Goal: Feedback & Contribution: Contribute content

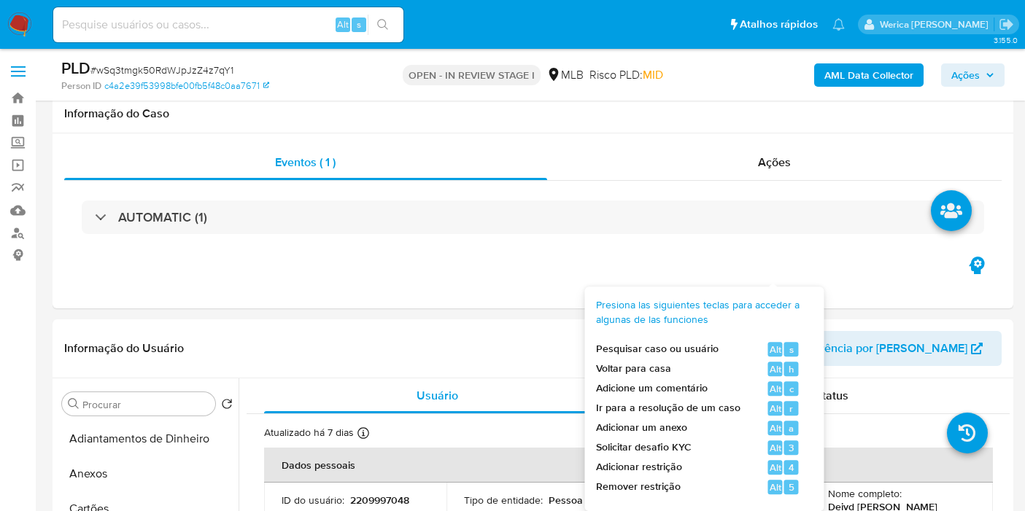
select select "10"
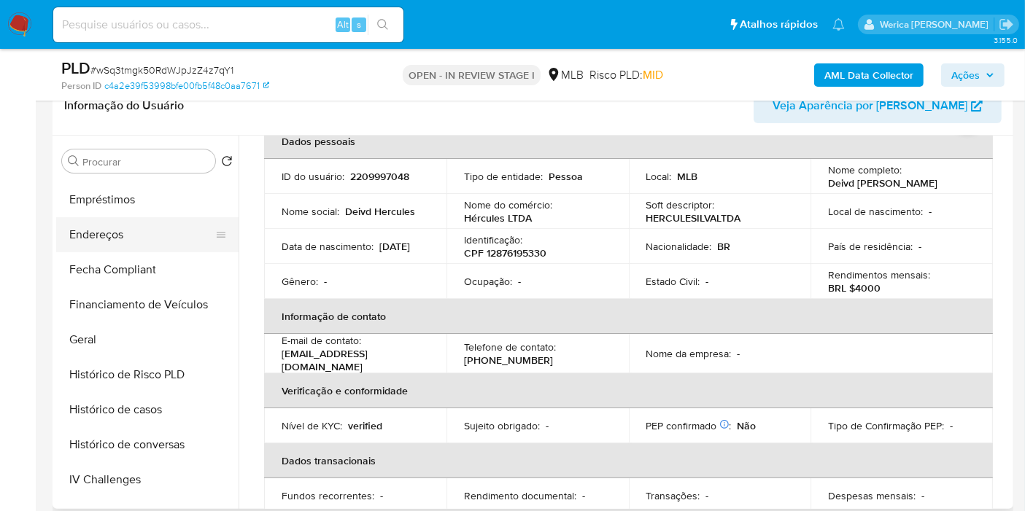
scroll to position [243, 0]
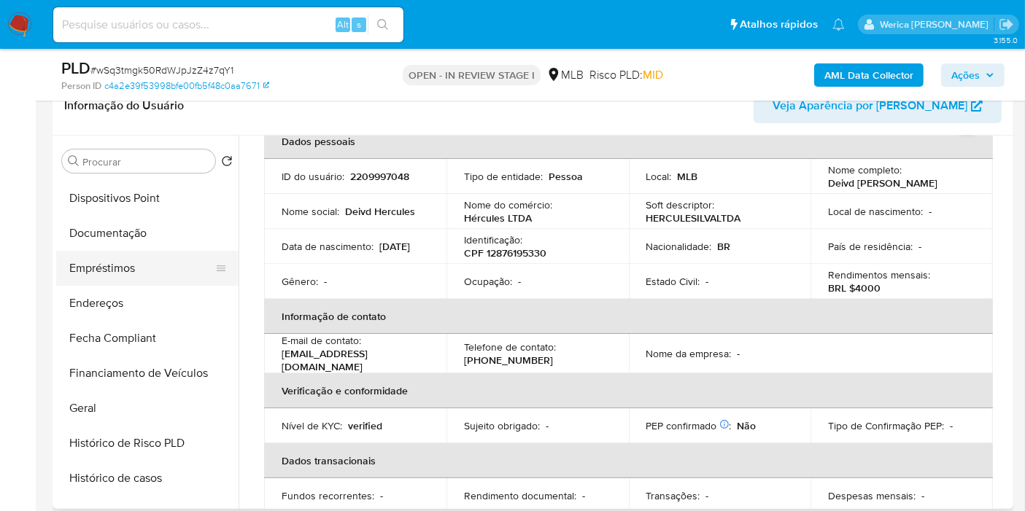
click at [138, 255] on button "Empréstimos" at bounding box center [141, 268] width 171 height 35
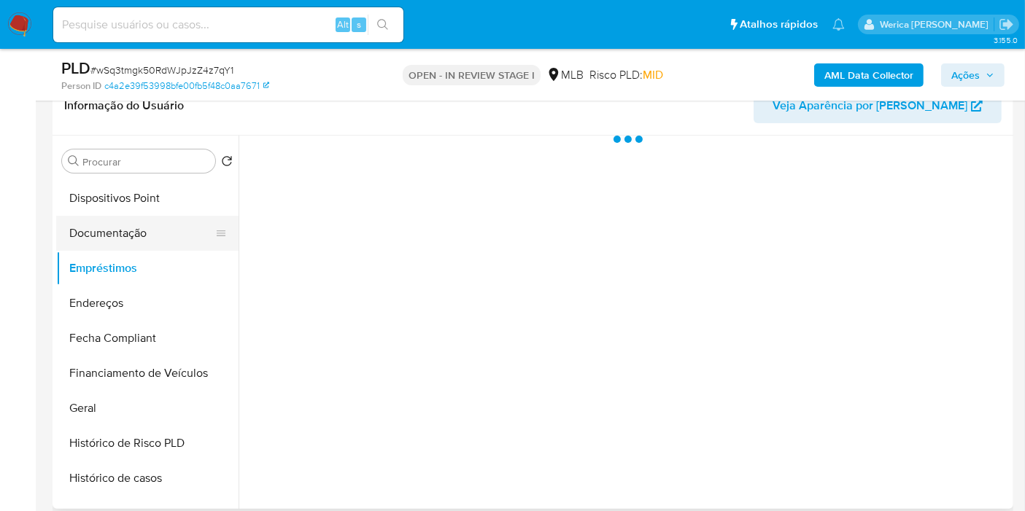
click at [141, 236] on button "Documentação" at bounding box center [141, 233] width 171 height 35
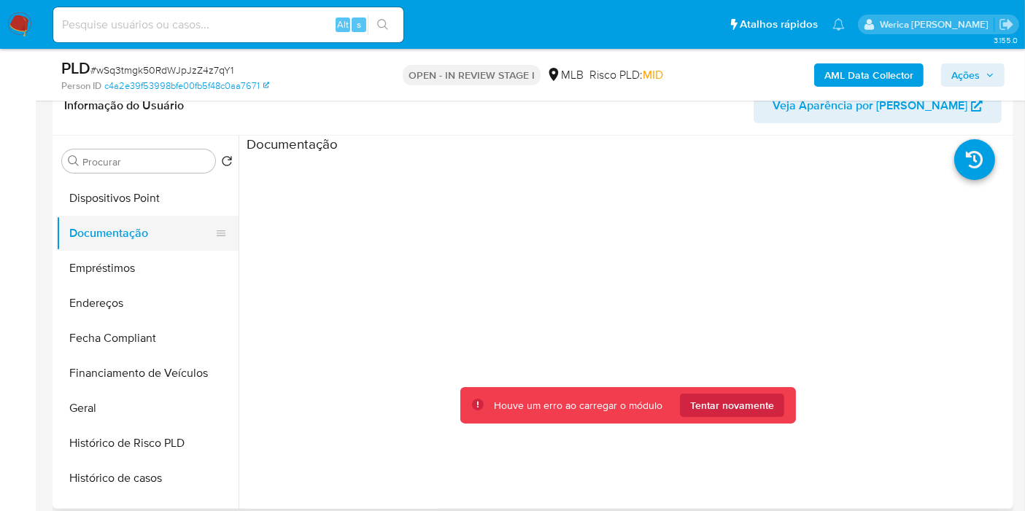
drag, startPoint x: 144, startPoint y: 271, endPoint x: 123, endPoint y: 247, distance: 32.0
click at [142, 271] on button "Empréstimos" at bounding box center [147, 268] width 182 height 35
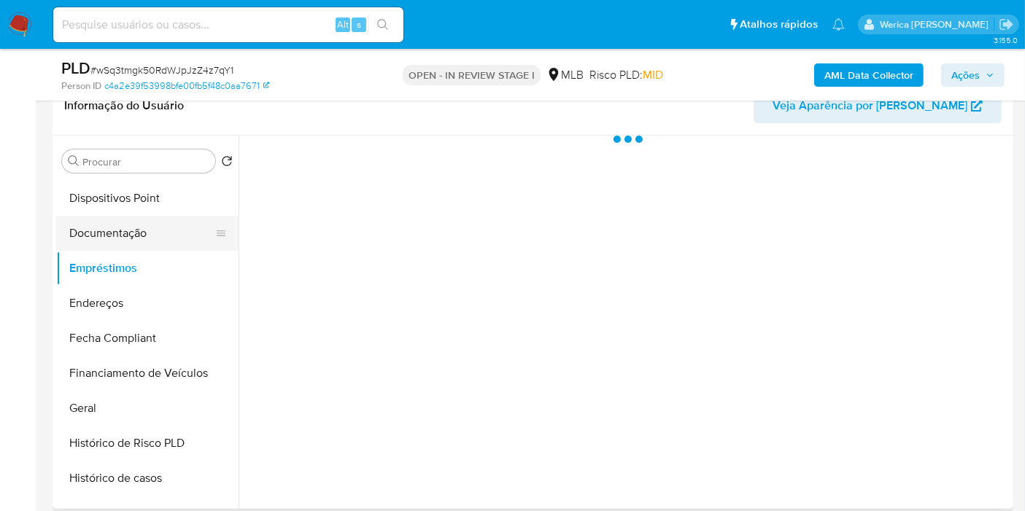
click at [127, 222] on button "Documentação" at bounding box center [141, 233] width 171 height 35
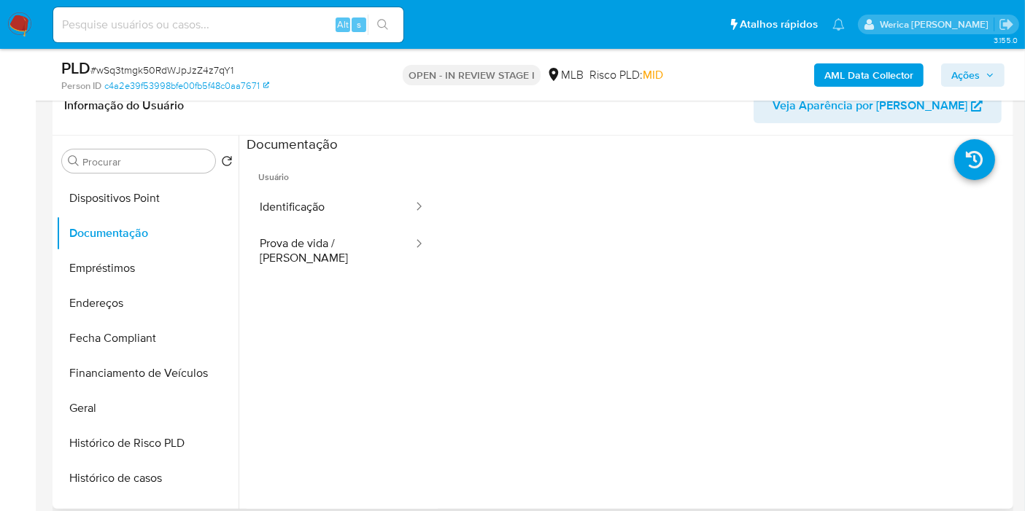
click at [458, 243] on div at bounding box center [724, 387] width 573 height 467
click at [414, 233] on button "Prova de vida / Selfie" at bounding box center [331, 251] width 168 height 50
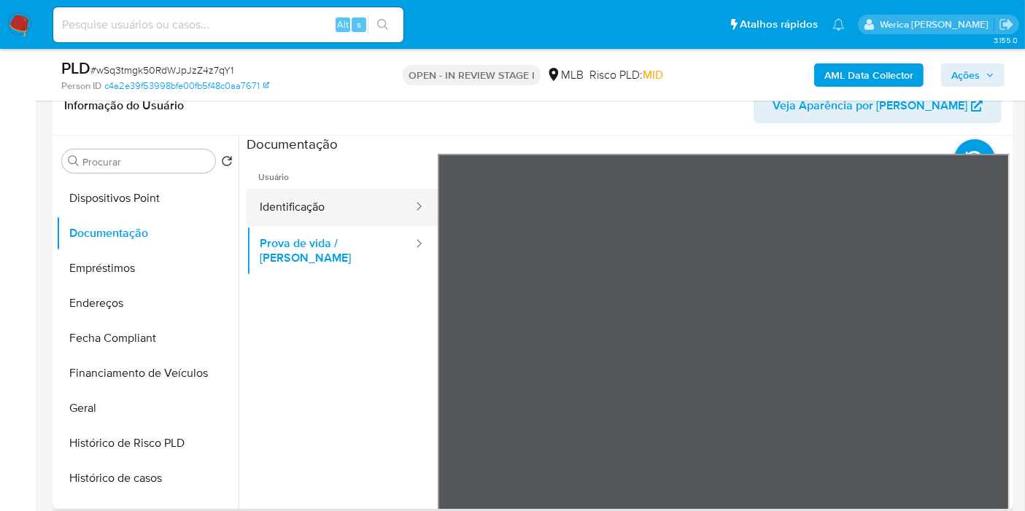
click at [354, 207] on button "Identificação" at bounding box center [331, 207] width 168 height 37
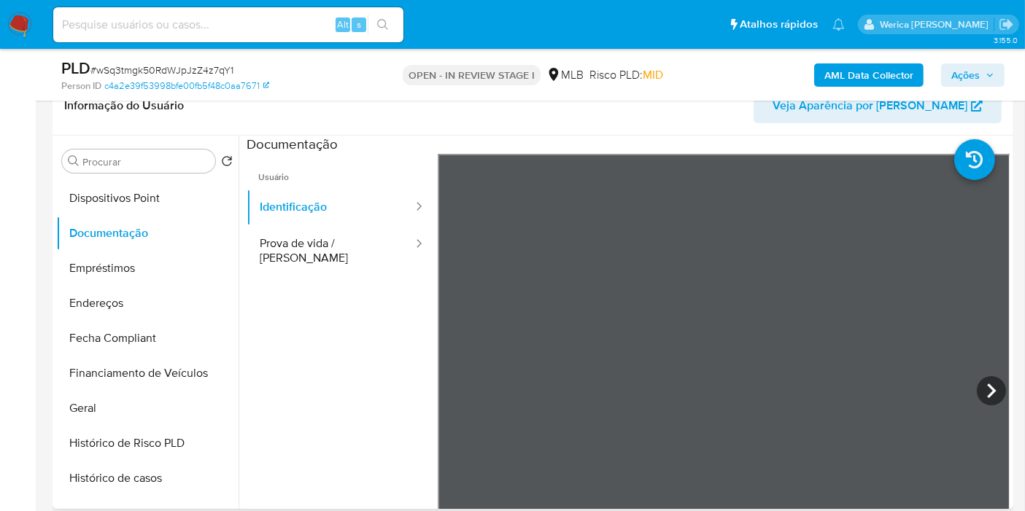
click at [375, 405] on div "Usuário Identificação Prova de vida / Selfie" at bounding box center [628, 387] width 763 height 467
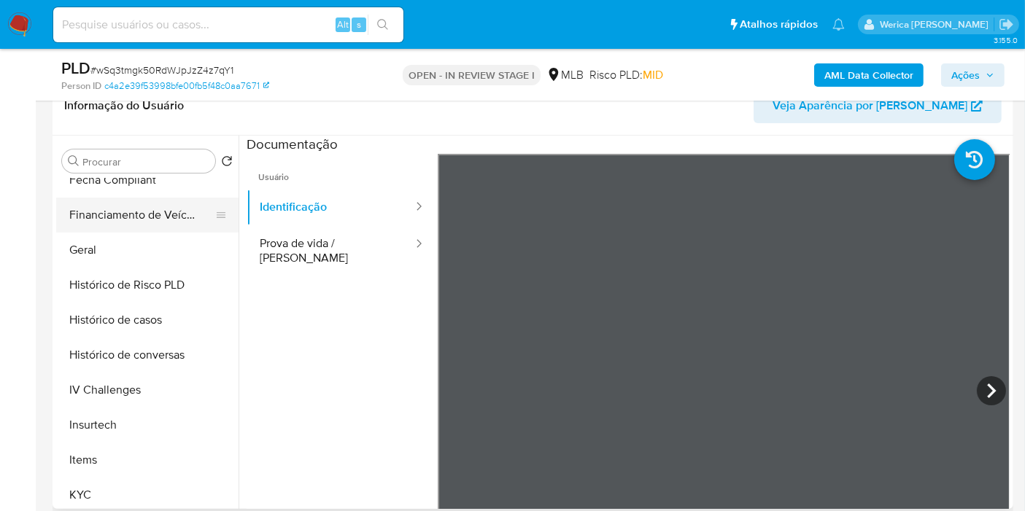
scroll to position [486, 0]
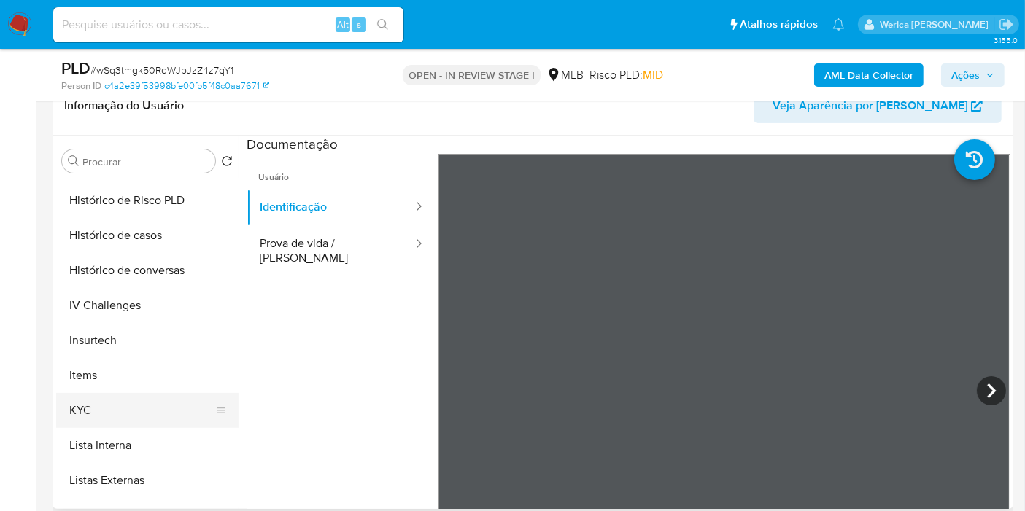
click at [115, 414] on button "KYC" at bounding box center [141, 410] width 171 height 35
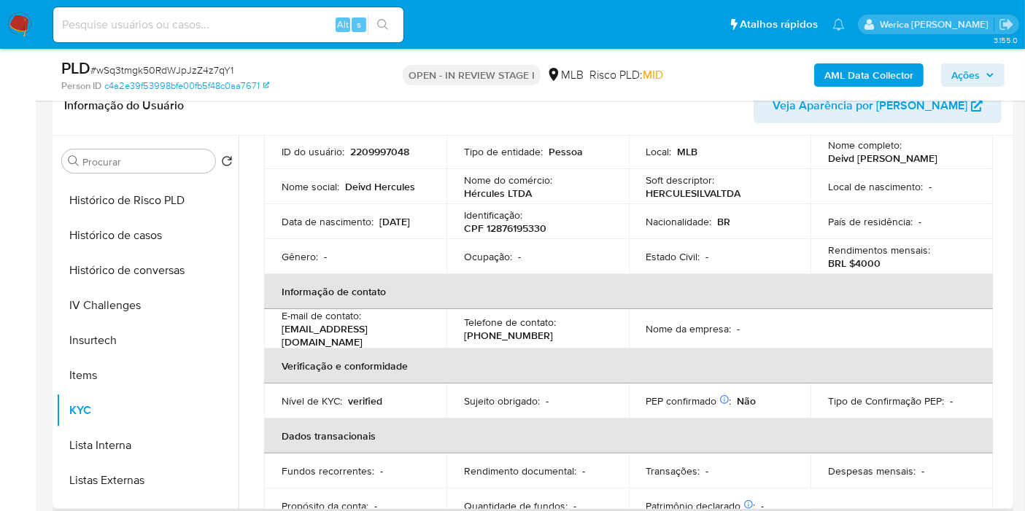
scroll to position [81, 0]
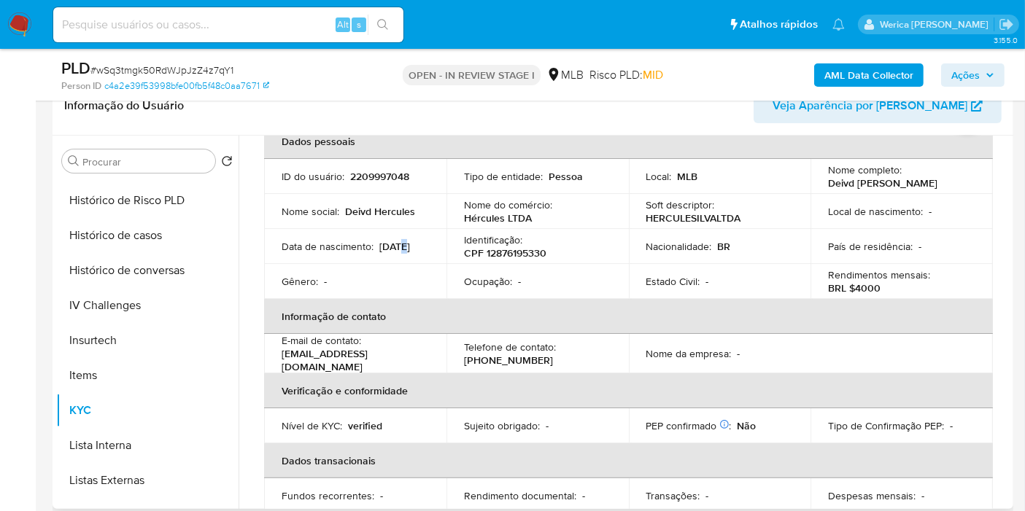
click at [379, 253] on p "02/12/2001" at bounding box center [394, 246] width 31 height 13
click at [379, 251] on p "02/12/2001" at bounding box center [394, 246] width 31 height 13
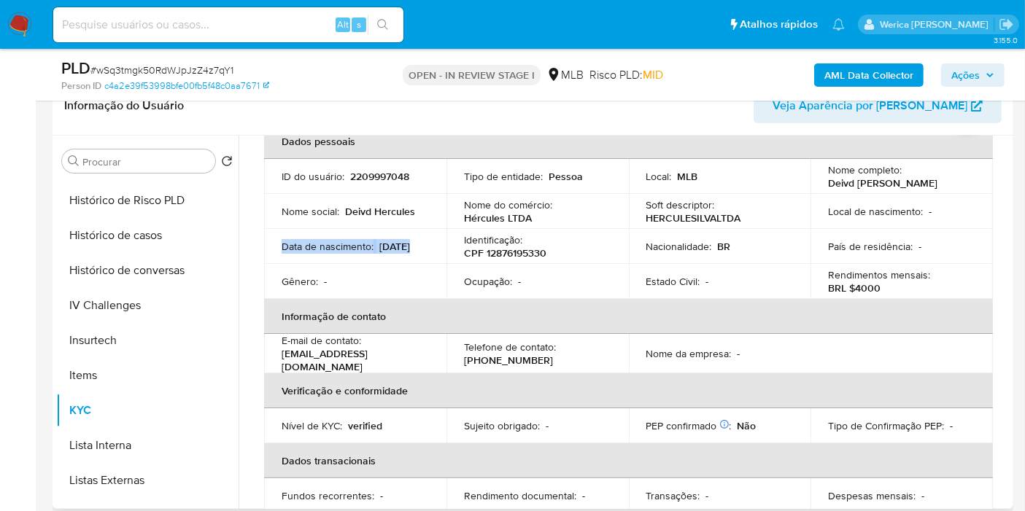
click at [379, 251] on p "02/12/2001" at bounding box center [394, 246] width 31 height 13
click at [379, 253] on p "02/12/2001" at bounding box center [394, 246] width 31 height 13
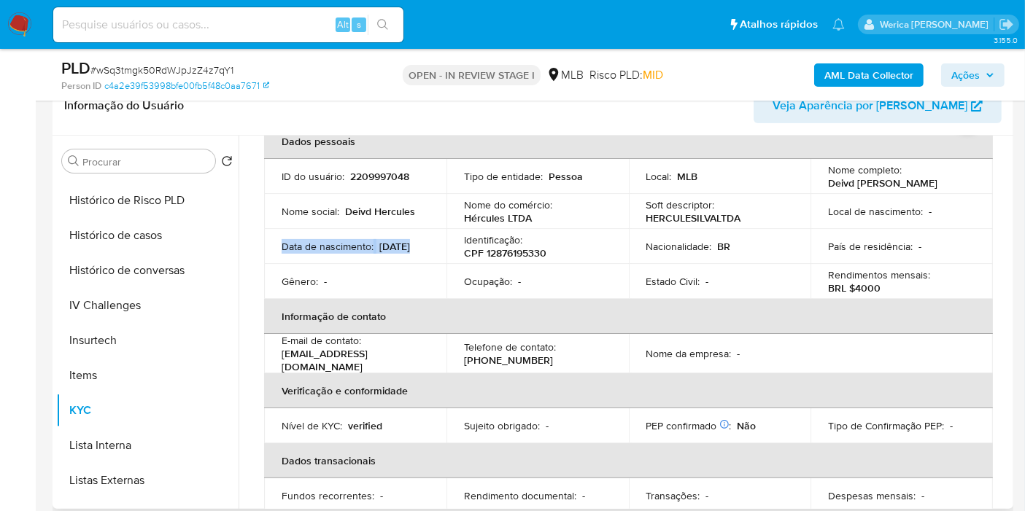
click at [379, 253] on p "02/12/2001" at bounding box center [394, 246] width 31 height 13
drag, startPoint x: 280, startPoint y: 264, endPoint x: 341, endPoint y: 255, distance: 61.9
click at [341, 255] on td "Data de nascimento : 02/12/2001" at bounding box center [355, 246] width 182 height 35
copy p "02/12/2001"
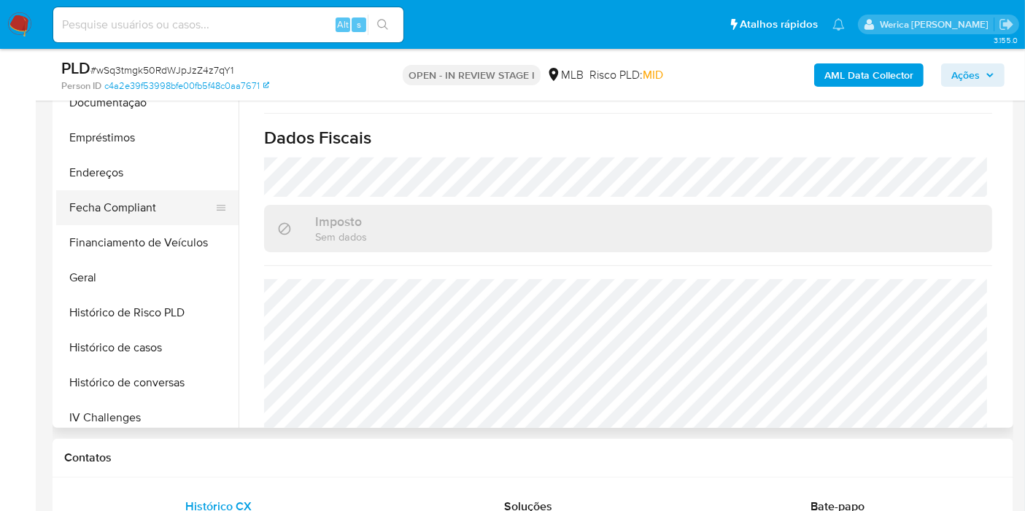
scroll to position [243, 0]
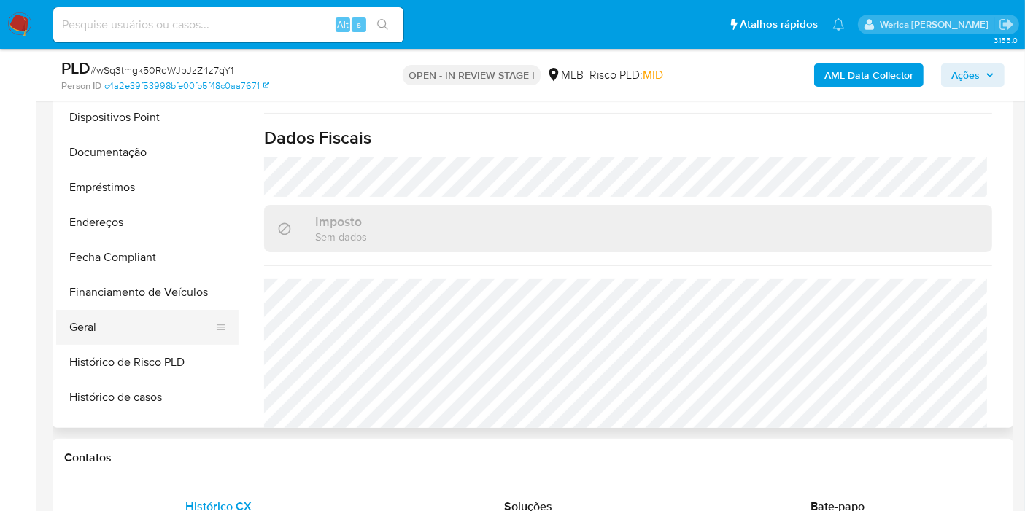
drag, startPoint x: 137, startPoint y: 299, endPoint x: 137, endPoint y: 318, distance: 19.0
click at [137, 318] on ul "Adiantamentos de Dinheiro Anexos Cartões Contas Bancárias Dados Modificados Det…" at bounding box center [147, 262] width 182 height 329
click at [145, 320] on button "Geral" at bounding box center [141, 327] width 171 height 35
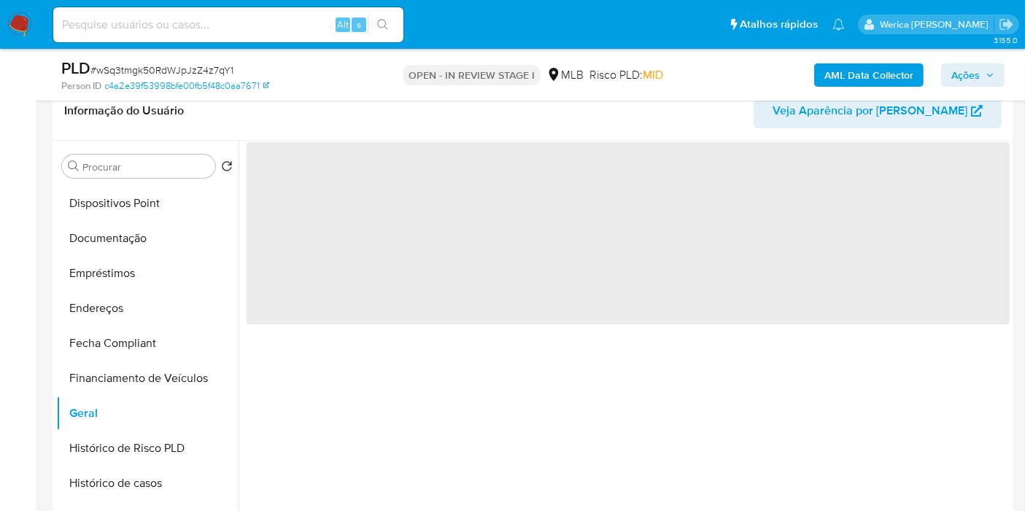
scroll to position [162, 0]
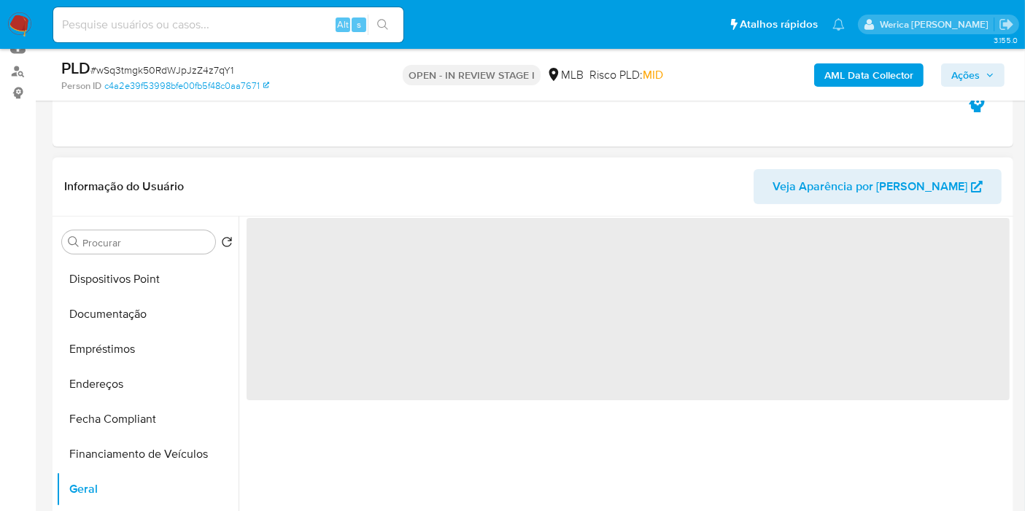
click at [747, 509] on div "‌" at bounding box center [624, 403] width 771 height 373
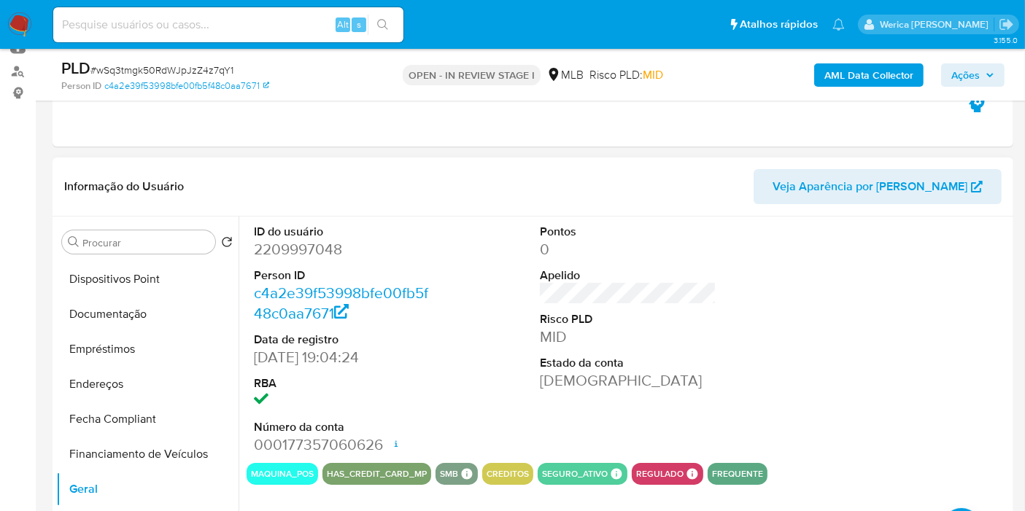
click at [800, 443] on div "ID do usuário 2209997048 Person ID c4a2e39f53998bfe00fb5f48c0aa7671 Data de reg…" at bounding box center [628, 340] width 763 height 247
click at [882, 382] on div at bounding box center [914, 340] width 191 height 247
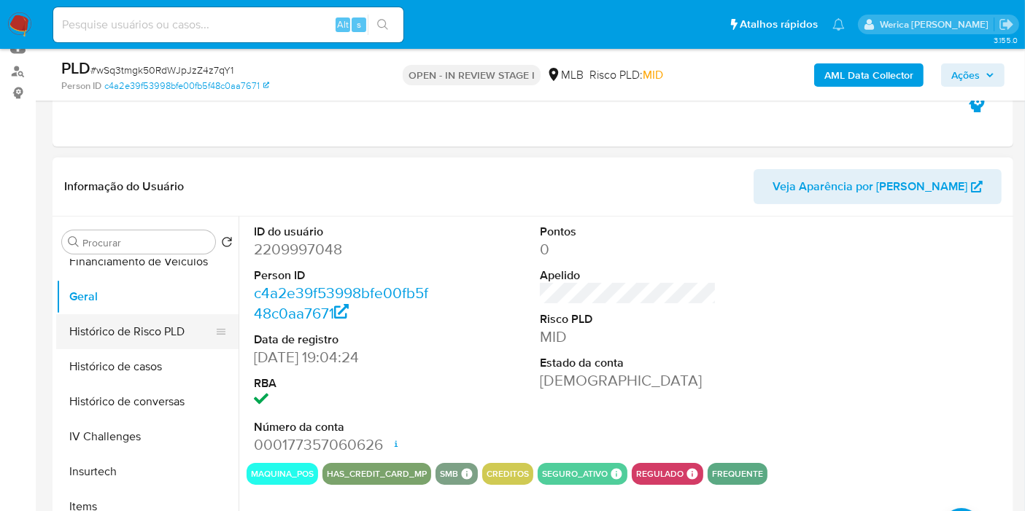
scroll to position [651, 0]
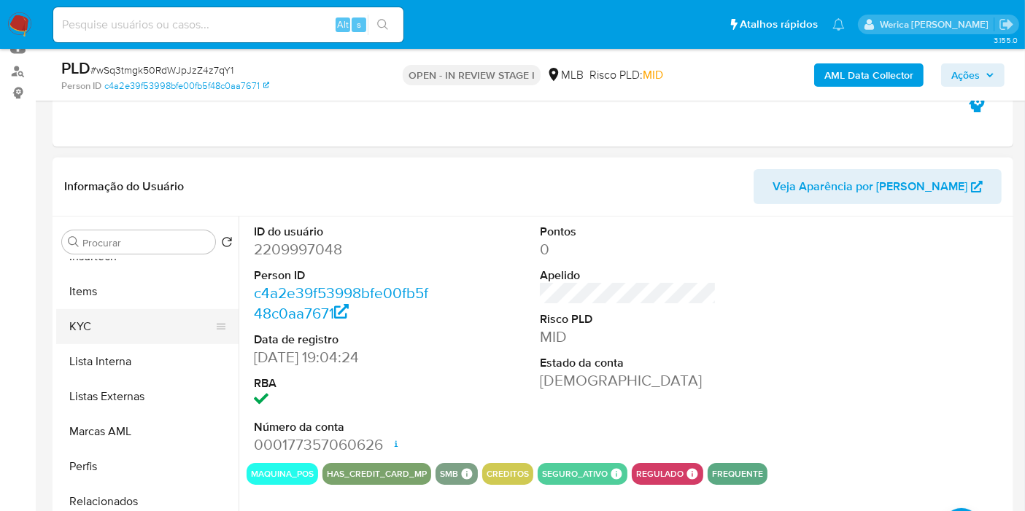
click at [99, 313] on button "KYC" at bounding box center [141, 326] width 171 height 35
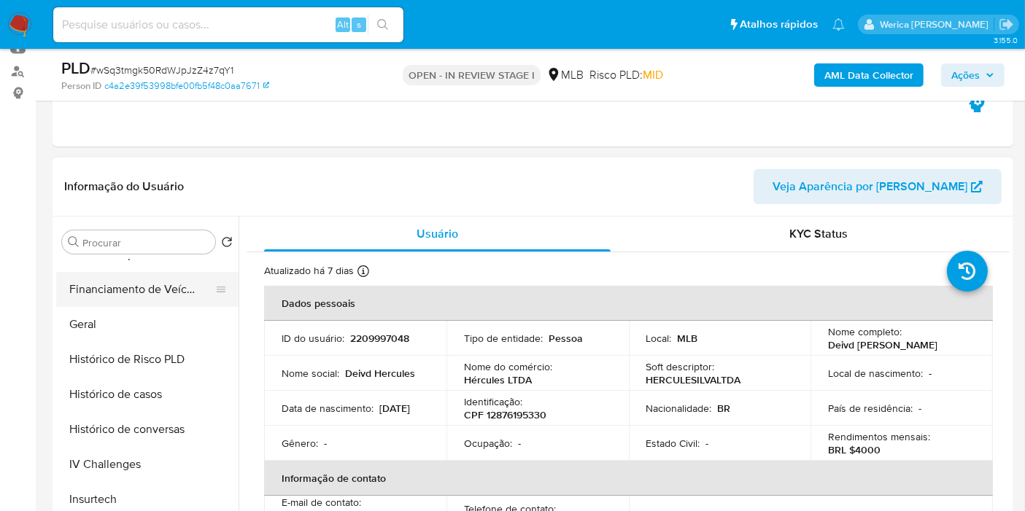
scroll to position [327, 0]
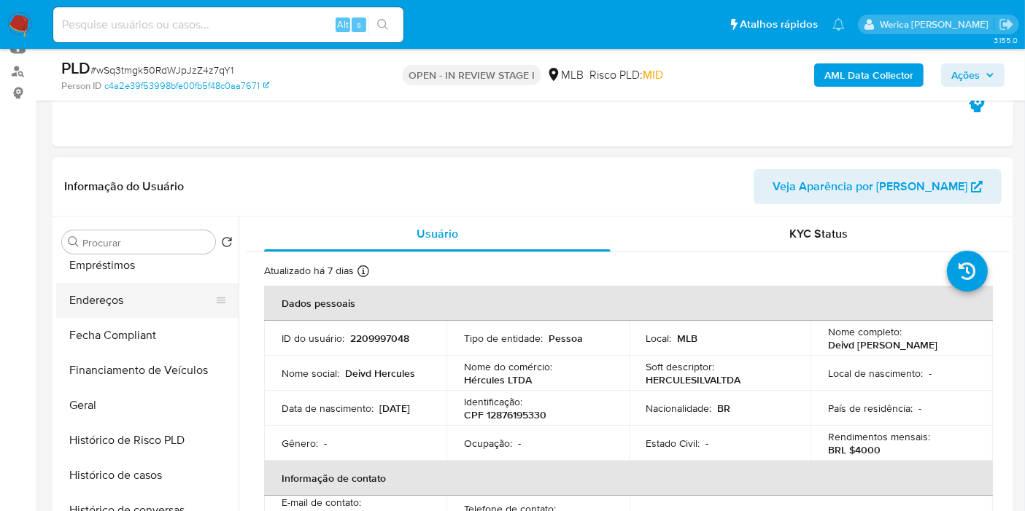
click at [119, 302] on button "Endereços" at bounding box center [141, 300] width 171 height 35
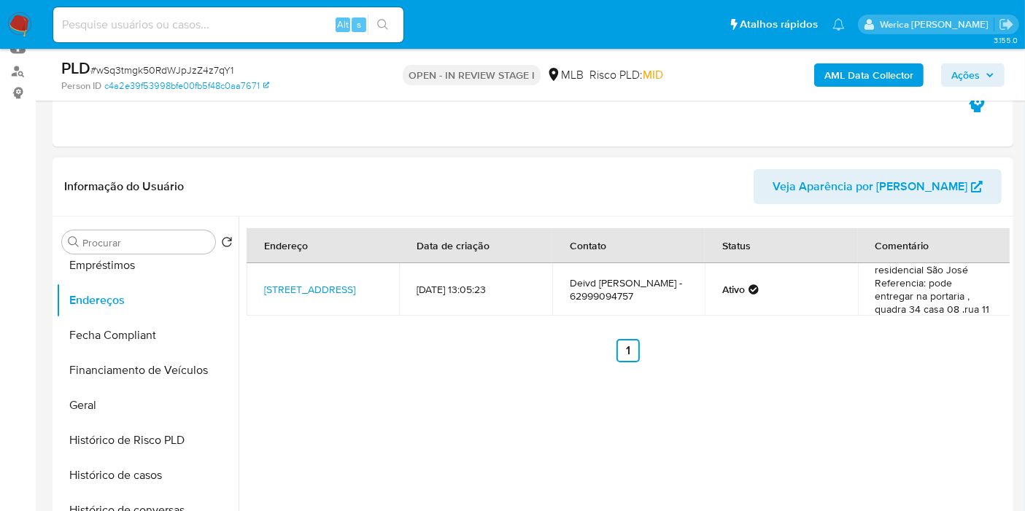
click at [950, 252] on th "Comentário" at bounding box center [934, 245] width 152 height 35
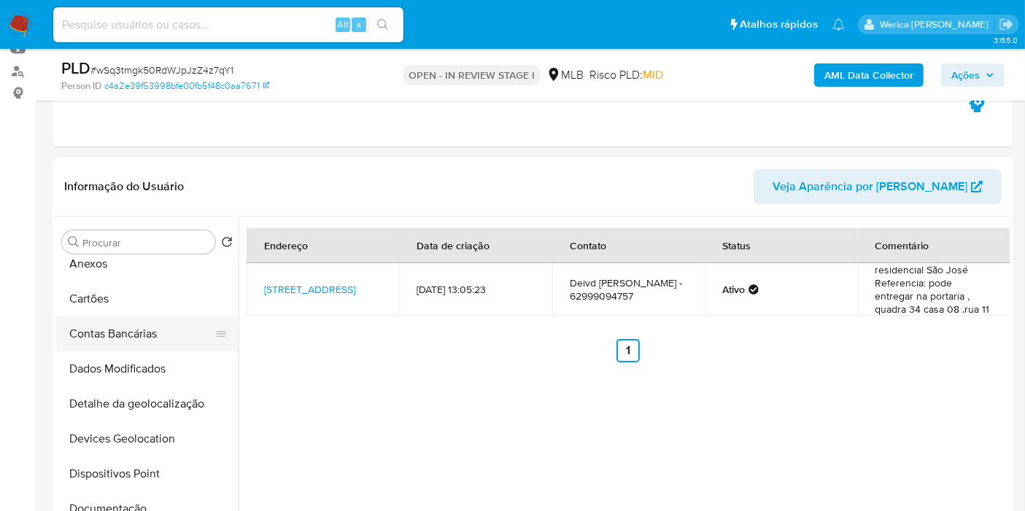
scroll to position [81, 0]
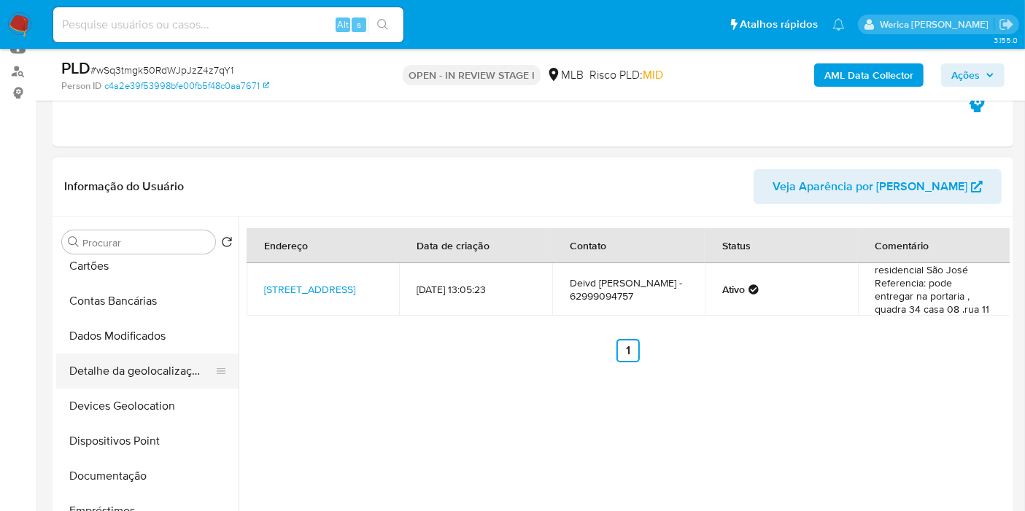
click at [154, 368] on button "Detalhe da geolocalização" at bounding box center [141, 371] width 171 height 35
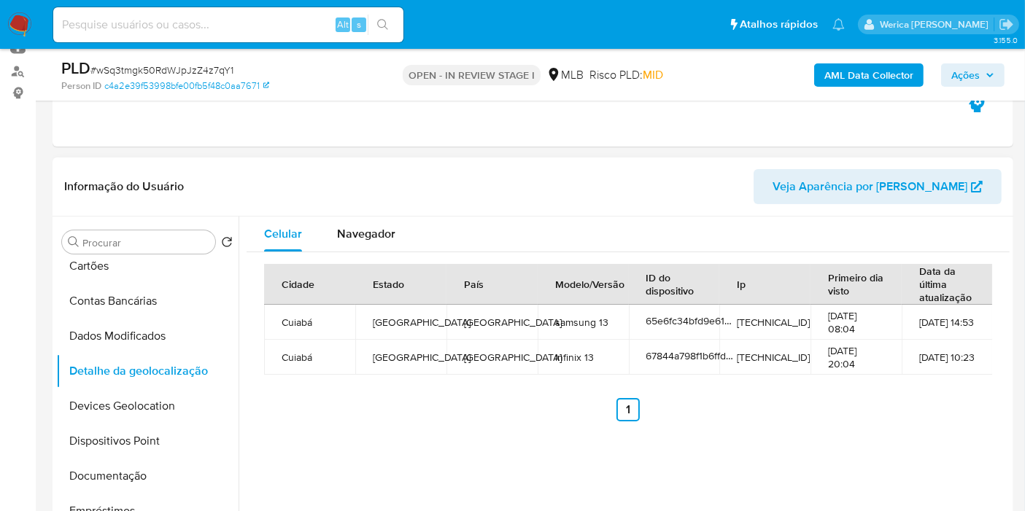
click at [960, 281] on th "Data da última atualização" at bounding box center [947, 284] width 91 height 41
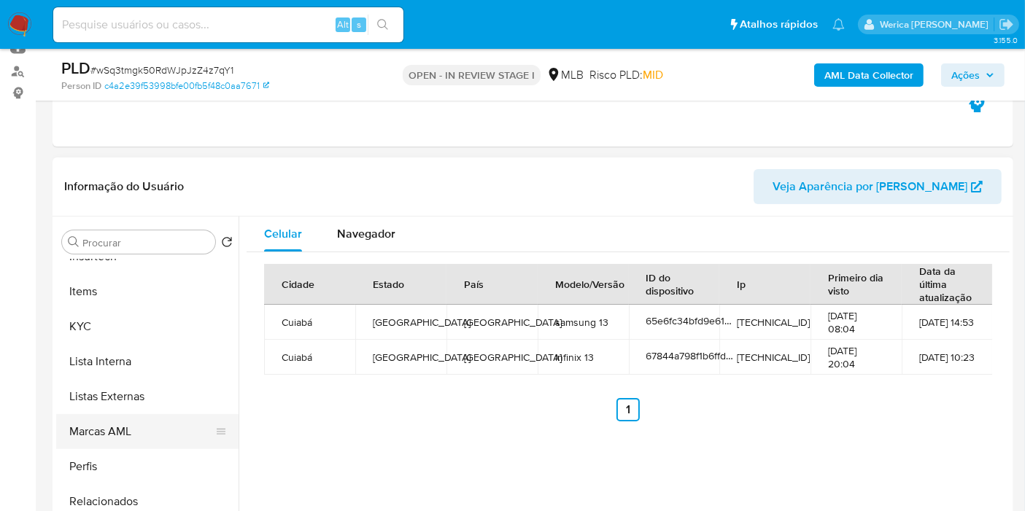
scroll to position [324, 0]
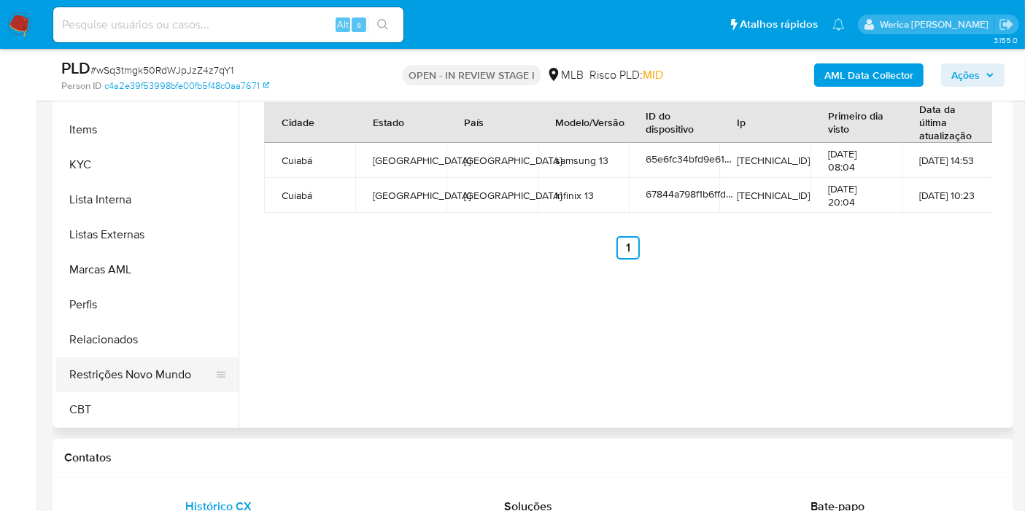
click at [177, 389] on button "Restrições Novo Mundo" at bounding box center [141, 374] width 171 height 35
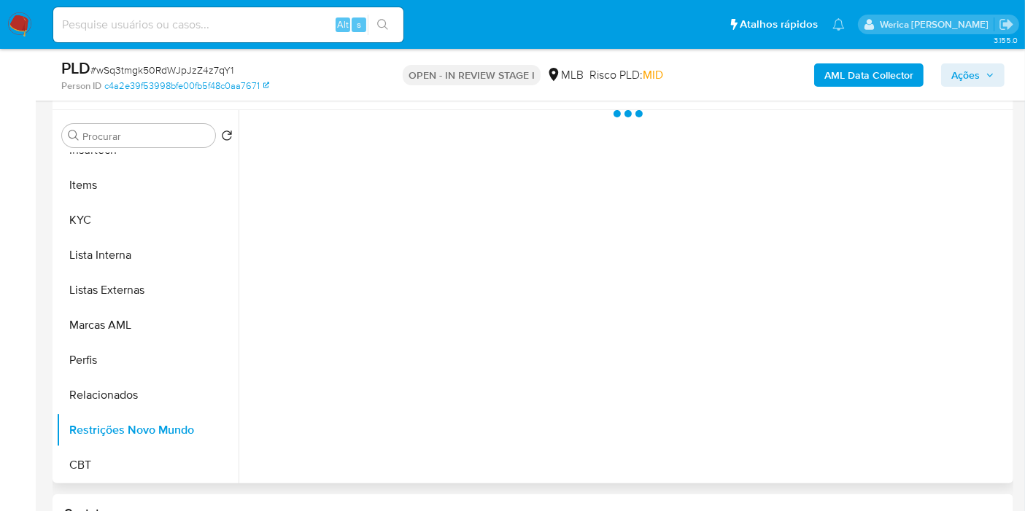
scroll to position [243, 0]
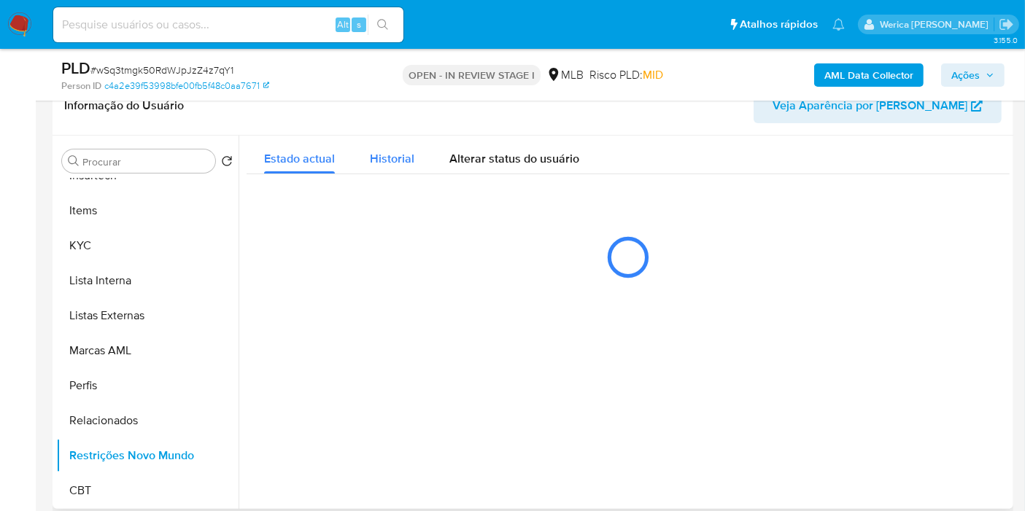
click at [395, 161] on span "Historial" at bounding box center [392, 158] width 44 height 17
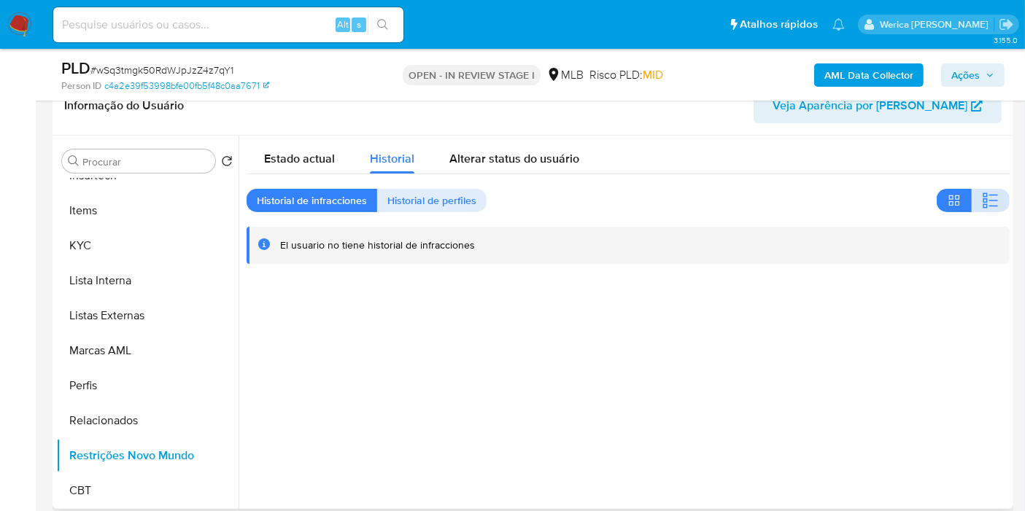
click at [972, 197] on button "button" at bounding box center [991, 200] width 38 height 23
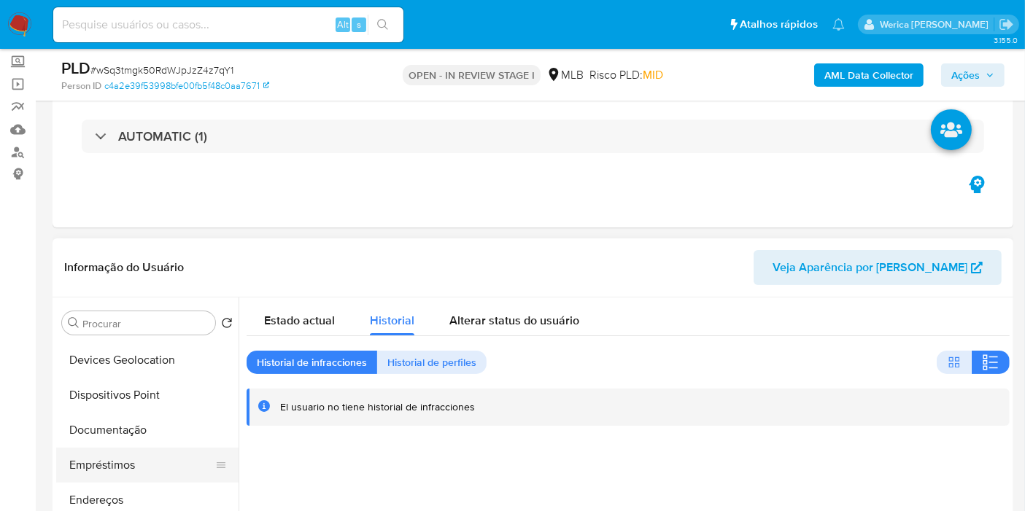
scroll to position [246, 0]
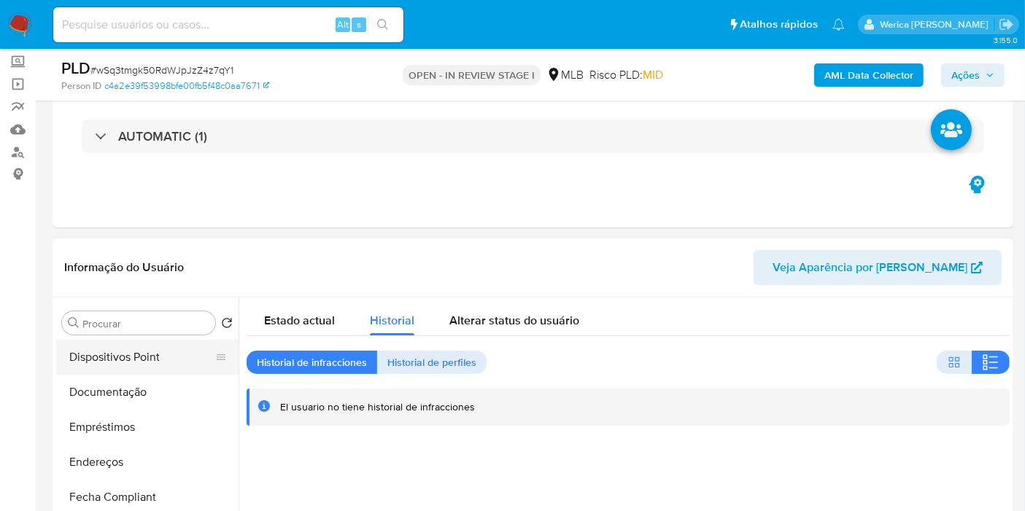
click at [132, 369] on button "Dispositivos Point" at bounding box center [141, 357] width 171 height 35
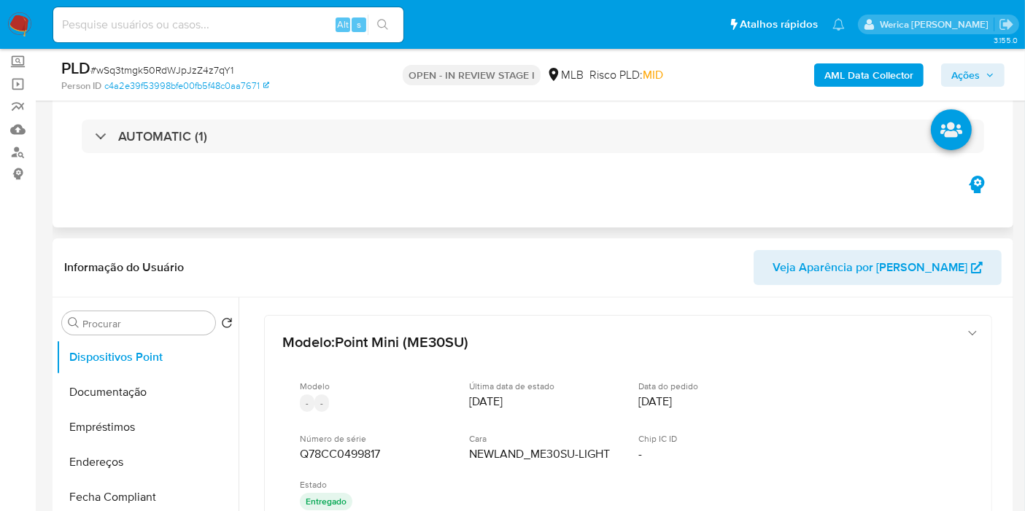
click at [933, 209] on div "Eventos ( 1 ) Ações AUTOMATIC (1)" at bounding box center [533, 140] width 961 height 175
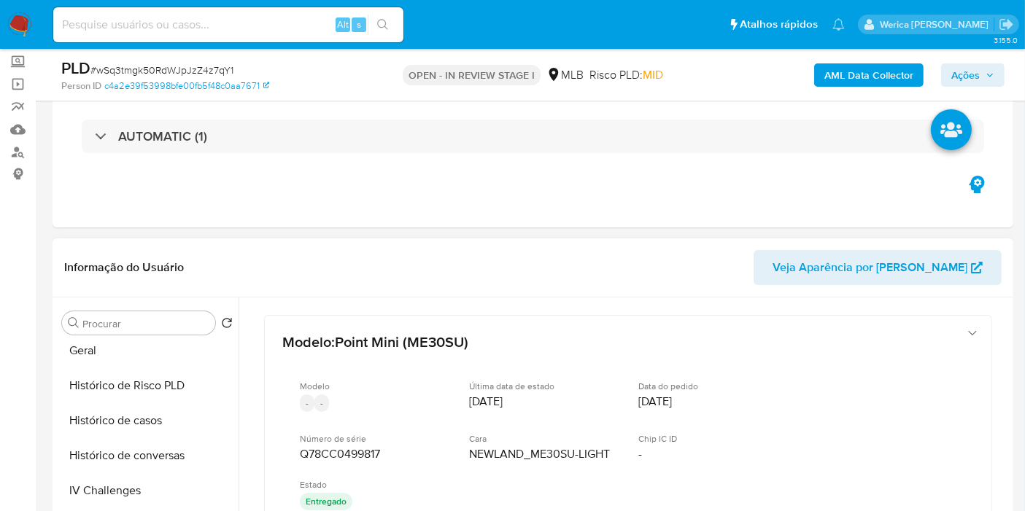
scroll to position [651, 0]
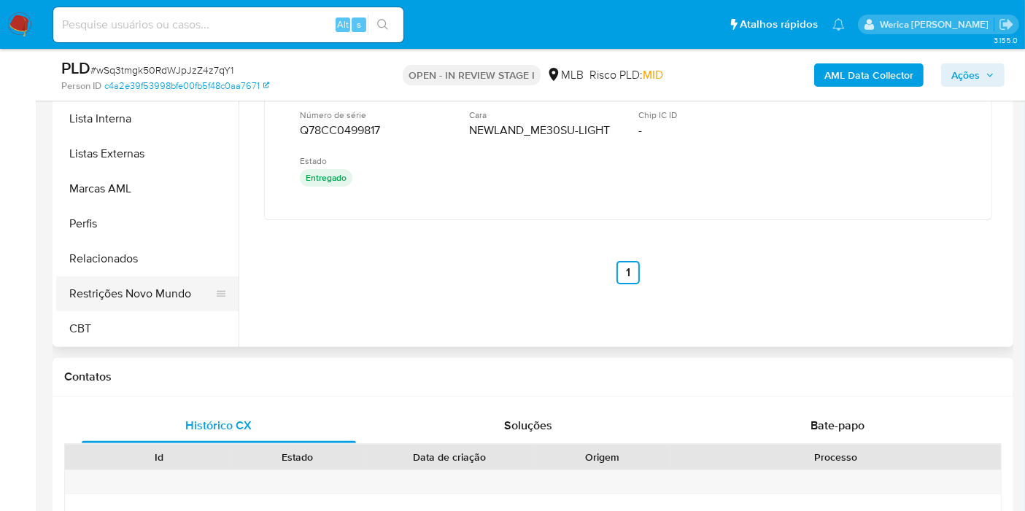
click at [169, 299] on button "Restrições Novo Mundo" at bounding box center [141, 293] width 171 height 35
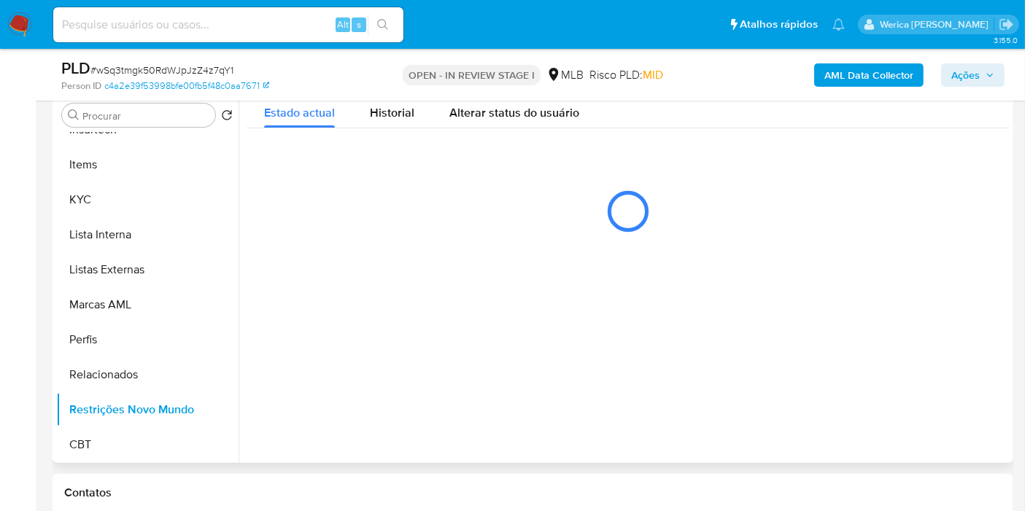
scroll to position [243, 0]
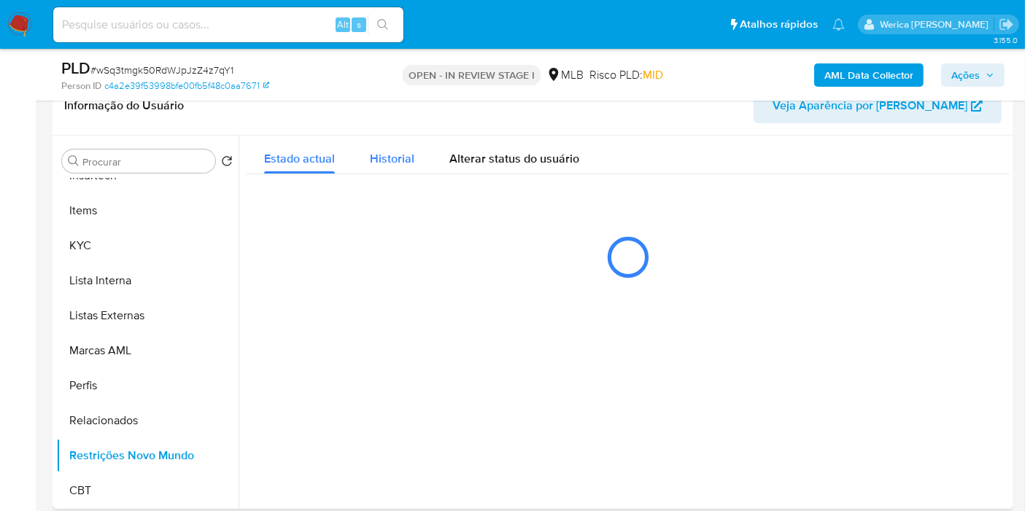
click at [414, 158] on button "Historial" at bounding box center [392, 155] width 80 height 39
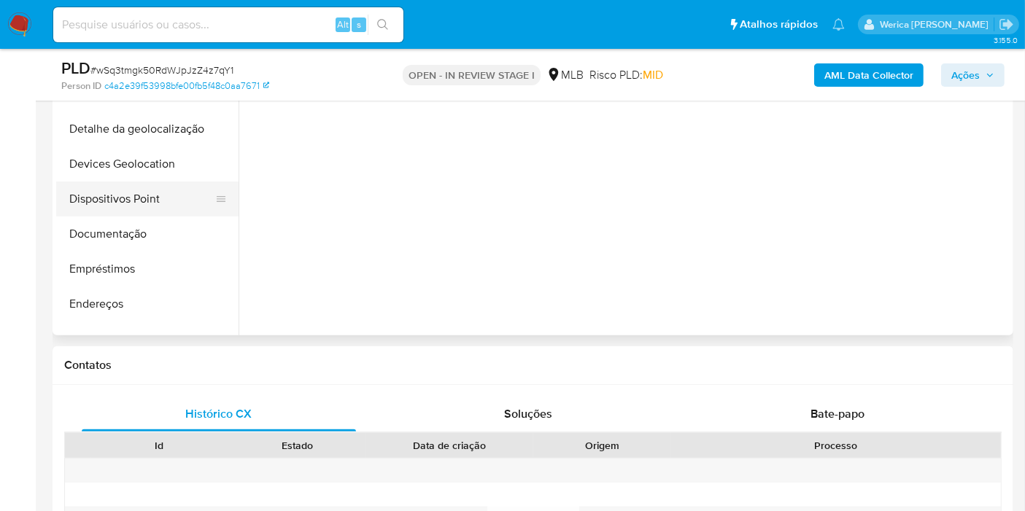
scroll to position [2, 0]
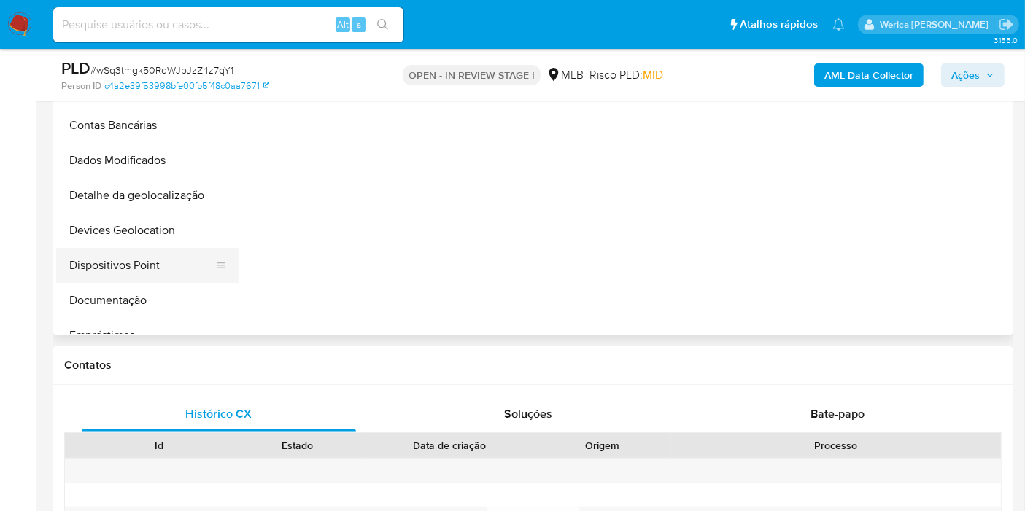
click at [147, 280] on button "Dispositivos Point" at bounding box center [141, 265] width 171 height 35
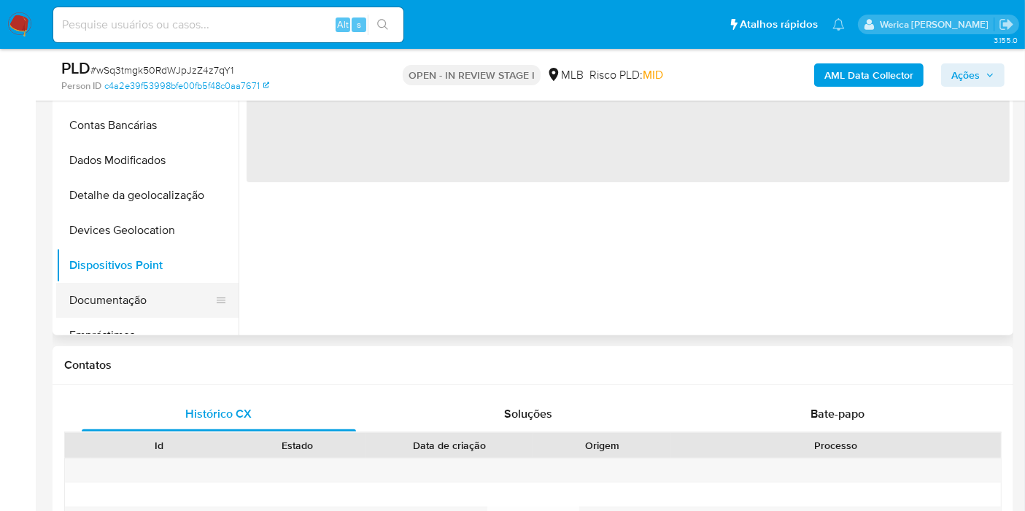
click at [157, 293] on button "Documentação" at bounding box center [141, 300] width 171 height 35
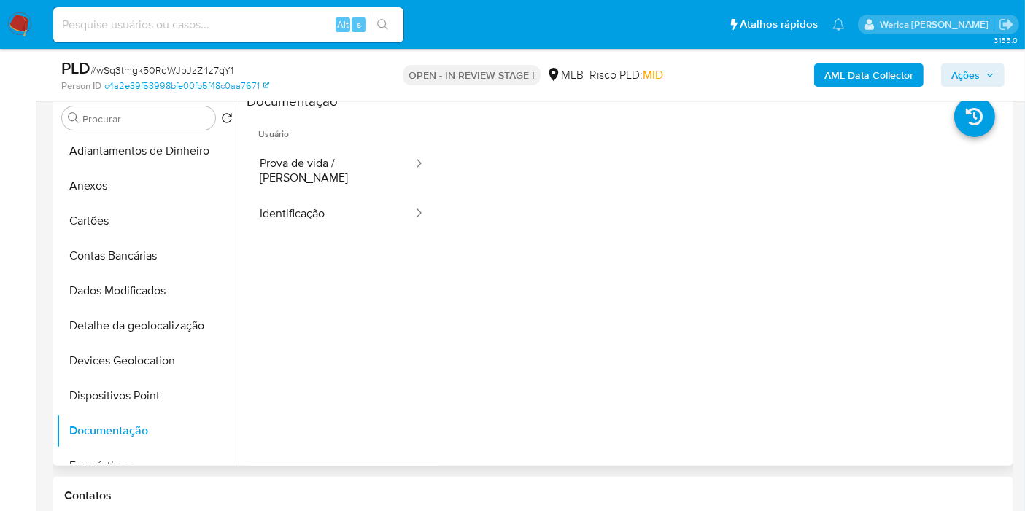
scroll to position [173, 0]
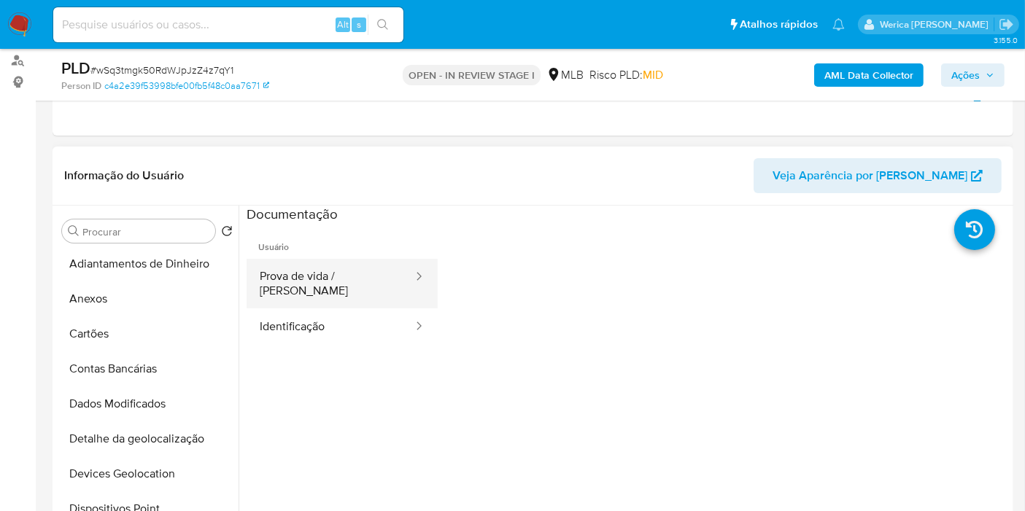
click at [327, 292] on button "Prova de vida / Selfie" at bounding box center [331, 284] width 168 height 50
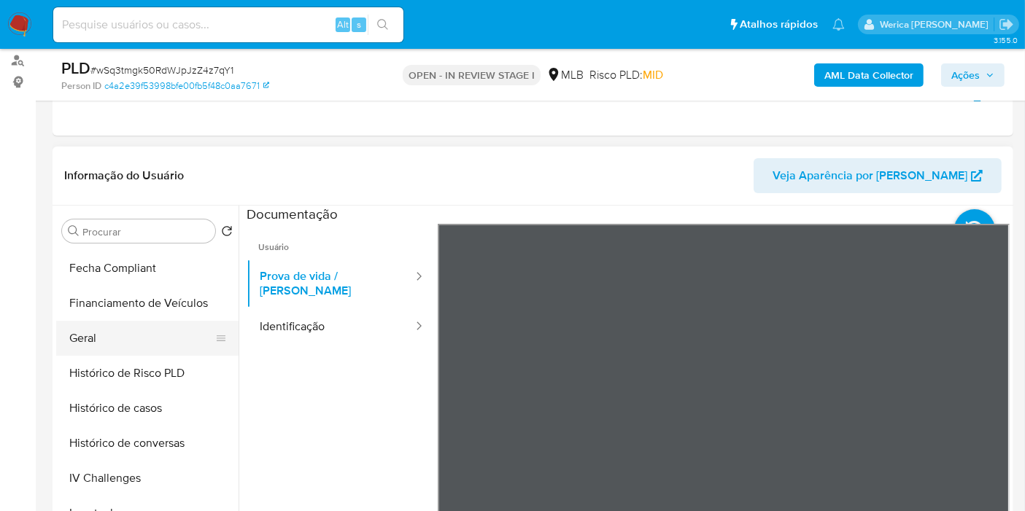
scroll to position [408, 0]
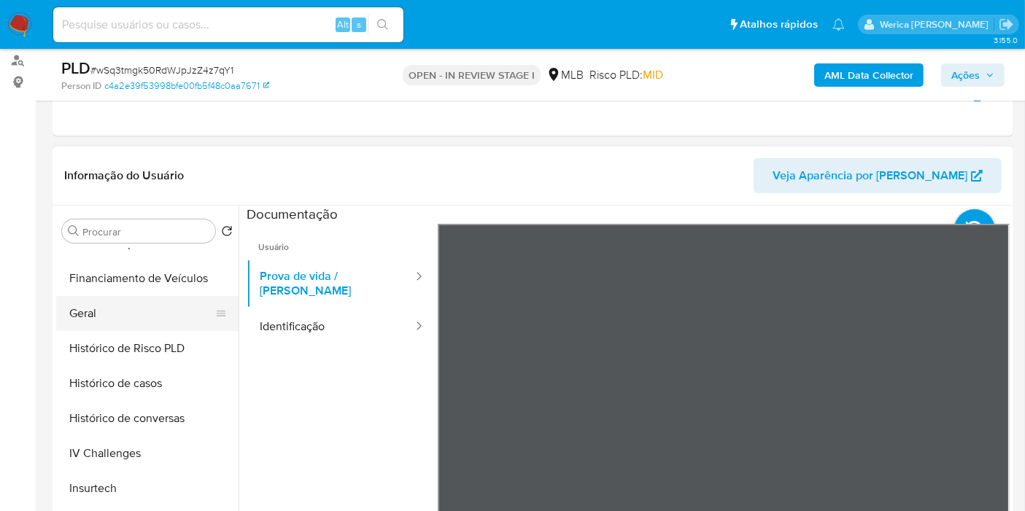
click at [164, 384] on button "Histórico de casos" at bounding box center [147, 383] width 182 height 35
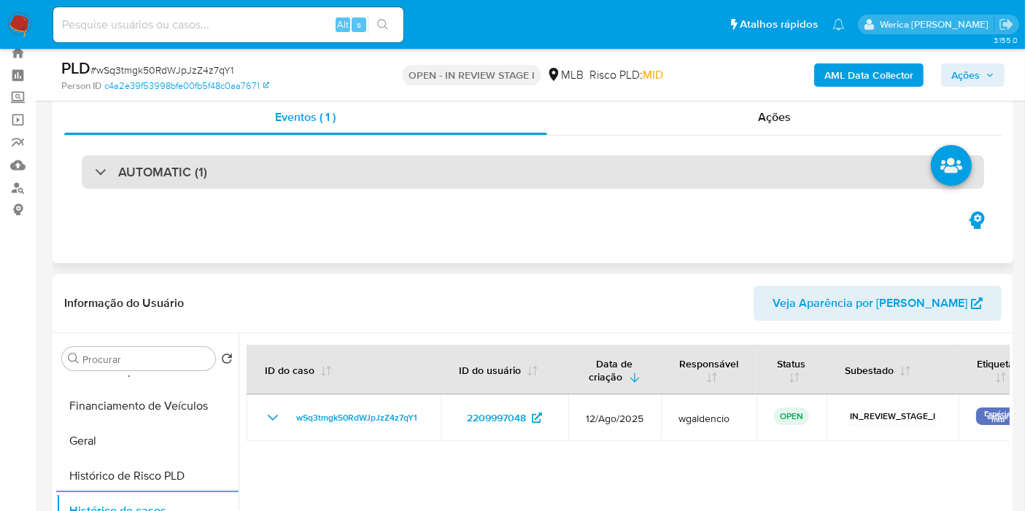
scroll to position [0, 0]
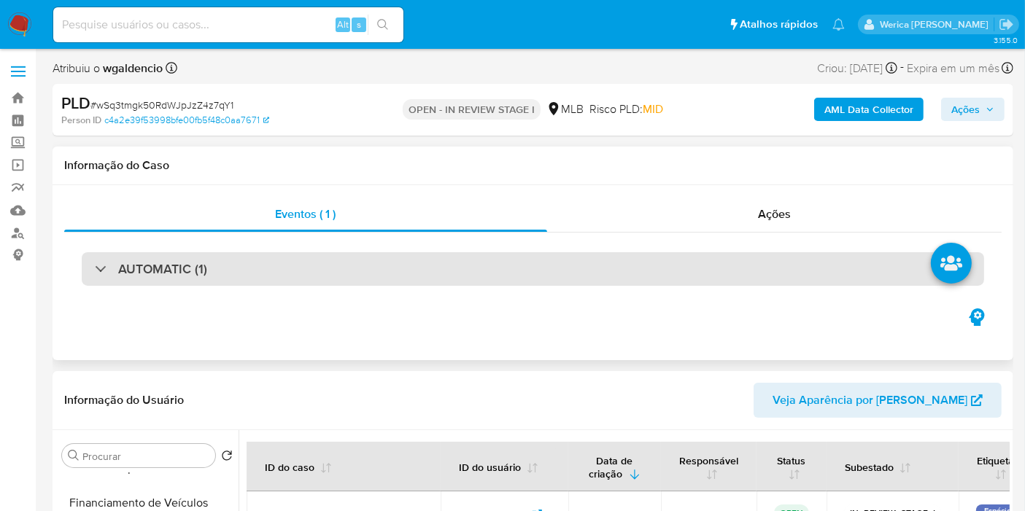
click at [473, 278] on div "AUTOMATIC (1)" at bounding box center [533, 269] width 902 height 34
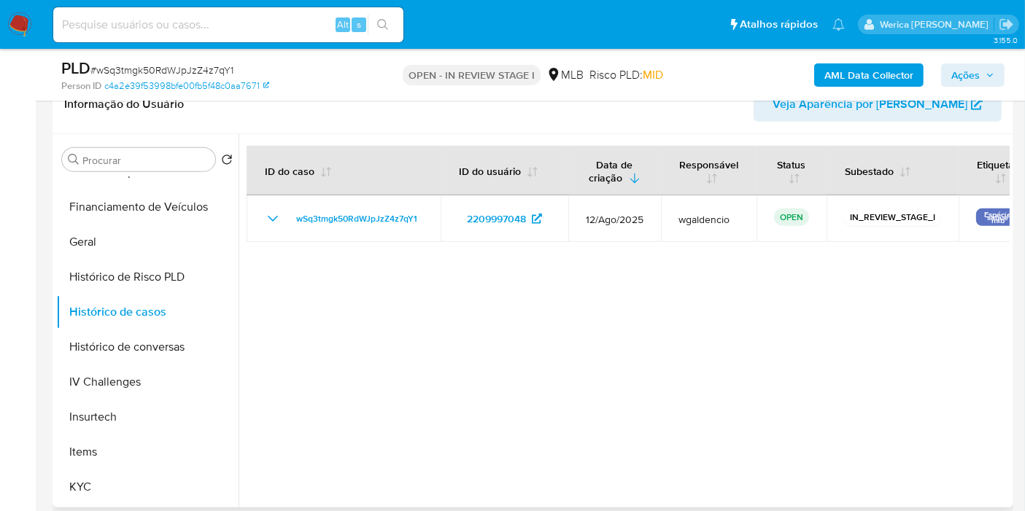
scroll to position [648, 0]
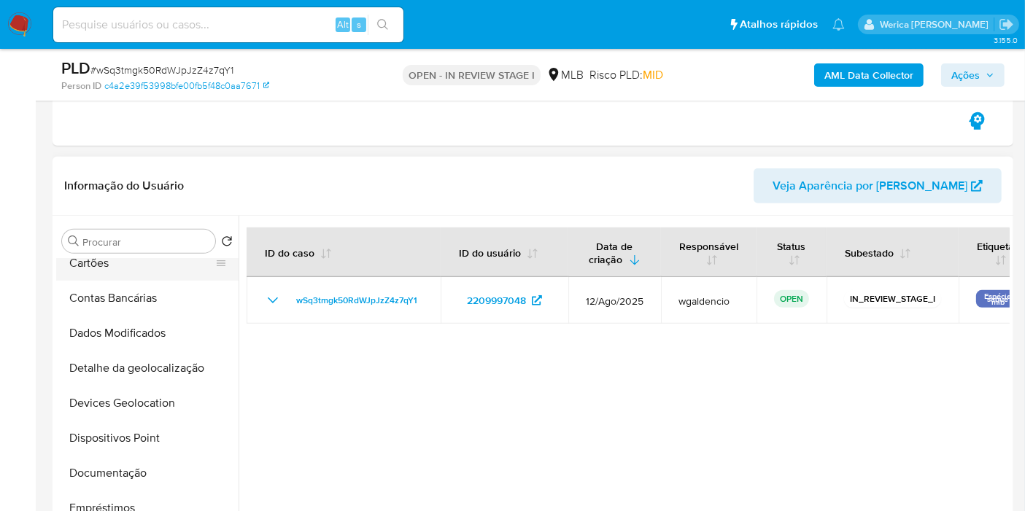
click at [132, 266] on button "Cartões" at bounding box center [141, 263] width 171 height 35
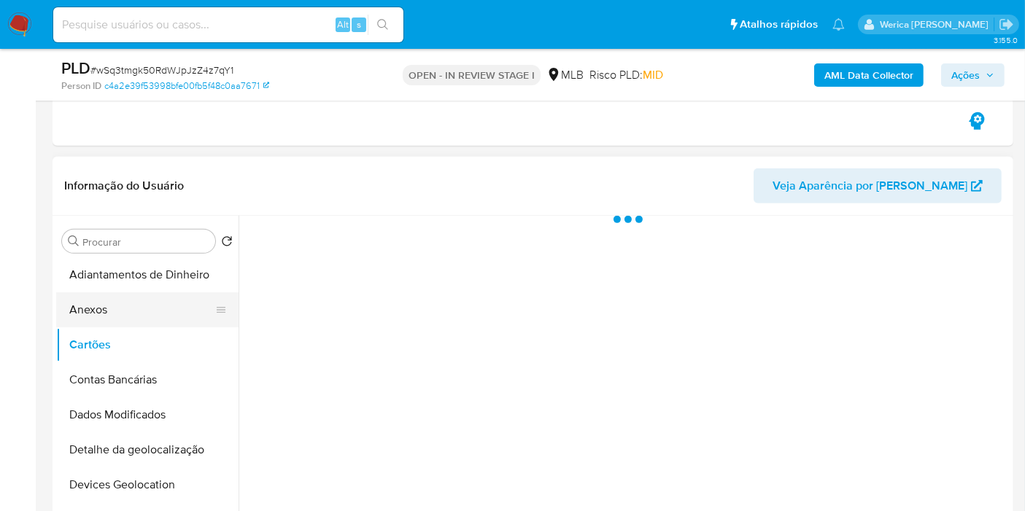
scroll to position [0, 0]
click at [138, 307] on button "Anexos" at bounding box center [141, 311] width 171 height 35
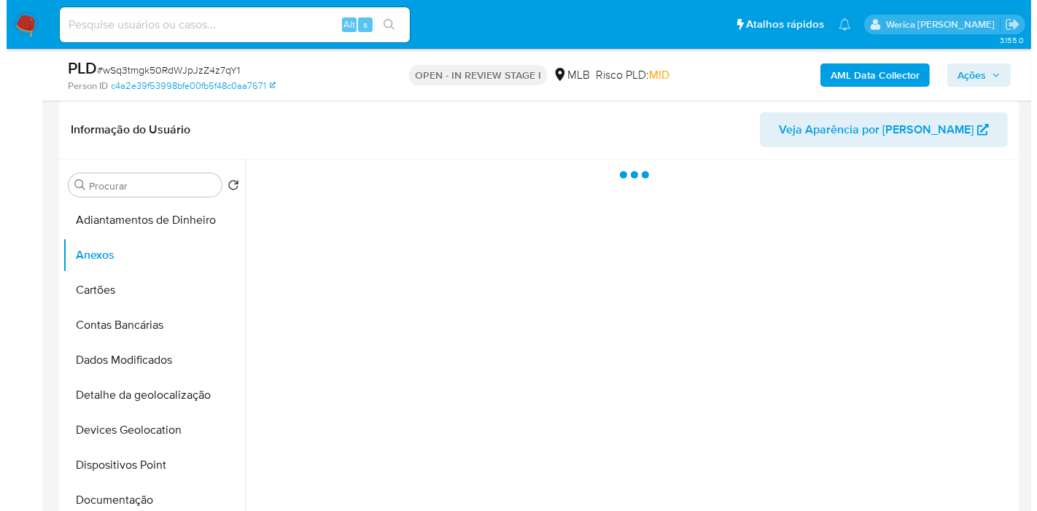
scroll to position [729, 0]
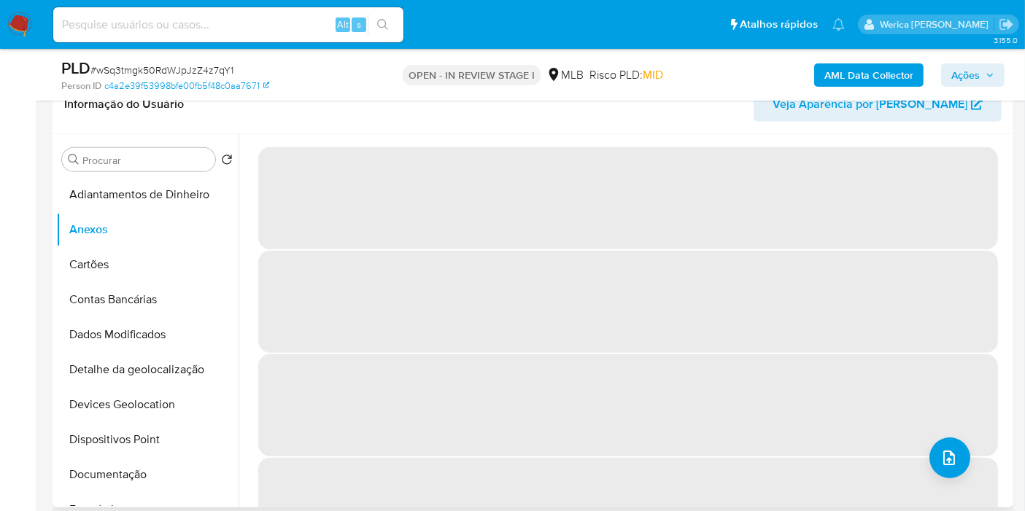
click at [960, 477] on span "‌" at bounding box center [628, 509] width 740 height 102
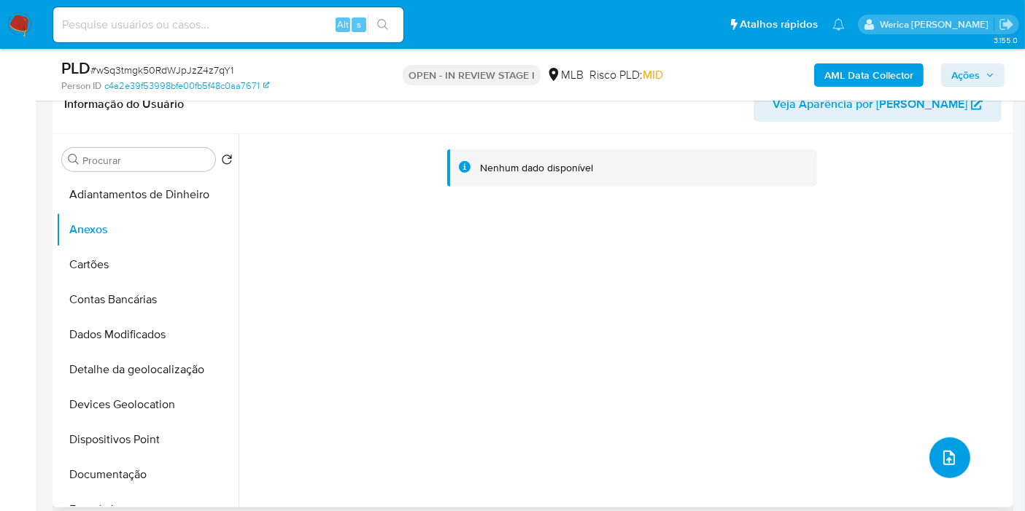
click at [940, 466] on button "upload-file" at bounding box center [949, 458] width 41 height 41
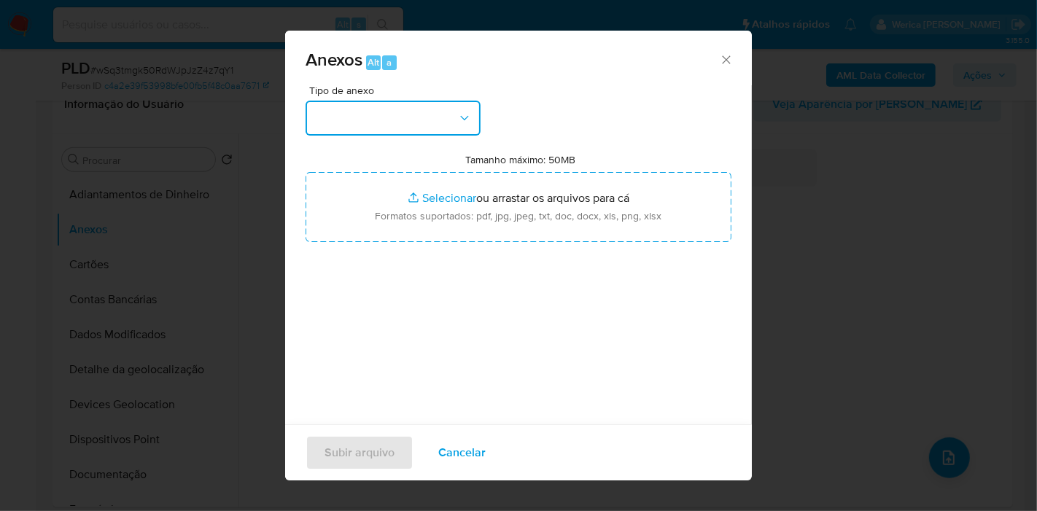
click at [447, 109] on button "button" at bounding box center [393, 118] width 175 height 35
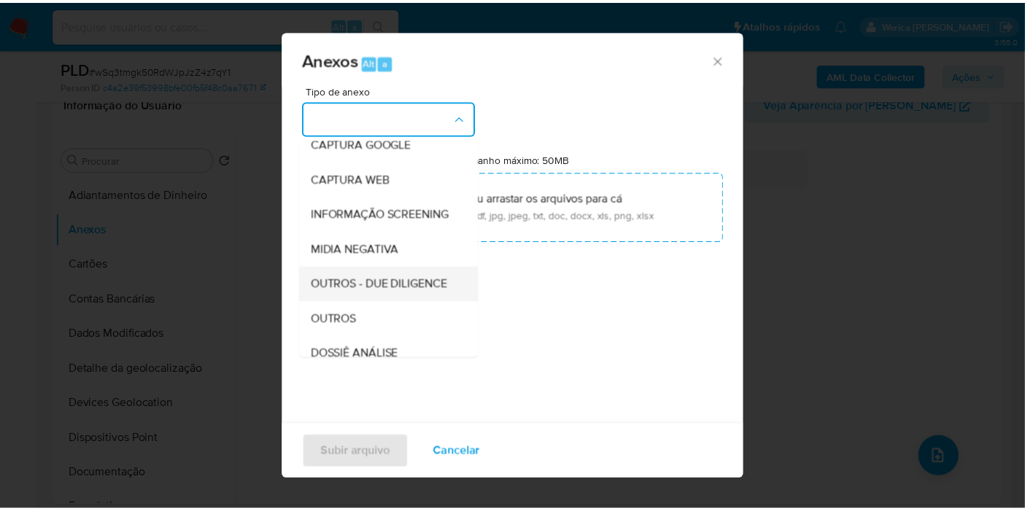
scroll to position [162, 0]
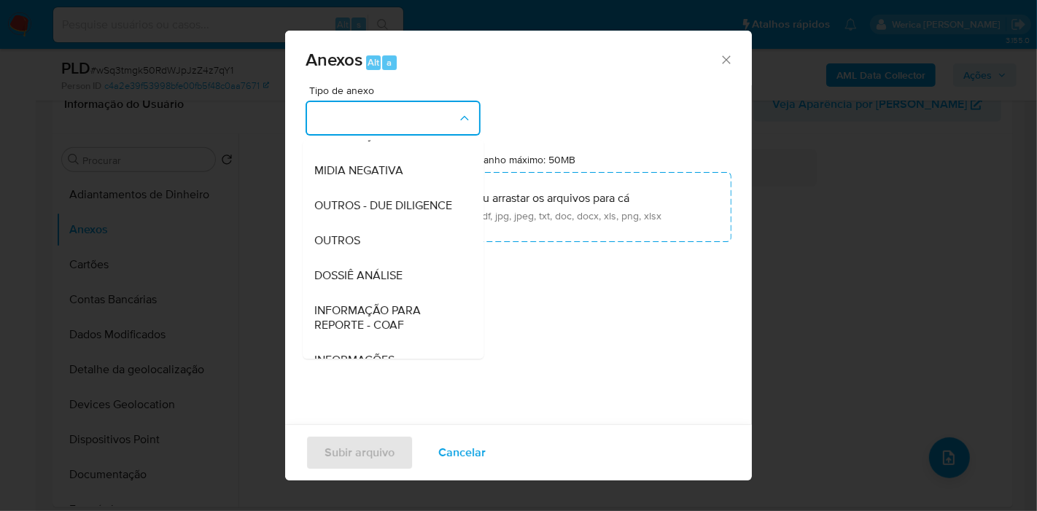
click at [394, 293] on div "DOSSIÊ ANÁLISE" at bounding box center [388, 275] width 149 height 35
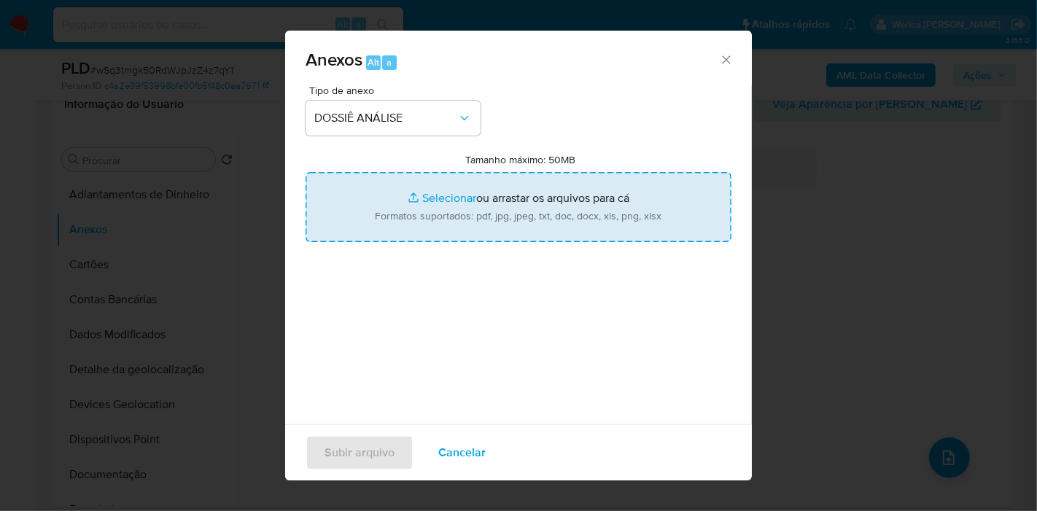
click at [511, 209] on input "Tamanho máximo: 50MB Selecionar arquivos" at bounding box center [519, 207] width 426 height 70
type input "C:\fakepath\Mulan 2209997048_2025_08_25_08_51_47.xlsx"
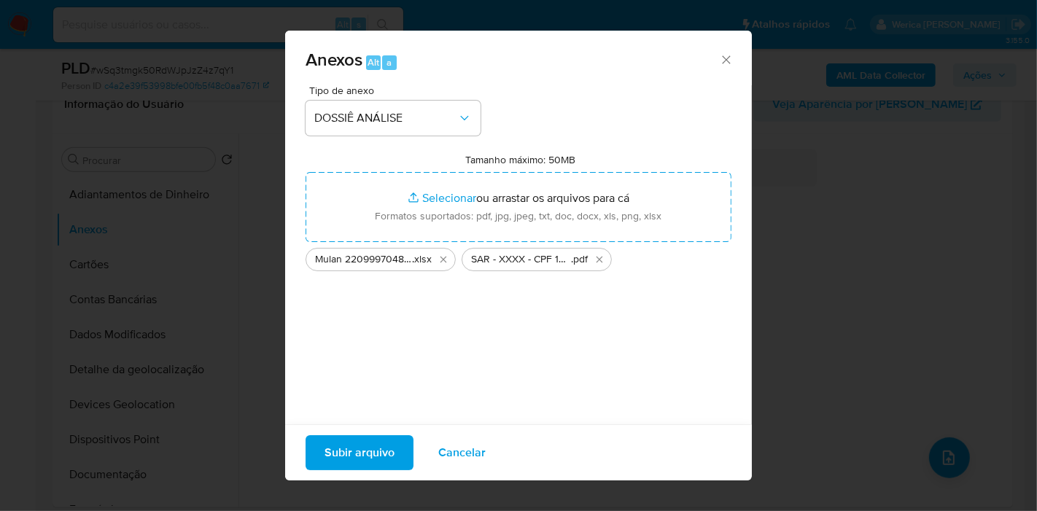
click at [358, 455] on span "Subir arquivo" at bounding box center [360, 453] width 70 height 32
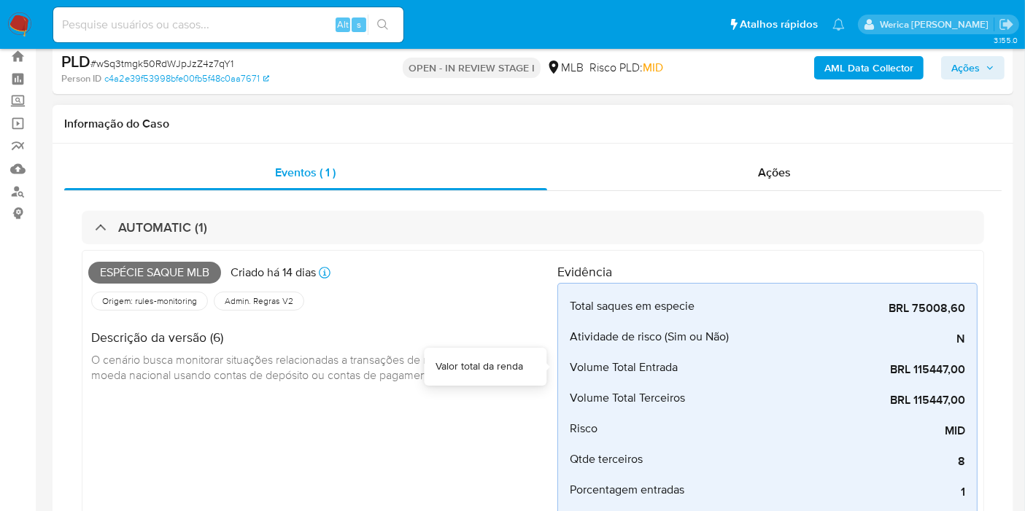
scroll to position [0, 0]
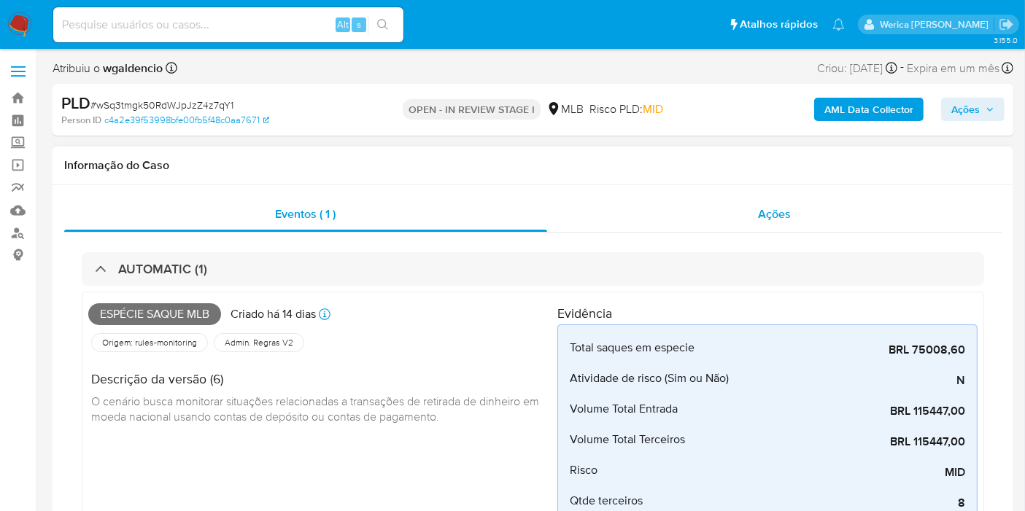
click at [767, 203] on div "Ações" at bounding box center [774, 214] width 455 height 35
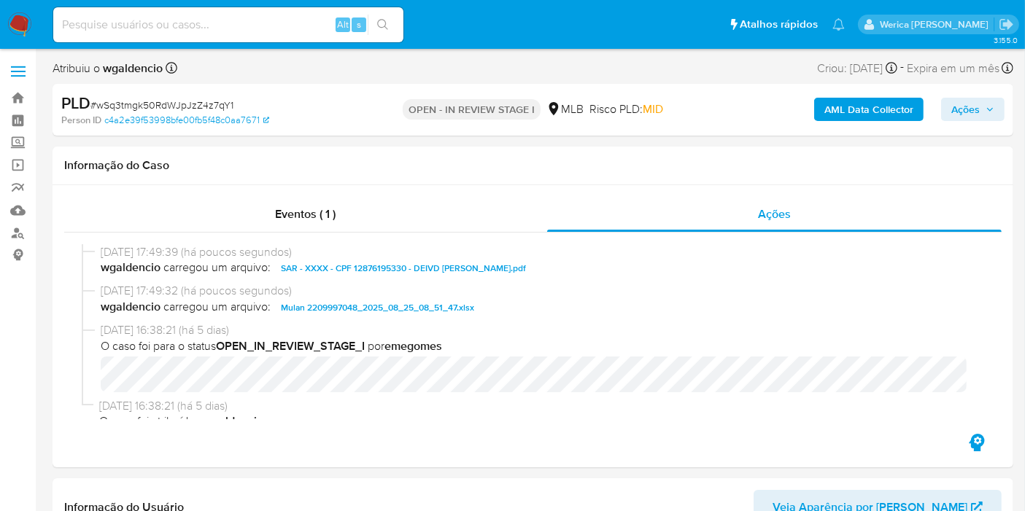
click at [982, 101] on span "Ações" at bounding box center [972, 109] width 43 height 20
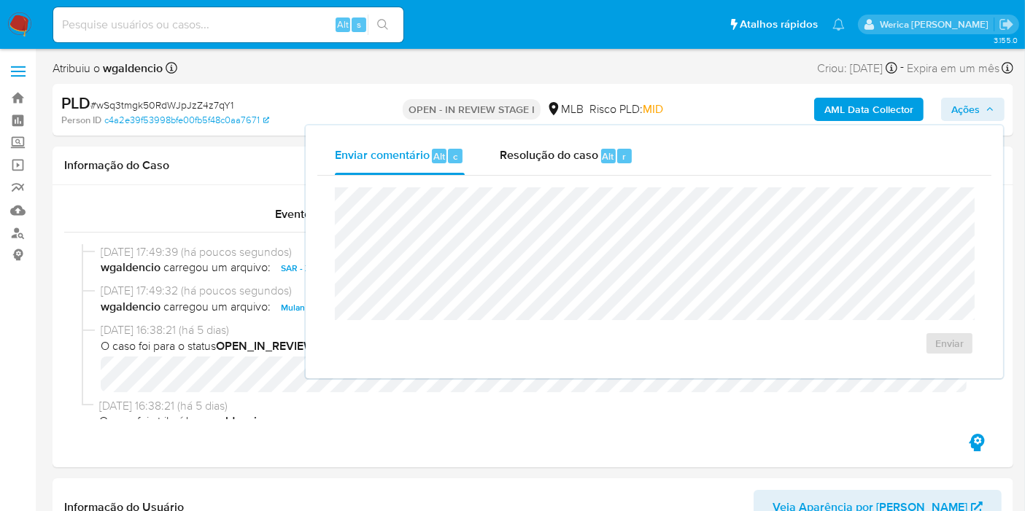
drag, startPoint x: 560, startPoint y: 161, endPoint x: 566, endPoint y: 180, distance: 19.8
click at [562, 161] on span "Resolução do caso" at bounding box center [549, 155] width 98 height 17
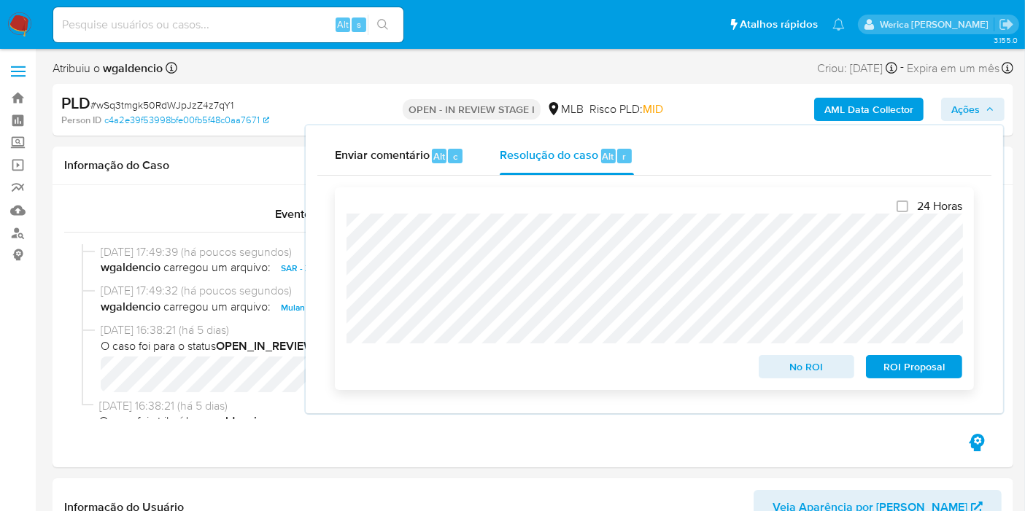
click at [910, 370] on span "ROI Proposal" at bounding box center [914, 367] width 76 height 20
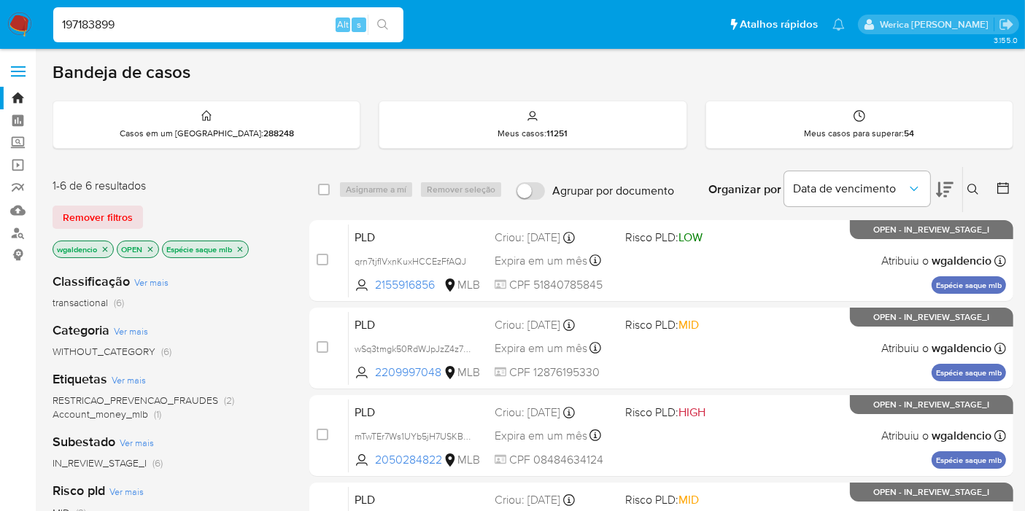
type input "197183899"
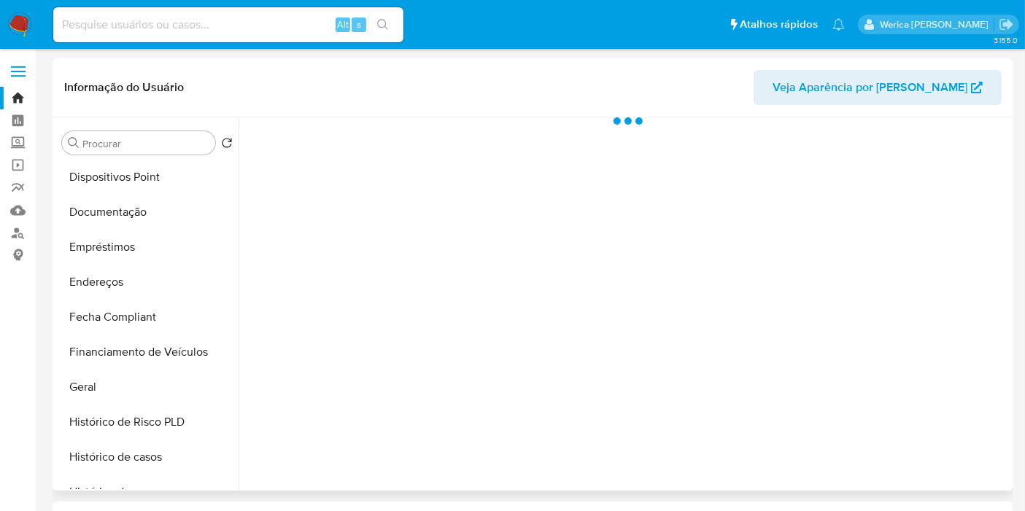
scroll to position [324, 0]
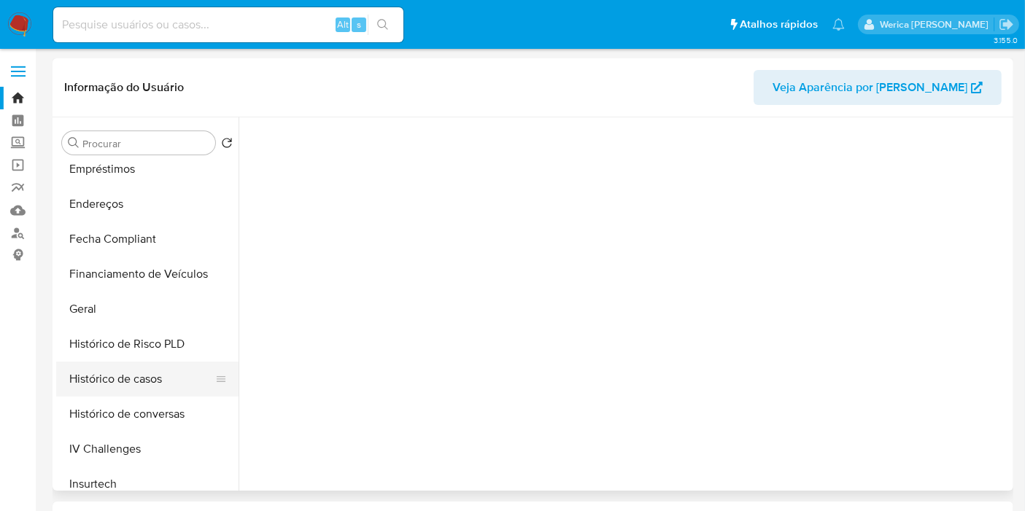
click at [150, 367] on button "Histórico de casos" at bounding box center [141, 379] width 171 height 35
select select "10"
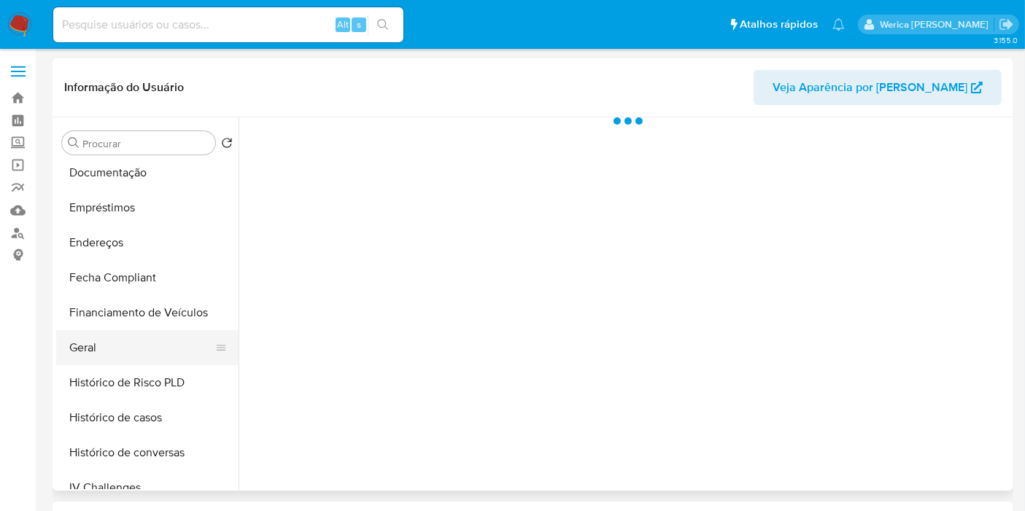
scroll to position [324, 0]
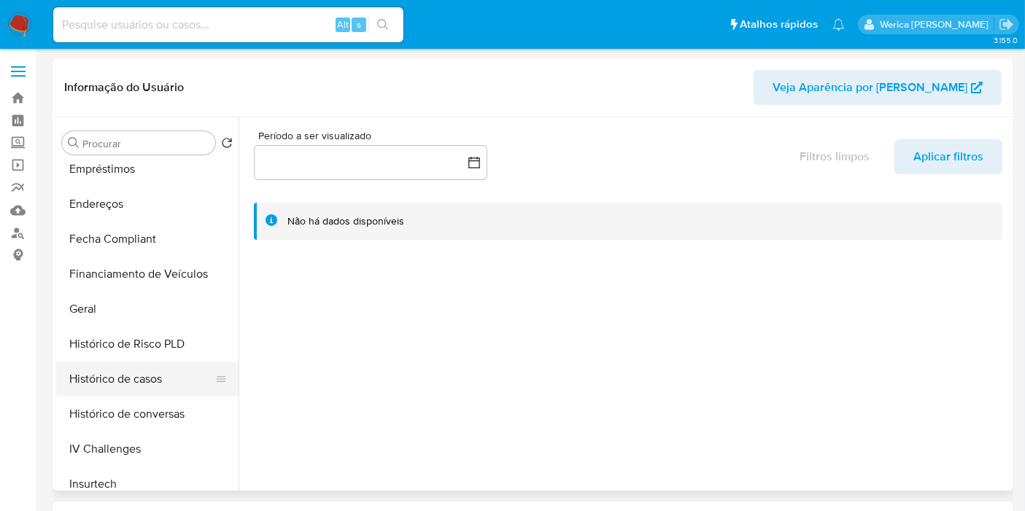
click at [152, 373] on button "Histórico de casos" at bounding box center [141, 379] width 171 height 35
select select "10"
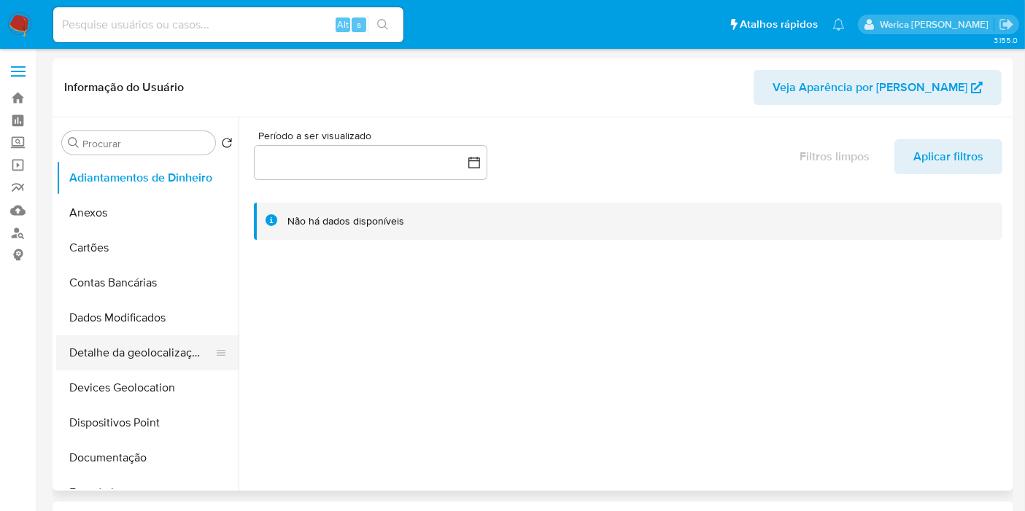
select select "10"
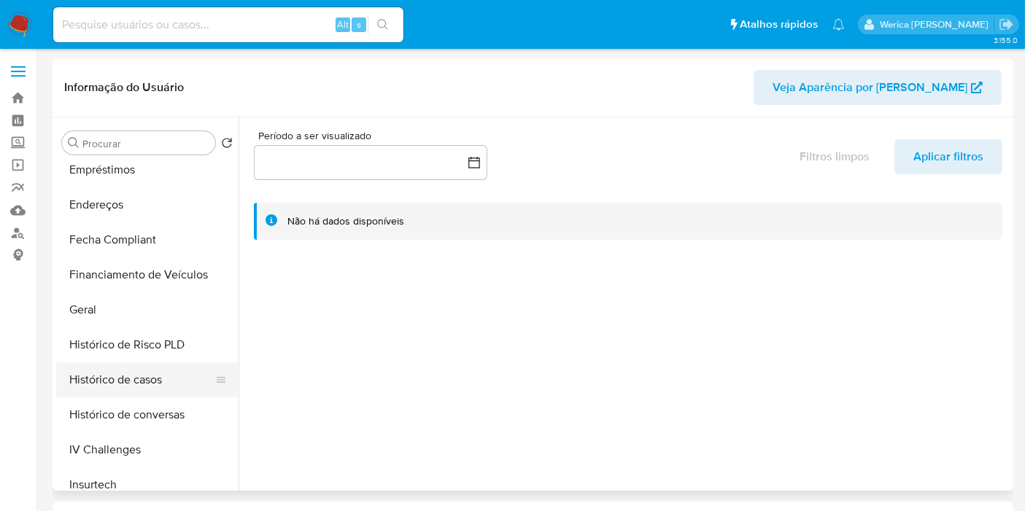
click at [174, 384] on button "Histórico de casos" at bounding box center [141, 380] width 171 height 35
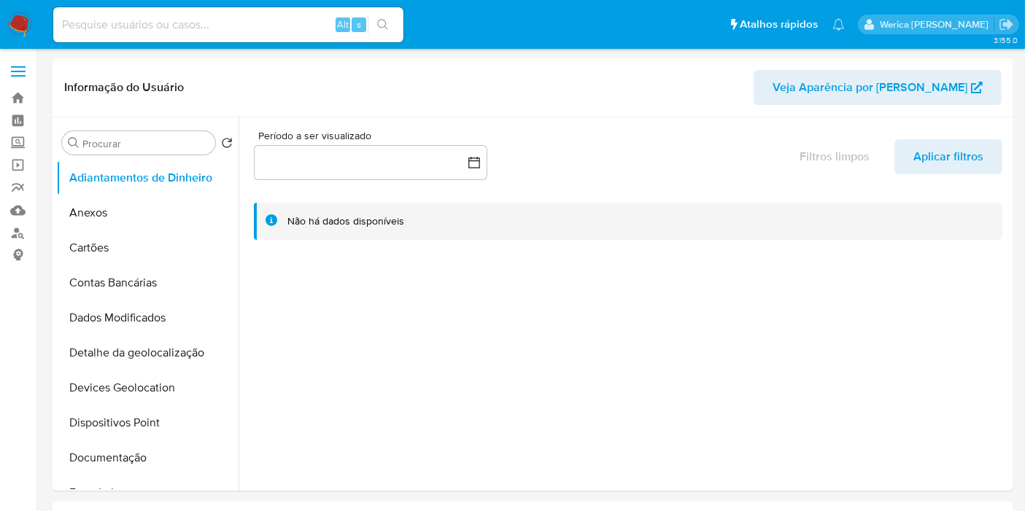
select select "10"
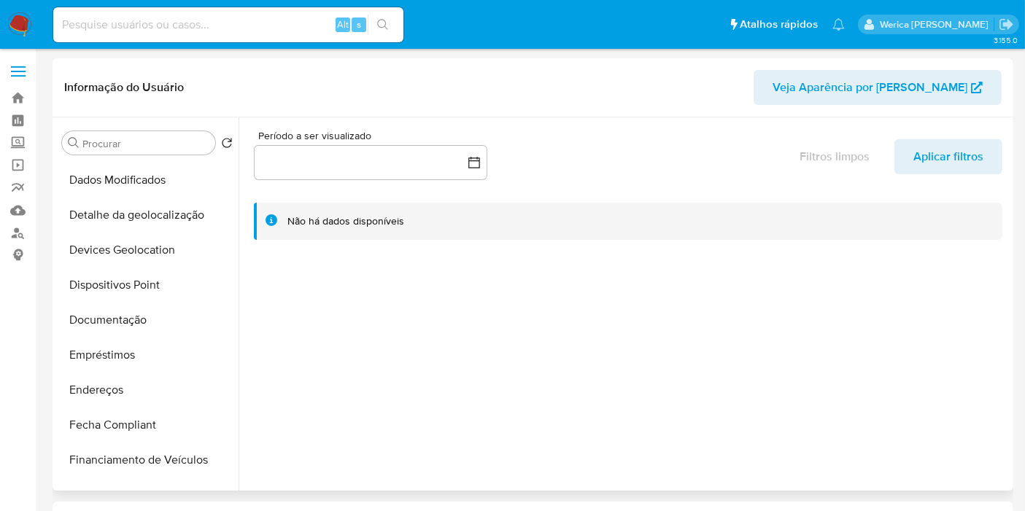
scroll to position [323, 0]
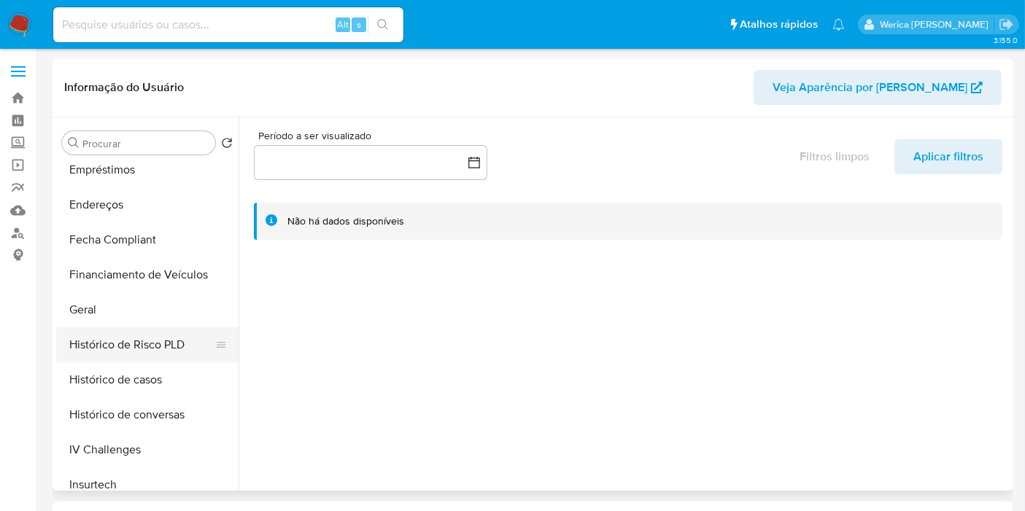
click at [171, 329] on button "Histórico de Risco PLD" at bounding box center [141, 344] width 171 height 35
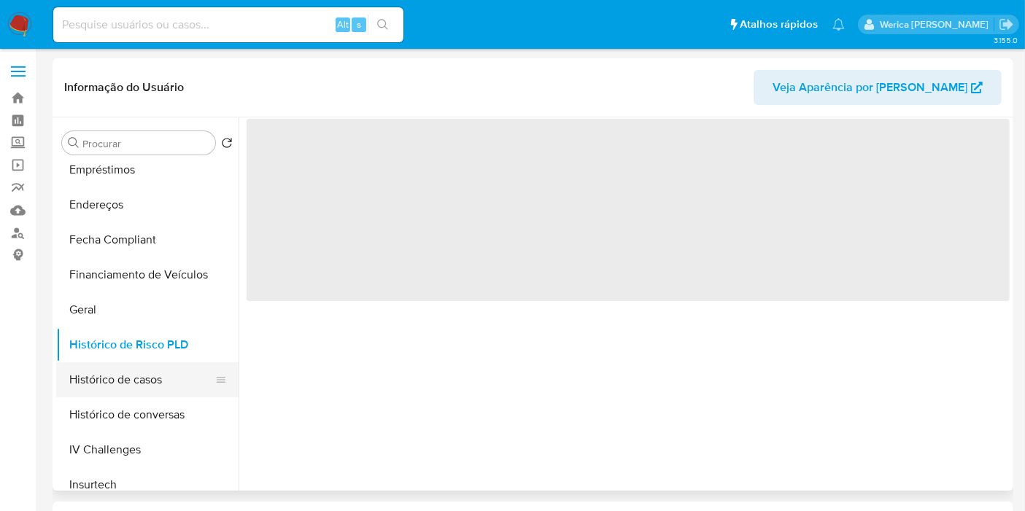
click at [171, 370] on button "Histórico de casos" at bounding box center [141, 380] width 171 height 35
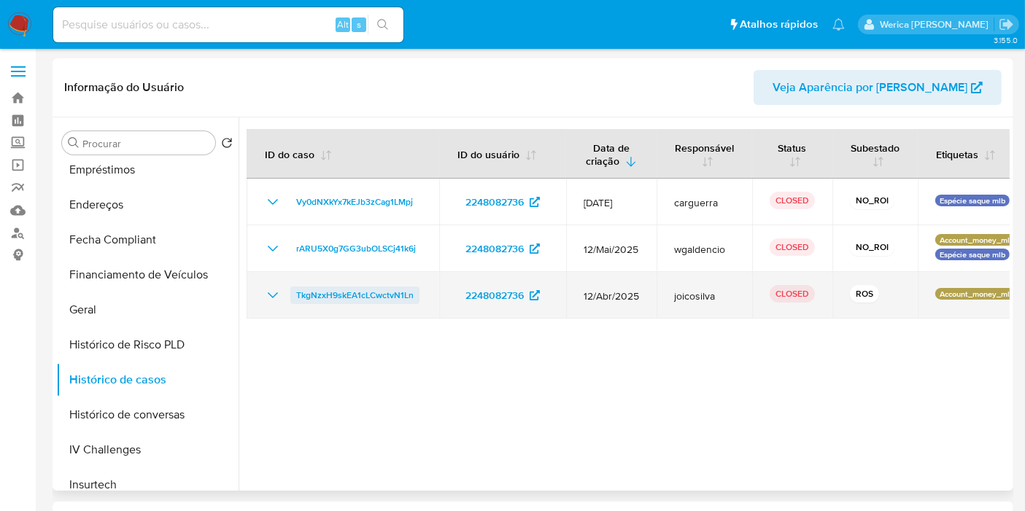
click at [400, 290] on span "TkgNzxH9skEA1cLCwctvN1Ln" at bounding box center [354, 296] width 117 height 18
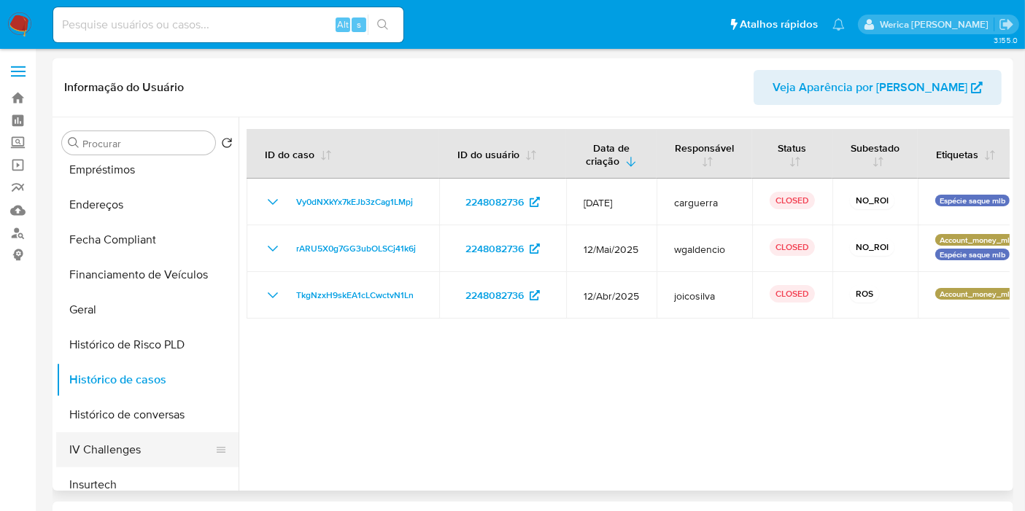
scroll to position [648, 0]
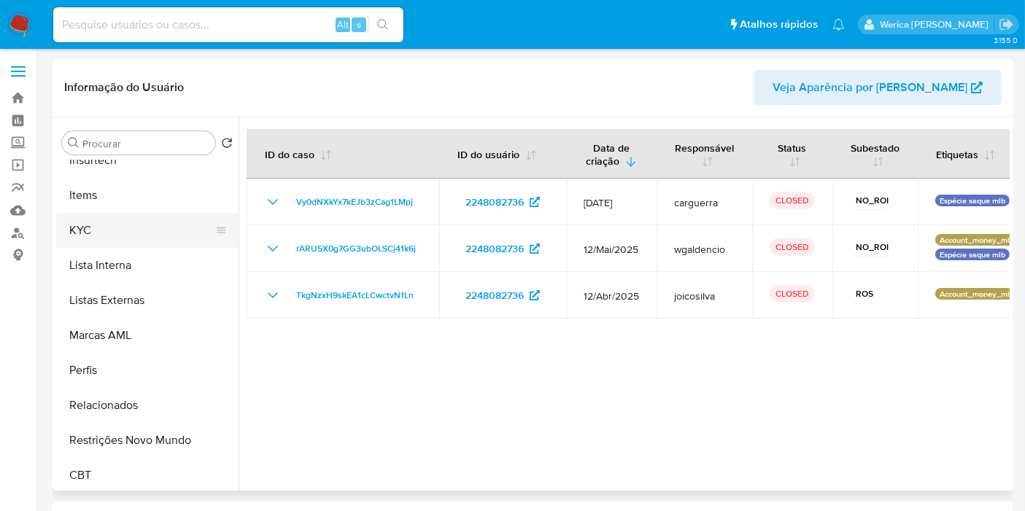
click at [141, 233] on button "KYC" at bounding box center [141, 230] width 171 height 35
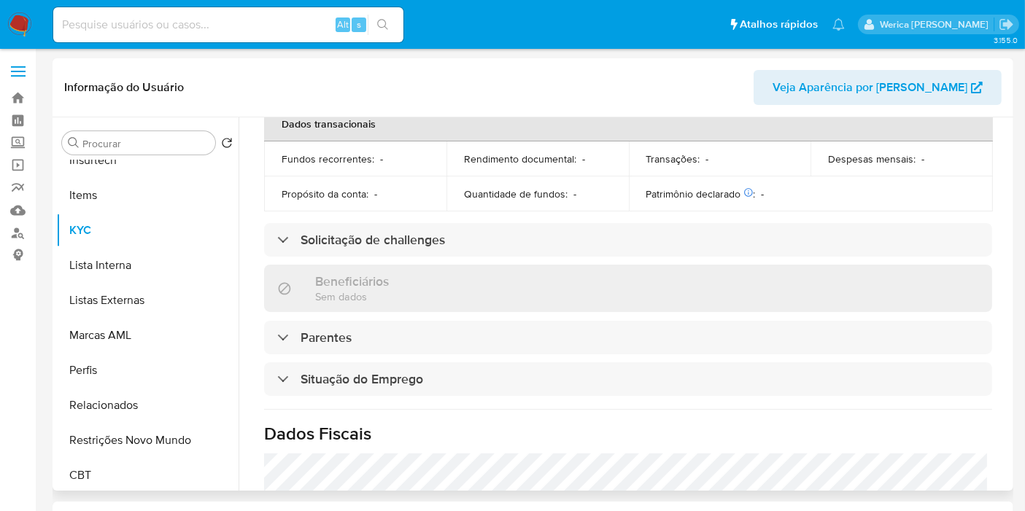
scroll to position [648, 0]
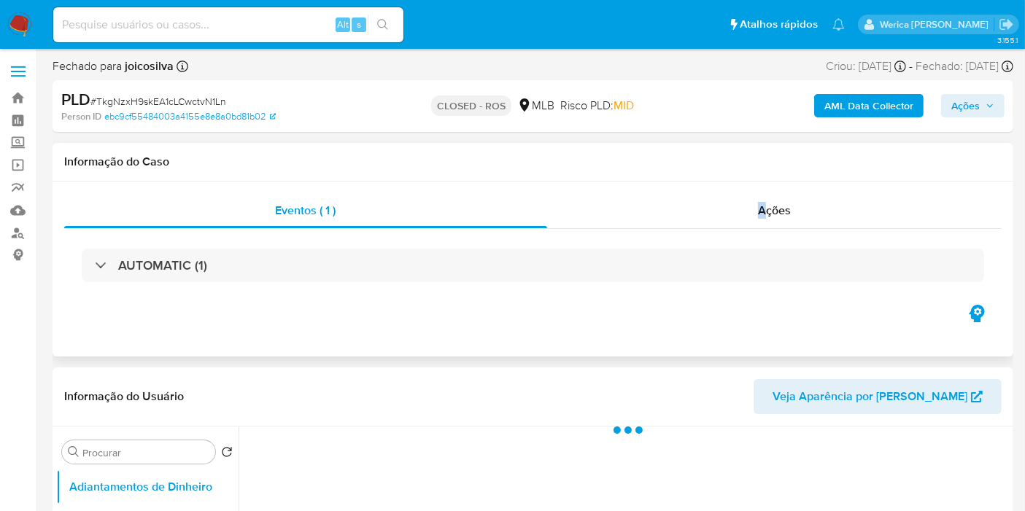
click at [764, 189] on div "Eventos ( 1 ) Ações AUTOMATIC (1)" at bounding box center [533, 269] width 961 height 175
click at [778, 201] on div "Ações" at bounding box center [774, 210] width 455 height 35
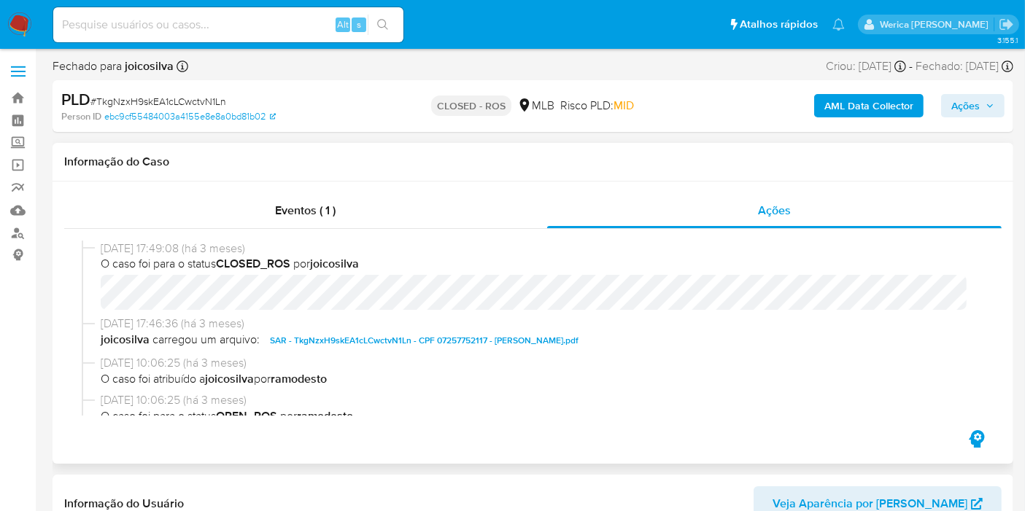
select select "10"
drag, startPoint x: 99, startPoint y: 244, endPoint x: 158, endPoint y: 252, distance: 59.6
click at [158, 252] on div "14/05/2025 17:49:08 (há 3 meses) O caso foi para o status CLOSED_ROS por joicos…" at bounding box center [533, 278] width 902 height 75
copy span "14/05/2025"
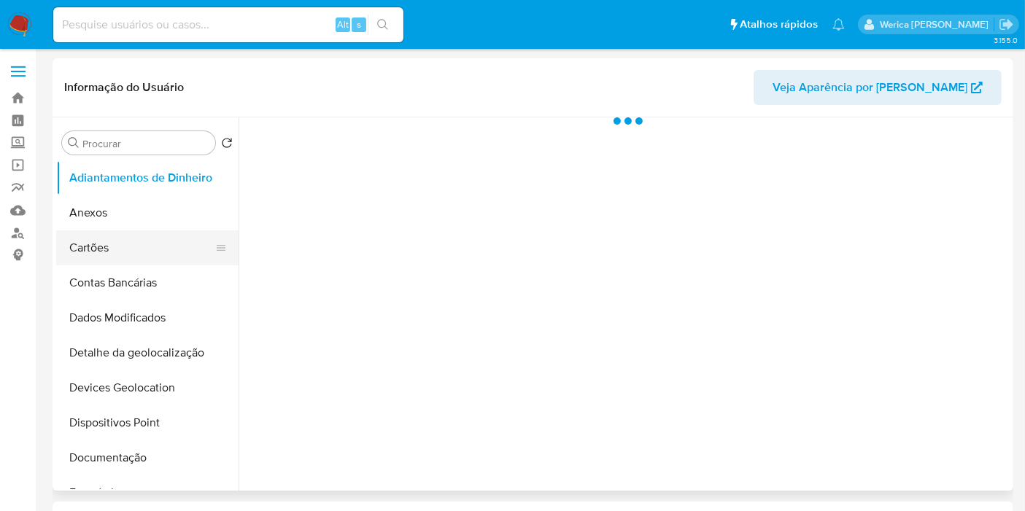
scroll to position [405, 0]
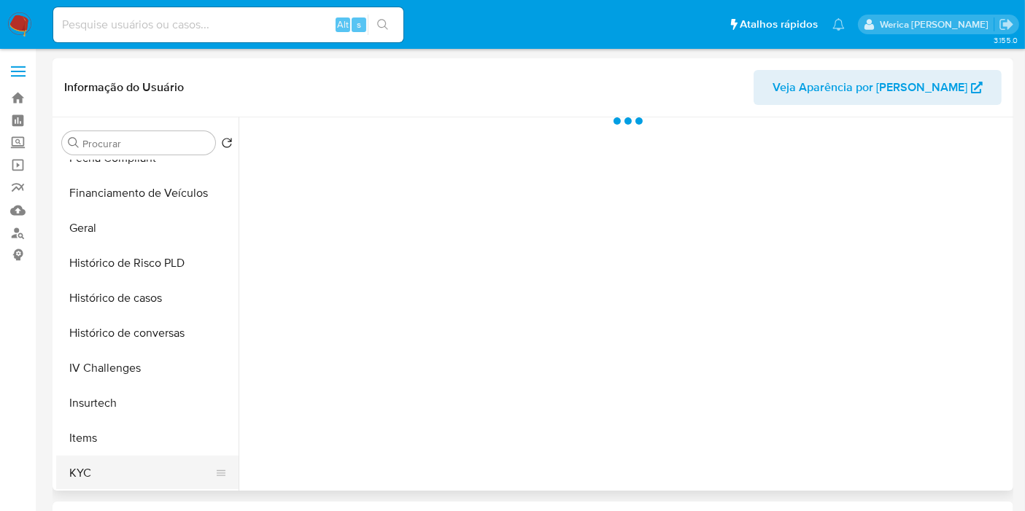
click at [152, 472] on button "KYC" at bounding box center [141, 473] width 171 height 35
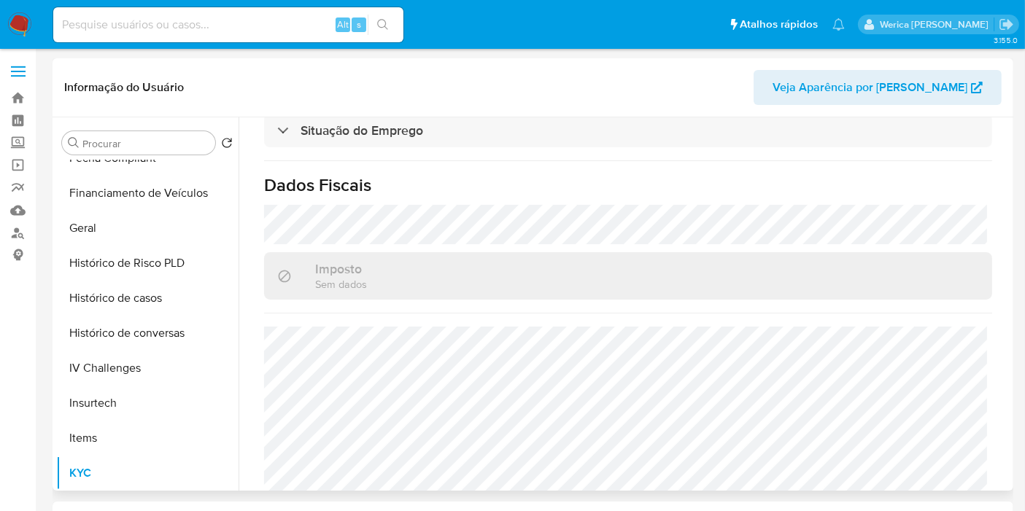
select select "10"
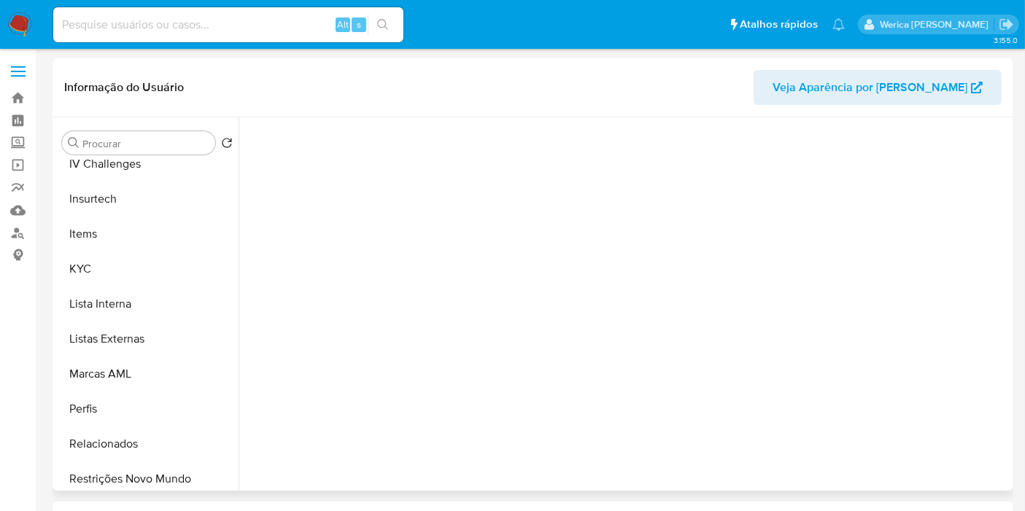
scroll to position [651, 0]
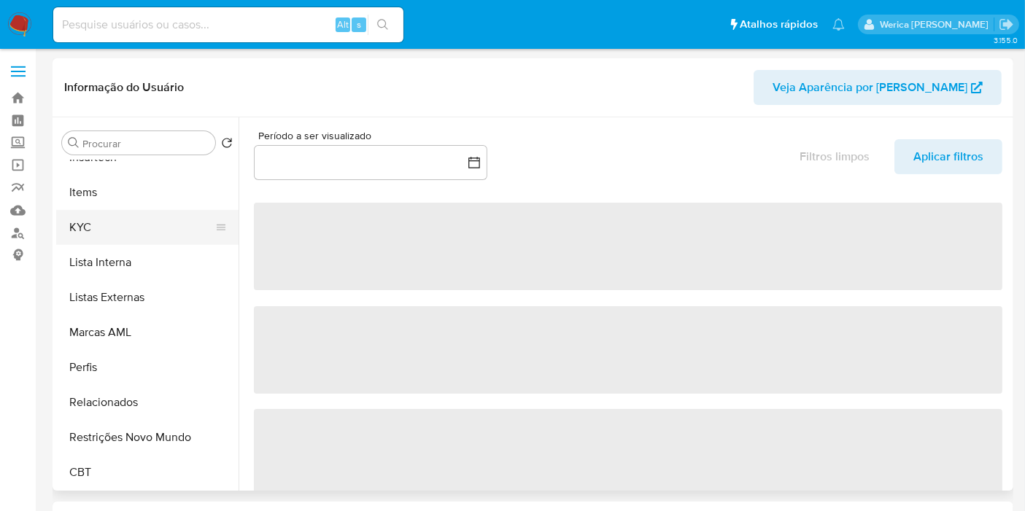
select select "10"
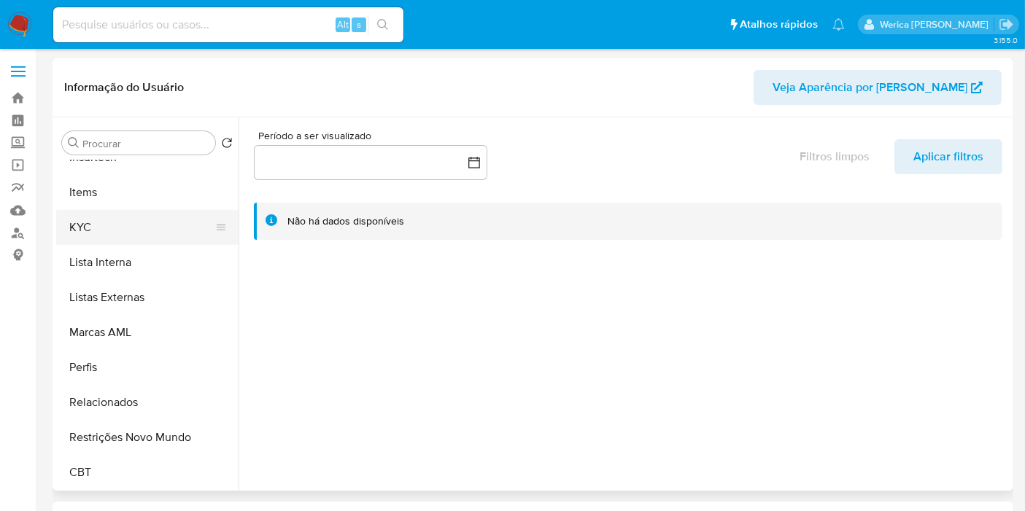
click at [106, 212] on button "KYC" at bounding box center [141, 227] width 171 height 35
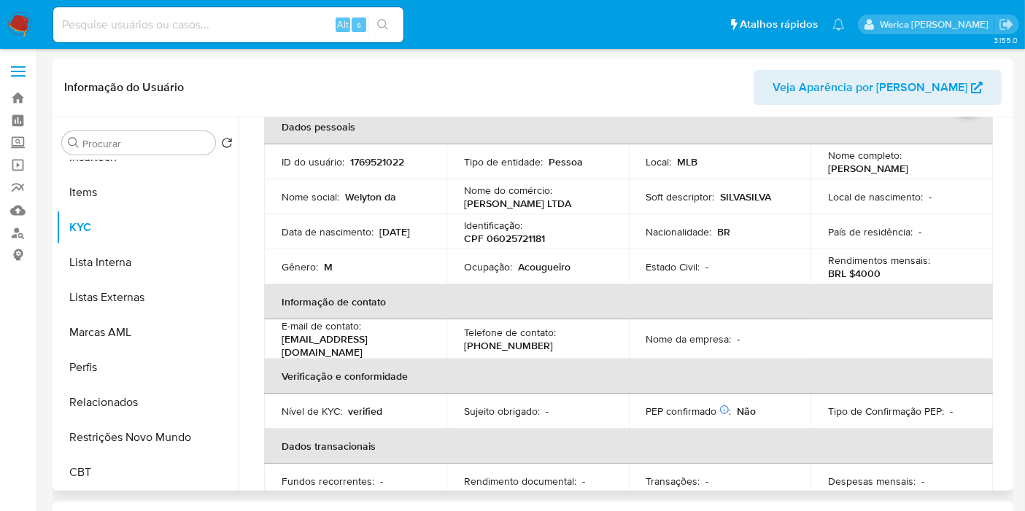
scroll to position [0, 0]
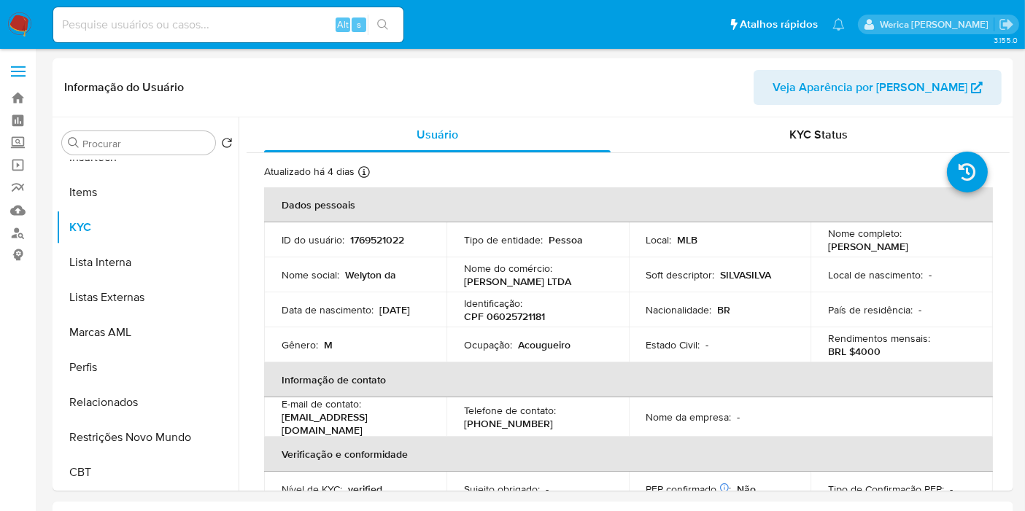
click at [11, 23] on img at bounding box center [19, 24] width 25 height 25
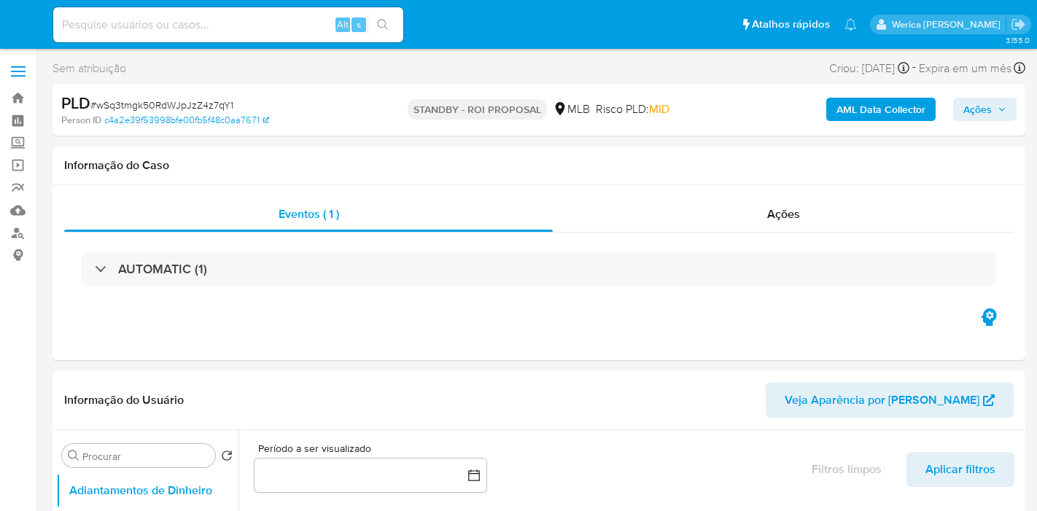
select select "10"
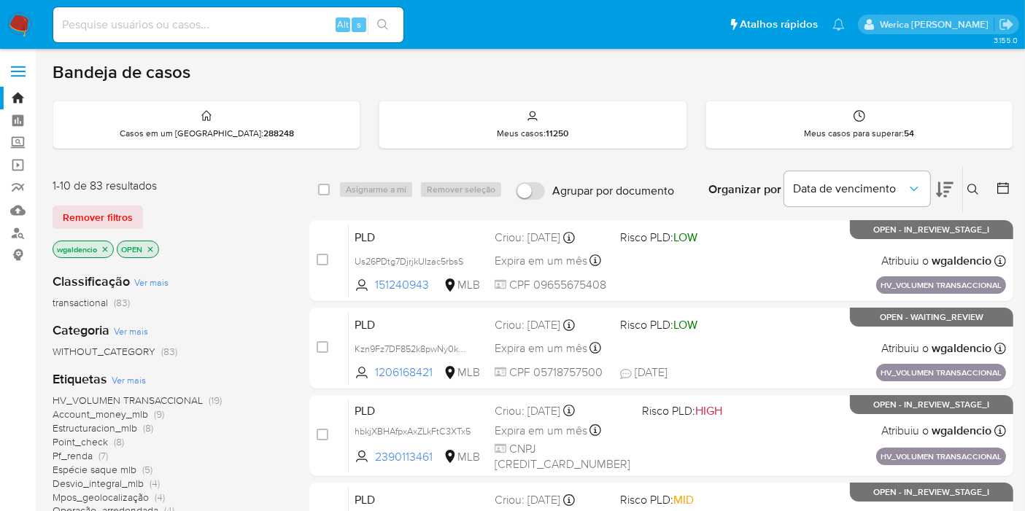
scroll to position [81, 0]
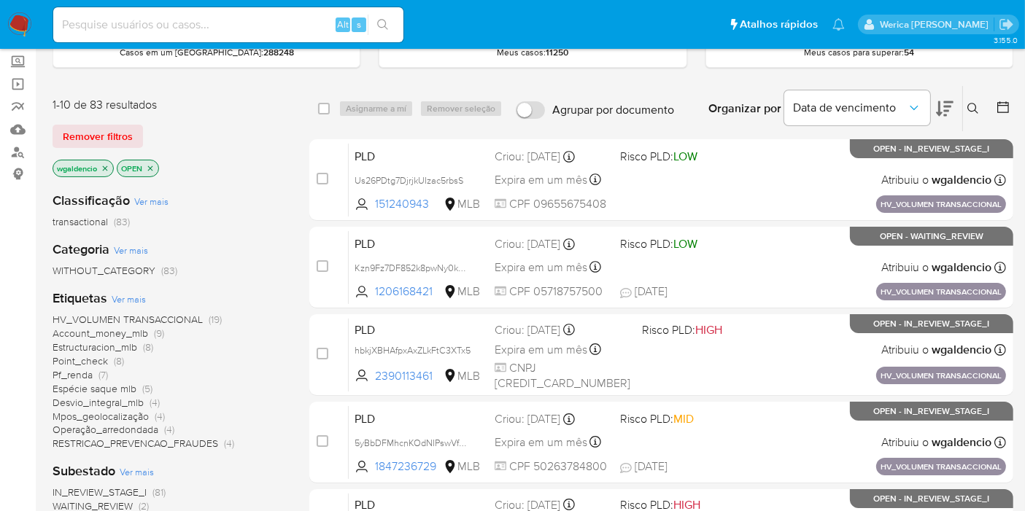
click at [101, 391] on span "Espécie saque mlb" at bounding box center [95, 388] width 84 height 15
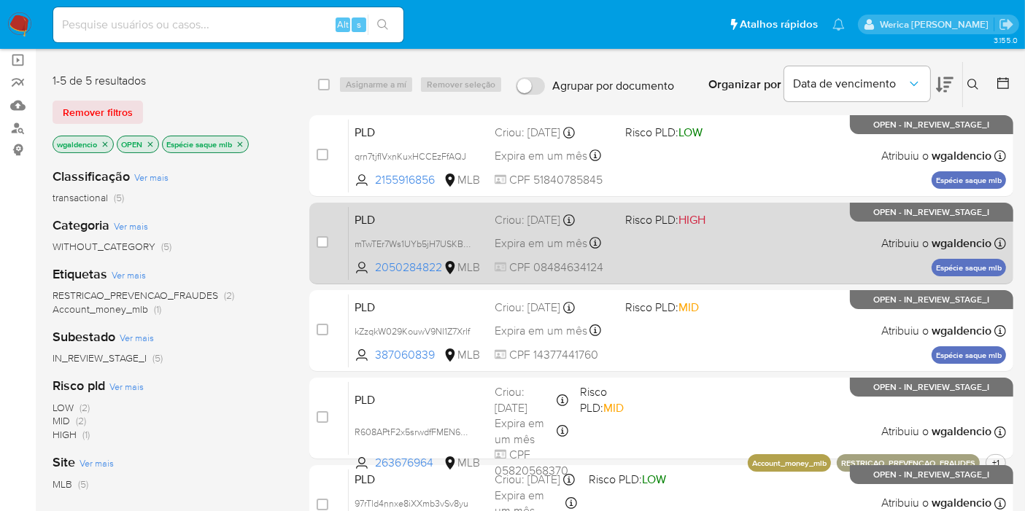
scroll to position [80, 0]
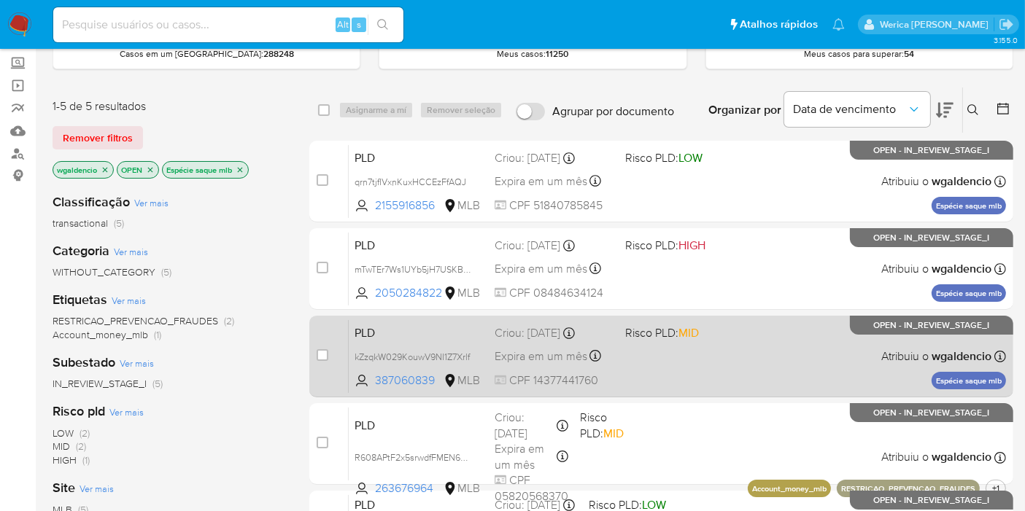
click at [765, 351] on div "PLD kZzqkW029KouwV9NI1Z7Xrlf 387060839 MLB Risco PLD: MID Criou: [DATE] Criou: …" at bounding box center [677, 356] width 657 height 74
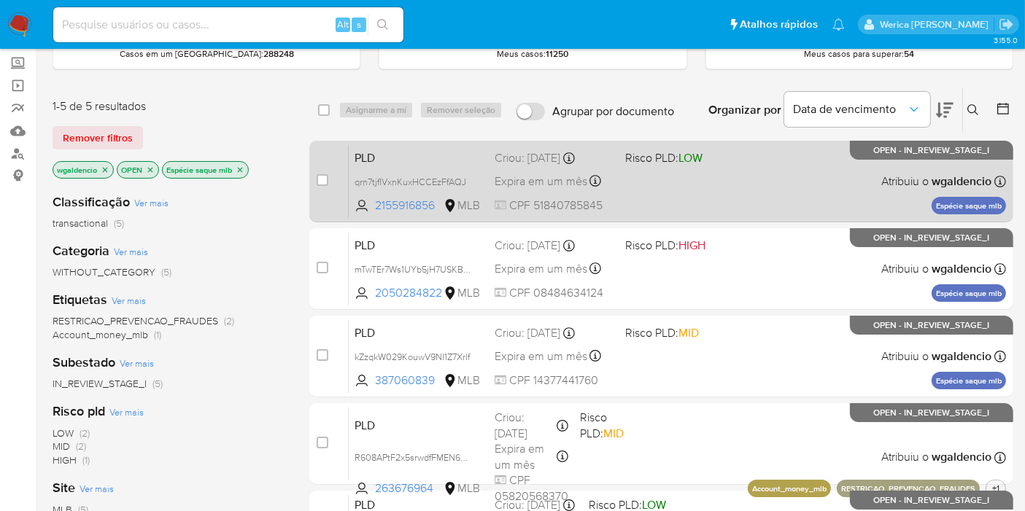
click at [751, 159] on div "PLD qrn7tjfIVxnKuxHCCEzFfAQJ 2155916856 MLB Risco PLD: LOW Criou: [DATE] Criou:…" at bounding box center [677, 181] width 657 height 74
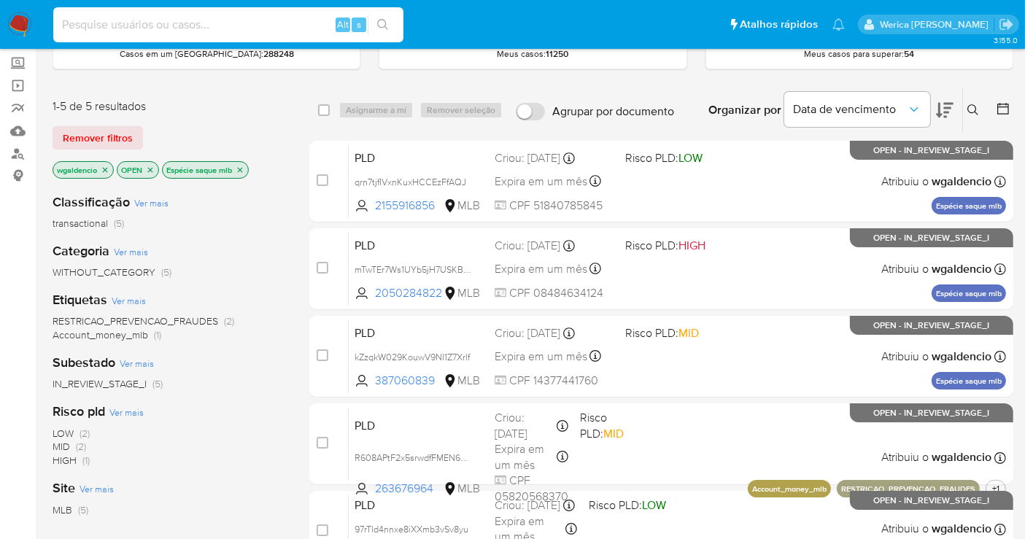
click at [314, 31] on input at bounding box center [228, 24] width 350 height 19
click at [280, 31] on input at bounding box center [228, 24] width 350 height 19
paste input "1146015620"
type input "1146015620"
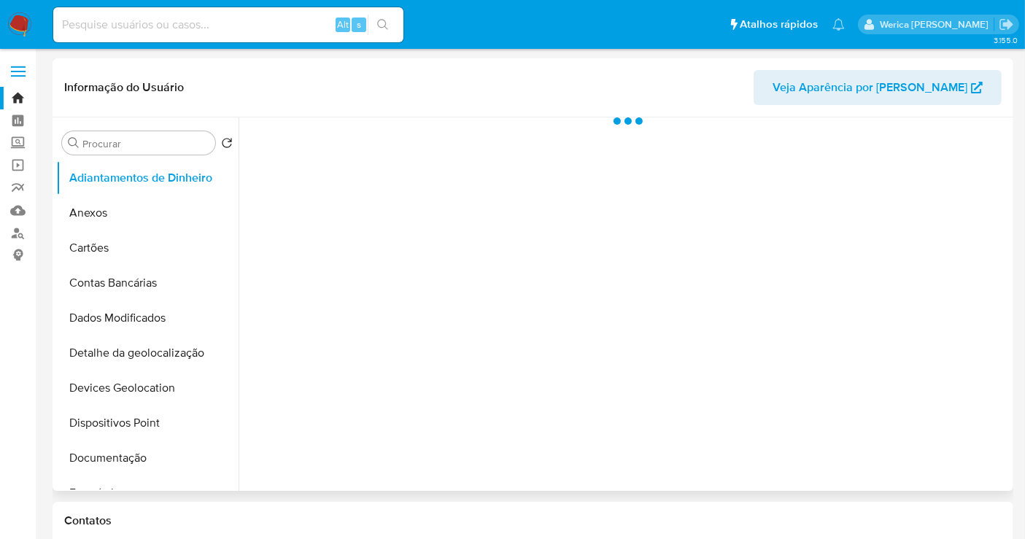
scroll to position [243, 0]
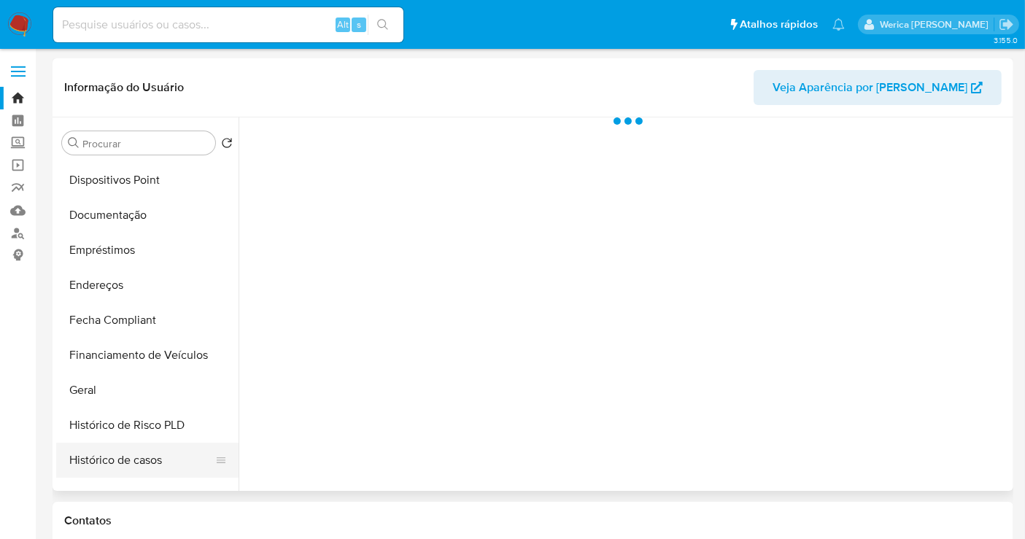
click at [152, 468] on button "Histórico de casos" at bounding box center [141, 460] width 171 height 35
select select "10"
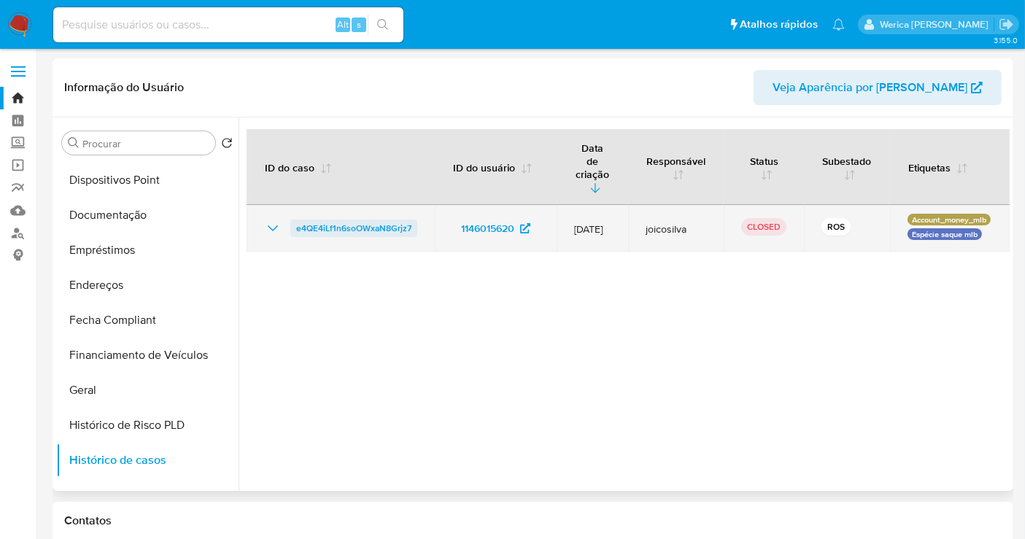
click at [375, 220] on span "e4QE4iLf1n6soOWxaN8Grjz7" at bounding box center [353, 229] width 115 height 18
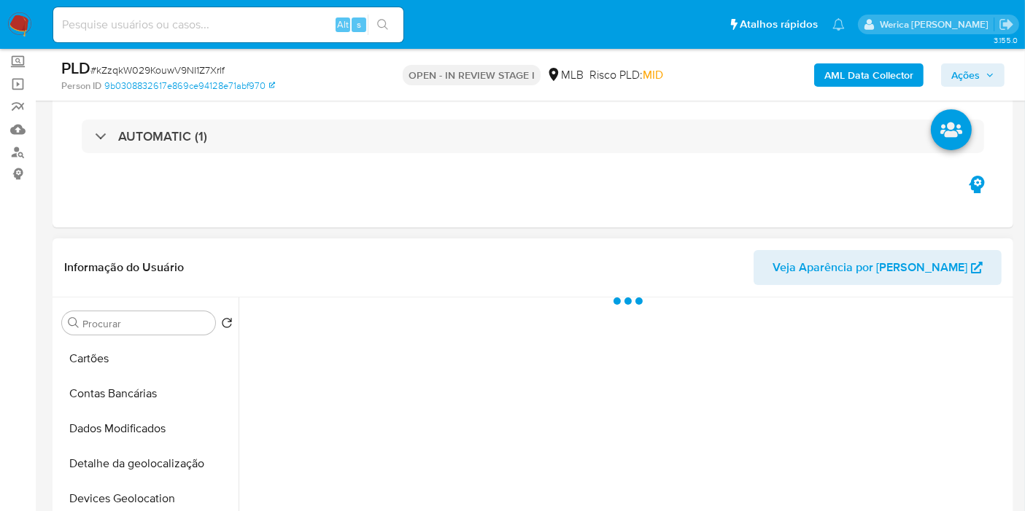
scroll to position [243, 0]
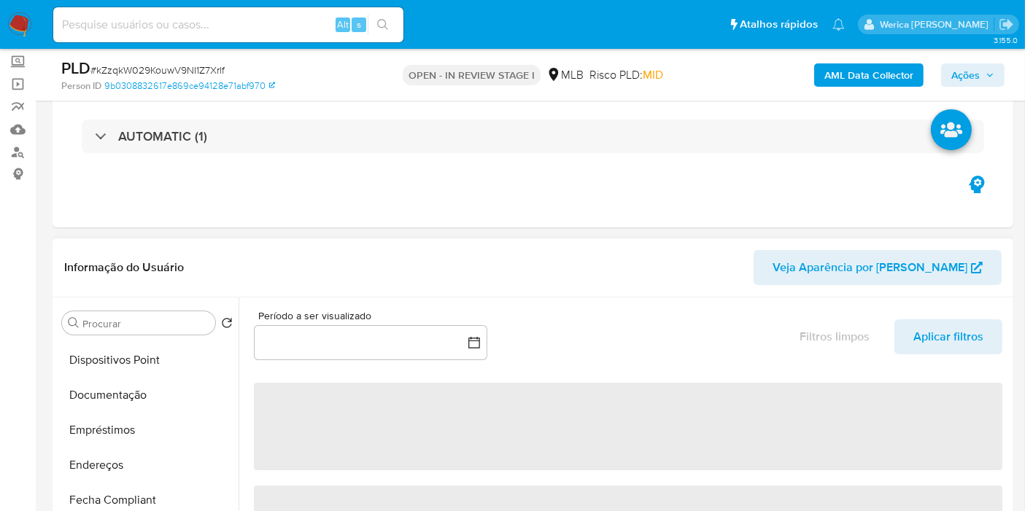
select select "10"
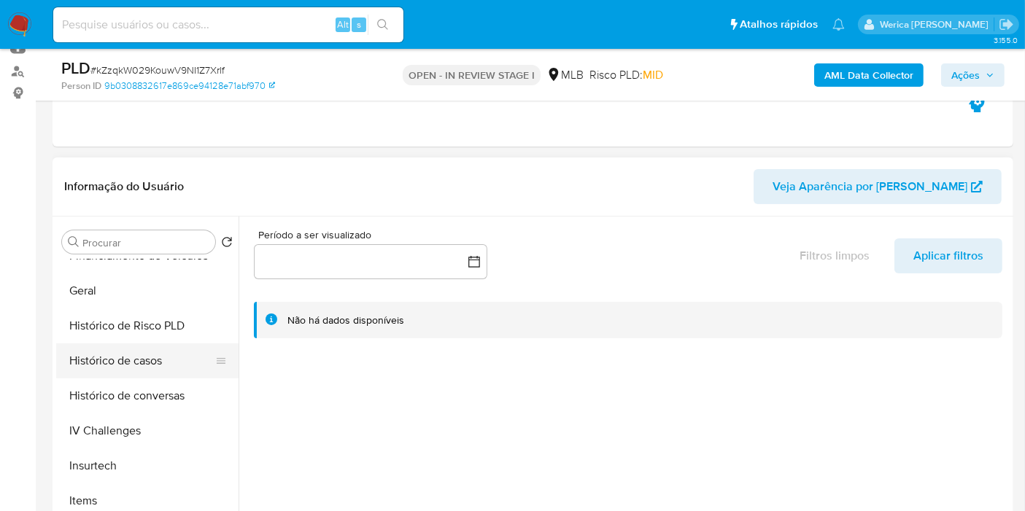
scroll to position [405, 0]
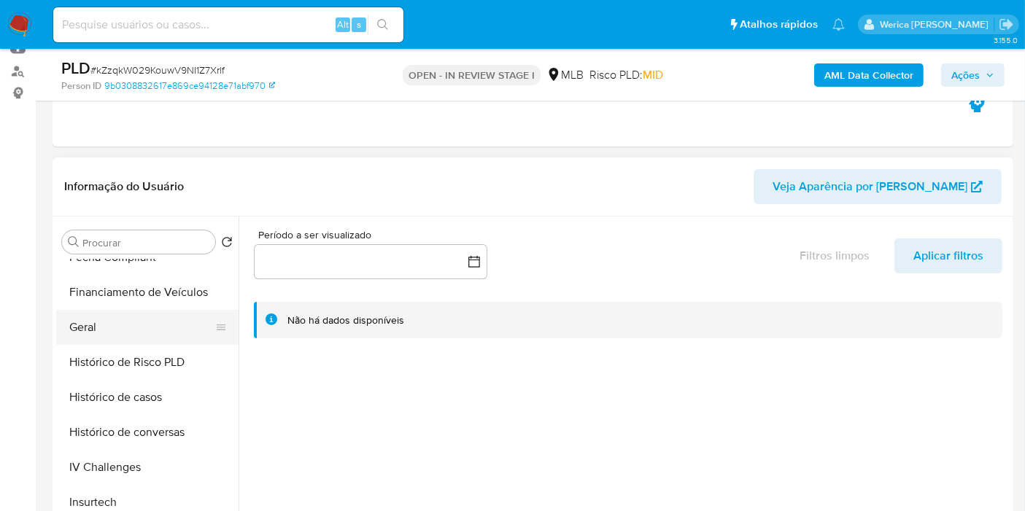
click at [129, 325] on button "Geral" at bounding box center [141, 327] width 171 height 35
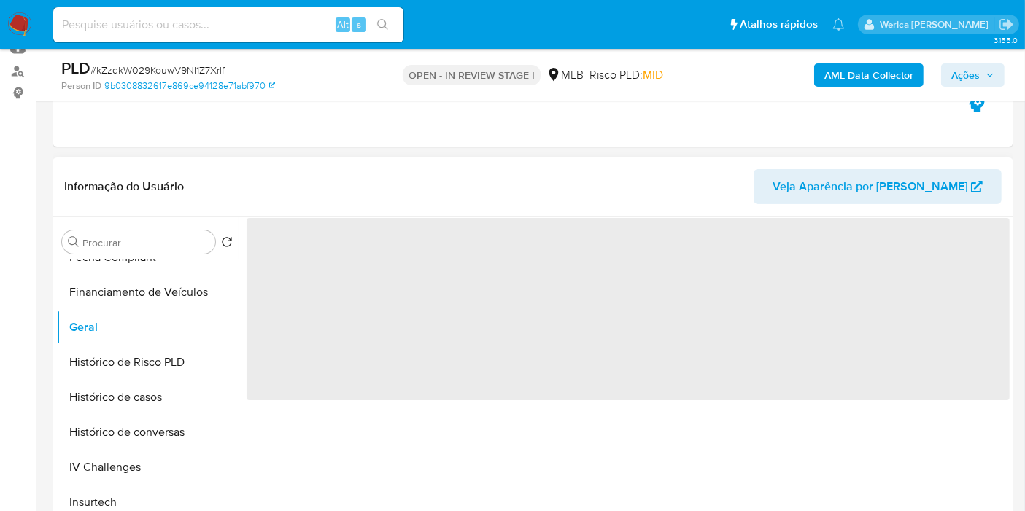
scroll to position [243, 0]
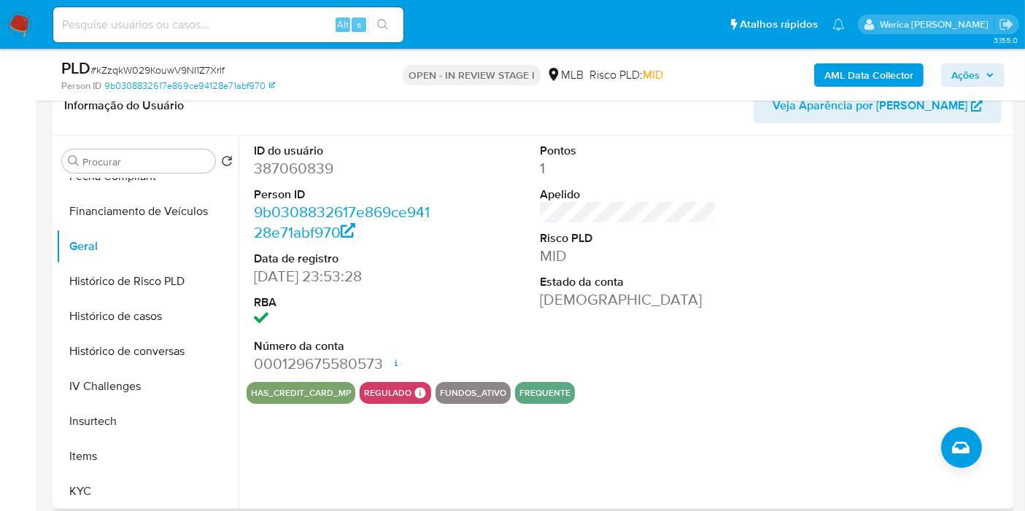
click at [292, 169] on dd "387060839" at bounding box center [342, 168] width 177 height 20
copy dd "387060839"
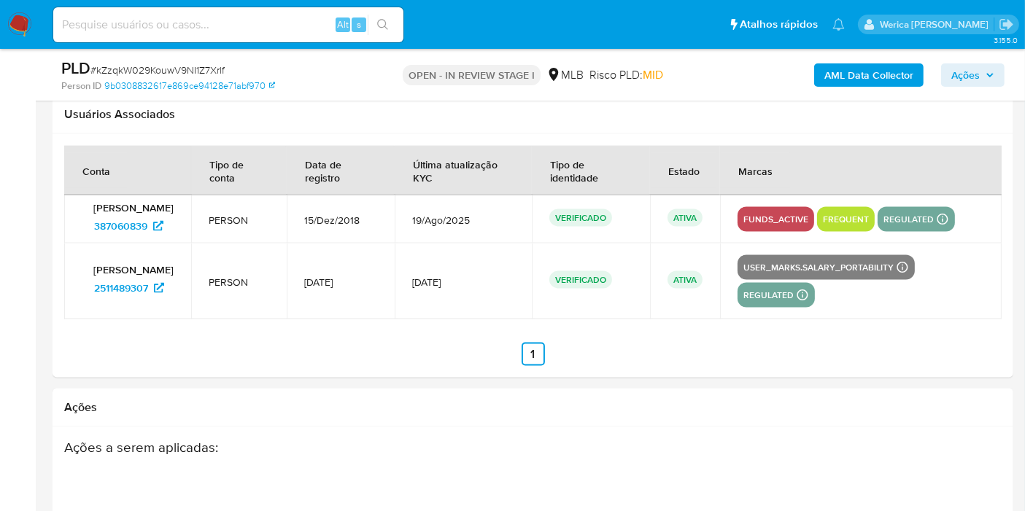
scroll to position [2285, 0]
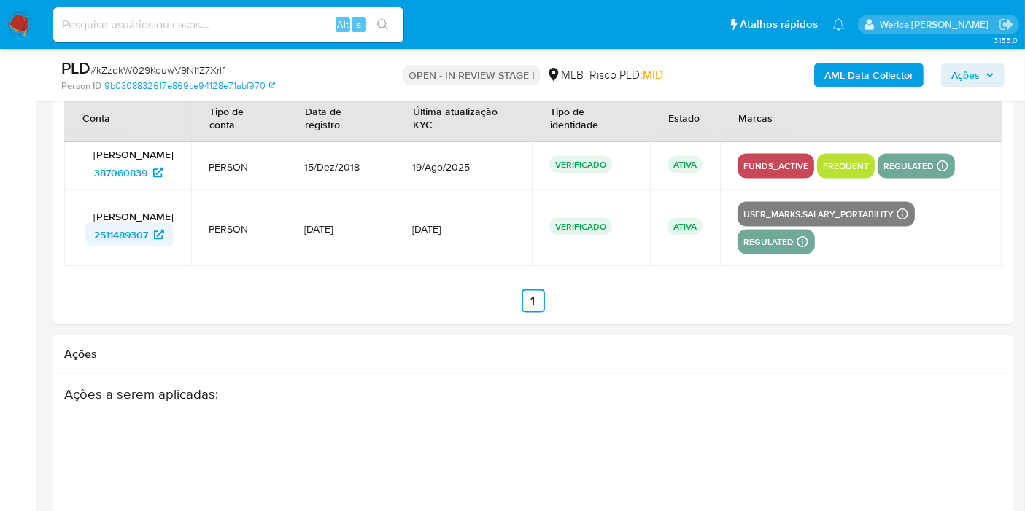
click at [128, 234] on span "2511489307" at bounding box center [121, 234] width 54 height 23
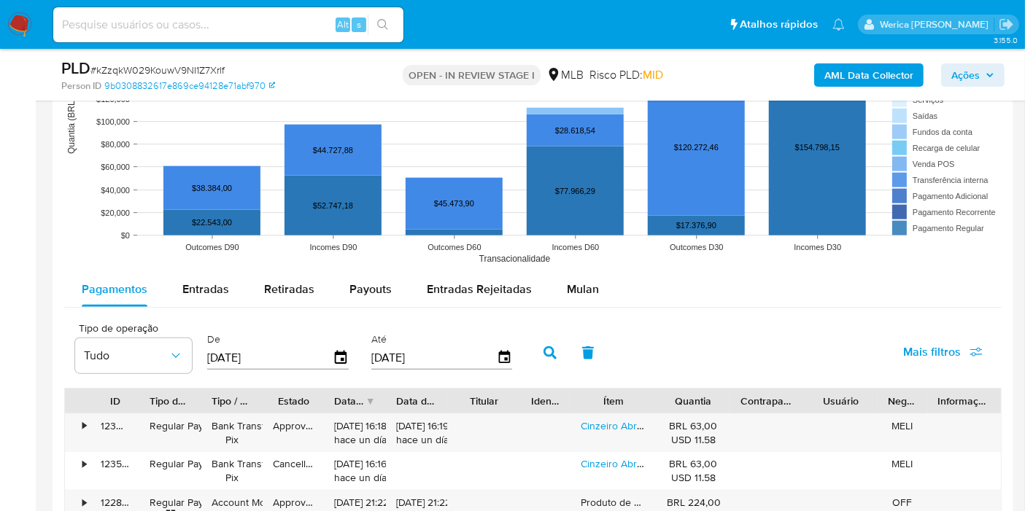
scroll to position [1352, 0]
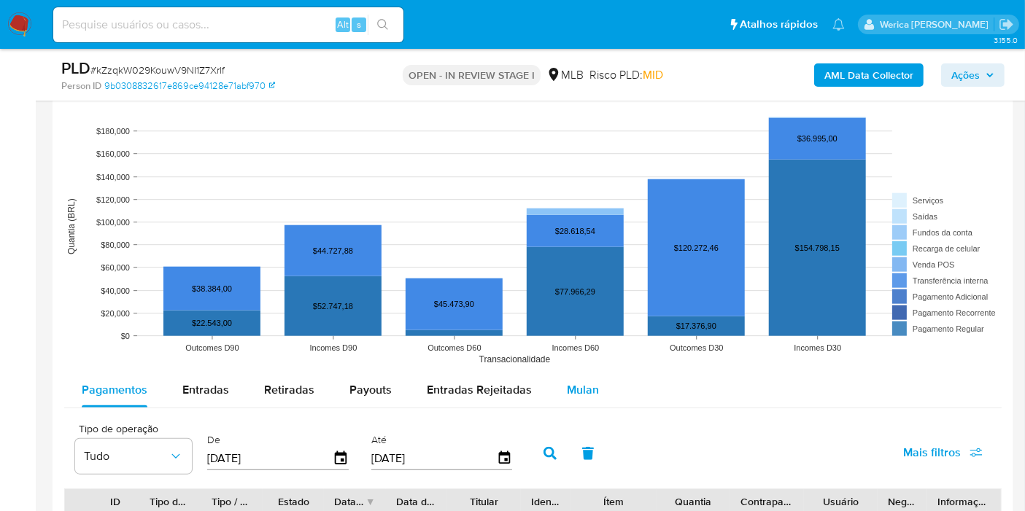
drag, startPoint x: 586, startPoint y: 382, endPoint x: 577, endPoint y: 375, distance: 11.4
click at [587, 382] on span "Mulan" at bounding box center [583, 389] width 32 height 17
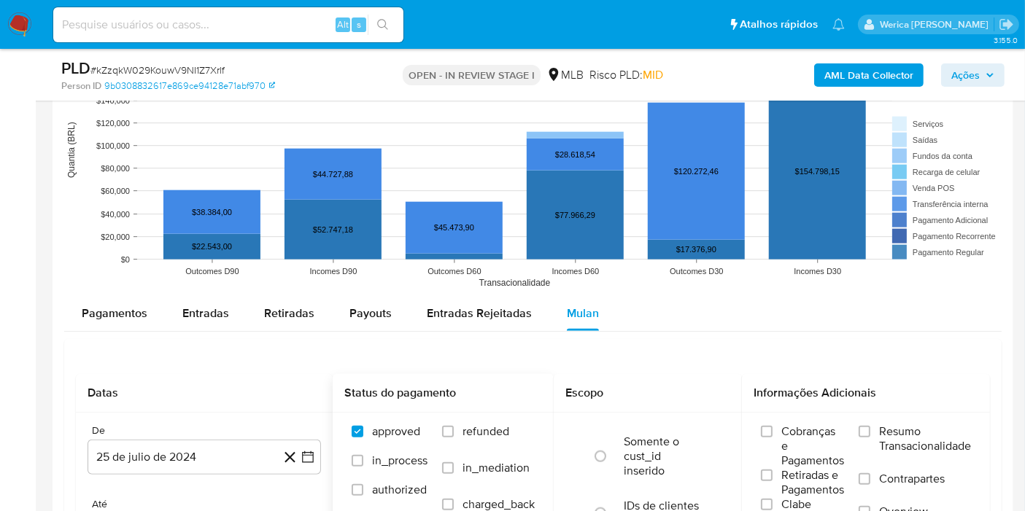
scroll to position [1514, 0]
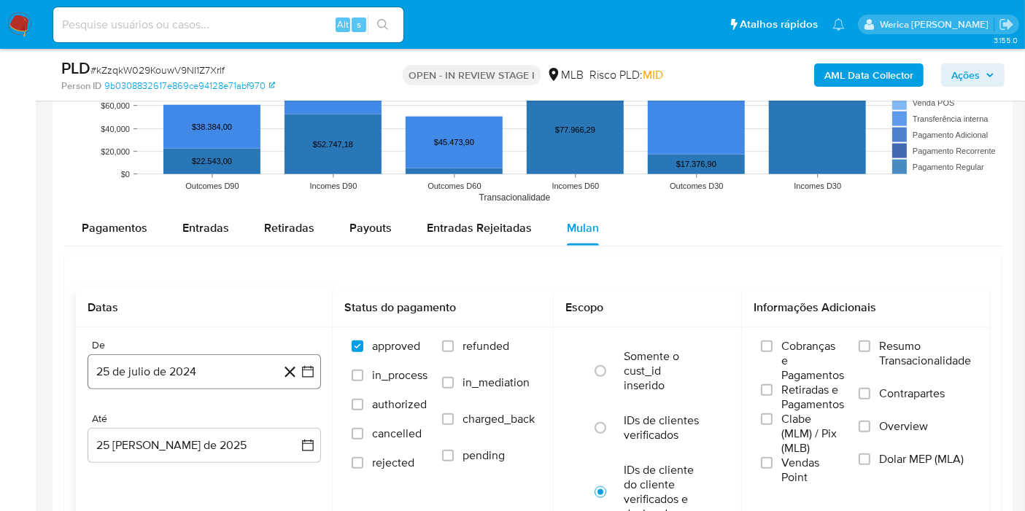
click at [228, 383] on button "25 de julio de 2024" at bounding box center [204, 371] width 233 height 35
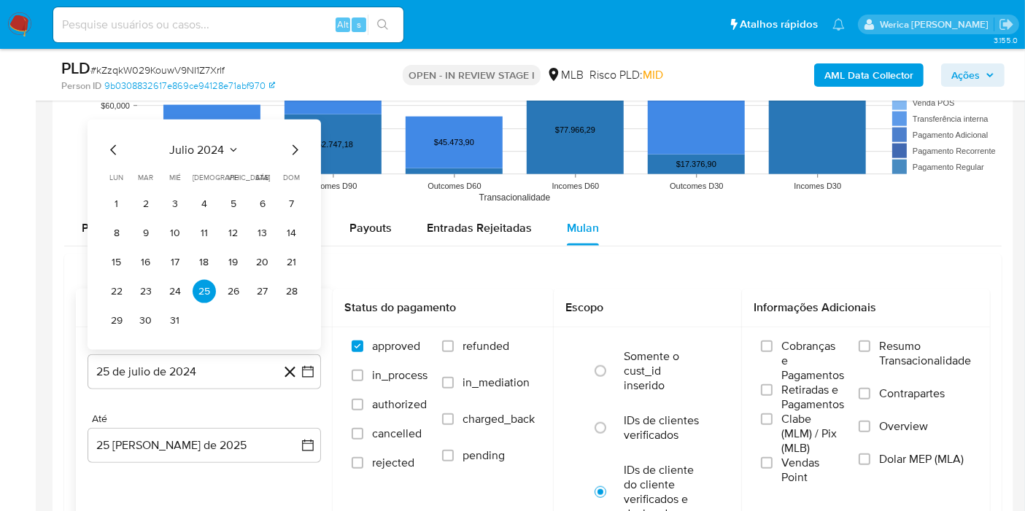
click at [190, 131] on div "julio 2024 julio 2024 lun lunes mar martes mié miércoles jue jueves vie viernes…" at bounding box center [204, 235] width 233 height 230
click at [212, 143] on span "julio 2024" at bounding box center [197, 150] width 55 height 15
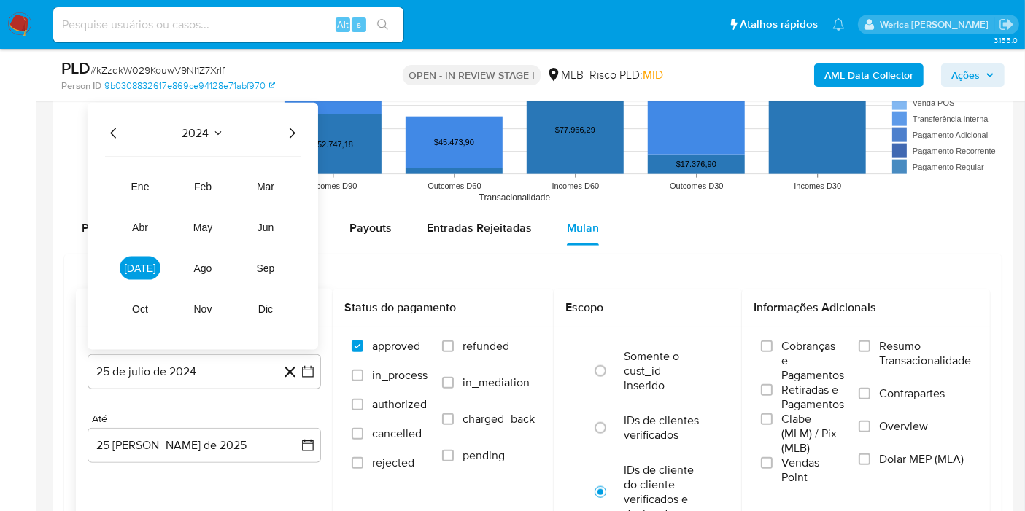
click at [292, 128] on icon "Año siguiente" at bounding box center [292, 134] width 18 height 18
click at [269, 226] on span "jun" at bounding box center [265, 228] width 17 height 12
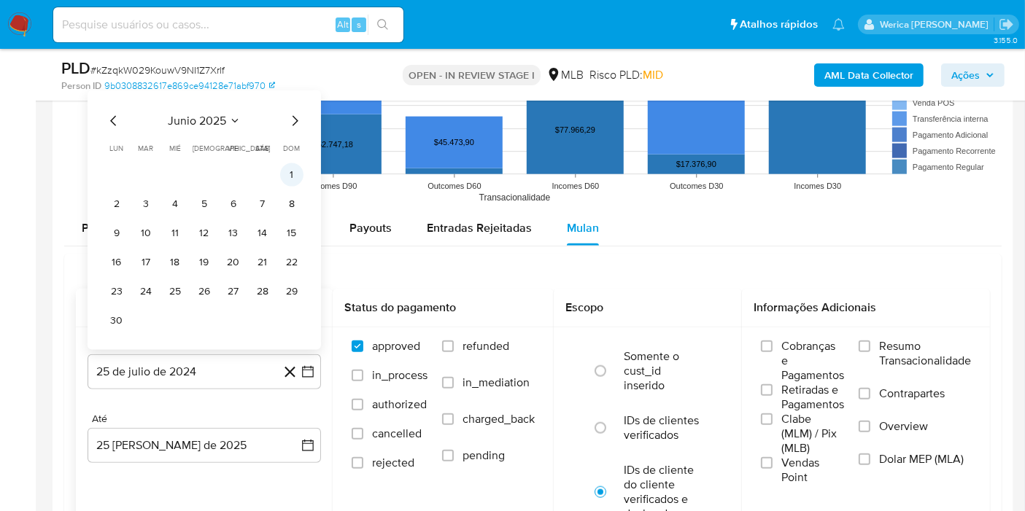
click at [287, 172] on button "1" at bounding box center [291, 174] width 23 height 23
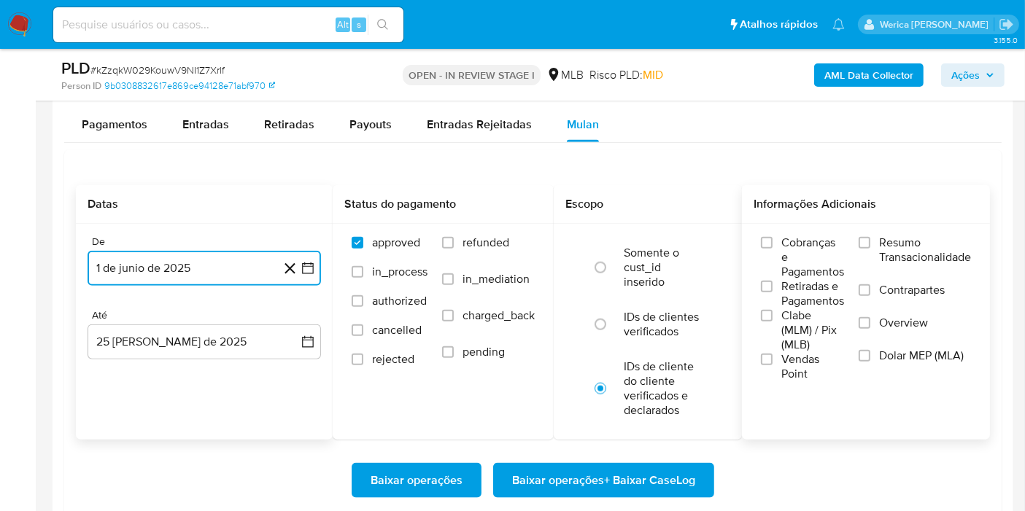
scroll to position [1676, 0]
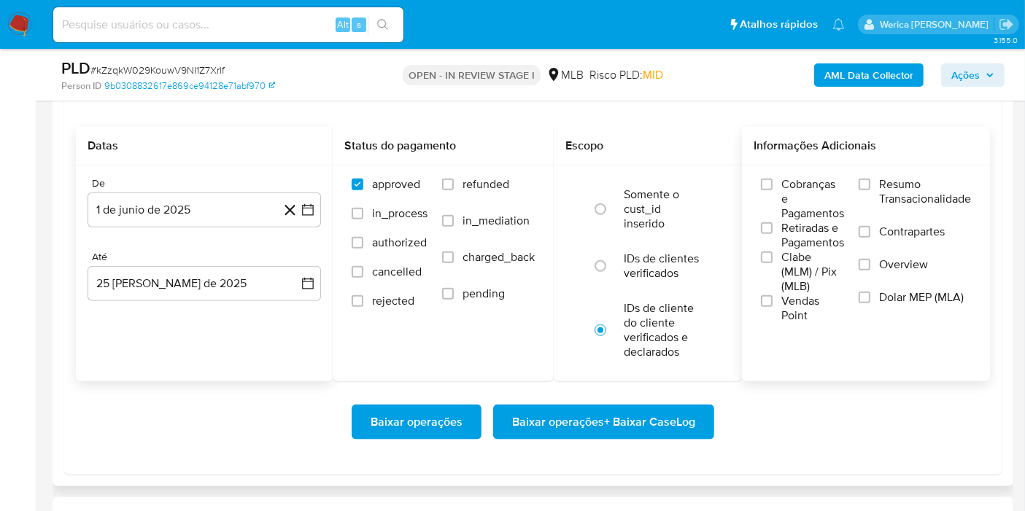
click at [770, 219] on div "Cobranças e Pagamentos Retiradas e Pagamentos Clabe (MLM) / Pix (MLB) Vendas Po…" at bounding box center [802, 250] width 83 height 146
click at [798, 253] on span "Clabe (MLM) / Pix (MLB)" at bounding box center [812, 272] width 63 height 44
click at [772, 253] on input "Clabe (MLM) / Pix (MLB)" at bounding box center [767, 258] width 12 height 12
click at [802, 295] on span "Vendas Point" at bounding box center [812, 308] width 63 height 29
click at [772, 295] on input "Vendas Point" at bounding box center [767, 301] width 12 height 12
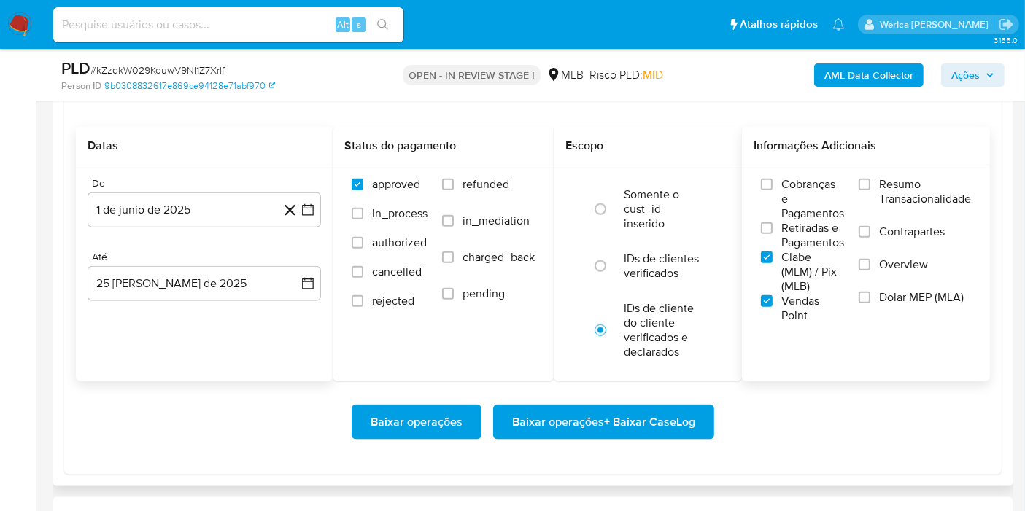
click at [794, 241] on span "Retiradas e Pagamentos" at bounding box center [812, 235] width 63 height 29
click at [772, 234] on input "Retiradas e Pagamentos" at bounding box center [767, 228] width 12 height 12
click at [803, 192] on span "Cobranças e Pagamentos" at bounding box center [812, 199] width 63 height 44
click at [772, 190] on input "Cobranças e Pagamentos" at bounding box center [767, 185] width 12 height 12
click at [903, 188] on span "Resumo Transacionalidade" at bounding box center [925, 191] width 92 height 29
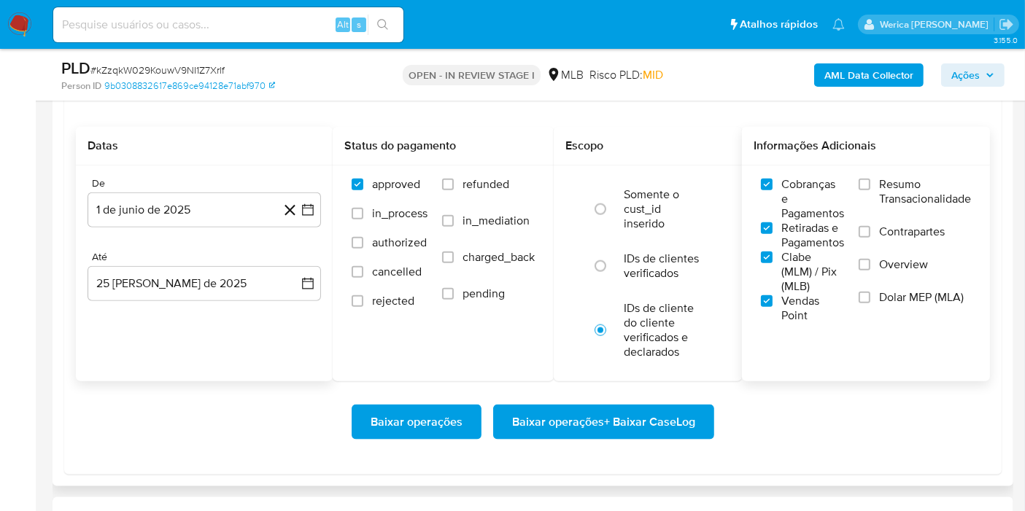
click at [910, 244] on label "Contrapartes" at bounding box center [914, 241] width 112 height 33
click at [870, 238] on input "Contrapartes" at bounding box center [864, 232] width 12 height 12
click at [903, 295] on span "Dolar MEP (MLA)" at bounding box center [921, 297] width 85 height 15
click at [870, 295] on input "Dolar MEP (MLA)" at bounding box center [864, 298] width 12 height 12
click at [910, 310] on label "Dolar MEP (MLA)" at bounding box center [914, 306] width 112 height 33
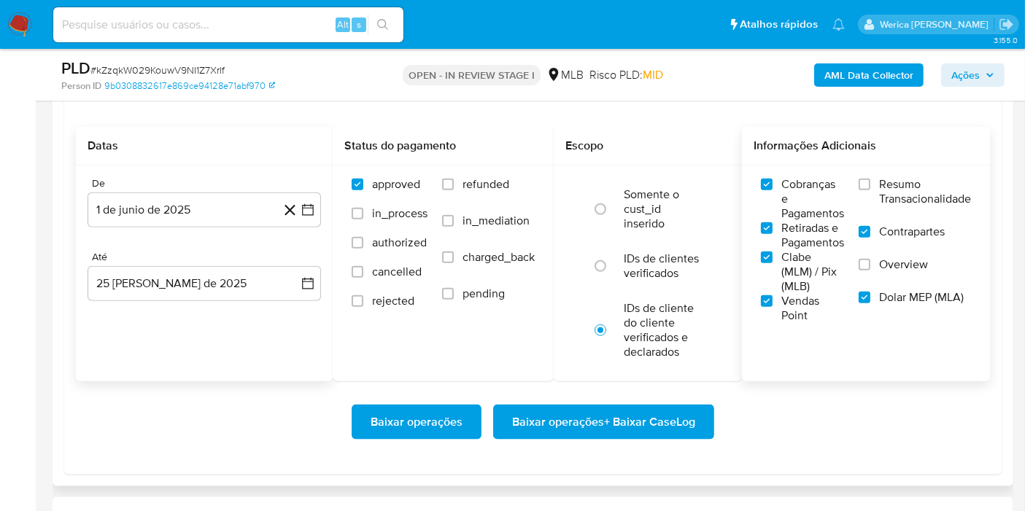
click at [896, 186] on span "Resumo Transacionalidade" at bounding box center [925, 191] width 92 height 29
click at [870, 186] on input "Resumo Transacionalidade" at bounding box center [864, 185] width 12 height 12
click at [900, 258] on span "Overview" at bounding box center [903, 264] width 49 height 15
click at [870, 259] on input "Overview" at bounding box center [864, 265] width 12 height 12
click at [697, 418] on button "Baixar operações + Baixar CaseLog" at bounding box center [603, 422] width 221 height 35
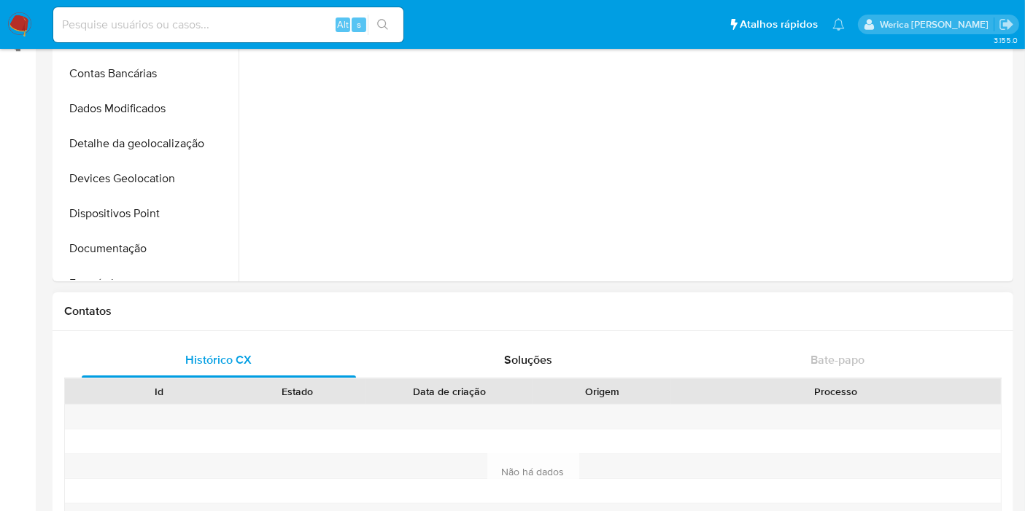
select select "10"
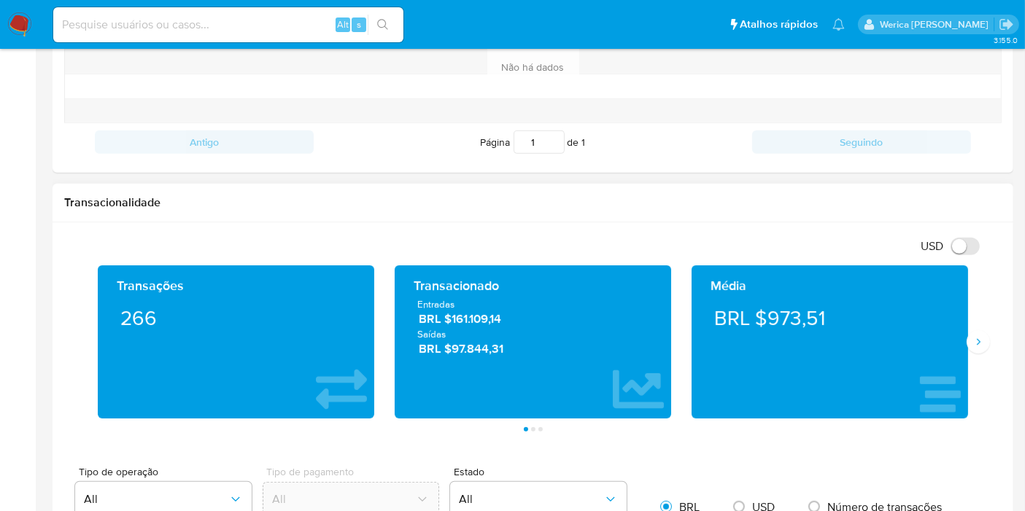
scroll to position [613, 0]
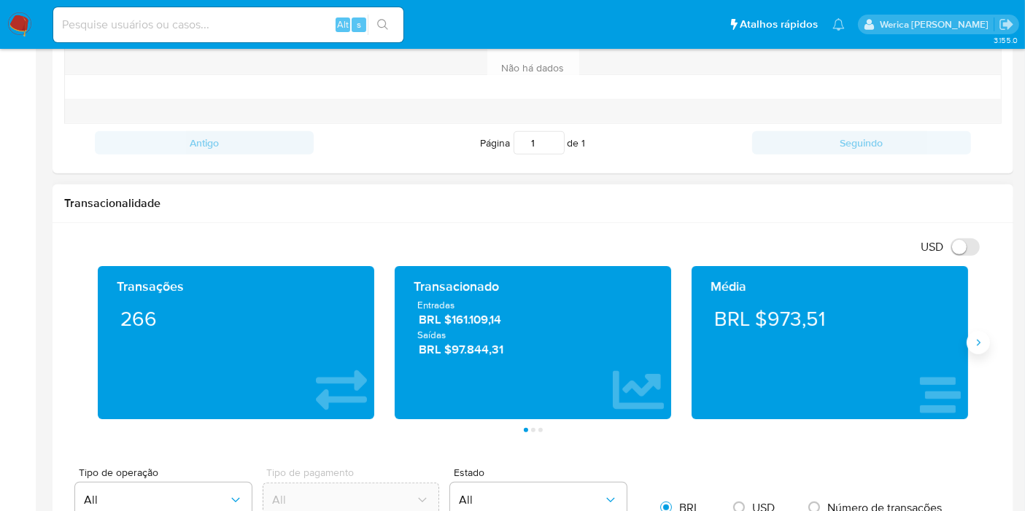
click at [970, 341] on button "Siguiente" at bounding box center [977, 342] width 23 height 23
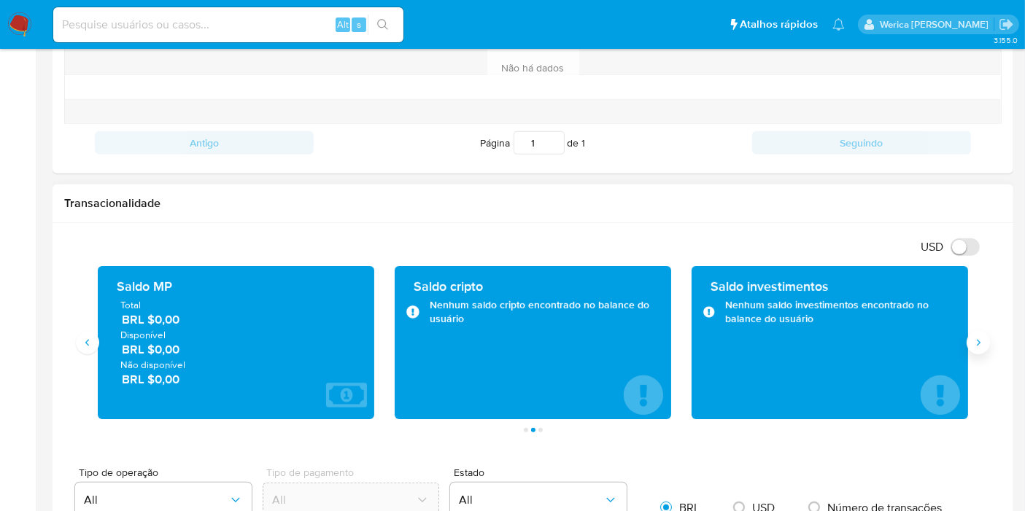
click at [970, 341] on button "Siguiente" at bounding box center [977, 342] width 23 height 23
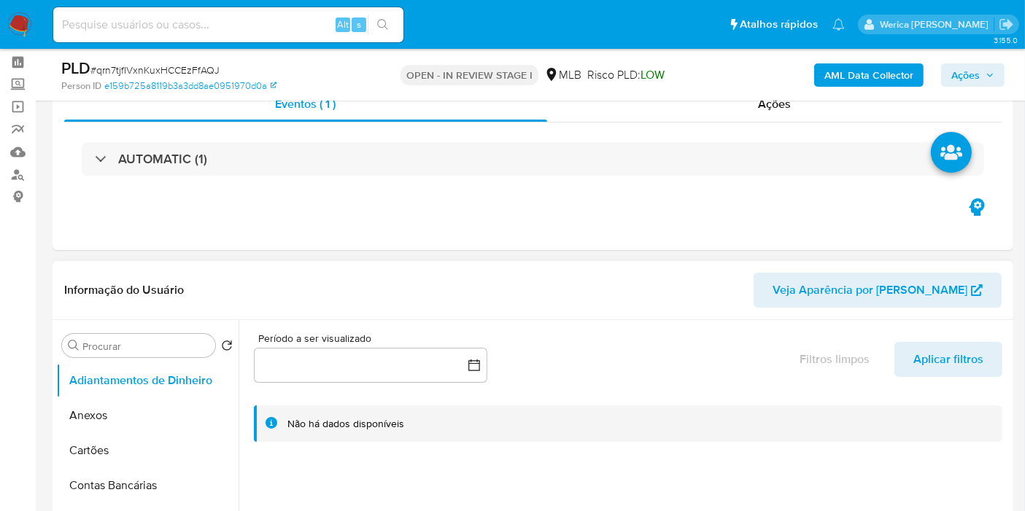
scroll to position [81, 0]
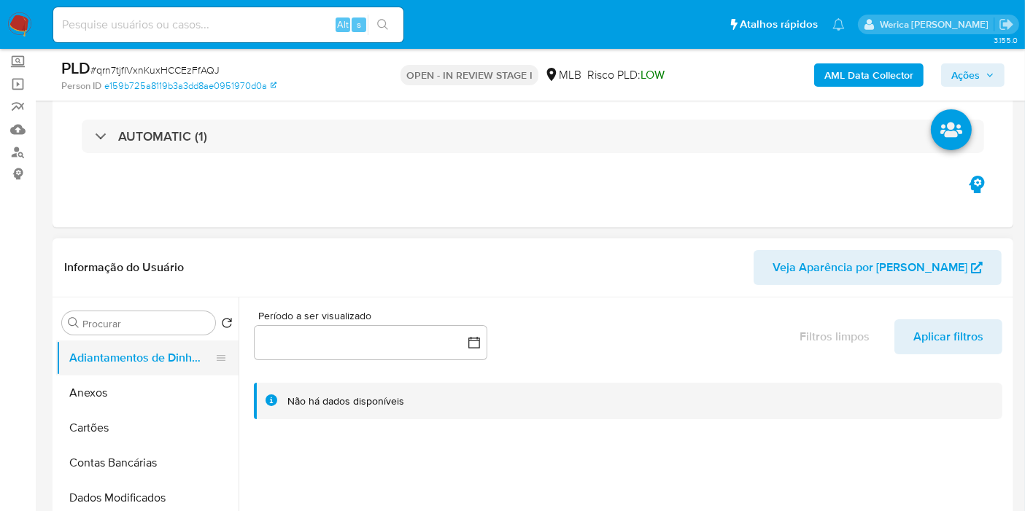
select select "10"
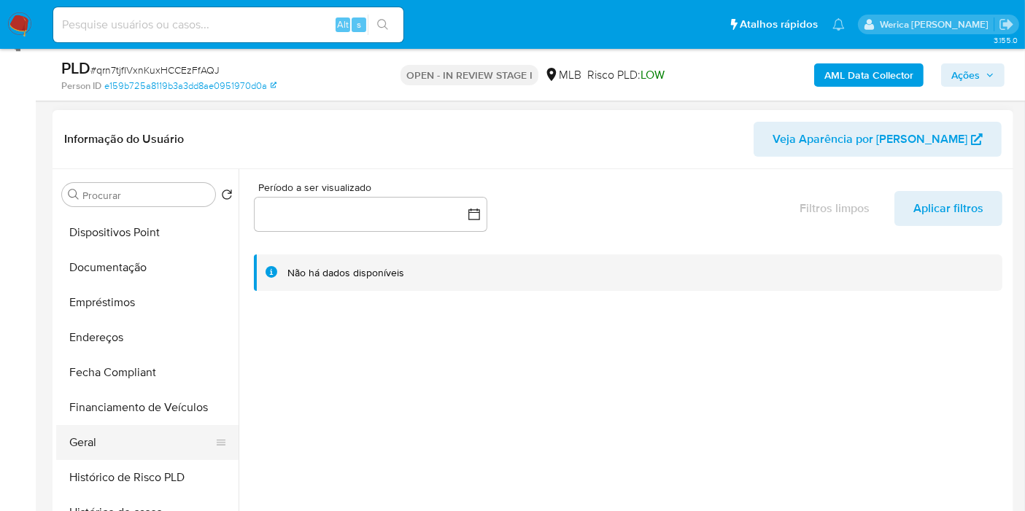
scroll to position [243, 0]
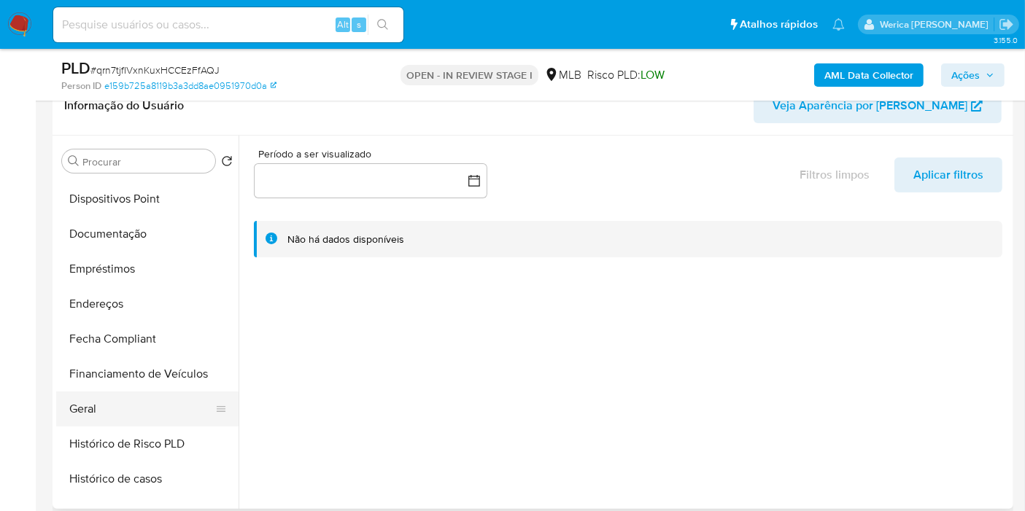
click at [136, 409] on button "Geral" at bounding box center [141, 409] width 171 height 35
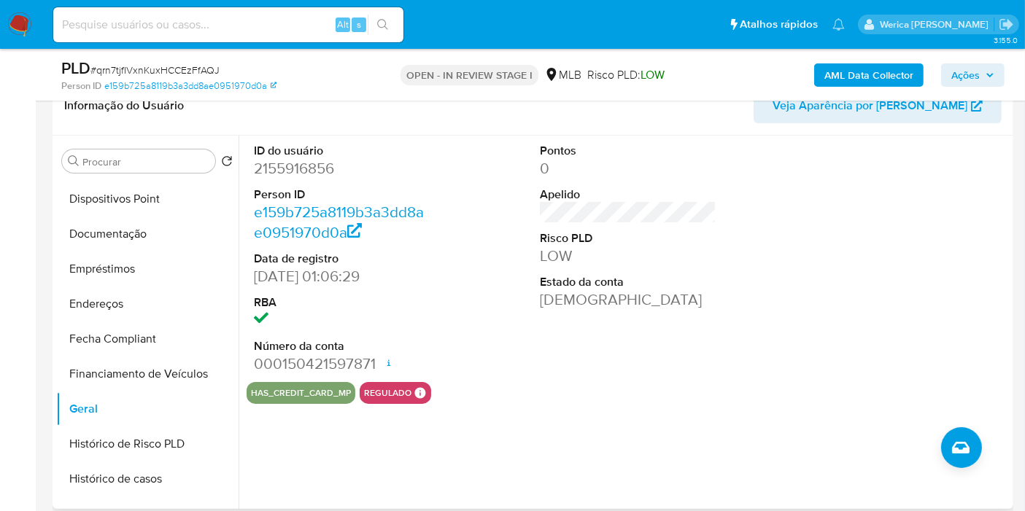
click at [281, 158] on dd "2155916856" at bounding box center [342, 168] width 177 height 20
click at [287, 166] on dd "2155916856" at bounding box center [342, 168] width 177 height 20
copy dd "2155916856"
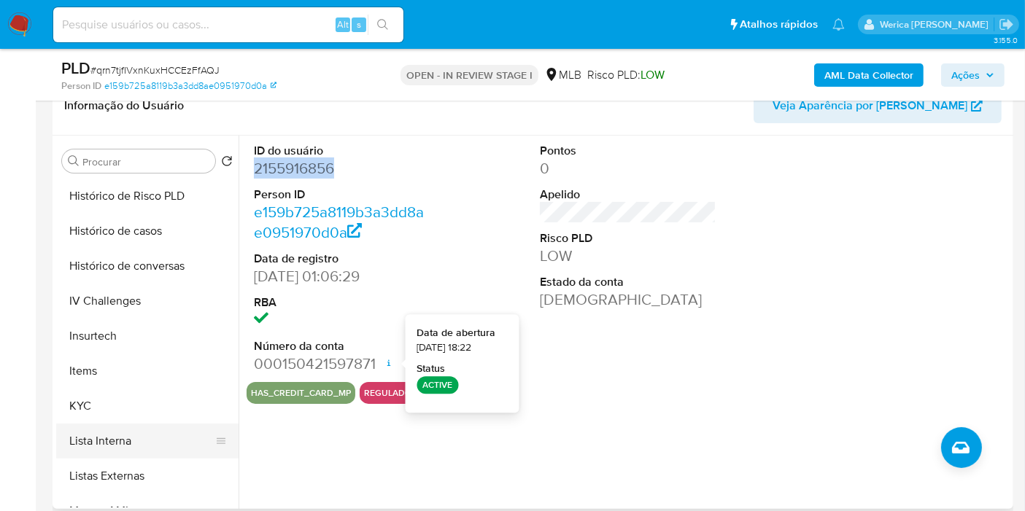
scroll to position [567, 0]
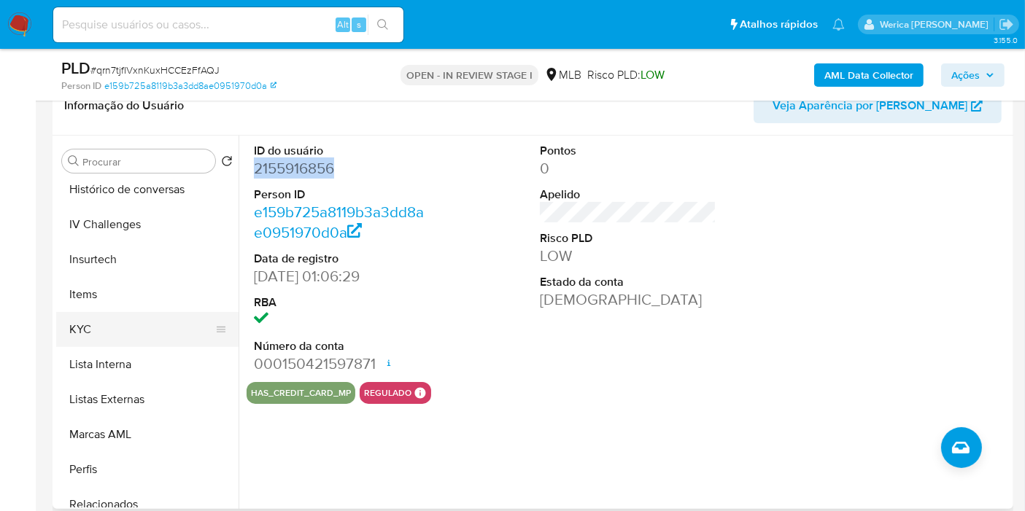
click at [160, 338] on button "KYC" at bounding box center [141, 329] width 171 height 35
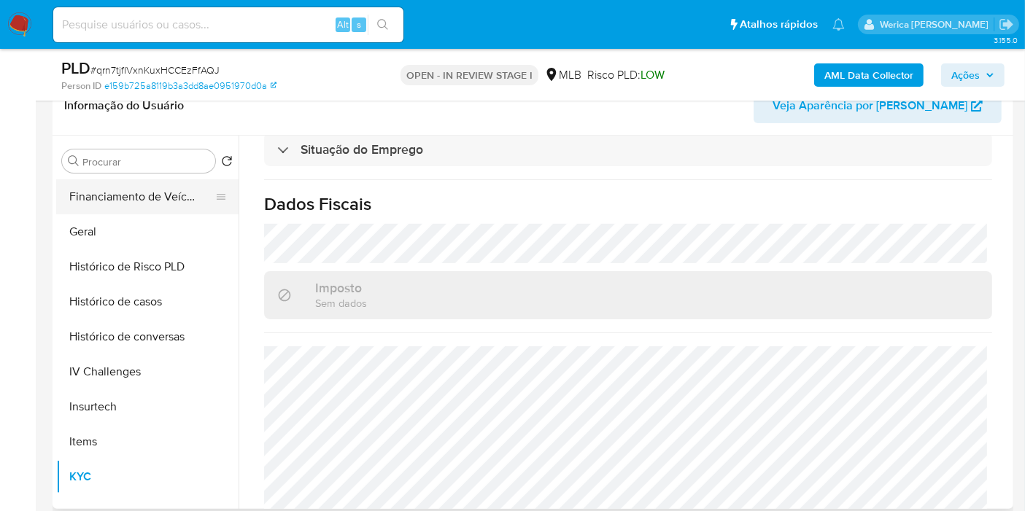
scroll to position [242, 0]
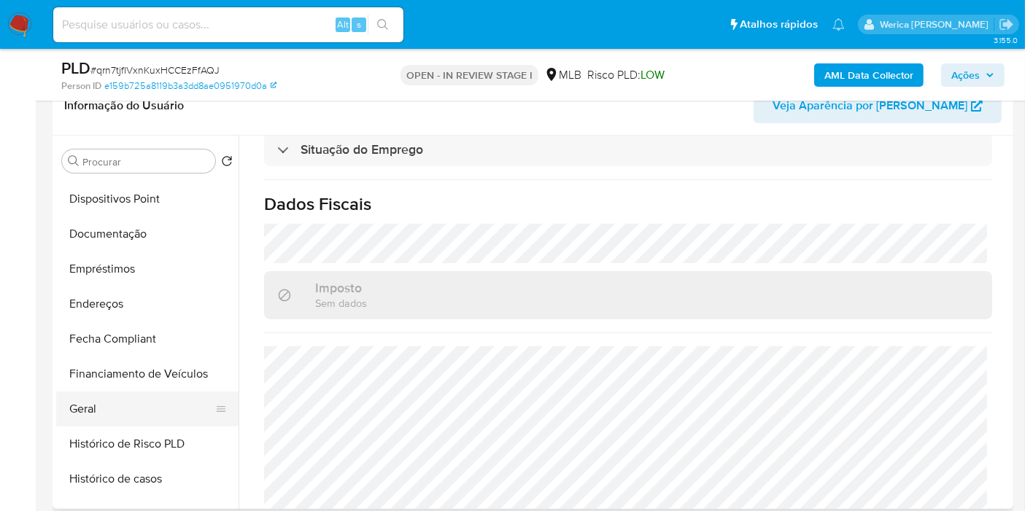
drag, startPoint x: 131, startPoint y: 397, endPoint x: 134, endPoint y: 406, distance: 9.9
click at [131, 399] on button "Geral" at bounding box center [141, 409] width 171 height 35
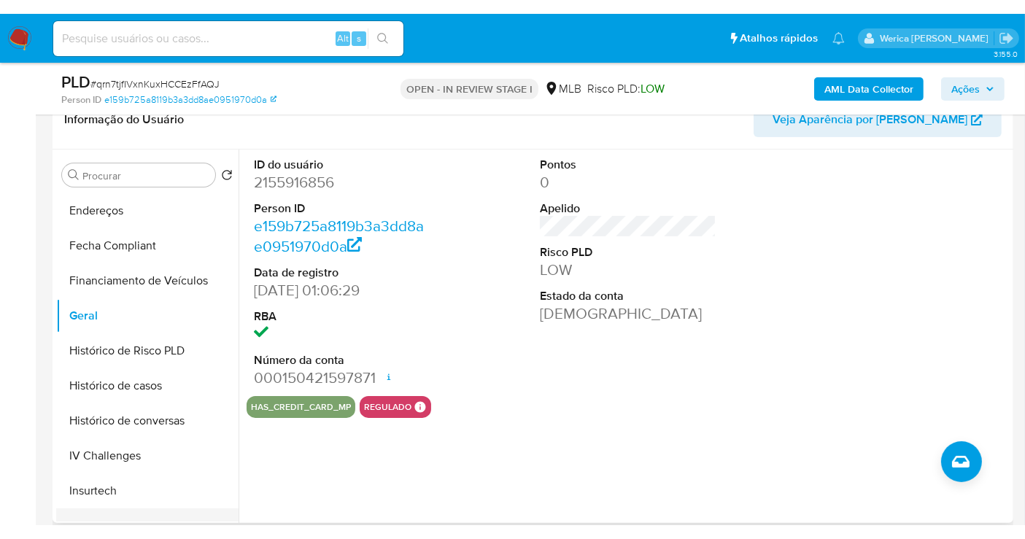
scroll to position [485, 0]
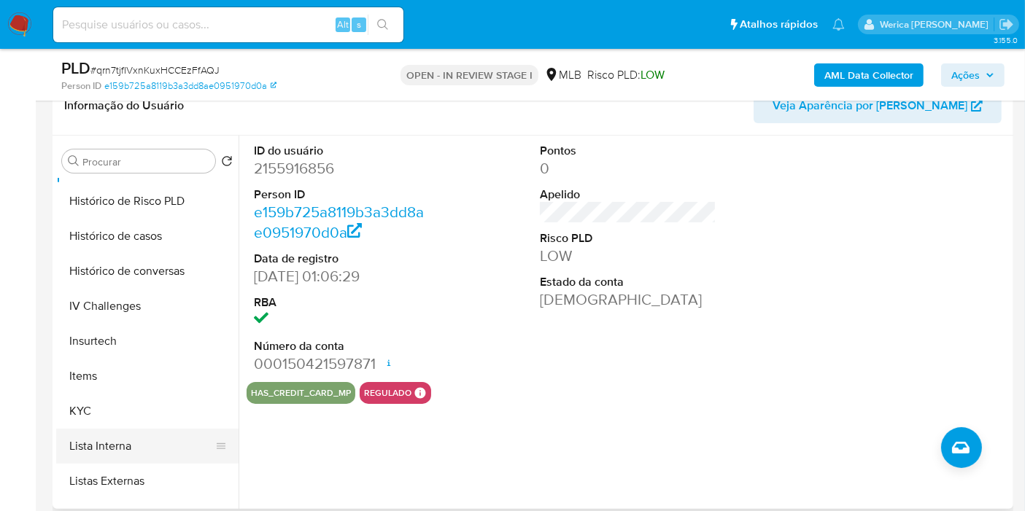
drag, startPoint x: 133, startPoint y: 405, endPoint x: 173, endPoint y: 429, distance: 46.2
click at [133, 405] on button "KYC" at bounding box center [147, 411] width 182 height 35
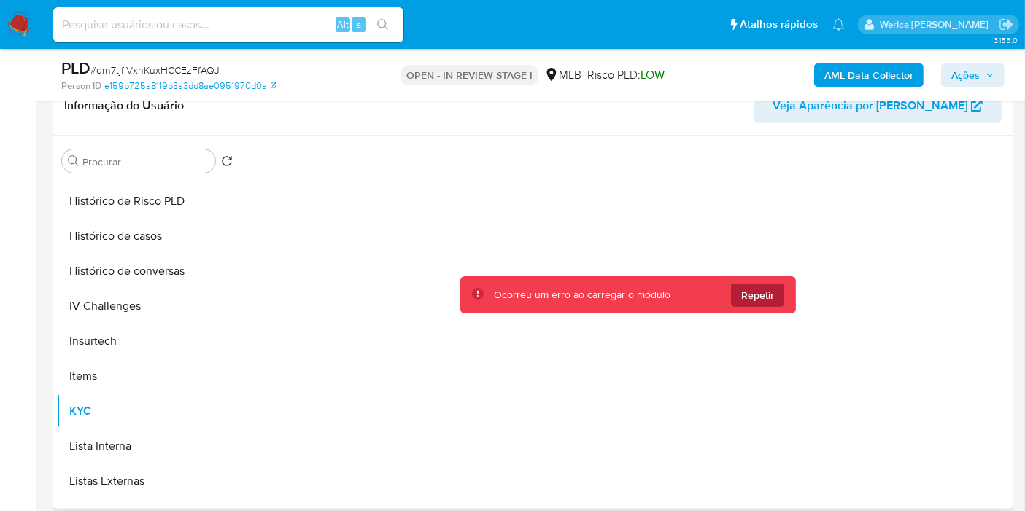
click at [751, 303] on span "Repetir" at bounding box center [757, 295] width 33 height 23
click at [752, 303] on span "Repetir" at bounding box center [757, 295] width 33 height 23
click at [745, 465] on div at bounding box center [628, 319] width 763 height 366
click at [755, 301] on span "Repetir" at bounding box center [757, 295] width 33 height 23
click at [754, 304] on span "Repetir" at bounding box center [757, 295] width 33 height 23
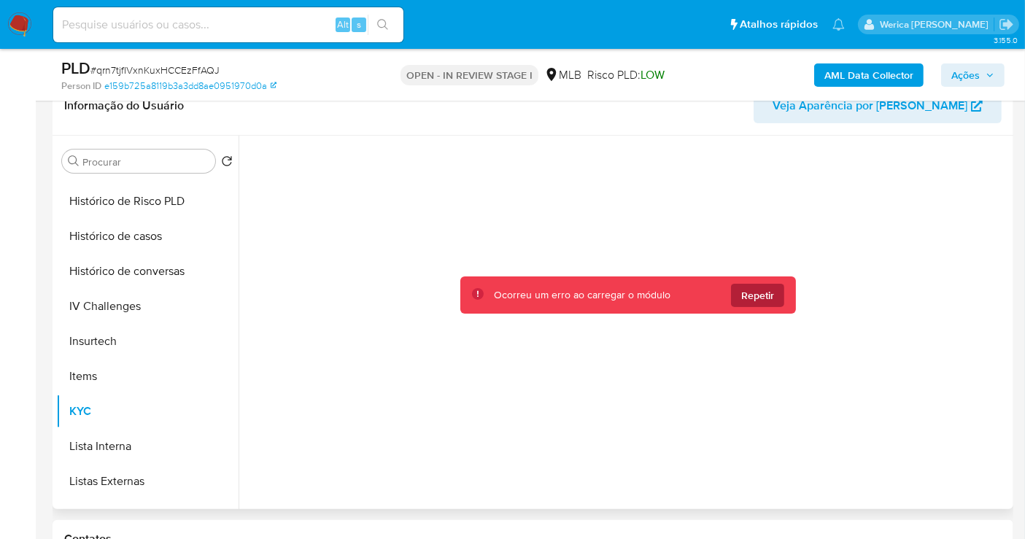
click at [763, 297] on span "Repetir" at bounding box center [757, 295] width 33 height 23
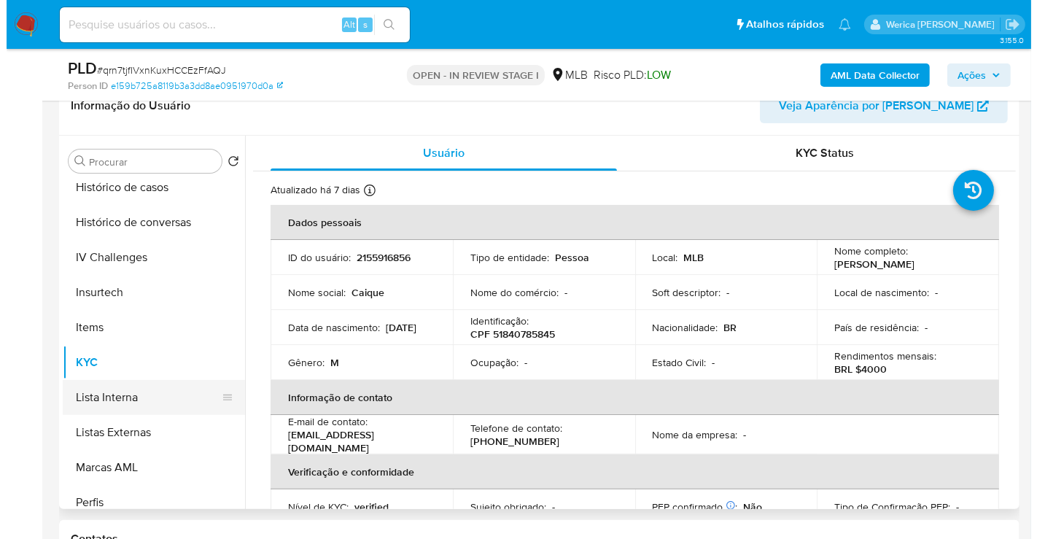
scroll to position [567, 0]
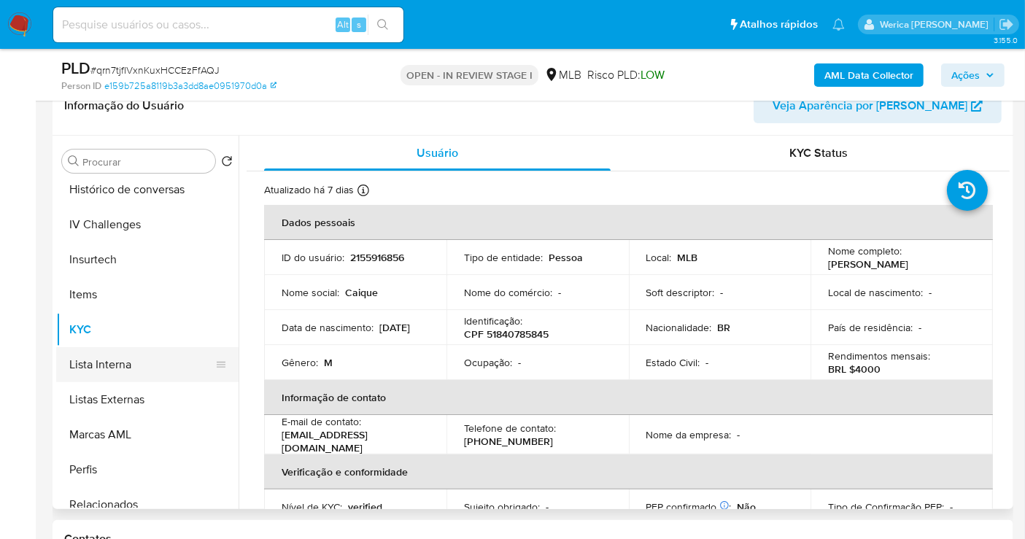
click at [131, 356] on button "Lista Interna" at bounding box center [141, 364] width 171 height 35
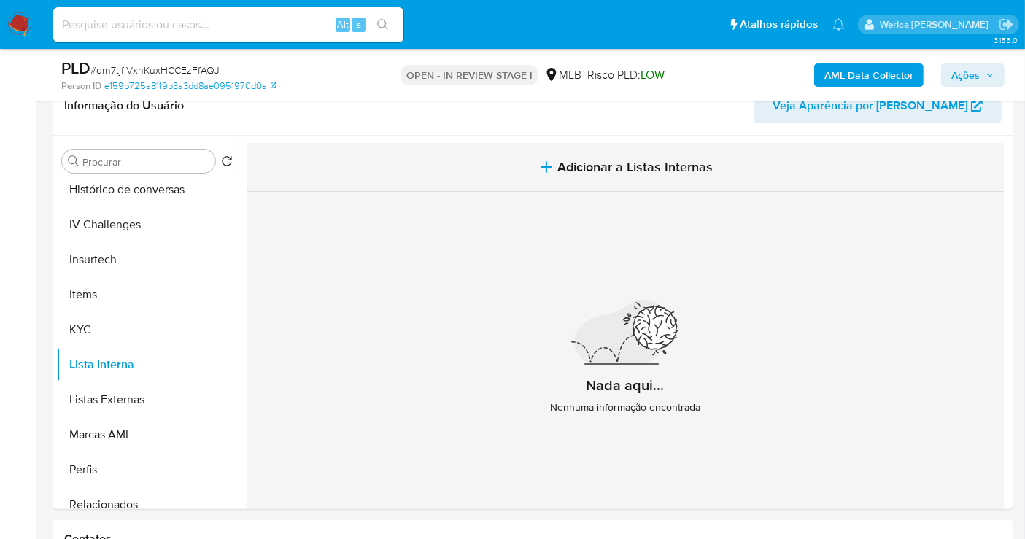
click at [721, 158] on button "Adicionar a Listas Internas" at bounding box center [625, 167] width 757 height 49
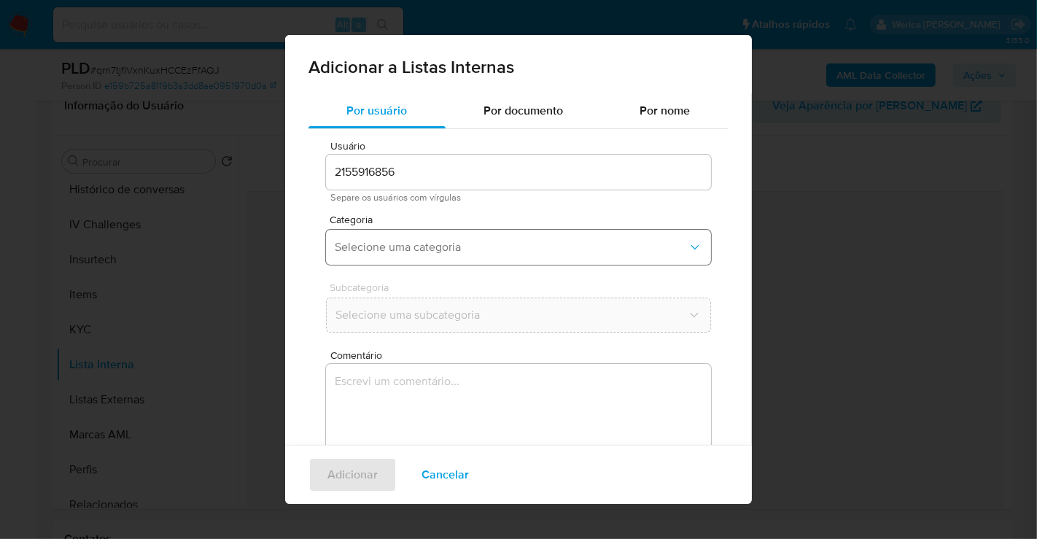
click at [504, 242] on span "Selecione uma categoria" at bounding box center [511, 247] width 353 height 15
click at [516, 107] on span "Por documento" at bounding box center [524, 110] width 80 height 17
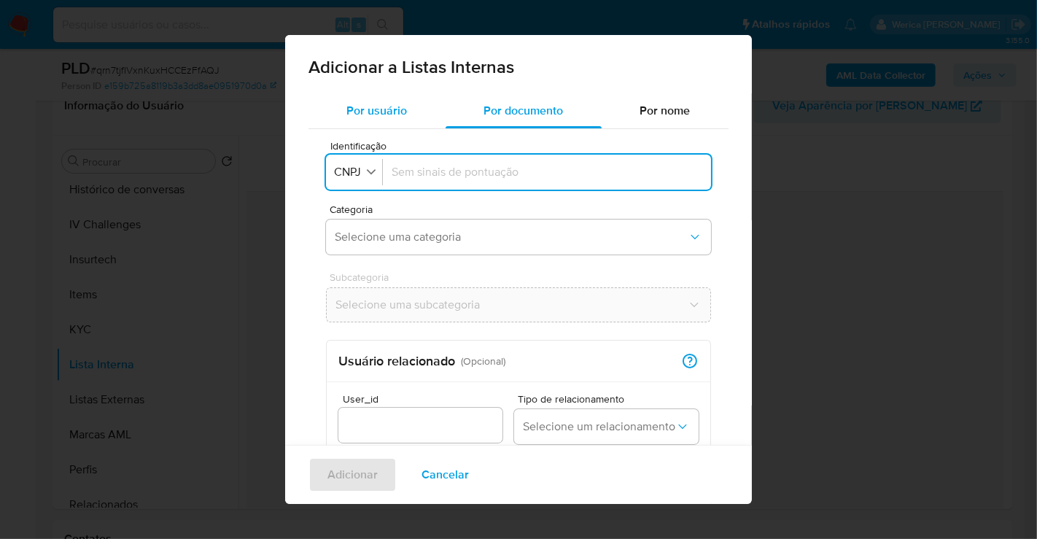
click at [384, 124] on div "Por usuário" at bounding box center [377, 110] width 137 height 35
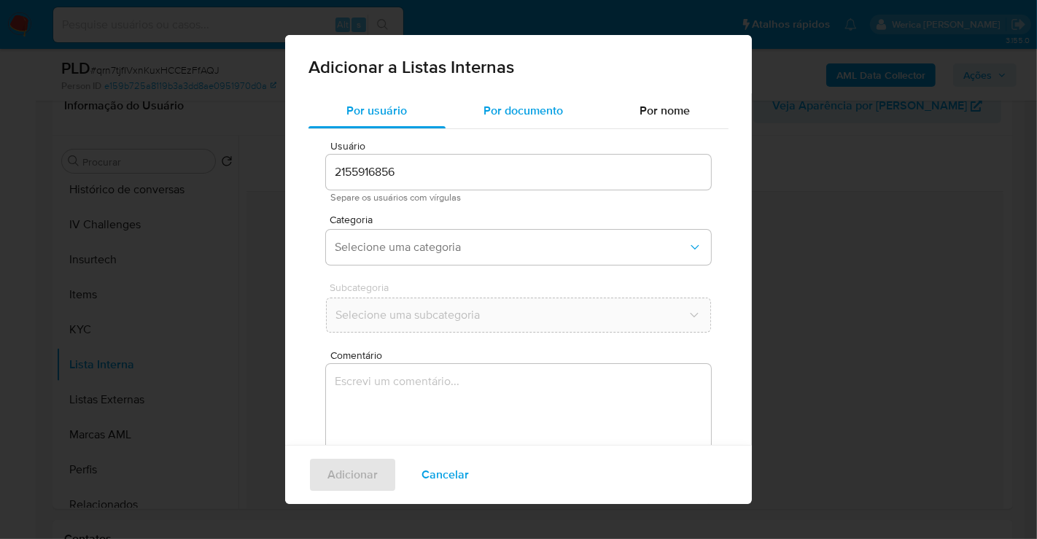
click at [485, 113] on span "Por documento" at bounding box center [524, 110] width 80 height 17
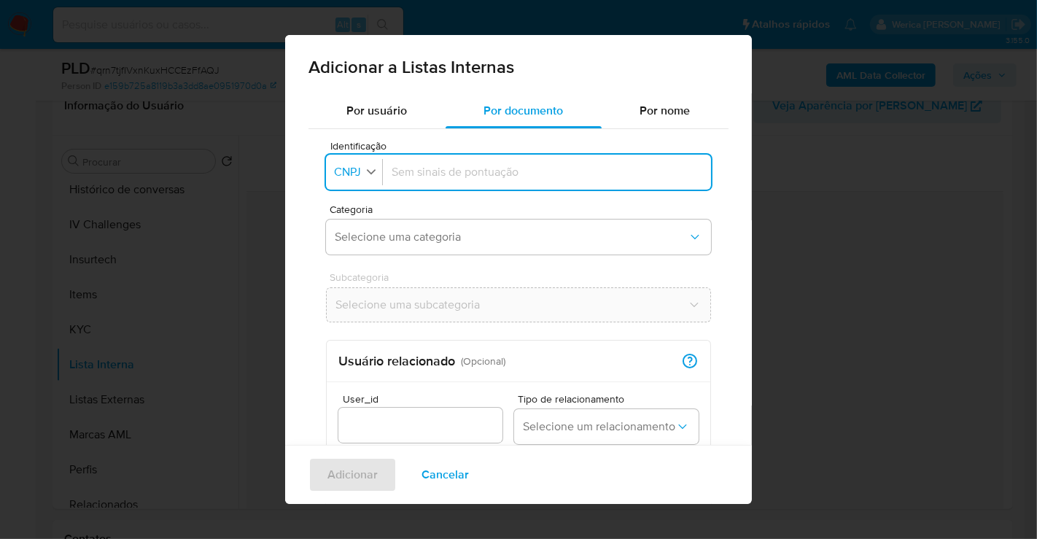
click at [354, 176] on span "CNPJ" at bounding box center [348, 172] width 30 height 15
click at [366, 240] on li "CPF" at bounding box center [354, 234] width 61 height 35
click at [399, 241] on span "Selecione uma categoria" at bounding box center [511, 237] width 353 height 15
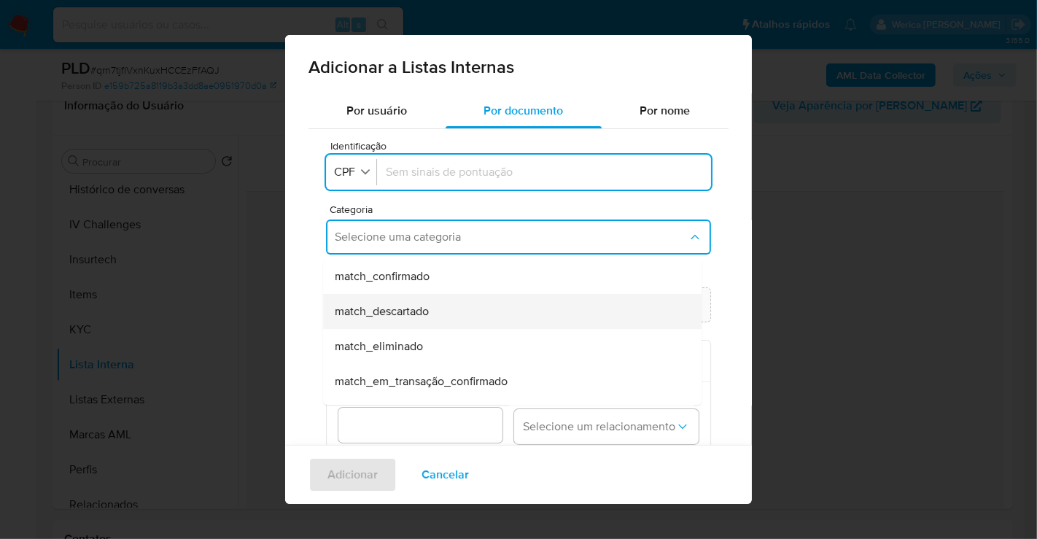
scroll to position [81, 0]
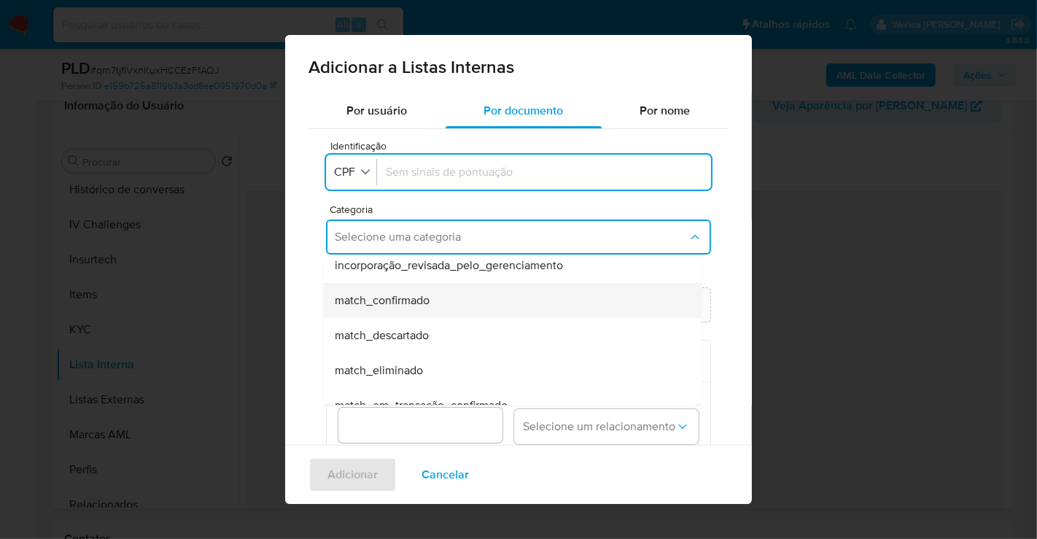
click at [425, 303] on span "match_confirmado" at bounding box center [382, 300] width 95 height 15
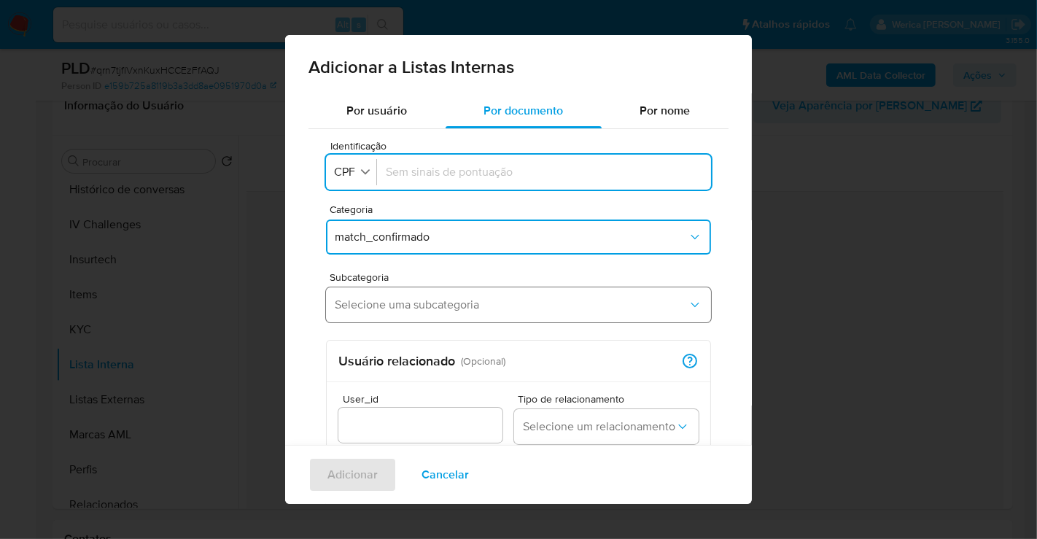
click at [419, 303] on span "Selecione uma subcategoria" at bounding box center [511, 305] width 353 height 15
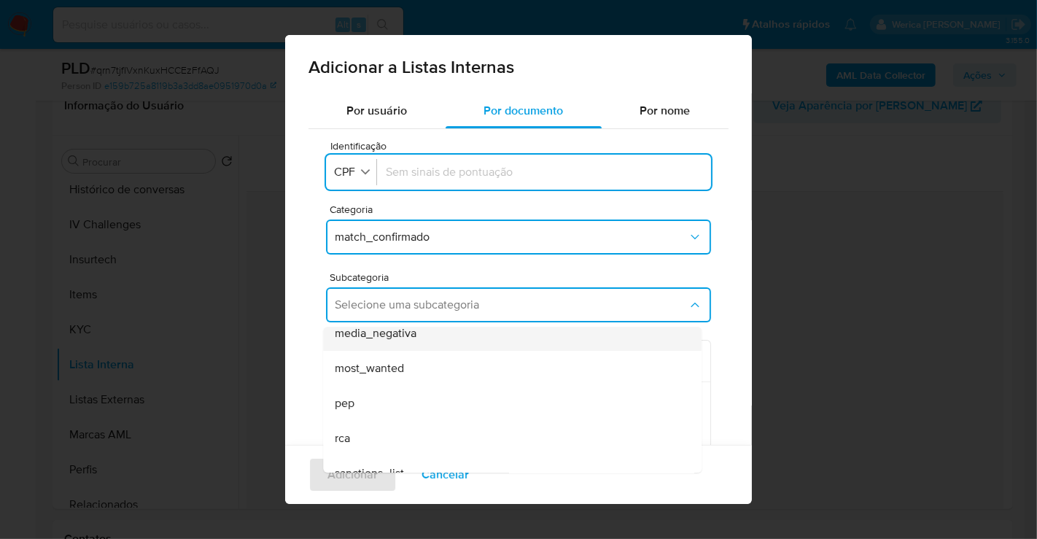
click at [427, 342] on div "media_negativa" at bounding box center [508, 333] width 346 height 35
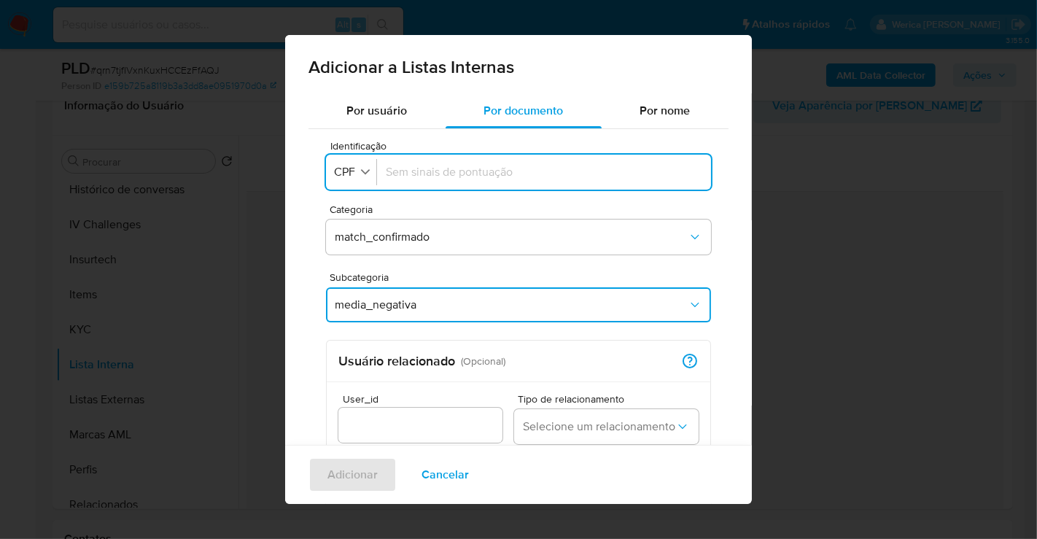
click at [584, 172] on input "Identificação" at bounding box center [544, 172] width 317 height 16
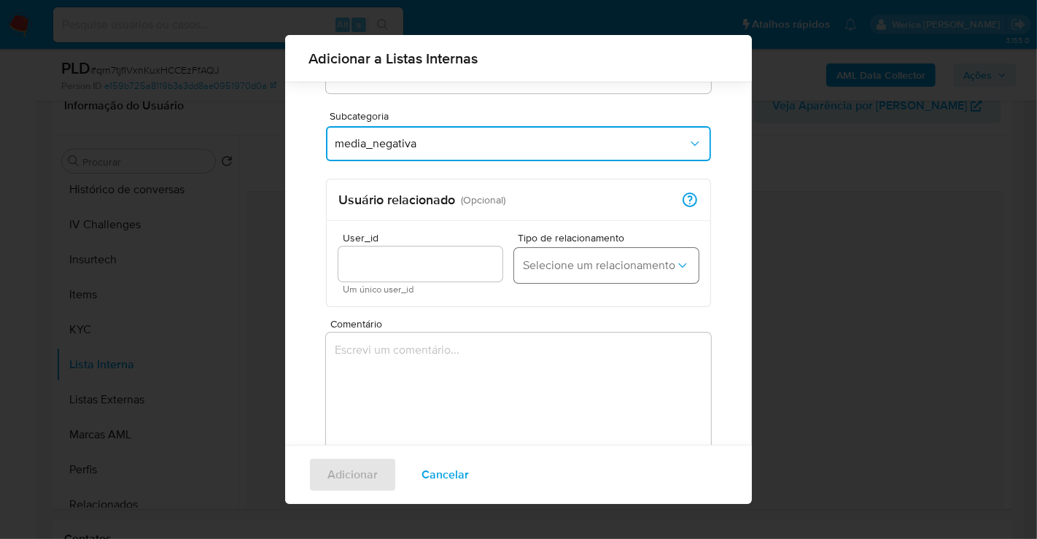
scroll to position [212, 0]
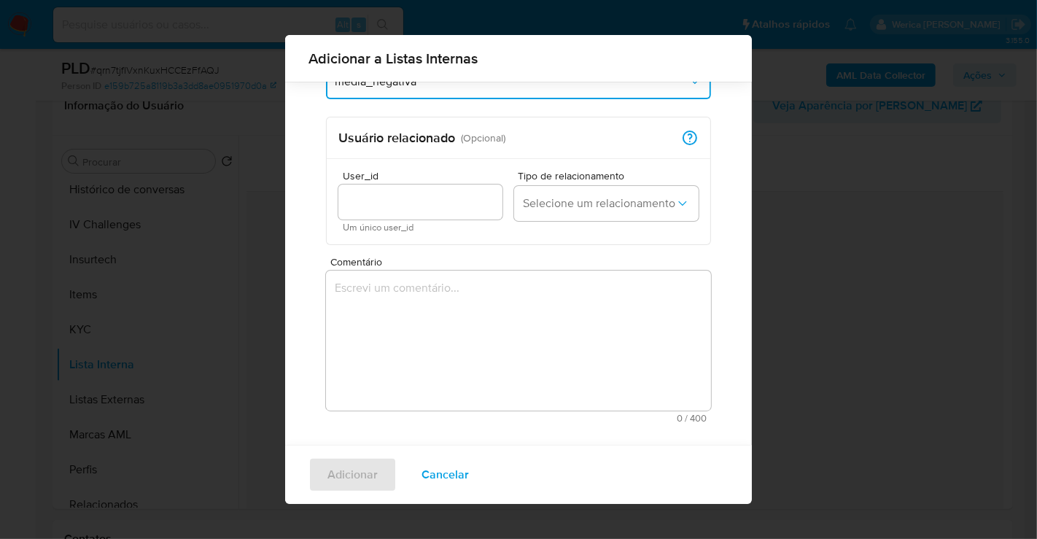
type input "51840785845"
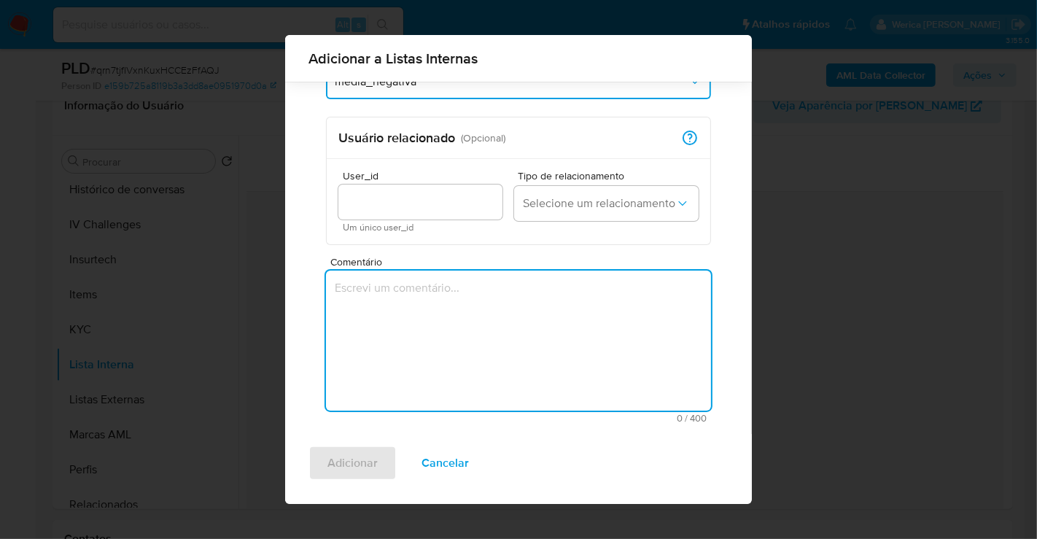
click at [577, 282] on textarea "Comentário" at bounding box center [518, 341] width 385 height 140
click at [478, 302] on textarea "Comentário" at bounding box center [518, 341] width 385 height 140
paste textarea "Foi identificado um processo vinculado ao CPF de Caique dos Santos Barbosa (CPF…"
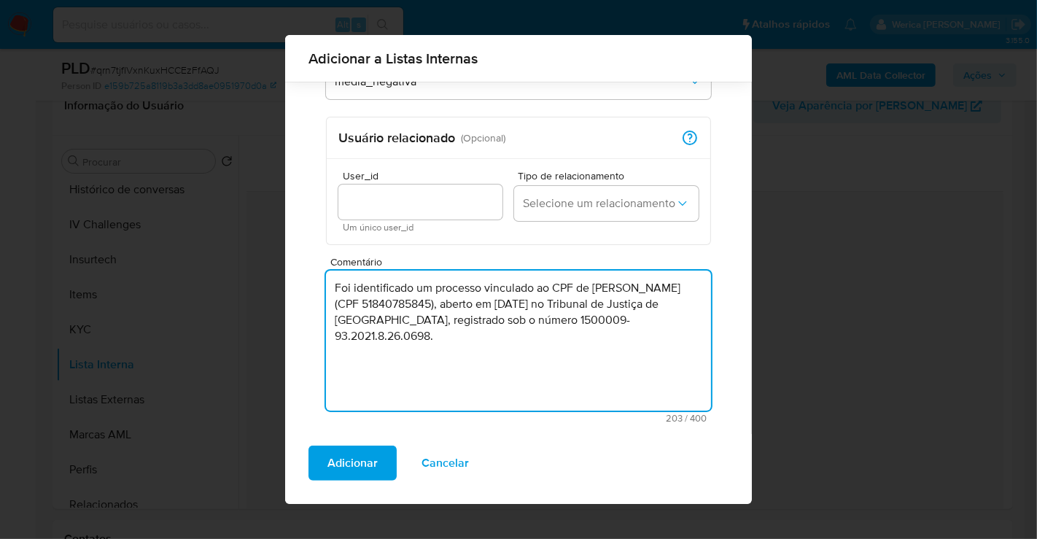
paste textarea "Em resumo: Caique dos Santos Barbosa foi acusado de tráfico de drogas, com aten…"
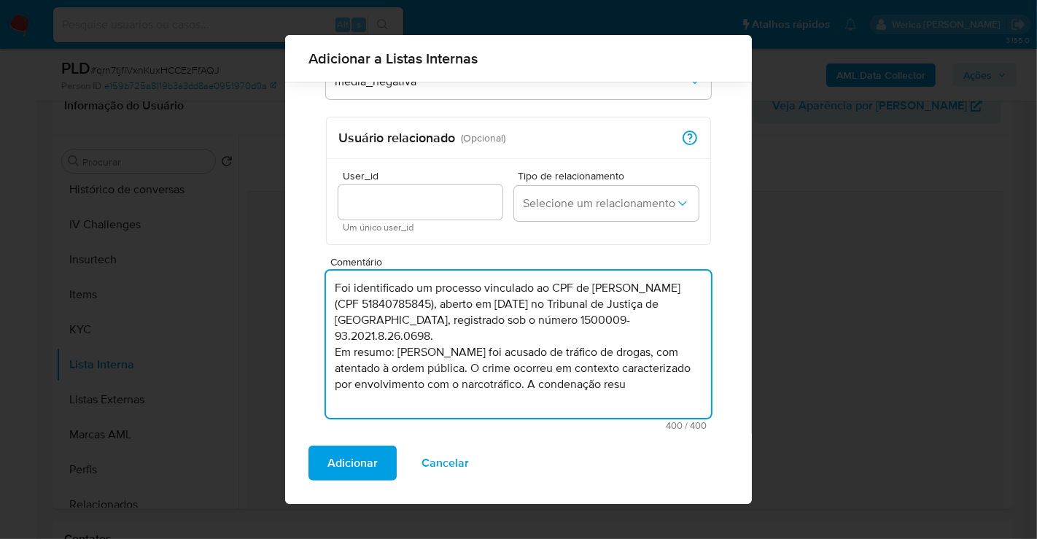
drag, startPoint x: 598, startPoint y: 390, endPoint x: 629, endPoint y: 398, distance: 32.2
click at [629, 398] on textarea "Foi identificado um processo vinculado ao CPF de Caique dos Santos Barbosa (CPF…" at bounding box center [518, 344] width 385 height 147
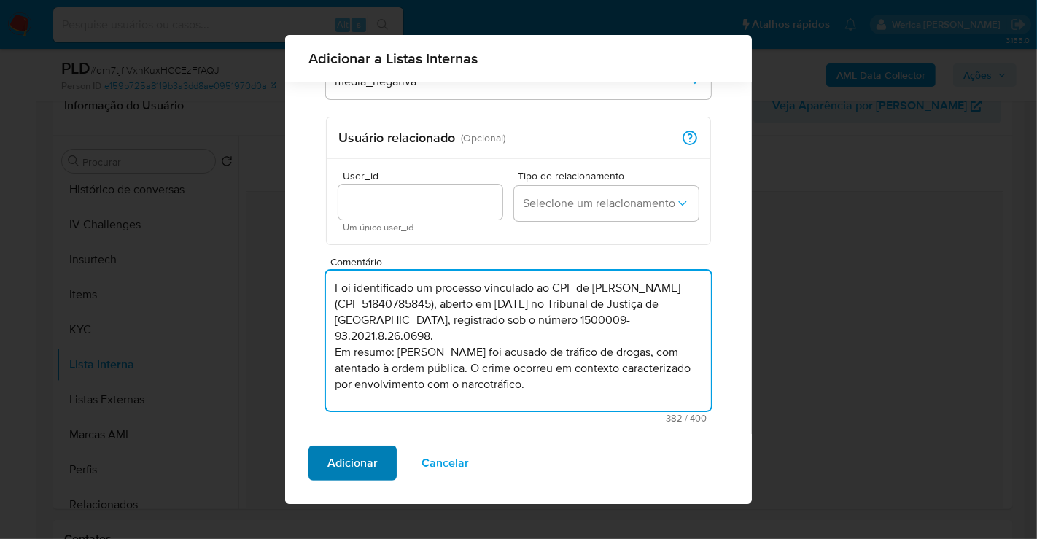
type textarea "Foi identificado um processo vinculado ao CPF de Caique dos Santos Barbosa (CPF…"
click at [334, 462] on span "Adicionar" at bounding box center [352, 463] width 50 height 32
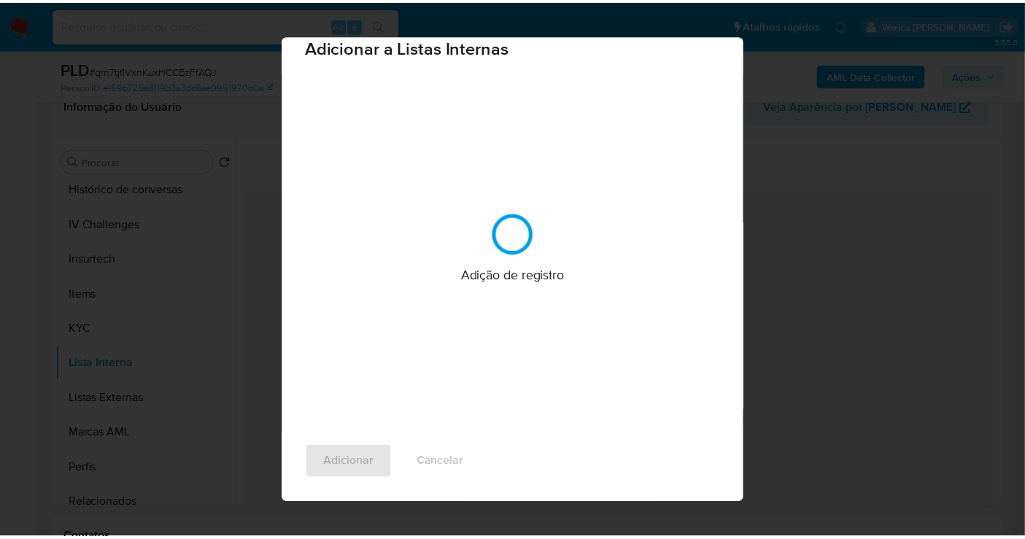
scroll to position [0, 0]
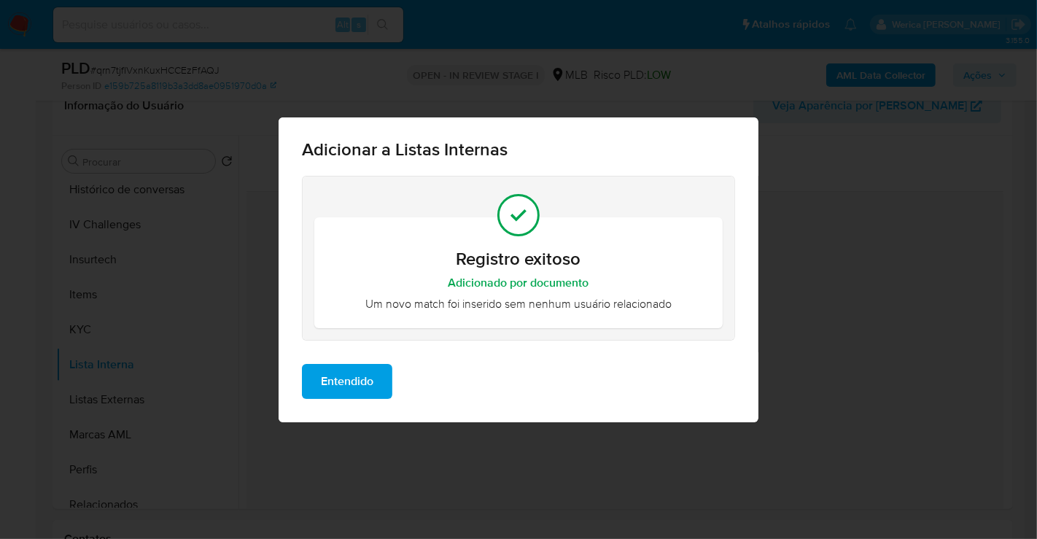
click at [381, 387] on button "Entendido" at bounding box center [347, 381] width 90 height 35
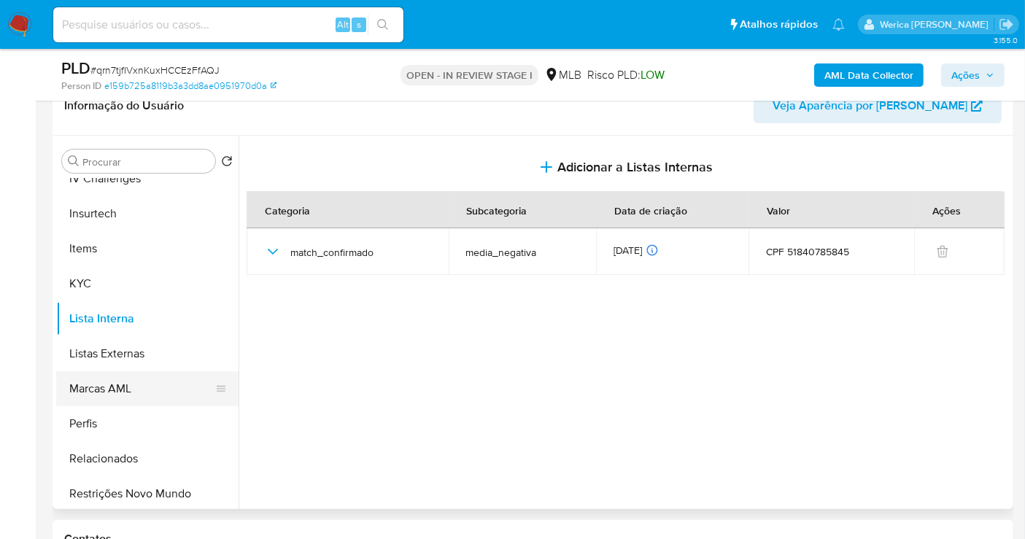
scroll to position [651, 0]
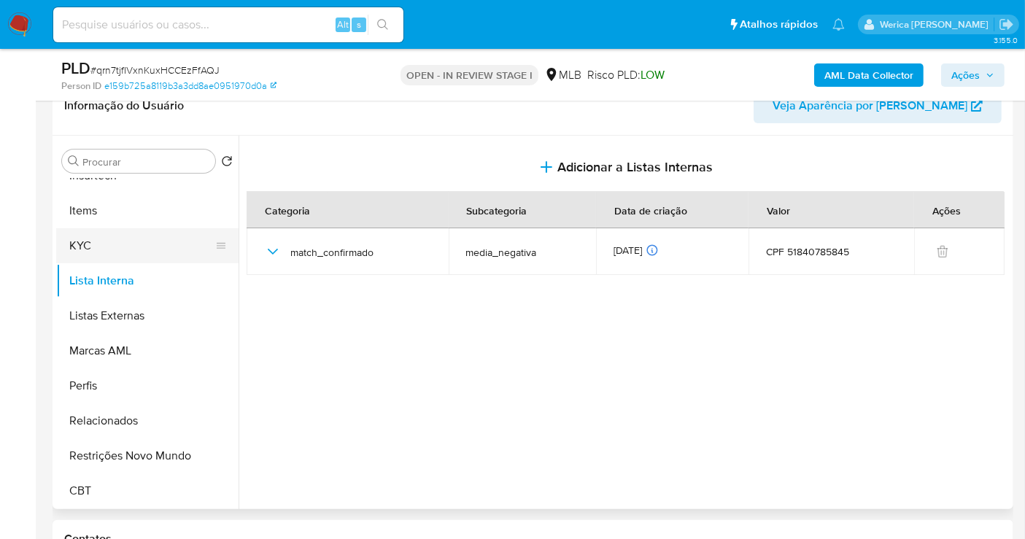
click at [109, 257] on button "KYC" at bounding box center [141, 245] width 171 height 35
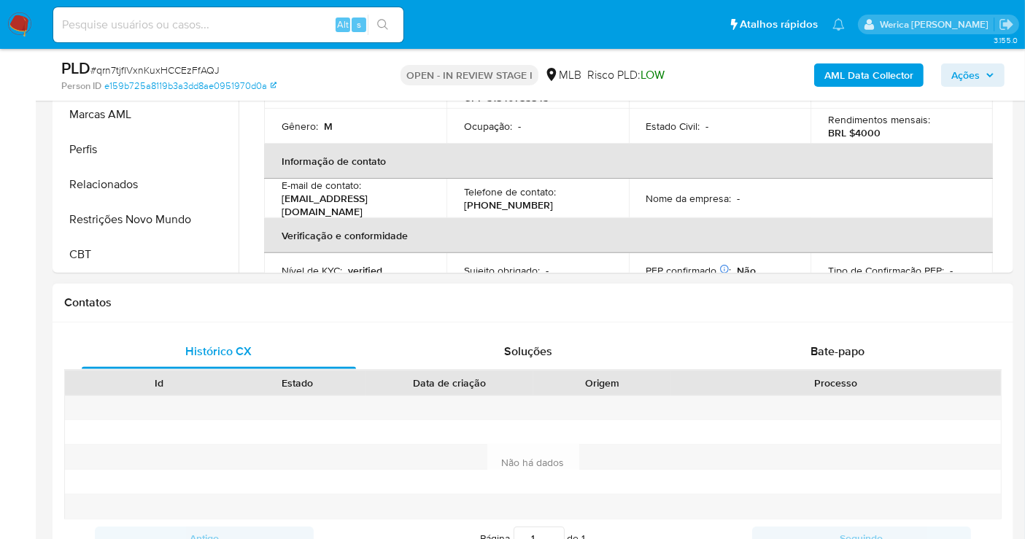
scroll to position [567, 0]
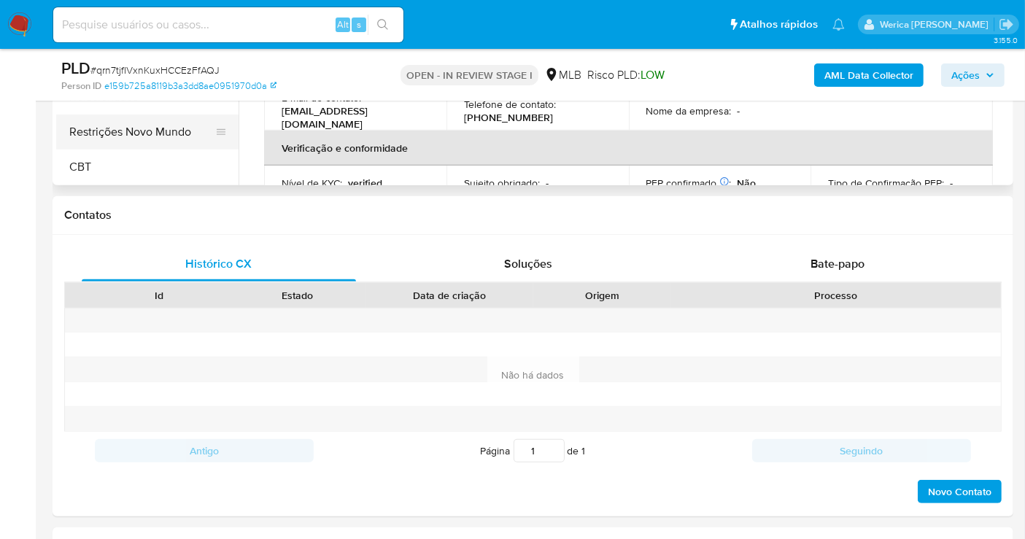
drag, startPoint x: 125, startPoint y: 136, endPoint x: 192, endPoint y: 128, distance: 67.5
click at [123, 134] on button "Restrições Novo Mundo" at bounding box center [141, 132] width 171 height 35
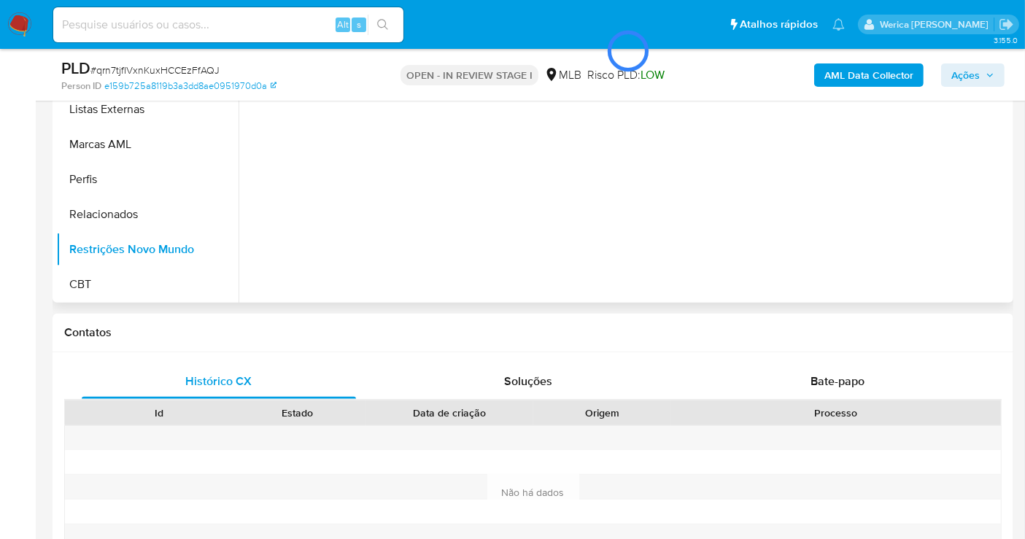
scroll to position [206, 0]
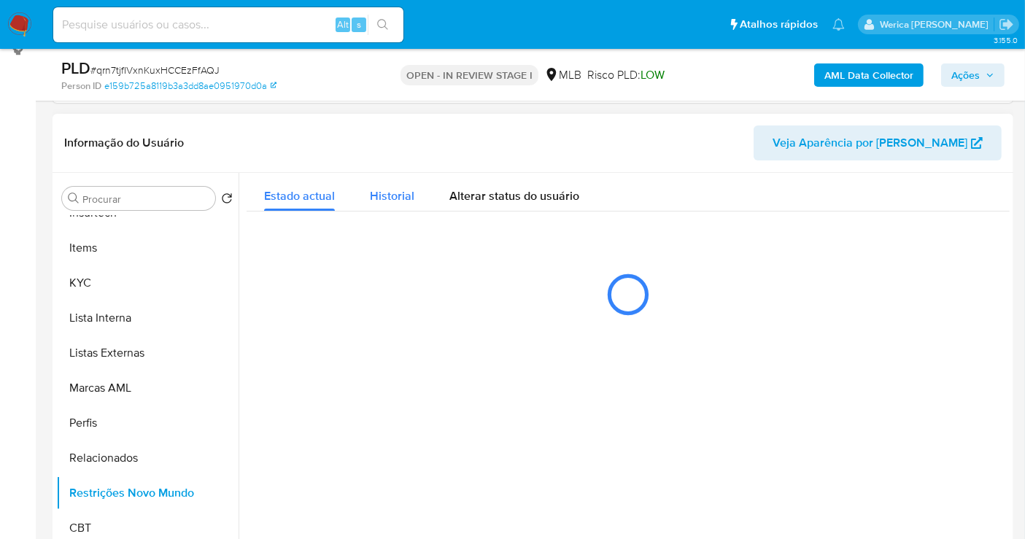
click at [418, 203] on button "Historial" at bounding box center [392, 192] width 80 height 39
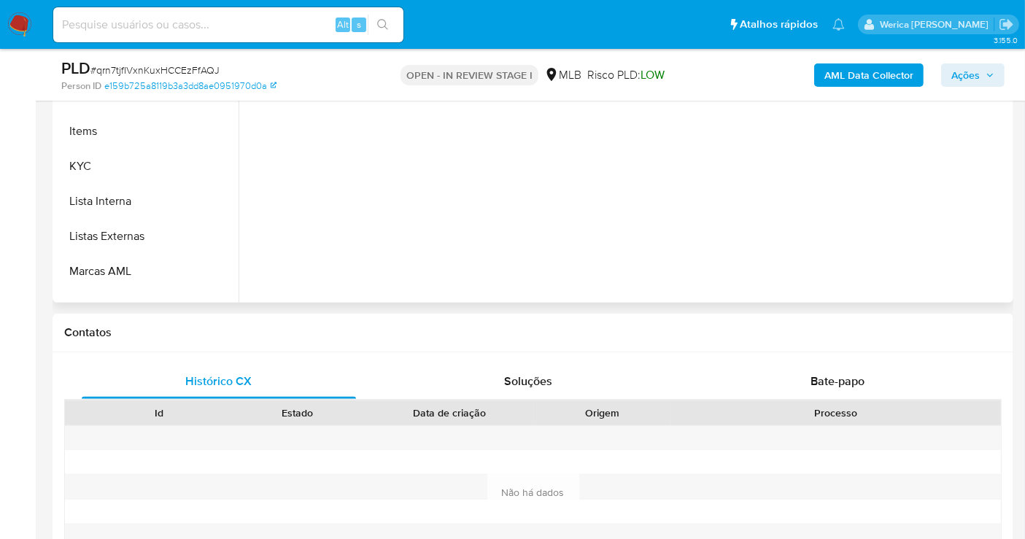
scroll to position [489, 0]
click at [147, 205] on button "KYC" at bounding box center [141, 201] width 171 height 35
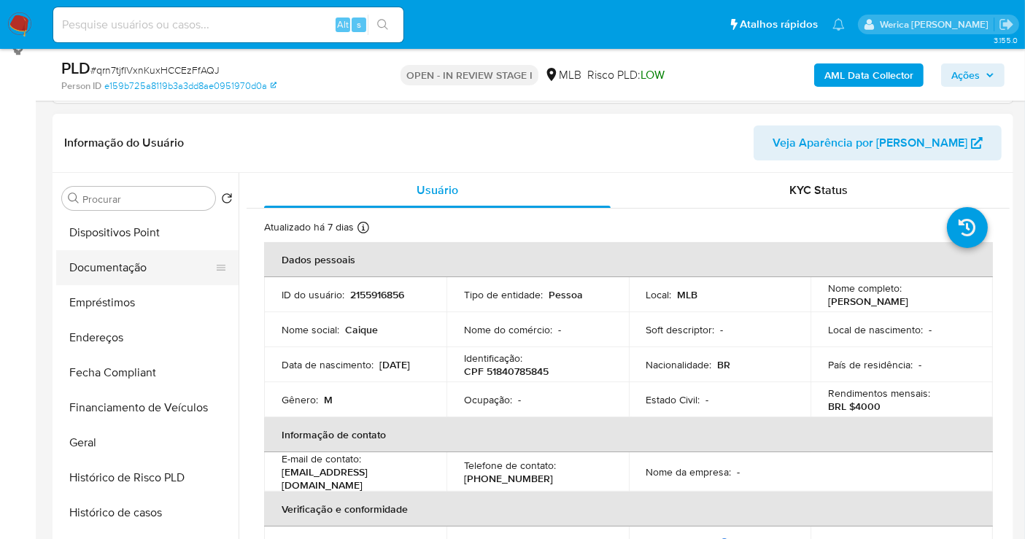
scroll to position [164, 0]
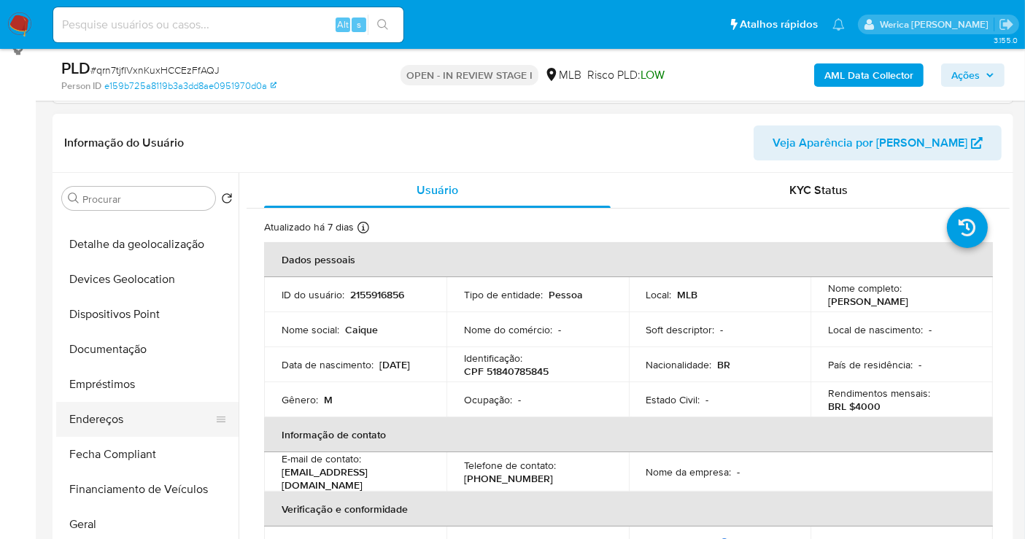
click at [135, 402] on button "Endereços" at bounding box center [141, 419] width 171 height 35
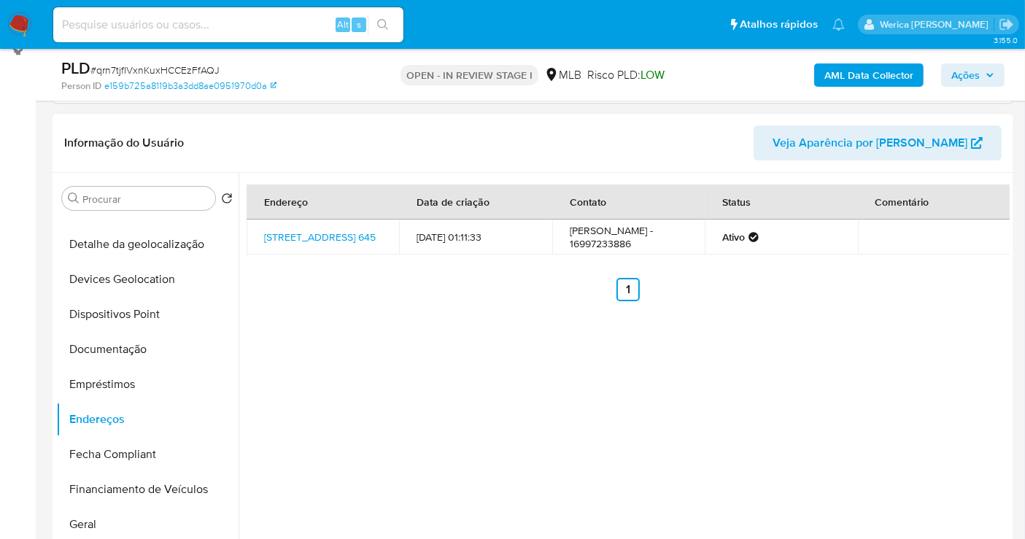
click at [861, 255] on td at bounding box center [934, 237] width 152 height 35
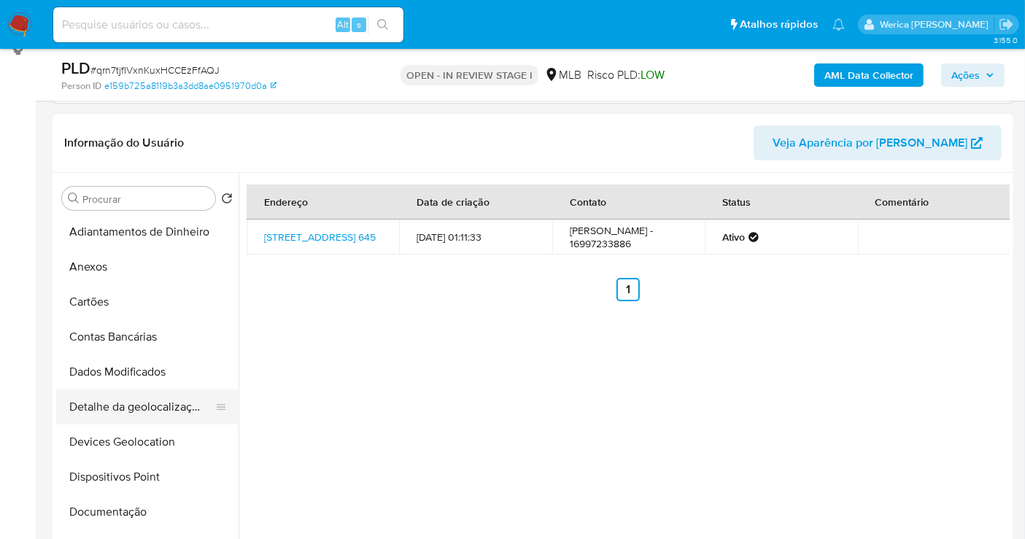
scroll to position [0, 0]
drag, startPoint x: 183, startPoint y: 394, endPoint x: 193, endPoint y: 401, distance: 12.0
click at [185, 395] on button "Detalhe da geolocalização" at bounding box center [141, 408] width 171 height 35
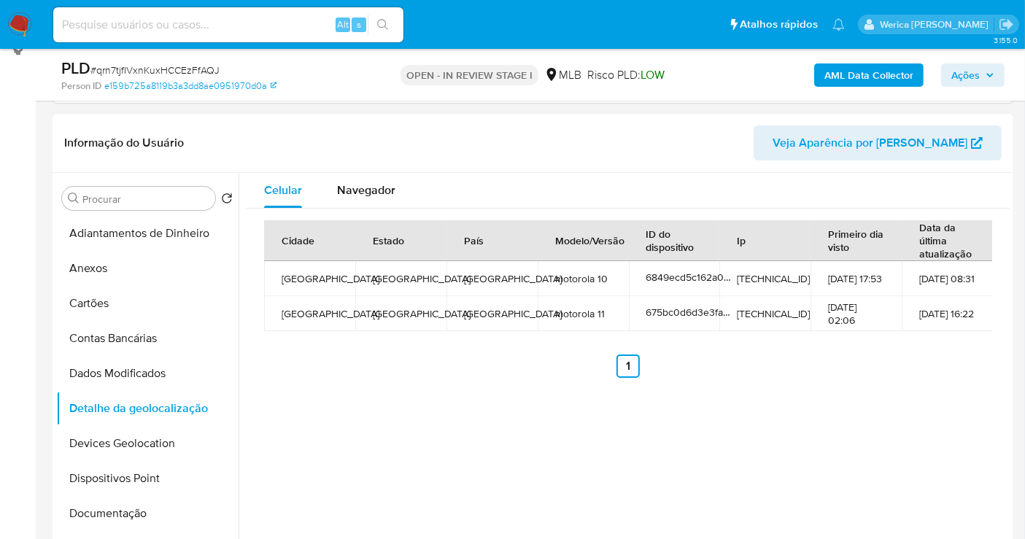
drag, startPoint x: 942, startPoint y: 379, endPoint x: 910, endPoint y: 330, distance: 58.5
click at [941, 379] on div "Cidade Estado País Modelo/Versão ID do dispositivo Ip Primeiro dia visto Data d…" at bounding box center [628, 299] width 763 height 181
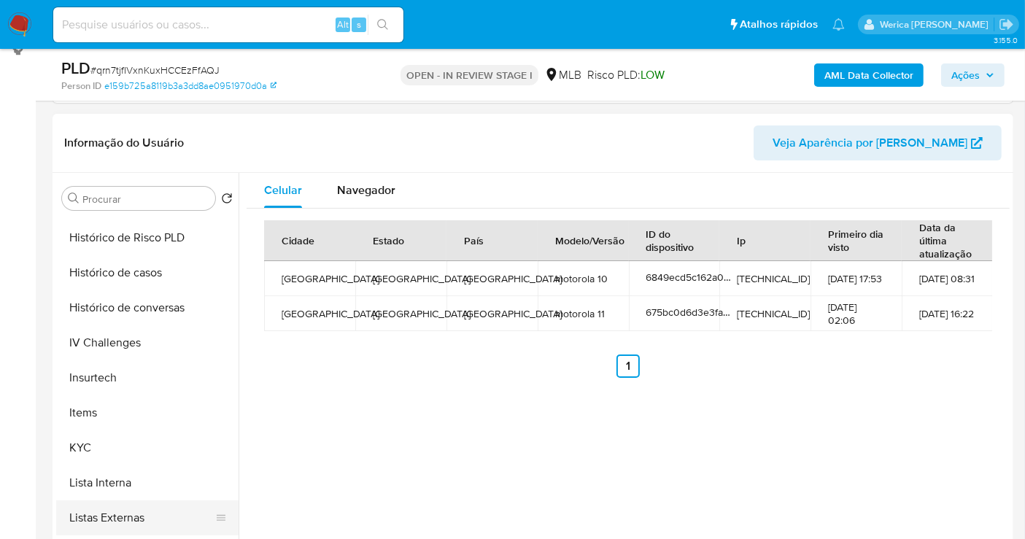
click at [156, 505] on button "Listas Externas" at bounding box center [141, 517] width 171 height 35
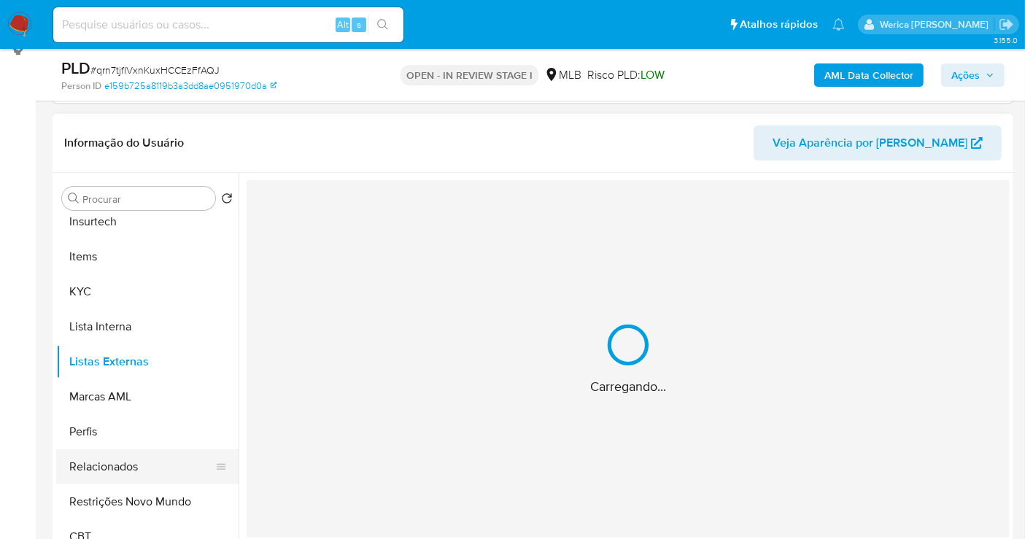
scroll to position [651, 0]
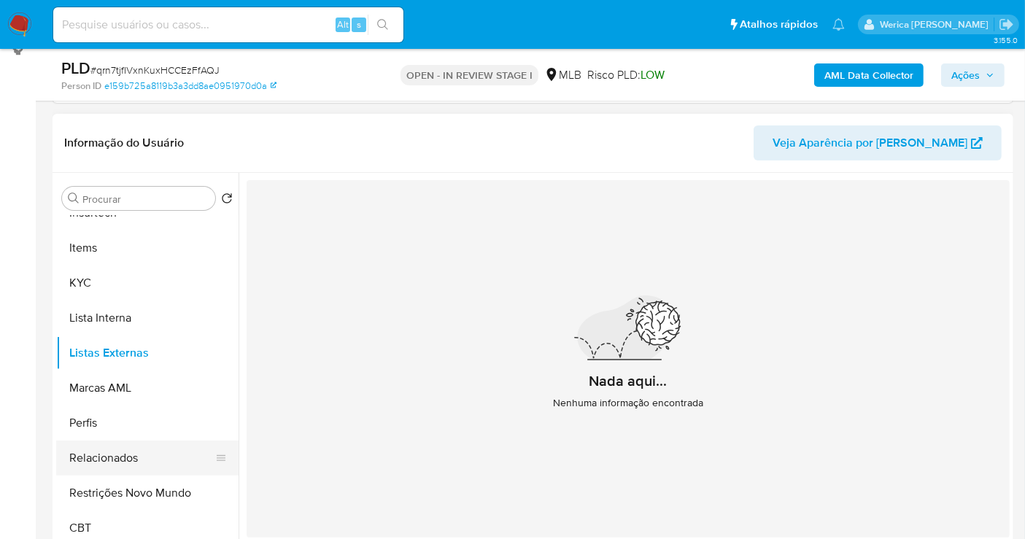
click at [190, 460] on button "Relacionados" at bounding box center [141, 458] width 171 height 35
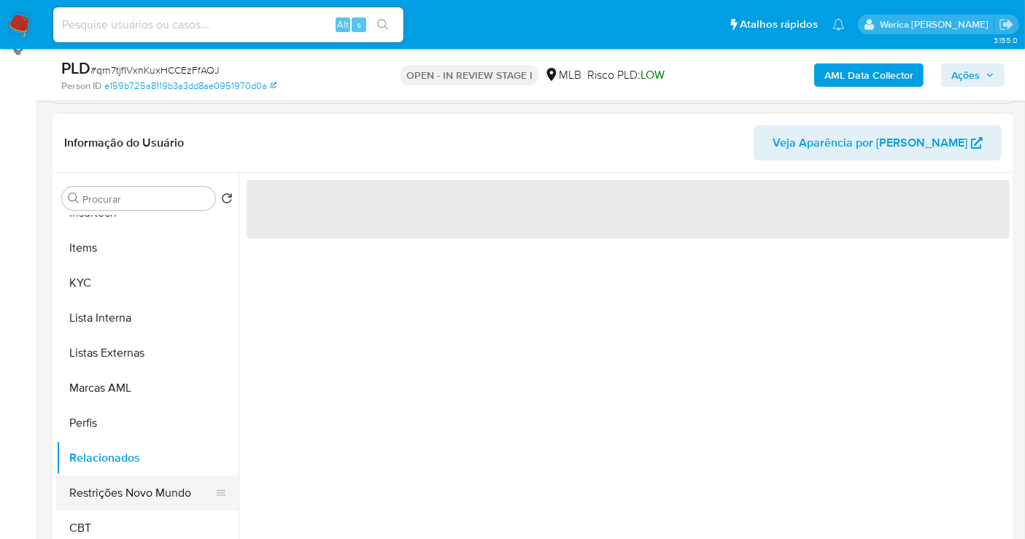
click at [192, 490] on button "Restrições Novo Mundo" at bounding box center [141, 493] width 171 height 35
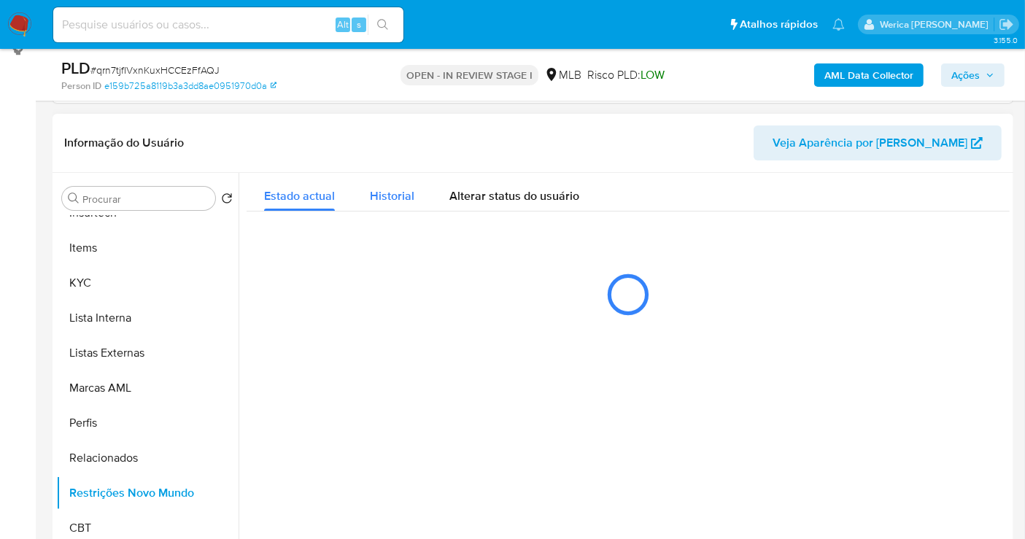
click at [403, 209] on div "Historial" at bounding box center [392, 192] width 44 height 39
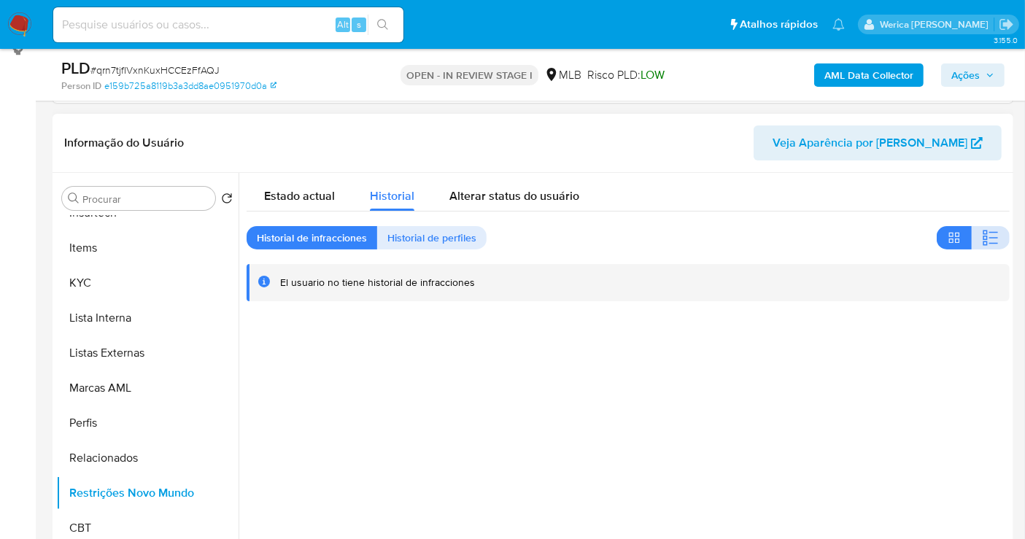
click at [1000, 236] on button "button" at bounding box center [991, 237] width 38 height 23
click at [944, 378] on div at bounding box center [624, 359] width 771 height 373
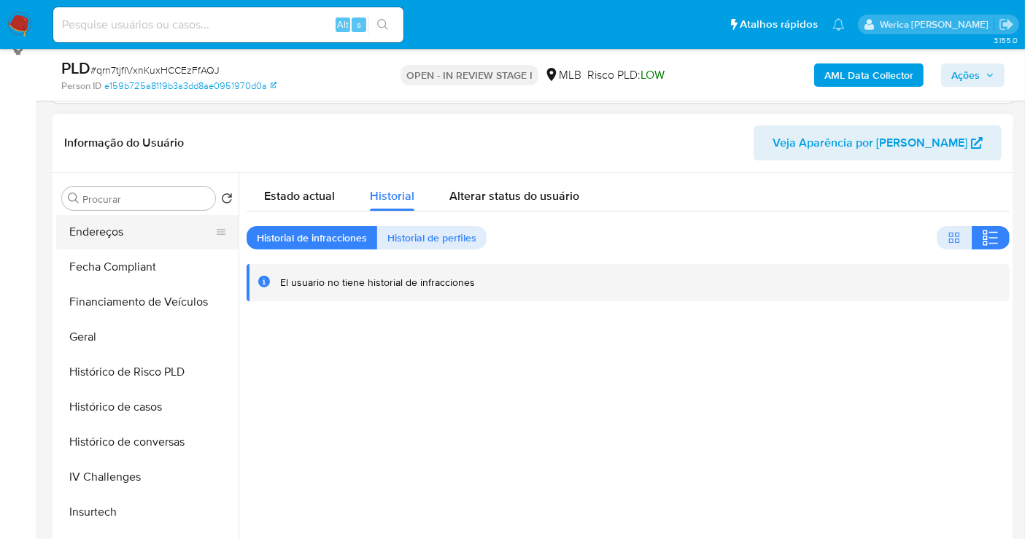
scroll to position [246, 0]
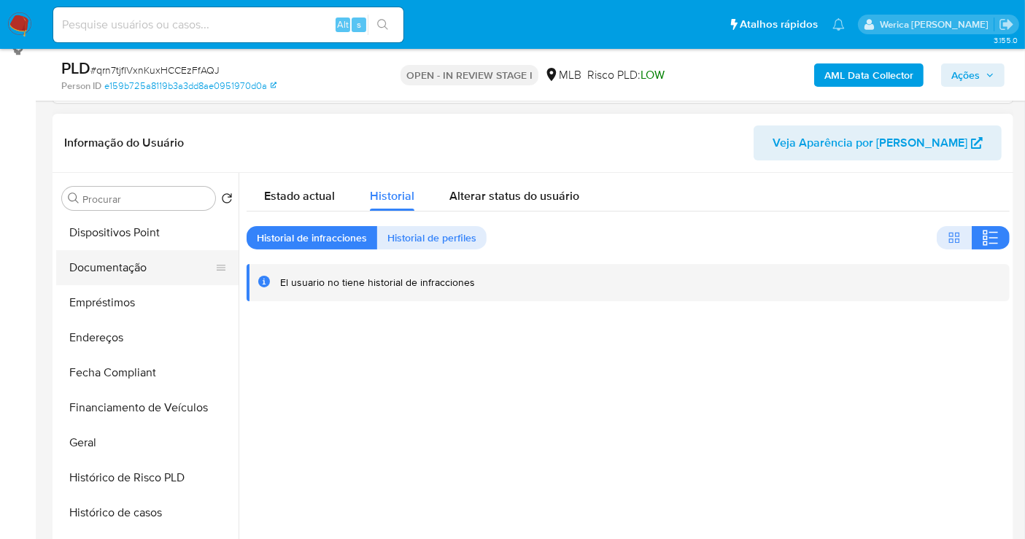
click at [132, 250] on button "Documentação" at bounding box center [141, 267] width 171 height 35
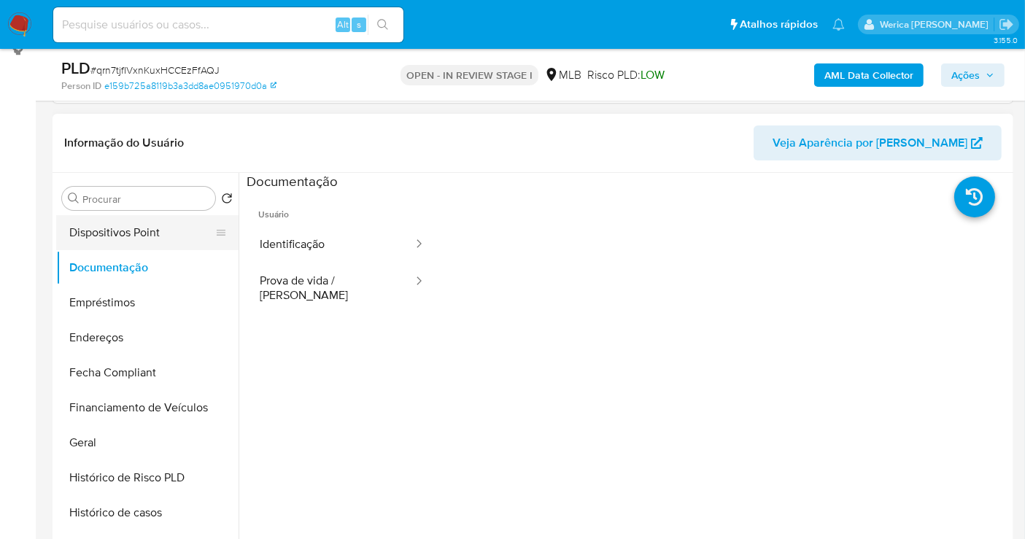
drag, startPoint x: 155, startPoint y: 252, endPoint x: 153, endPoint y: 242, distance: 9.6
click at [155, 250] on button "Documentação" at bounding box center [147, 267] width 182 height 35
click at [148, 232] on button "Dispositivos Point" at bounding box center [141, 232] width 171 height 35
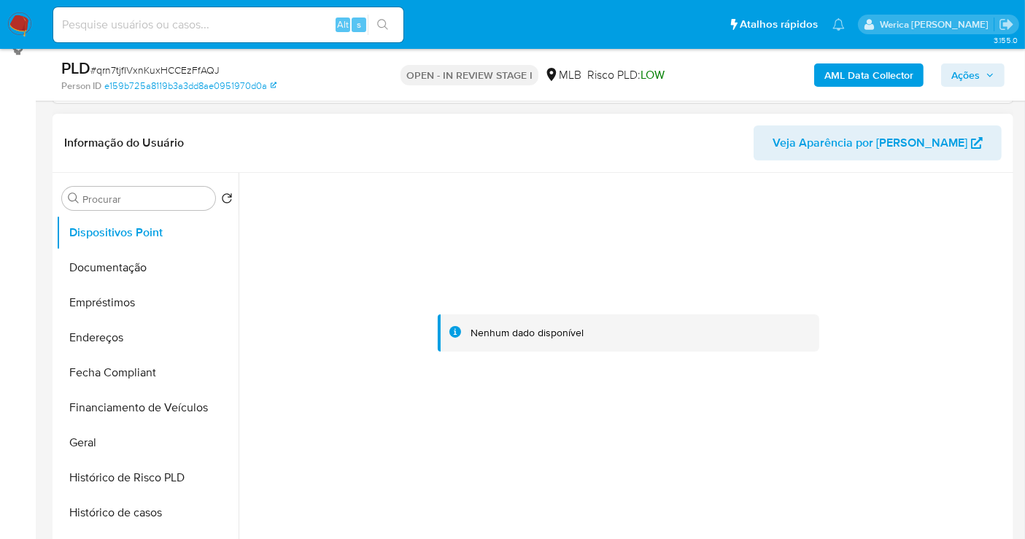
click at [964, 297] on div at bounding box center [628, 333] width 763 height 321
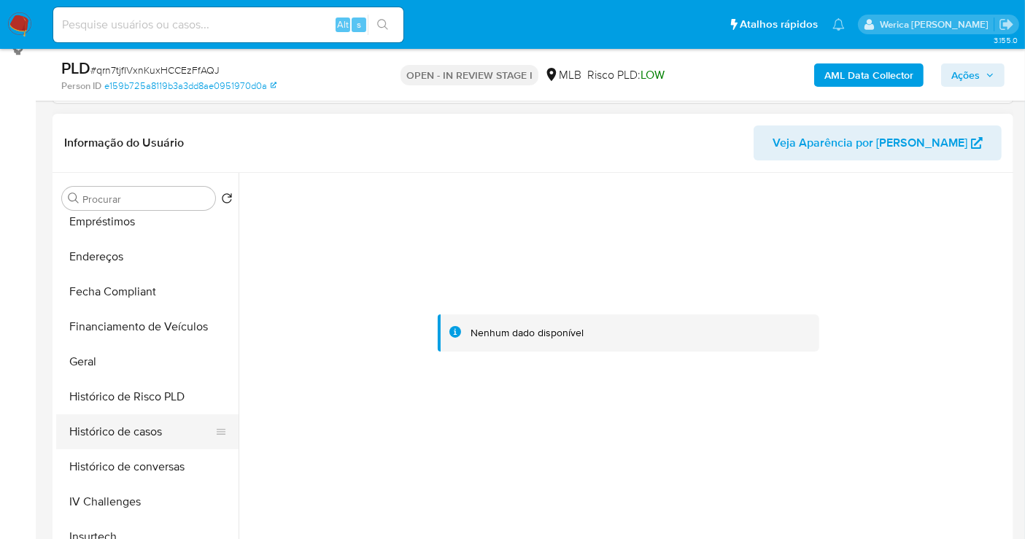
click at [158, 421] on button "Histórico de casos" at bounding box center [141, 431] width 171 height 35
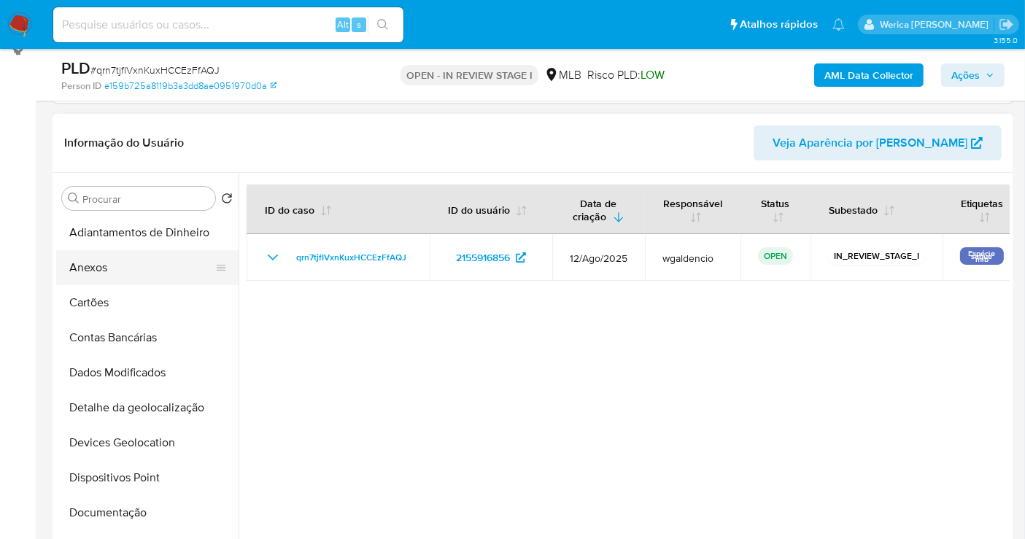
scroll to position [0, 0]
drag, startPoint x: 131, startPoint y: 265, endPoint x: 139, endPoint y: 265, distance: 8.0
click at [131, 265] on button "Anexos" at bounding box center [141, 268] width 171 height 35
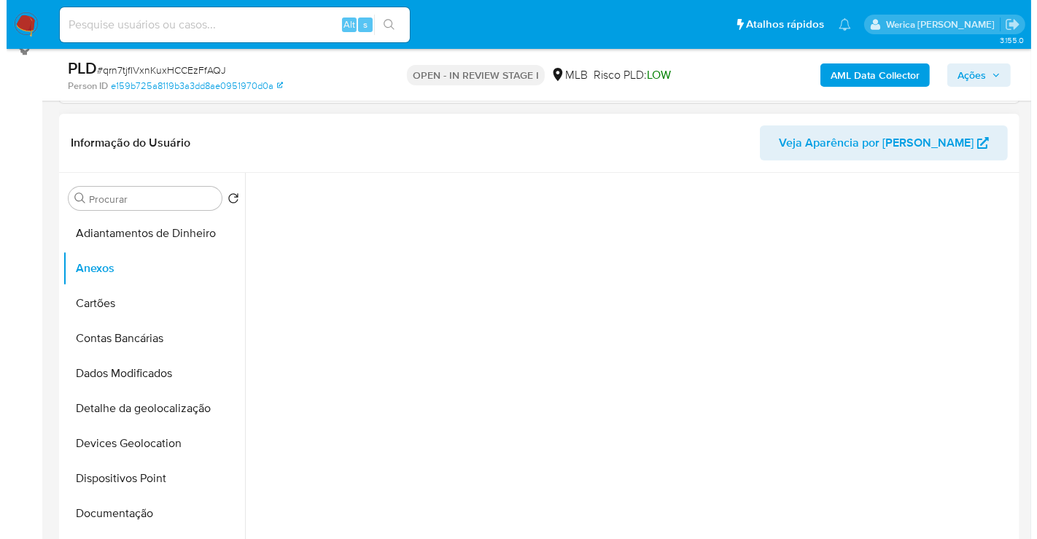
scroll to position [287, 0]
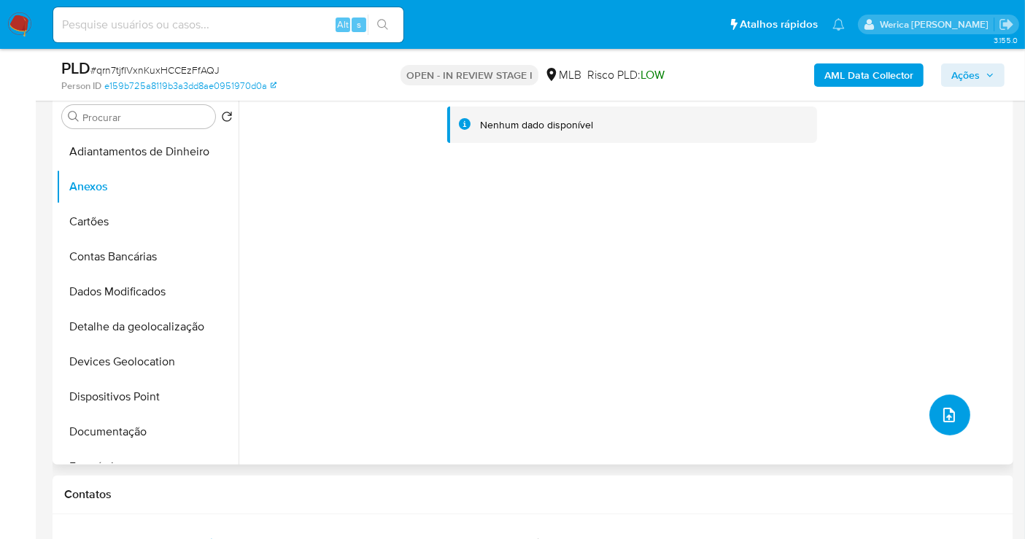
click at [940, 413] on icon "upload-file" at bounding box center [949, 415] width 18 height 18
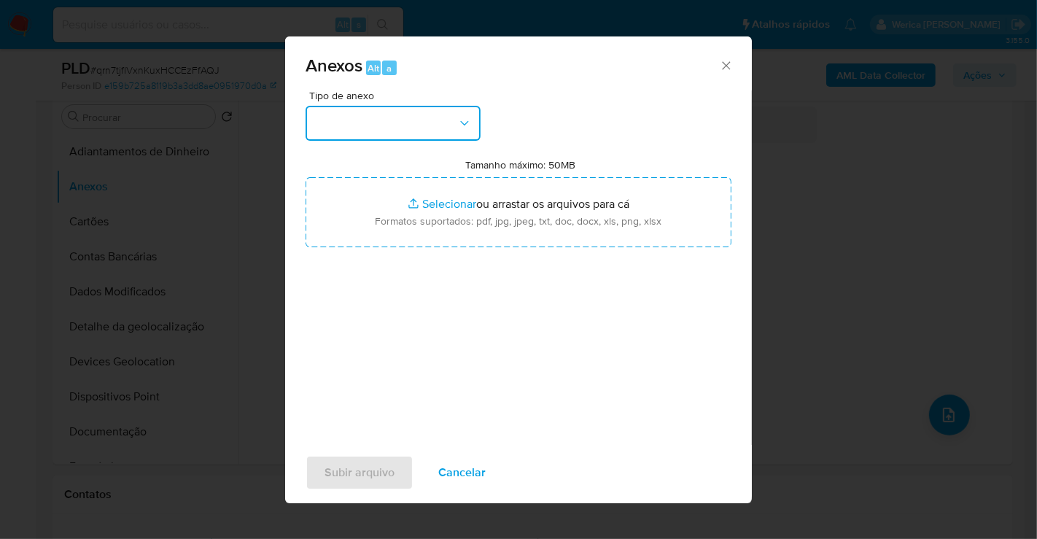
click at [382, 132] on button "button" at bounding box center [393, 123] width 175 height 35
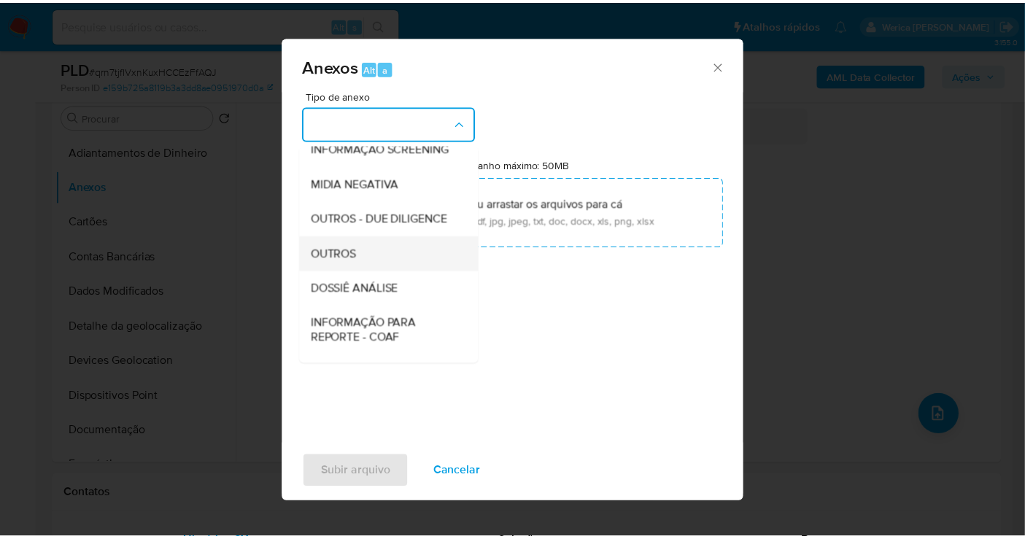
scroll to position [162, 0]
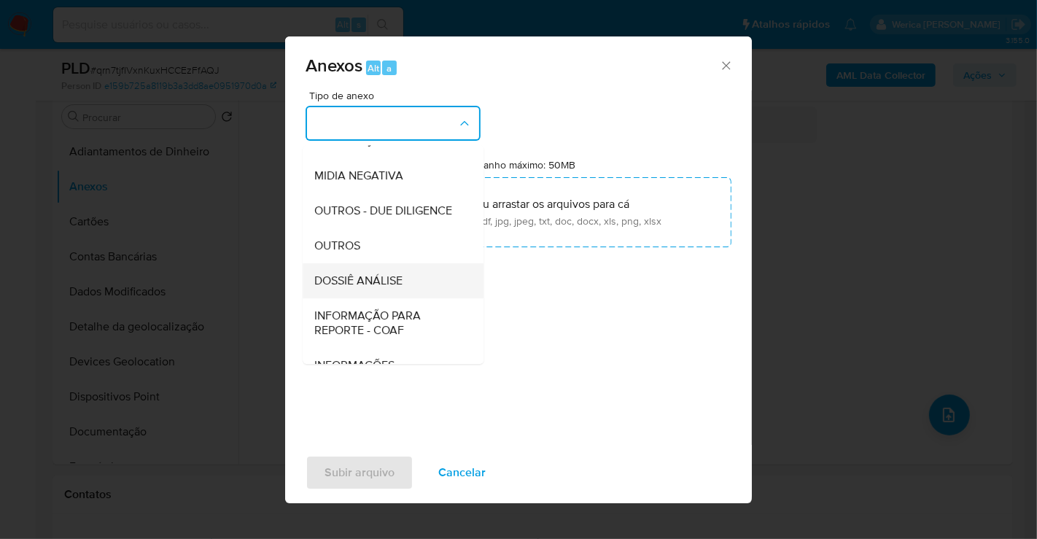
click at [416, 298] on div "DOSSIÊ ANÁLISE" at bounding box center [388, 280] width 149 height 35
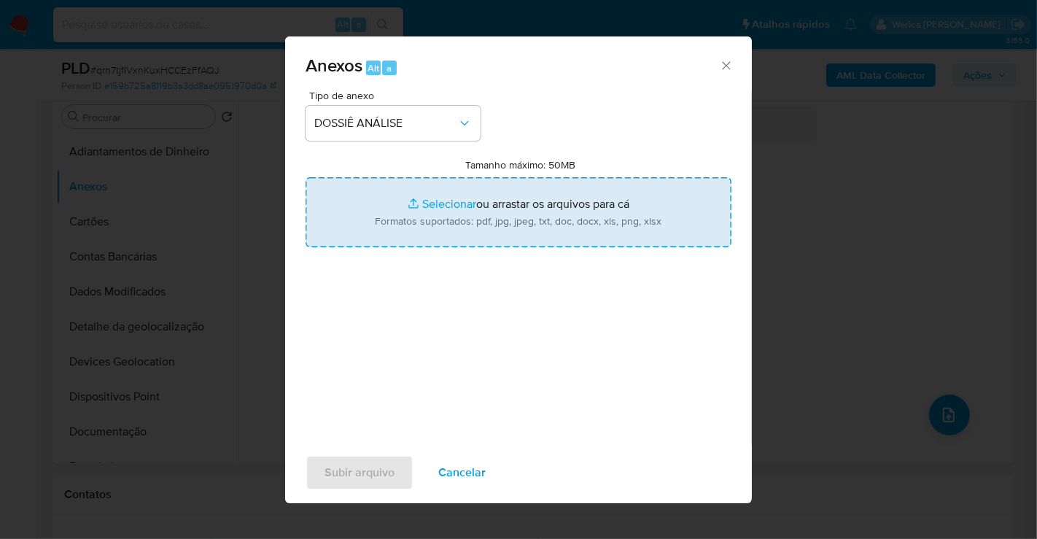
click at [455, 230] on input "Tamanho máximo: 50MB Selecionar arquivos" at bounding box center [519, 212] width 426 height 70
type input "C:\fakepath\Mulan 2155916856_2025_08_25_08_48_45.xlsx"
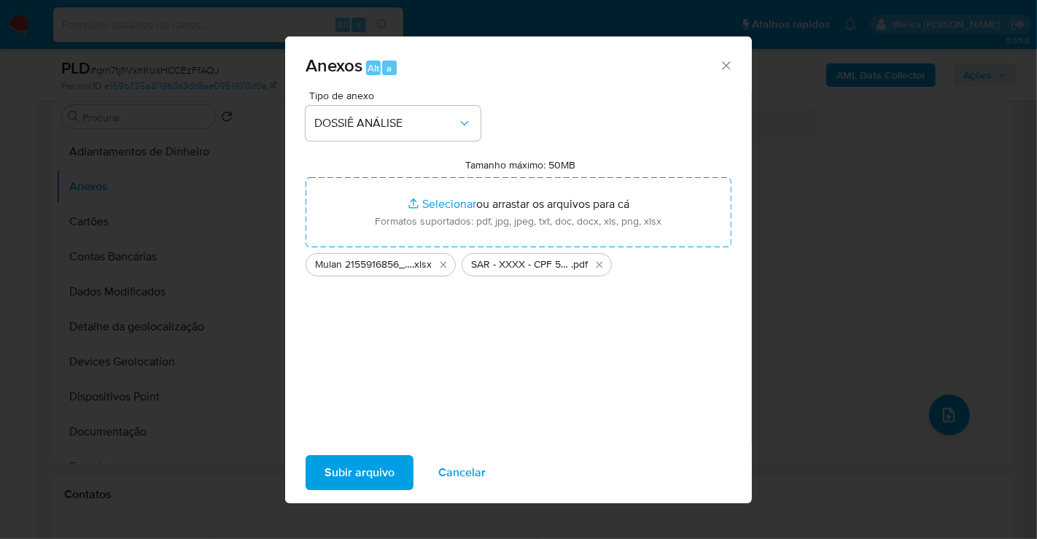
click at [348, 473] on span "Subir arquivo" at bounding box center [360, 473] width 70 height 32
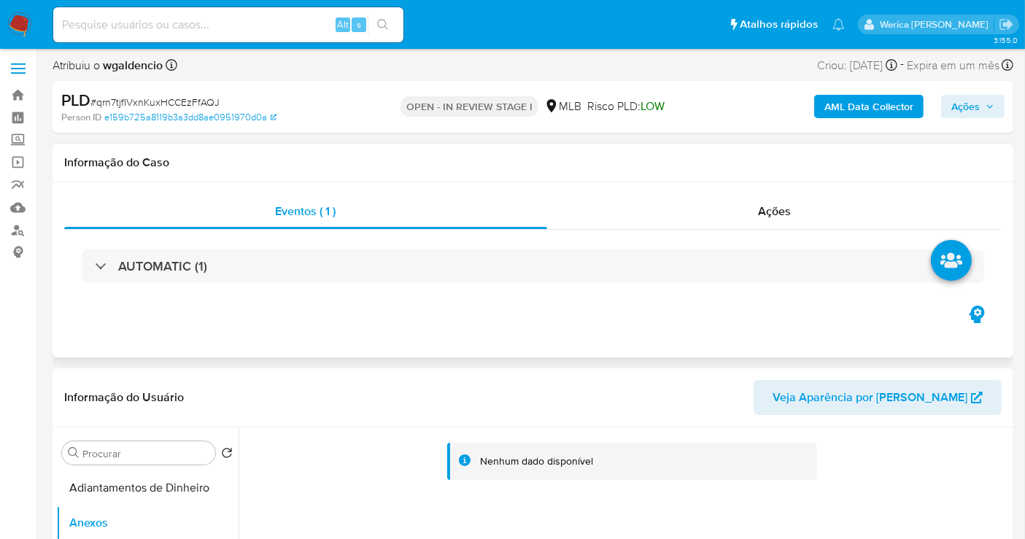
scroll to position [0, 0]
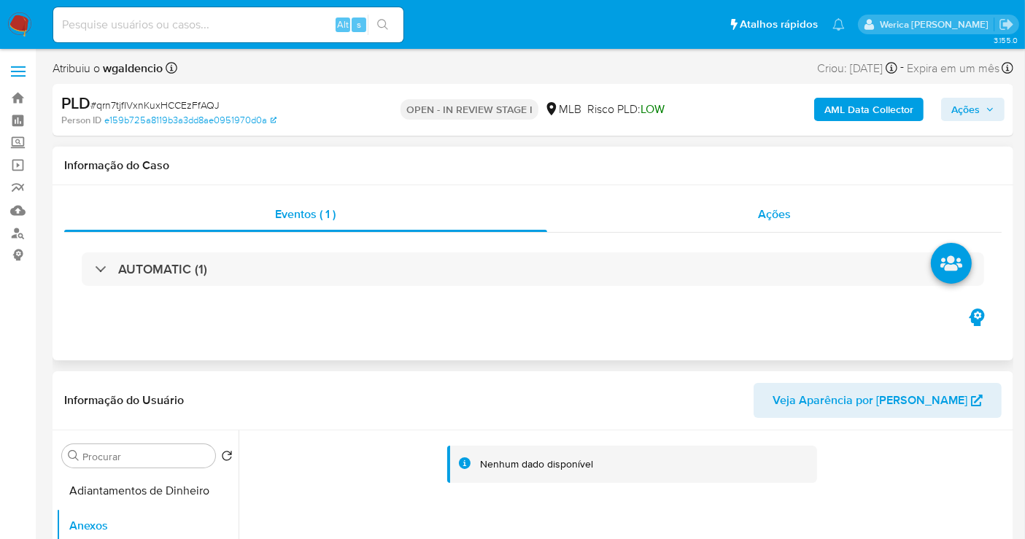
click at [800, 207] on div "Ações" at bounding box center [774, 214] width 455 height 35
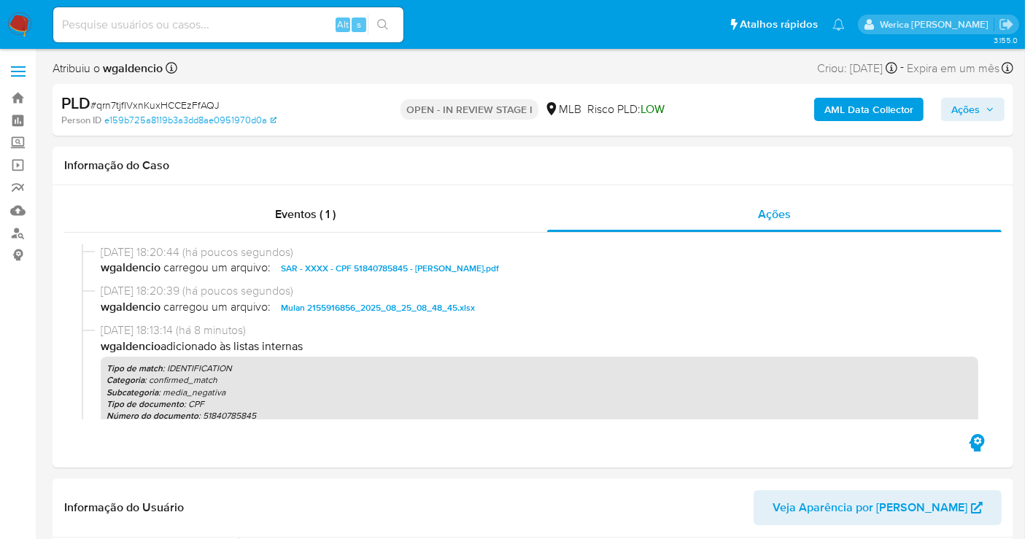
click at [960, 120] on span "Ações" at bounding box center [965, 109] width 28 height 23
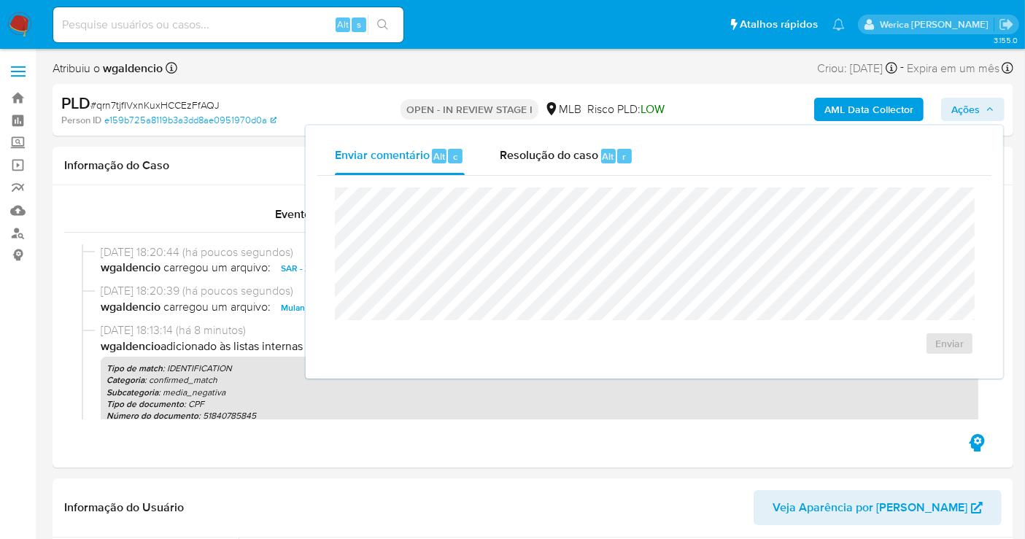
click at [652, 152] on div "Enviar comentário Alt c Resolução do caso Alt r" at bounding box center [654, 156] width 674 height 38
click at [617, 152] on div "r" at bounding box center [624, 156] width 15 height 15
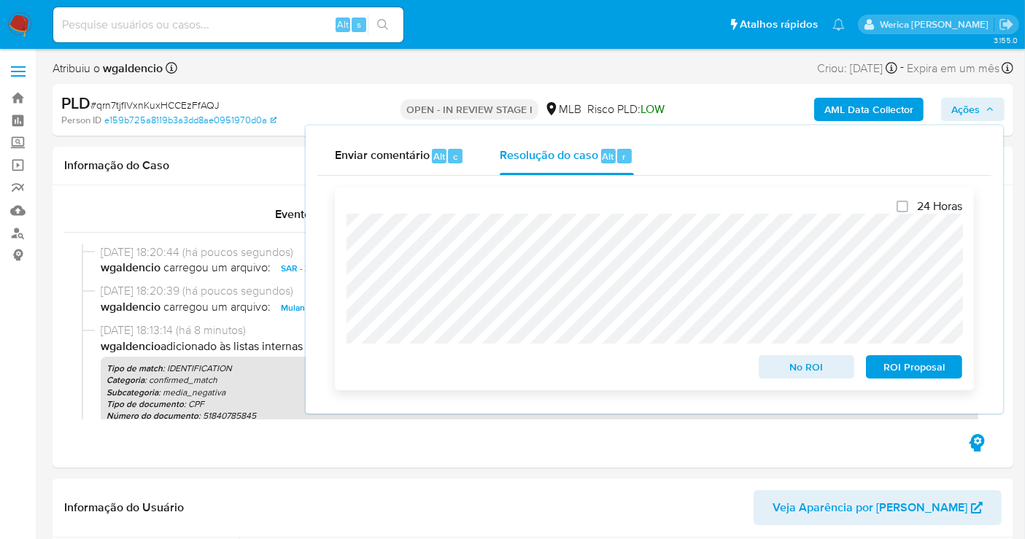
click at [902, 377] on span "ROI Proposal" at bounding box center [914, 367] width 76 height 20
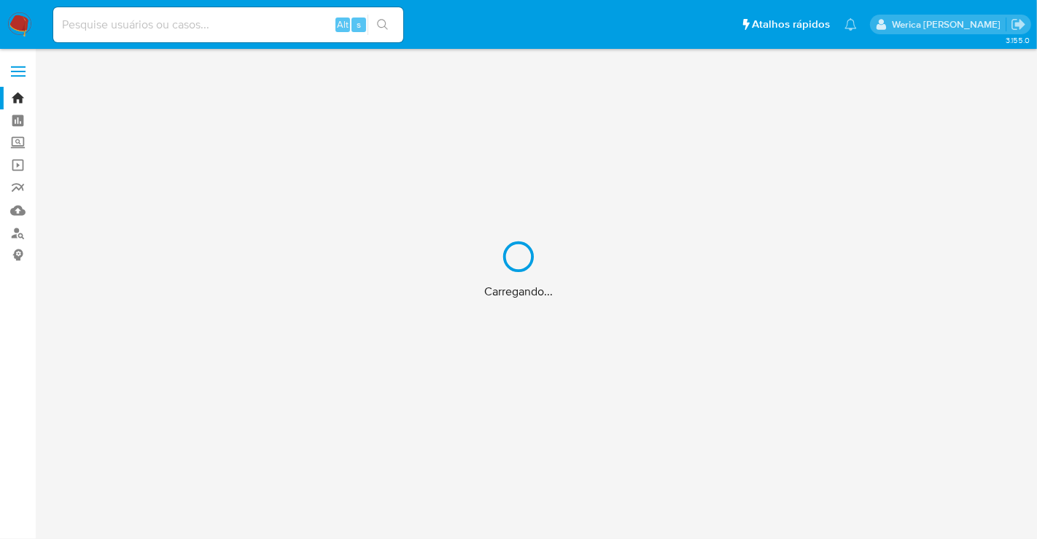
click at [770, 389] on div "Carregando..." at bounding box center [518, 269] width 1037 height 539
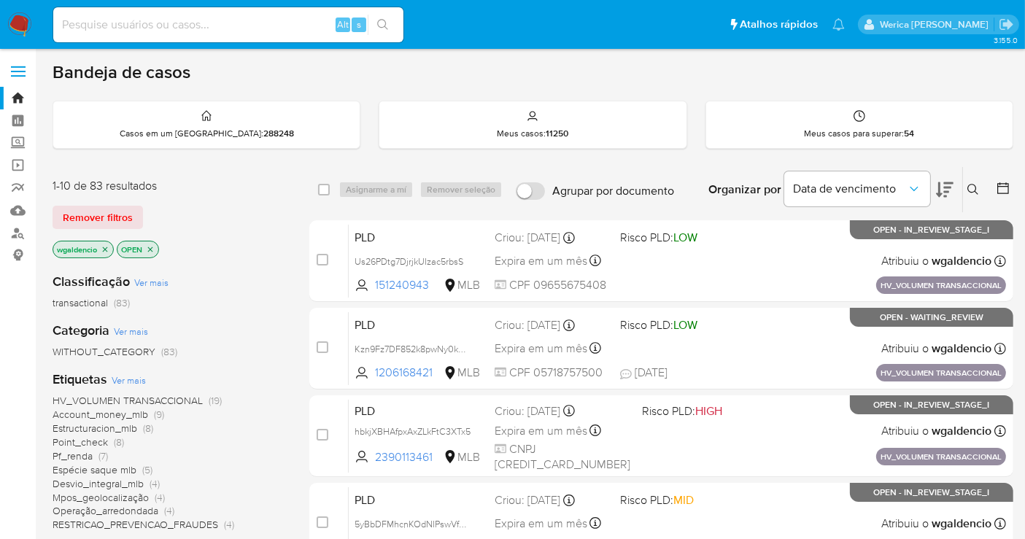
click at [825, 66] on div "Bandeja de casos" at bounding box center [533, 72] width 961 height 22
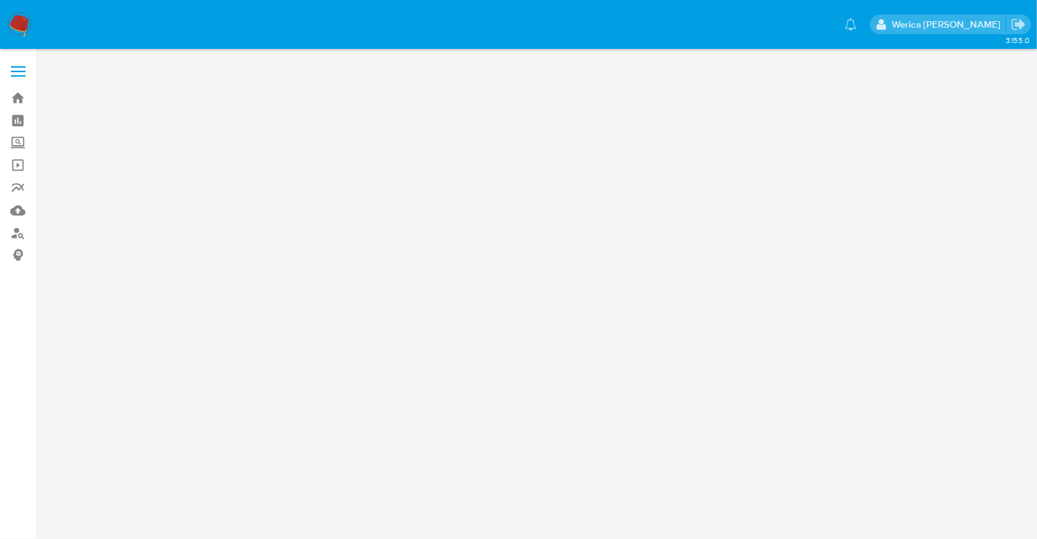
click at [756, 234] on div "3.155.0" at bounding box center [539, 293] width 973 height 471
click at [752, 201] on div "3.155.0" at bounding box center [539, 293] width 973 height 471
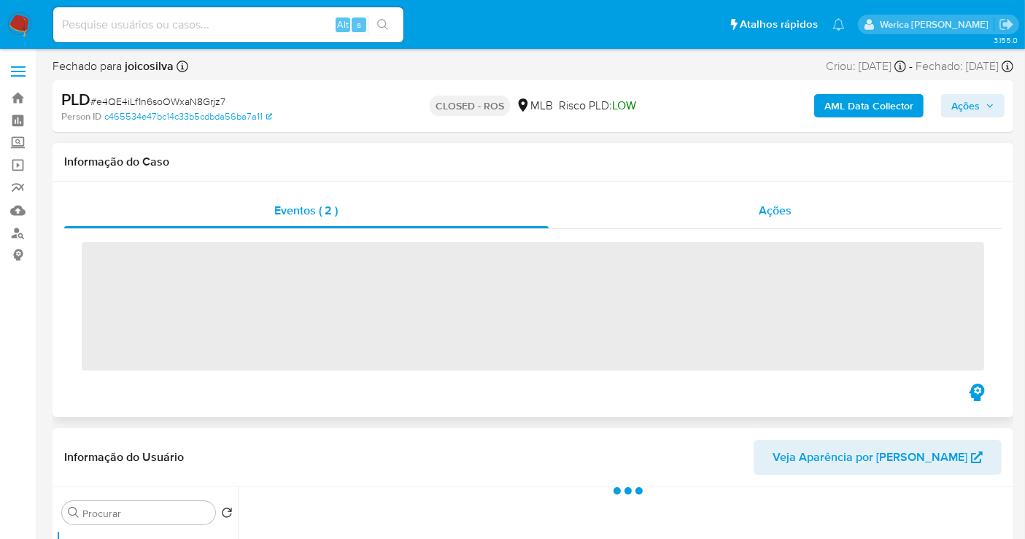
click at [760, 205] on span "Ações" at bounding box center [775, 210] width 33 height 17
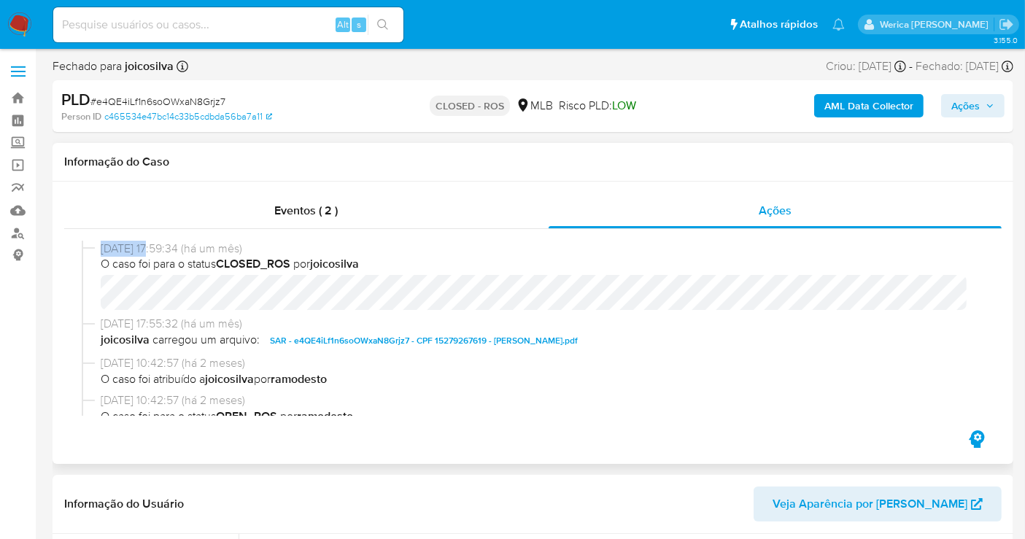
select select "10"
drag, startPoint x: 98, startPoint y: 254, endPoint x: 162, endPoint y: 253, distance: 64.2
click at [162, 253] on div "[DATE] 17:59:34 (há um mês) O caso foi para o status CLOSED_ROS por joicosilva" at bounding box center [533, 278] width 902 height 75
copy span "[DATE]"
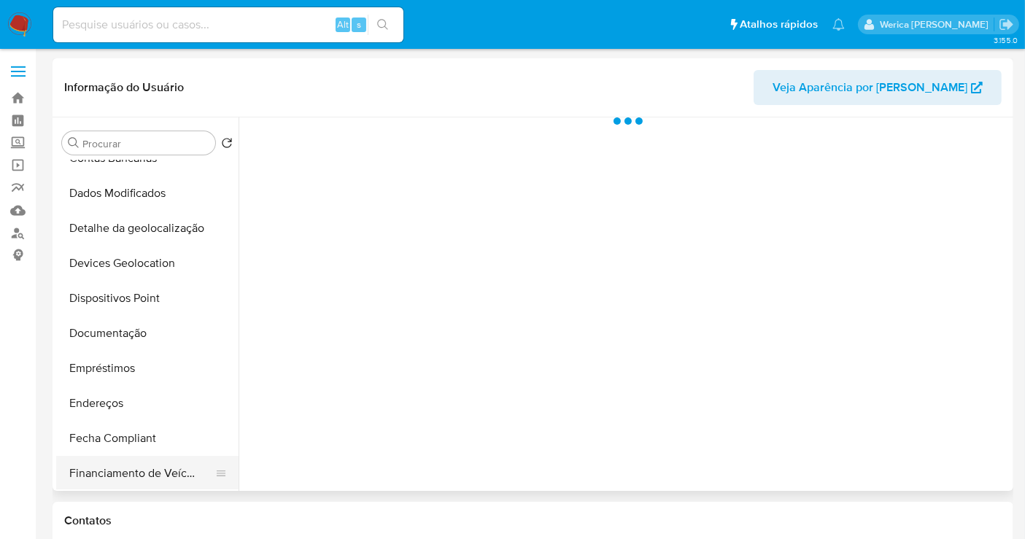
scroll to position [243, 0]
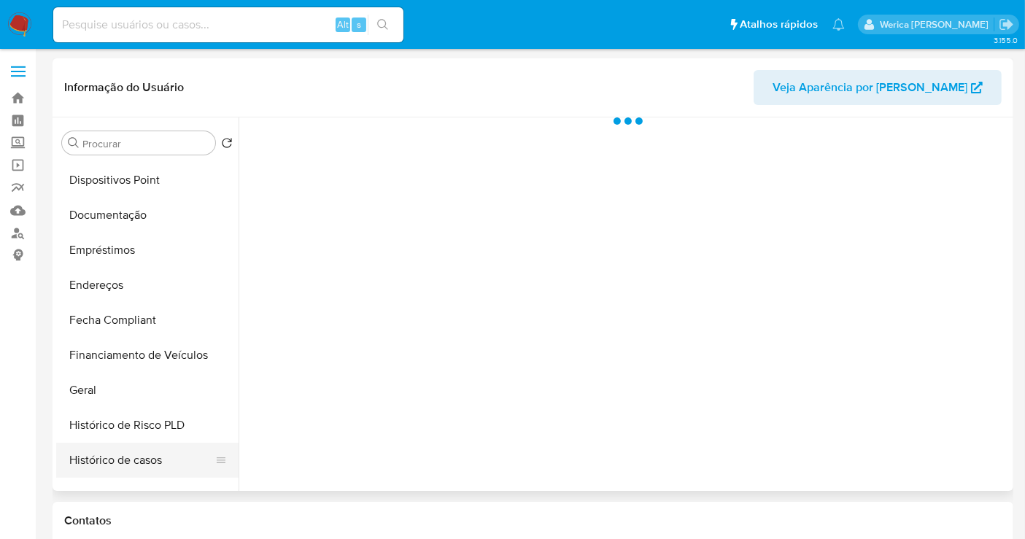
click at [137, 468] on button "Histórico de casos" at bounding box center [141, 460] width 171 height 35
select select "10"
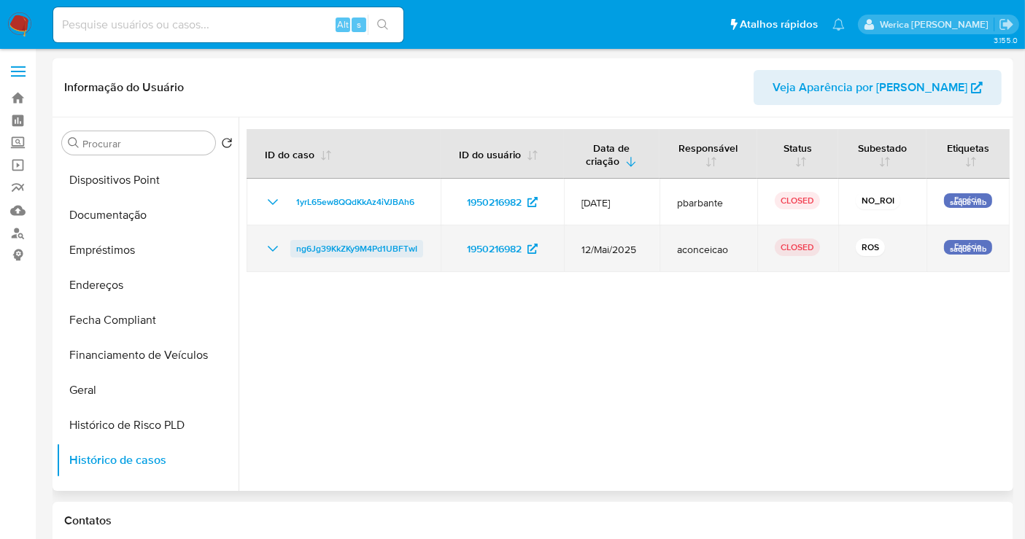
click at [370, 253] on span "ng6Jg39KkZKy9M4Pd1UBFTwI" at bounding box center [356, 249] width 121 height 18
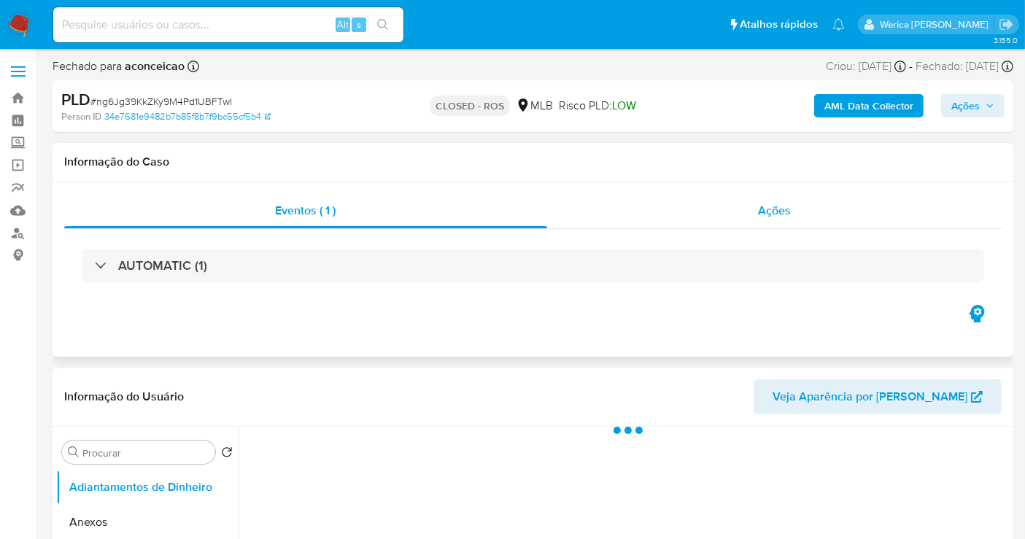
click at [783, 197] on div "Ações" at bounding box center [774, 210] width 455 height 35
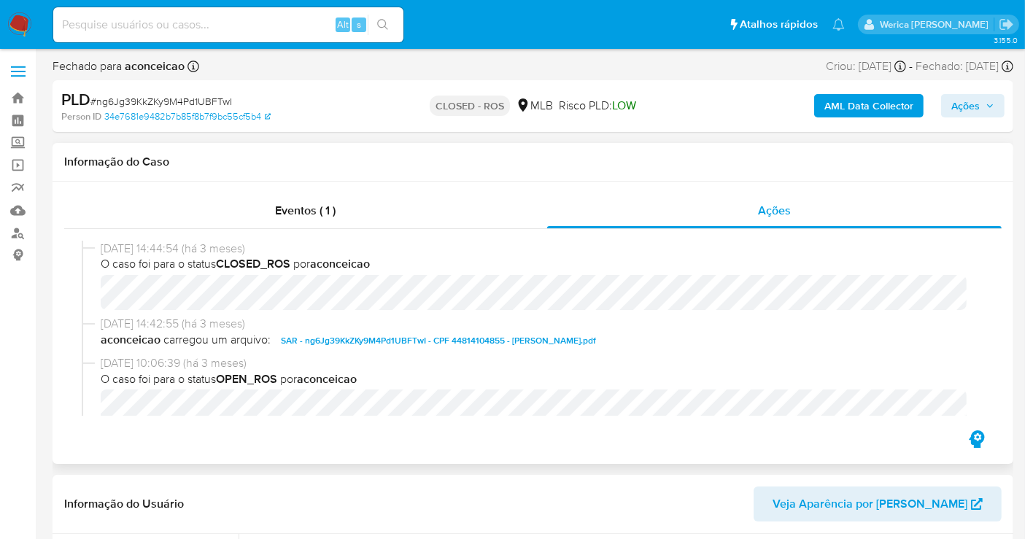
select select "10"
drag, startPoint x: 108, startPoint y: 252, endPoint x: 160, endPoint y: 245, distance: 52.2
click at [160, 245] on span "[DATE] 14:44:54 (há 3 meses)" at bounding box center [539, 249] width 877 height 16
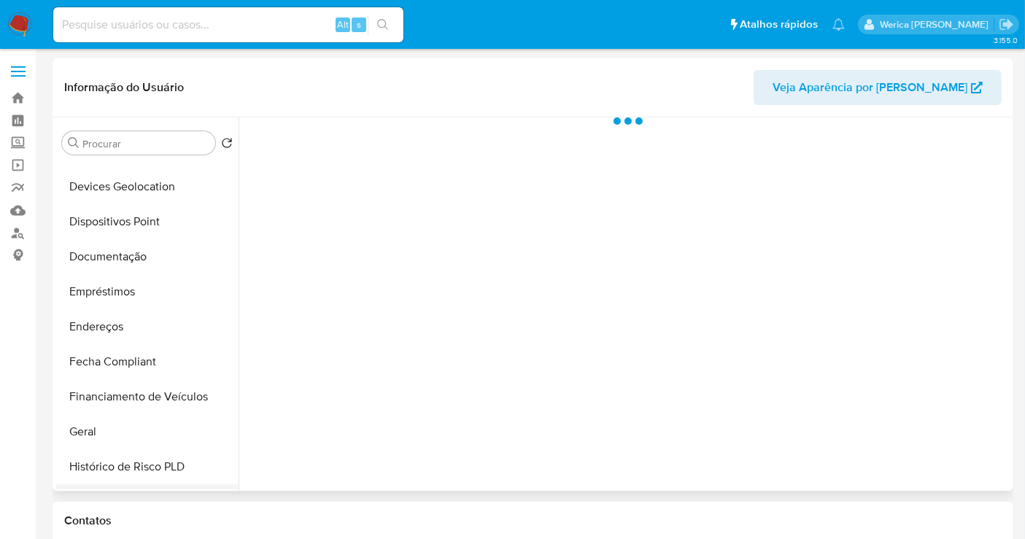
scroll to position [324, 0]
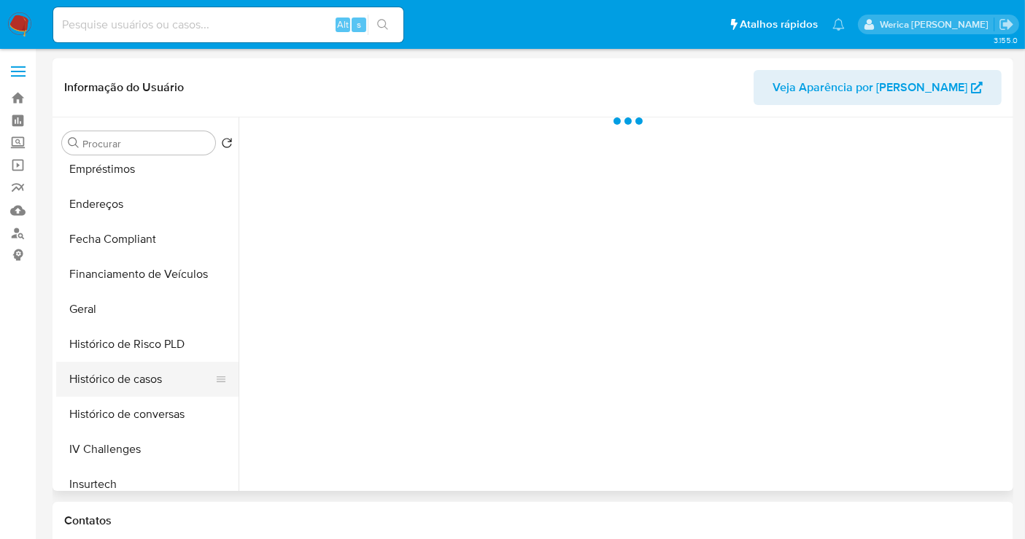
click at [162, 388] on button "Histórico de casos" at bounding box center [141, 379] width 171 height 35
select select "10"
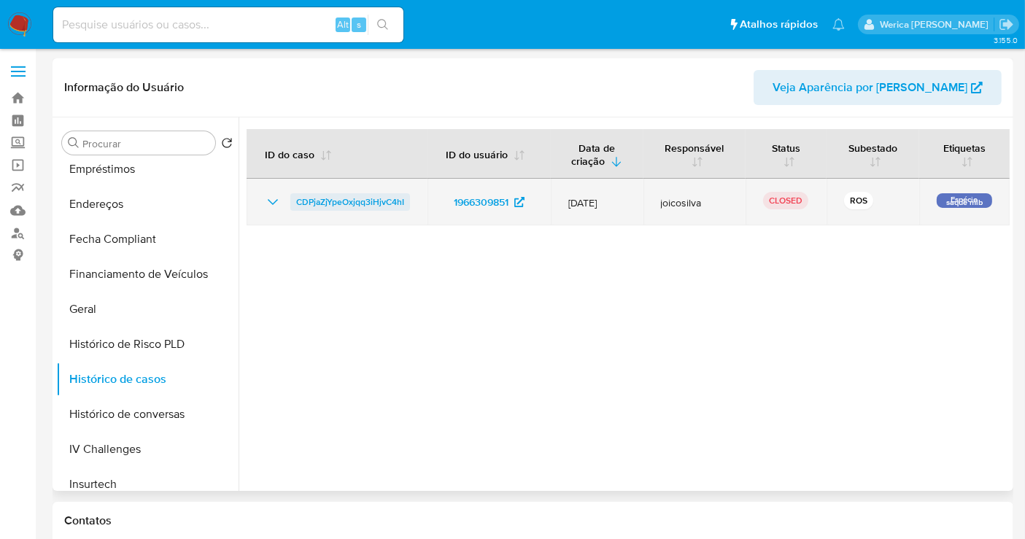
click at [325, 206] on span "CDPjaZjYpeOxjqq3iHjvC4hI" at bounding box center [350, 202] width 108 height 18
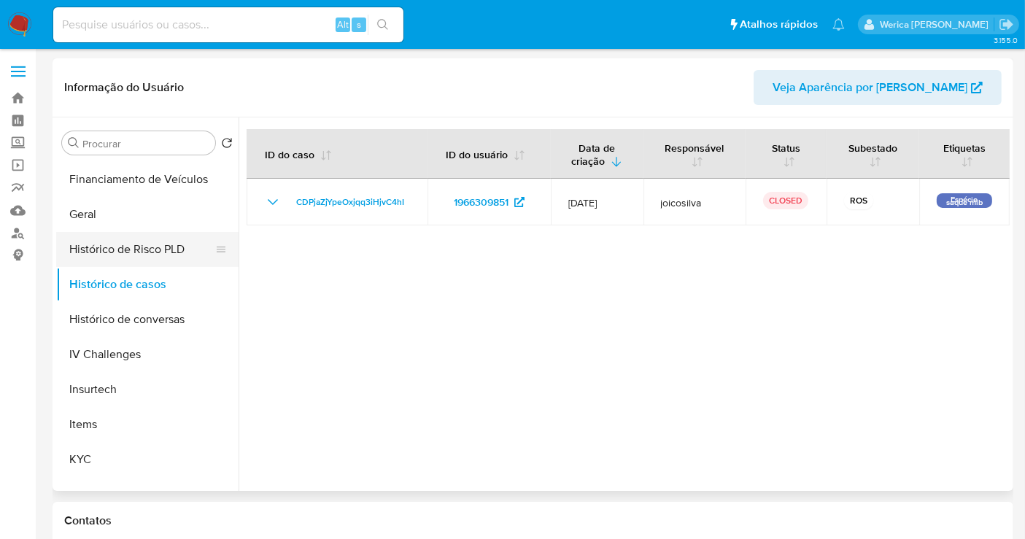
scroll to position [648, 0]
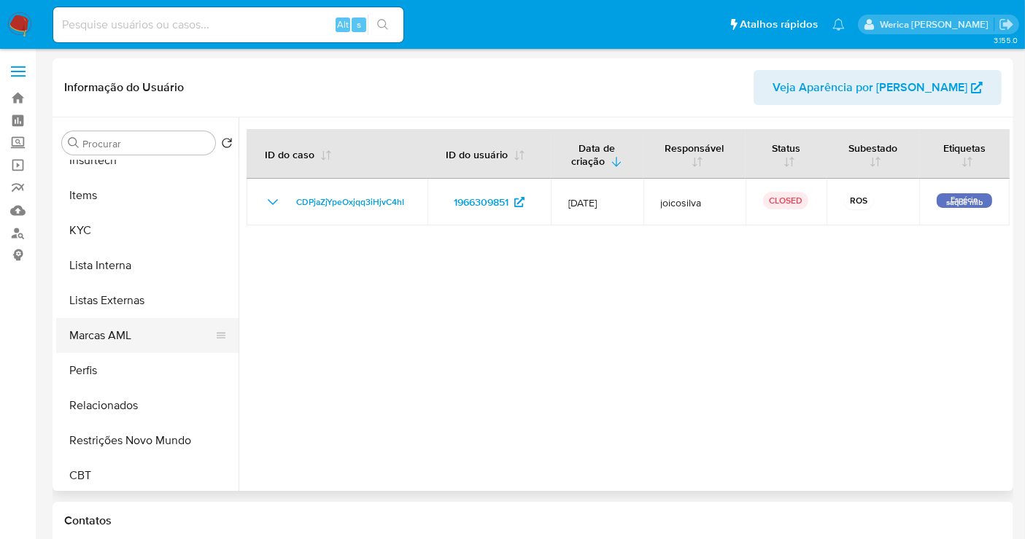
drag, startPoint x: 146, startPoint y: 372, endPoint x: 136, endPoint y: 341, distance: 33.0
click at [144, 368] on button "Perfis" at bounding box center [147, 370] width 182 height 35
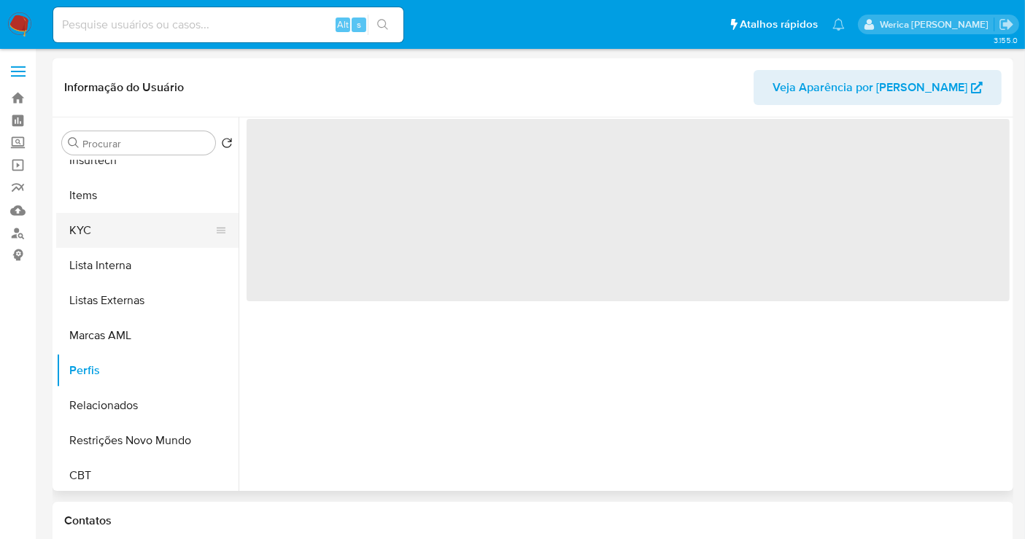
click at [125, 242] on button "KYC" at bounding box center [141, 230] width 171 height 35
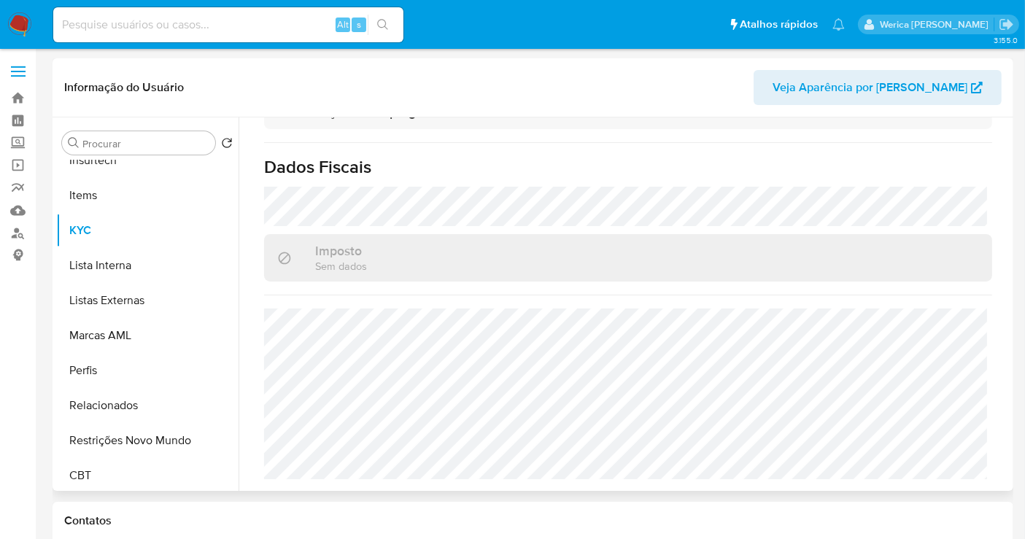
scroll to position [671, 0]
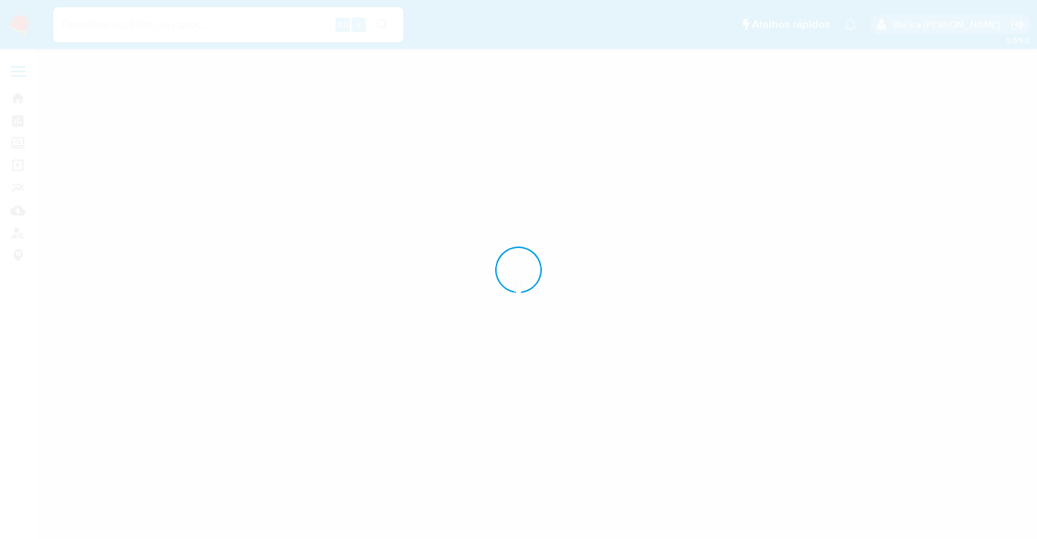
click at [732, 230] on div "3.155.0" at bounding box center [539, 293] width 973 height 471
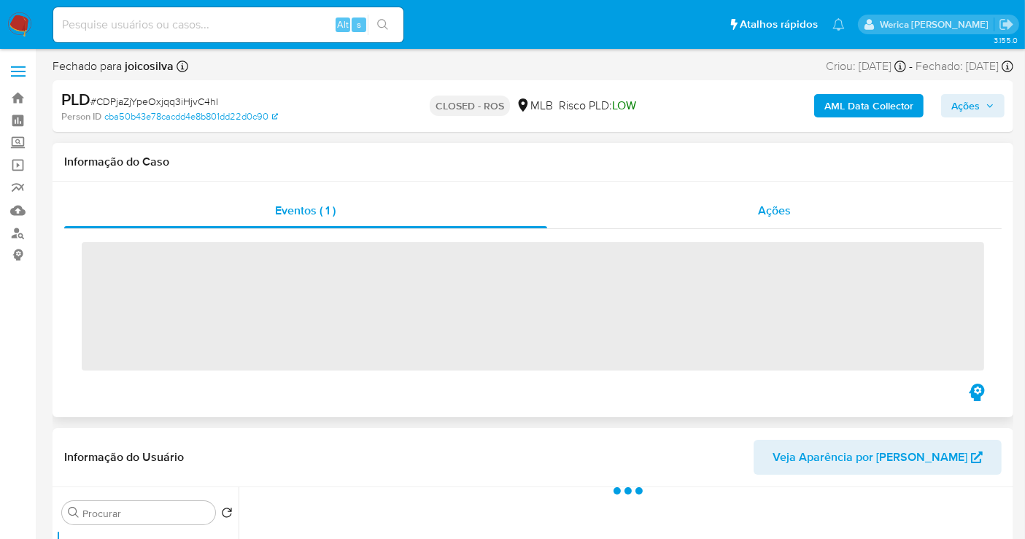
click at [750, 209] on div "Ações" at bounding box center [774, 210] width 455 height 35
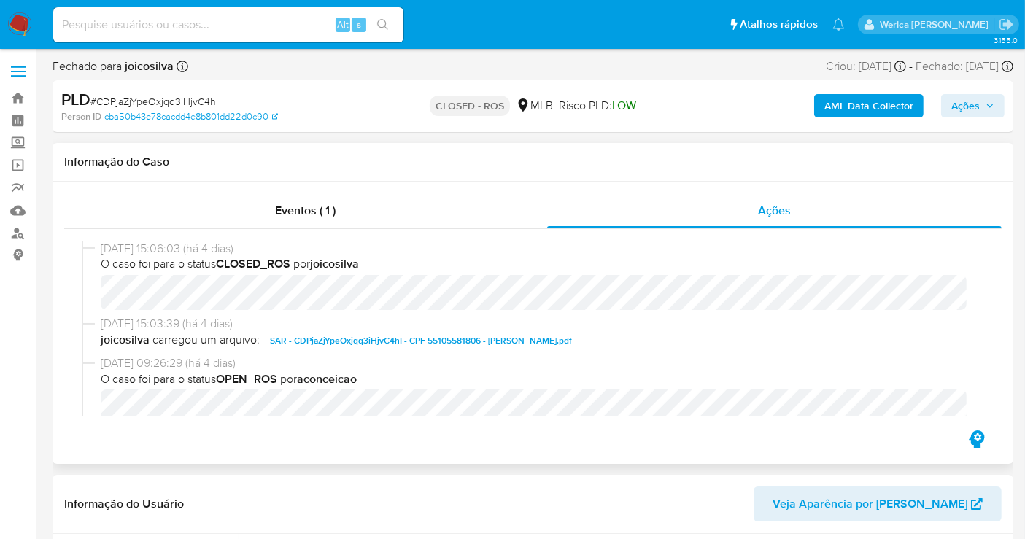
select select "10"
drag, startPoint x: 102, startPoint y: 257, endPoint x: 145, endPoint y: 255, distance: 43.1
click at [145, 256] on span "O caso foi para o status CLOSED_ROS por joicosilva" at bounding box center [539, 264] width 877 height 16
drag, startPoint x: 98, startPoint y: 244, endPoint x: 160, endPoint y: 245, distance: 62.7
click at [160, 245] on div "[DATE] 15:06:03 (há 4 dias) O caso foi para o status CLOSED_ROS por joicosilva" at bounding box center [533, 278] width 902 height 75
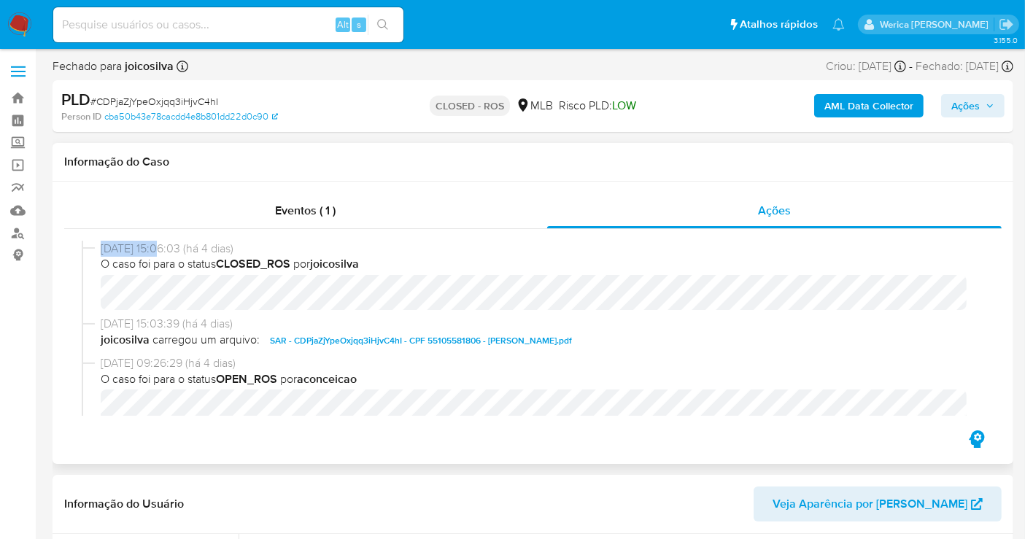
copy span "[DATE]"
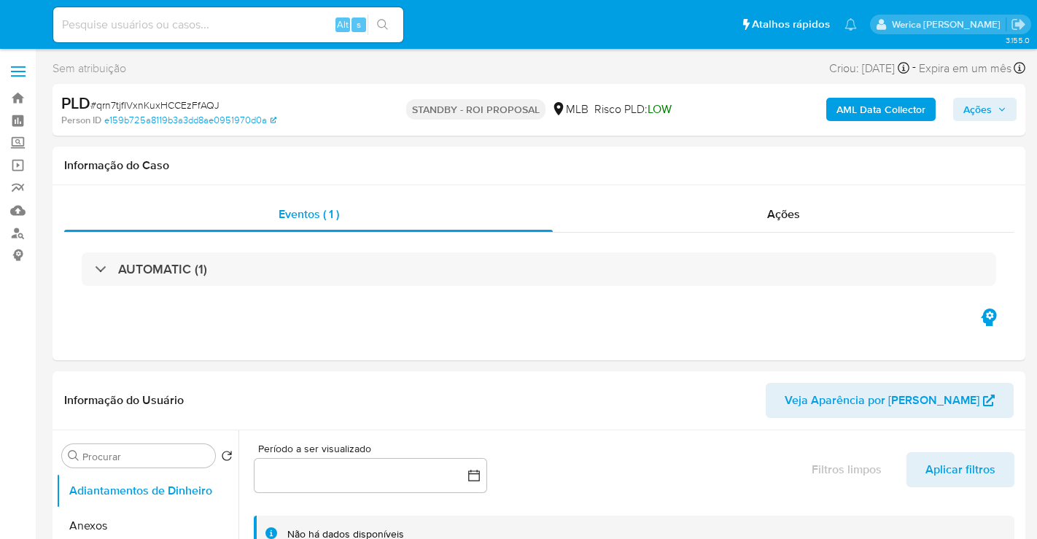
select select "10"
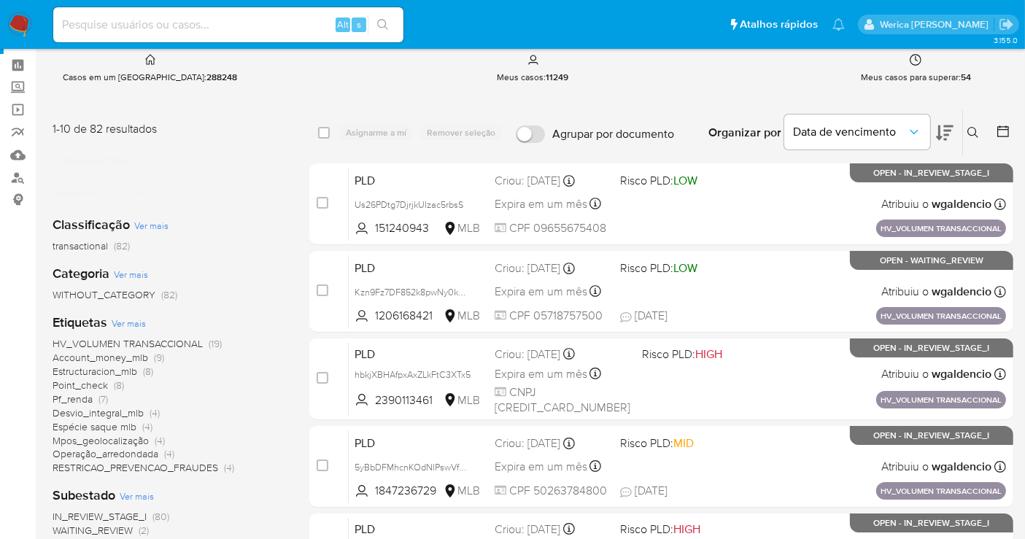
scroll to position [81, 0]
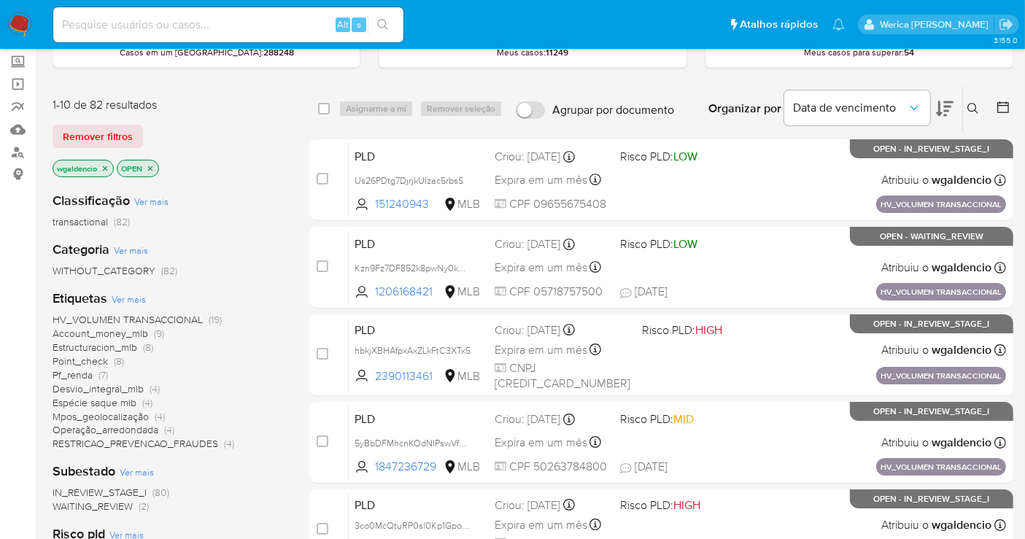
click at [120, 405] on span "Espécie saque mlb" at bounding box center [95, 402] width 84 height 15
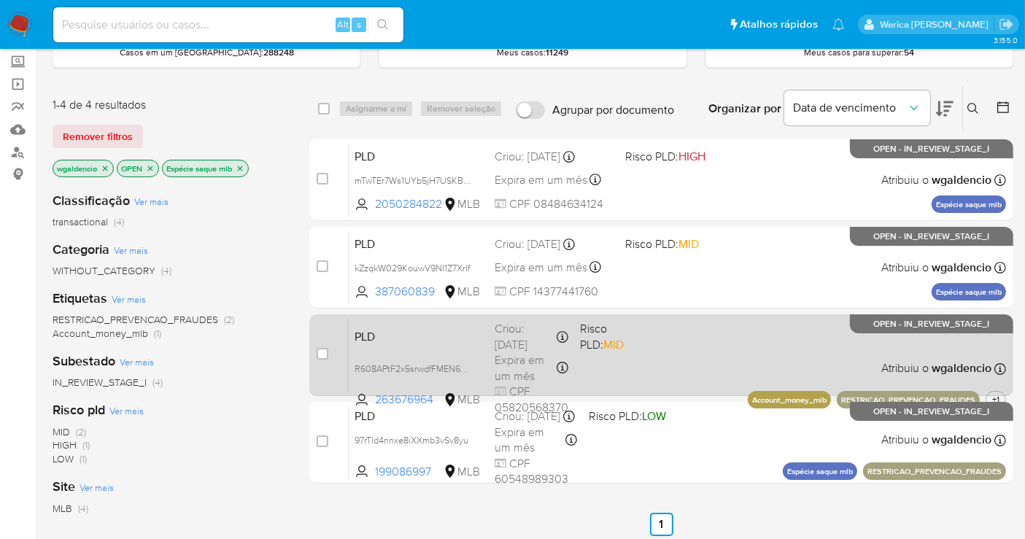
scroll to position [162, 0]
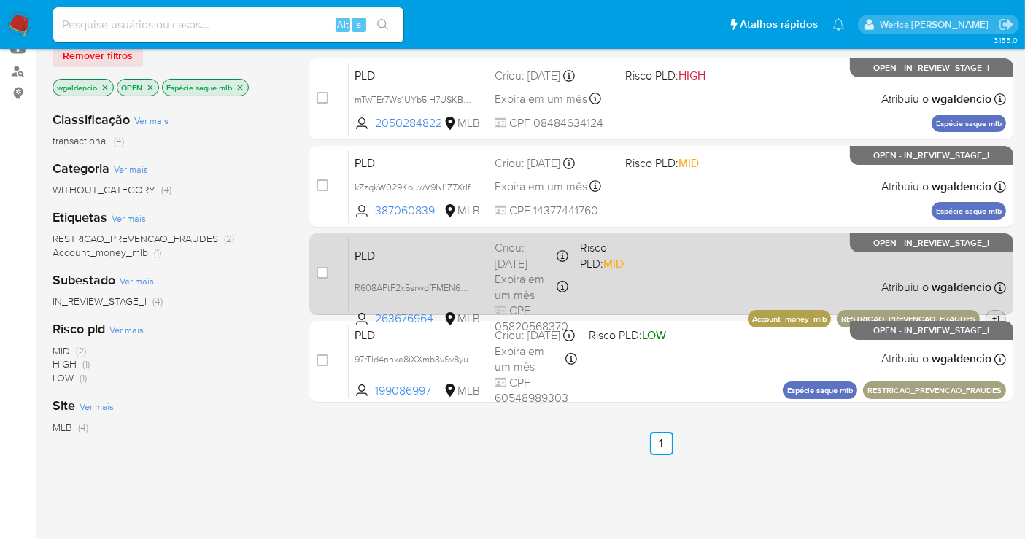
click at [1002, 317] on span "+1" at bounding box center [995, 318] width 13 height 12
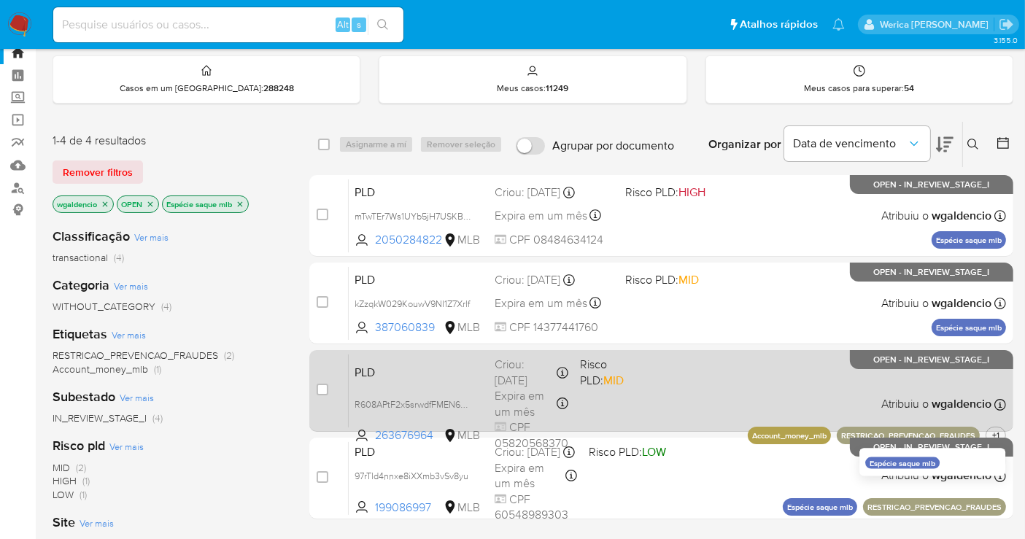
scroll to position [81, 0]
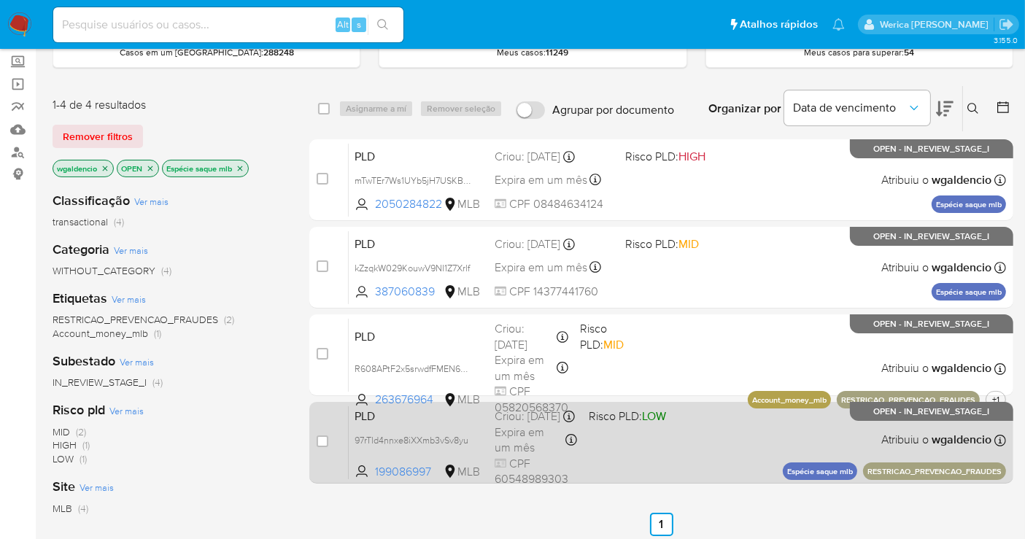
click at [715, 419] on div "PLD 97rTld4nnxe8iXXmb3vSv8yu 199086997 MLB Risco PLD: LOW Criou: [DATE] Criou: …" at bounding box center [677, 443] width 657 height 74
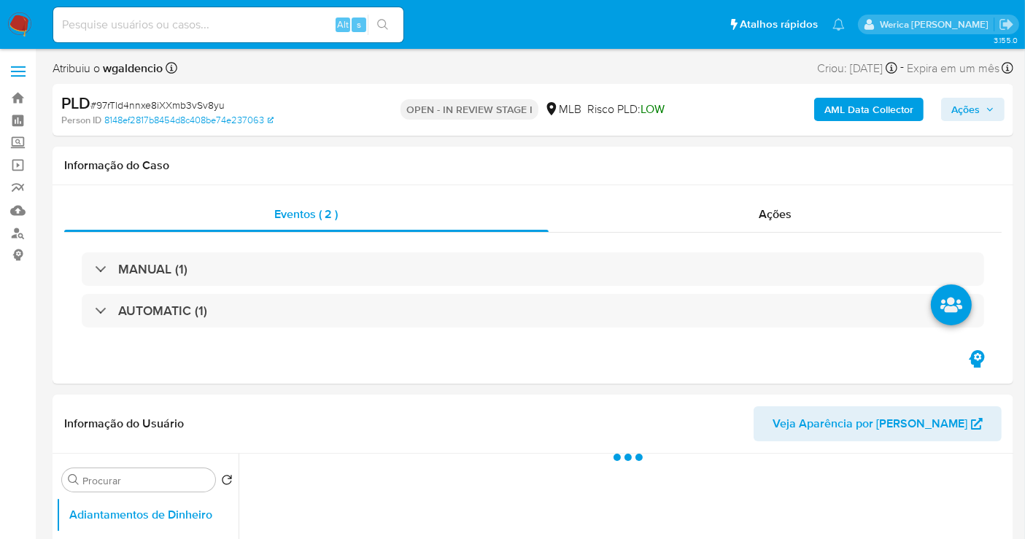
select select "10"
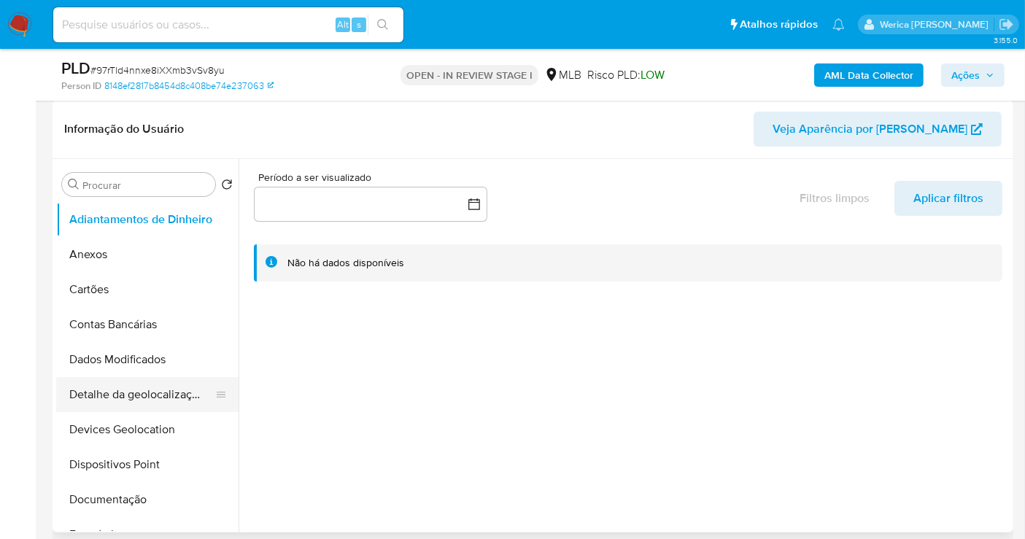
scroll to position [324, 0]
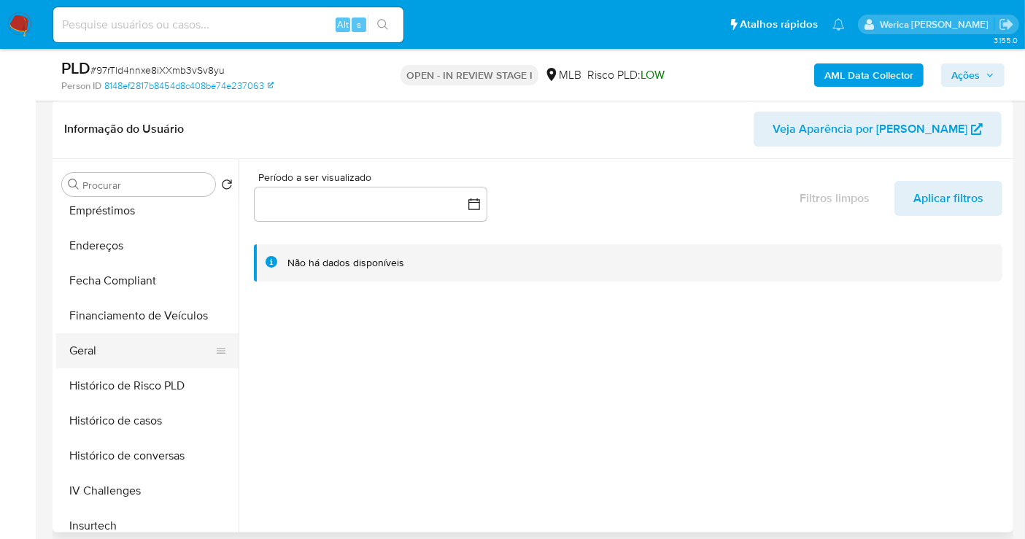
click at [142, 359] on button "Geral" at bounding box center [141, 350] width 171 height 35
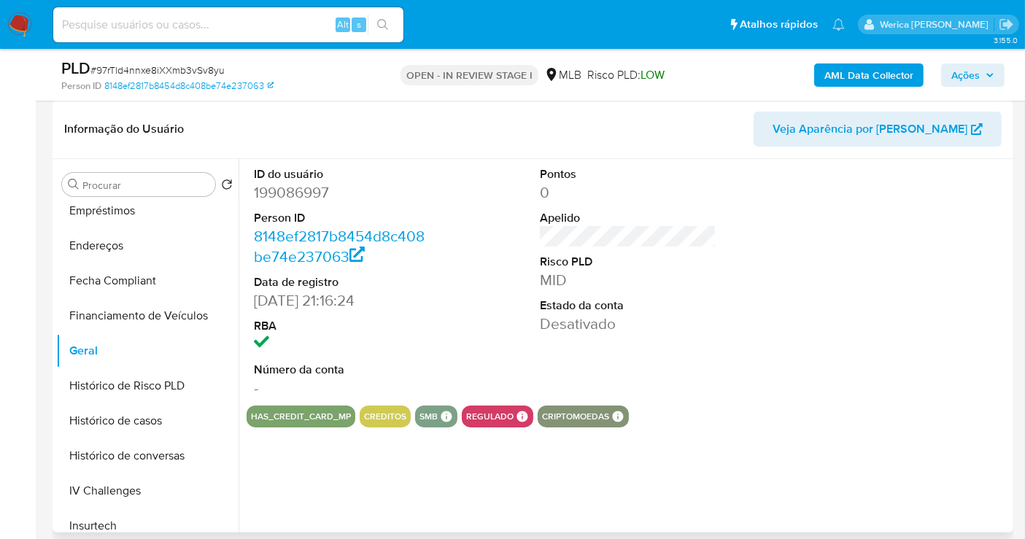
click at [285, 193] on dd "199086997" at bounding box center [342, 192] width 177 height 20
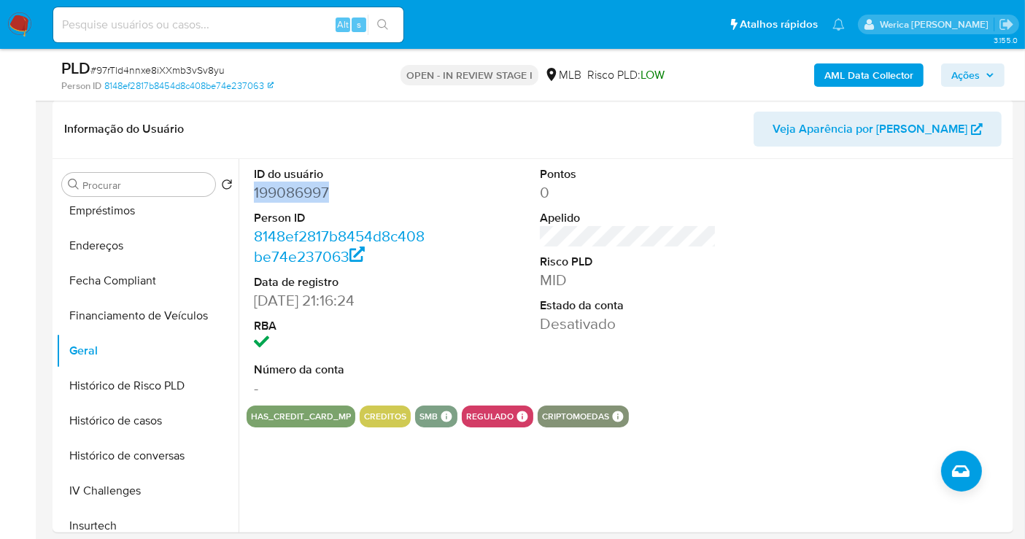
copy dd "199086997"
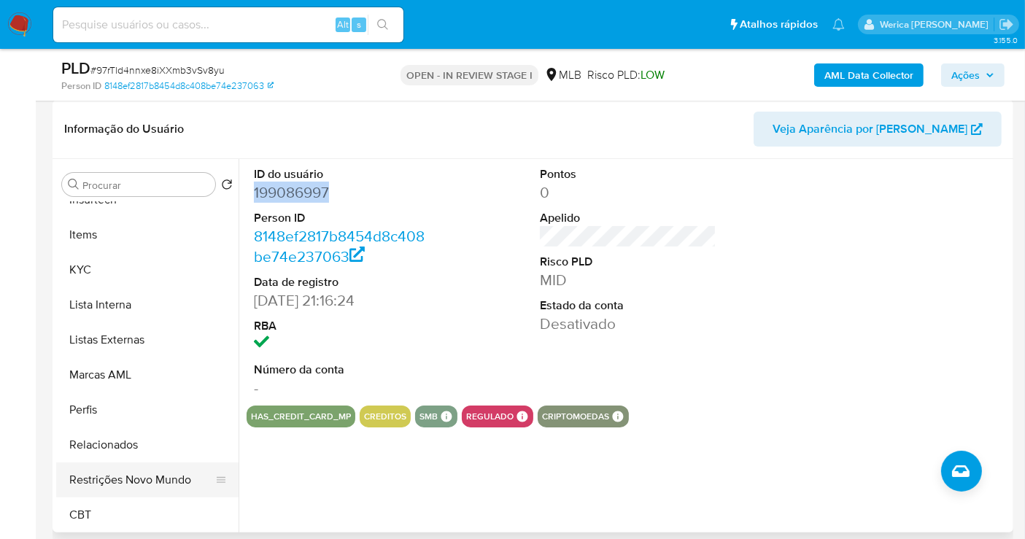
scroll to position [651, 0]
click at [150, 475] on button "Restrições Novo Mundo" at bounding box center [141, 479] width 171 height 35
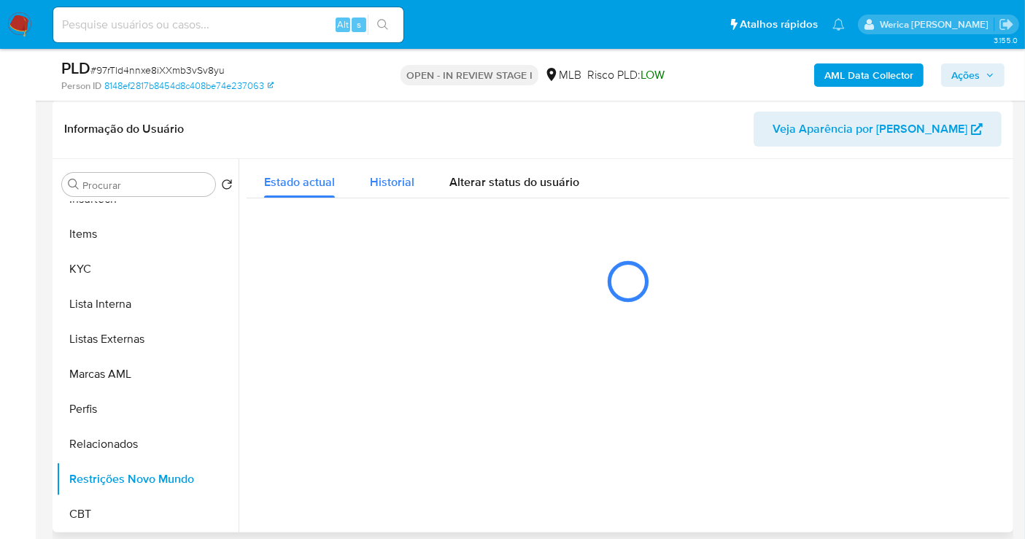
click at [381, 188] on span "Historial" at bounding box center [392, 182] width 44 height 17
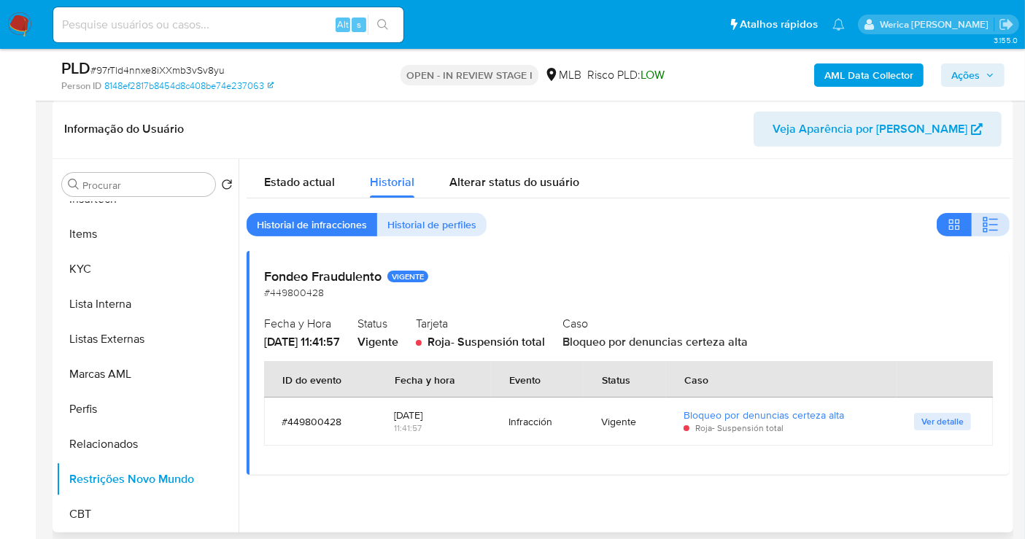
click at [985, 220] on icon "button" at bounding box center [991, 225] width 18 height 18
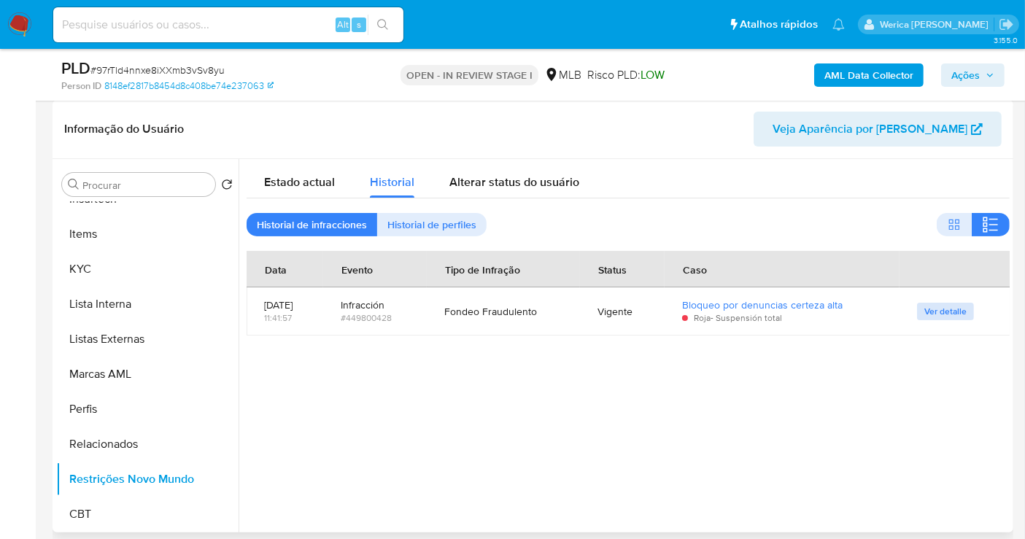
click at [950, 309] on span "Ver detalle" at bounding box center [945, 311] width 42 height 15
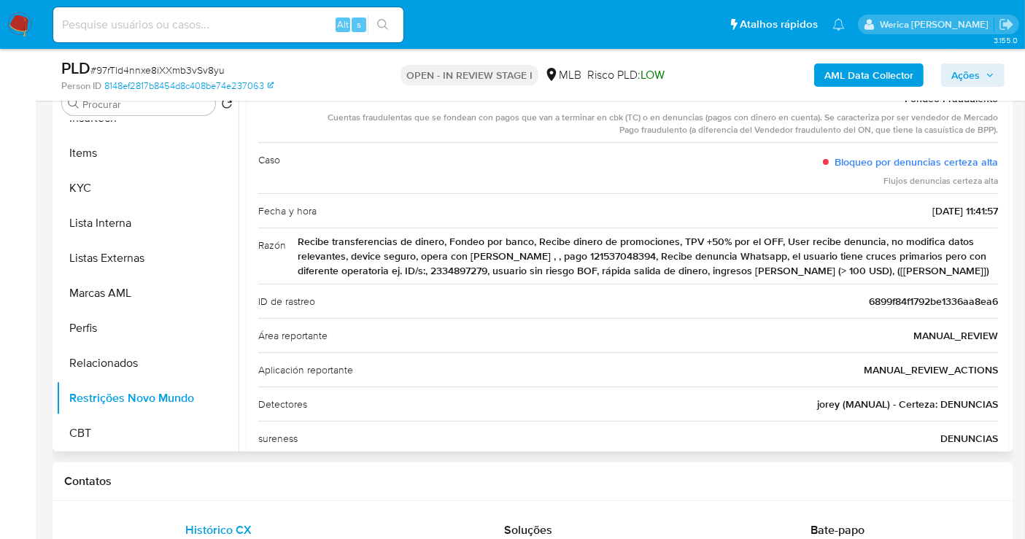
scroll to position [0, 0]
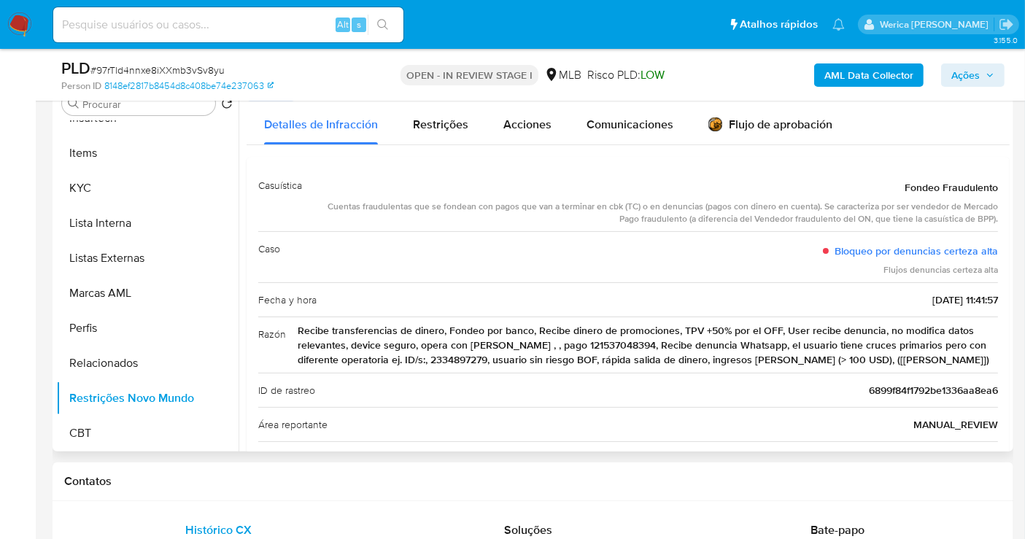
click at [411, 360] on span "Recibe transferencias de dinero, Fondeo por banco, Recibe dinero de promociones…" at bounding box center [648, 345] width 700 height 44
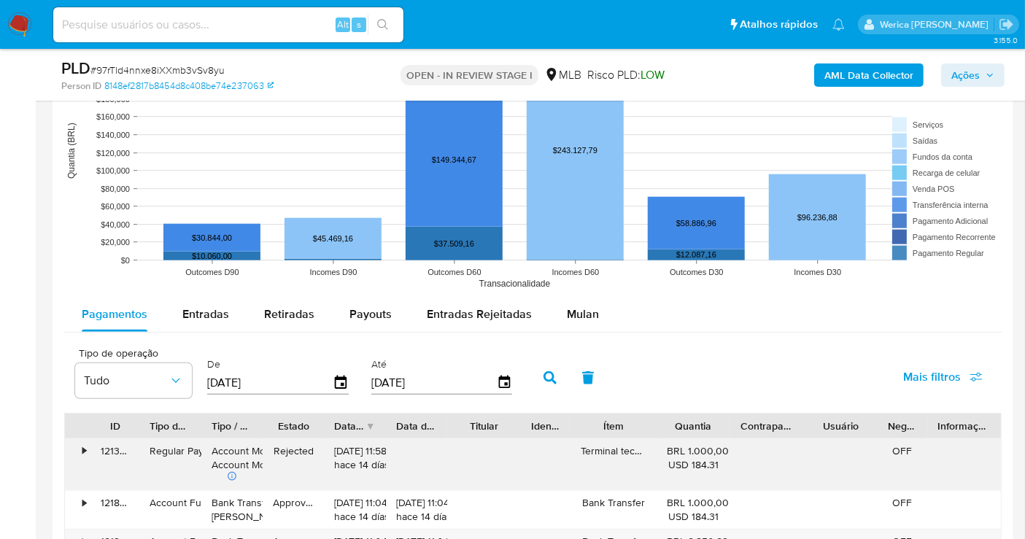
scroll to position [1459, 0]
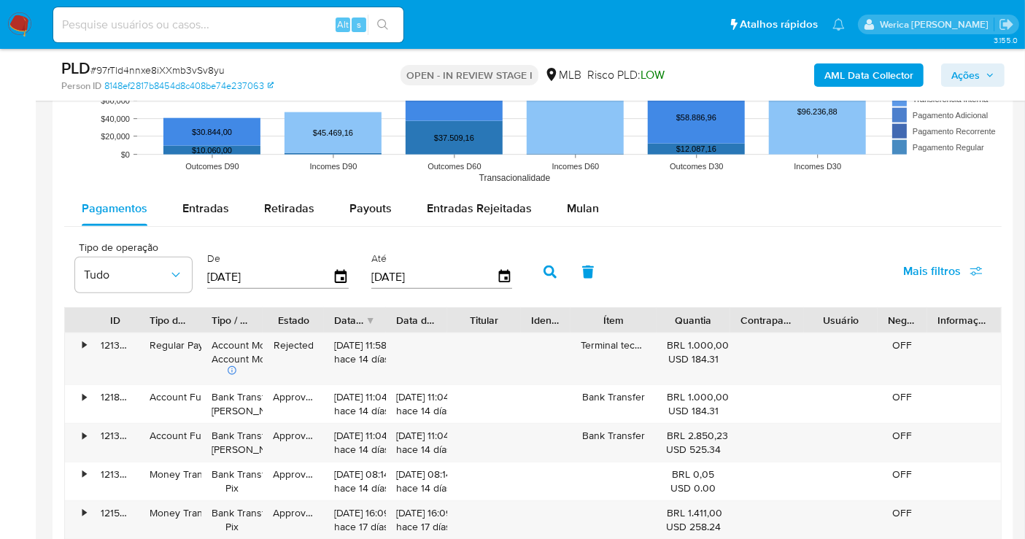
click at [212, 177] on rect at bounding box center [532, 45] width 937 height 292
click at [216, 212] on span "Entradas" at bounding box center [205, 208] width 47 height 17
select select "10"
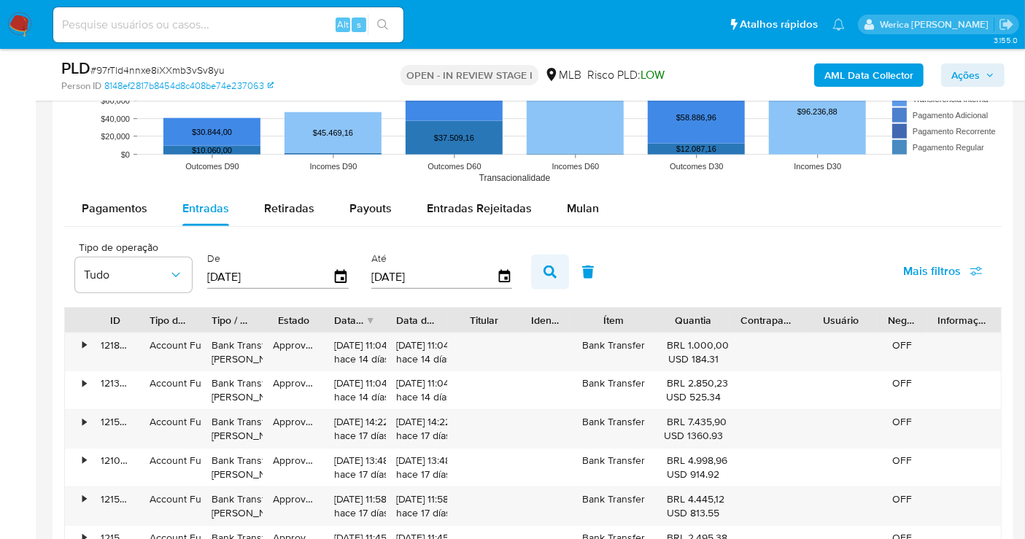
click at [543, 270] on icon "button" at bounding box center [549, 271] width 13 height 13
click at [952, 260] on span "Mais filtros" at bounding box center [932, 271] width 58 height 35
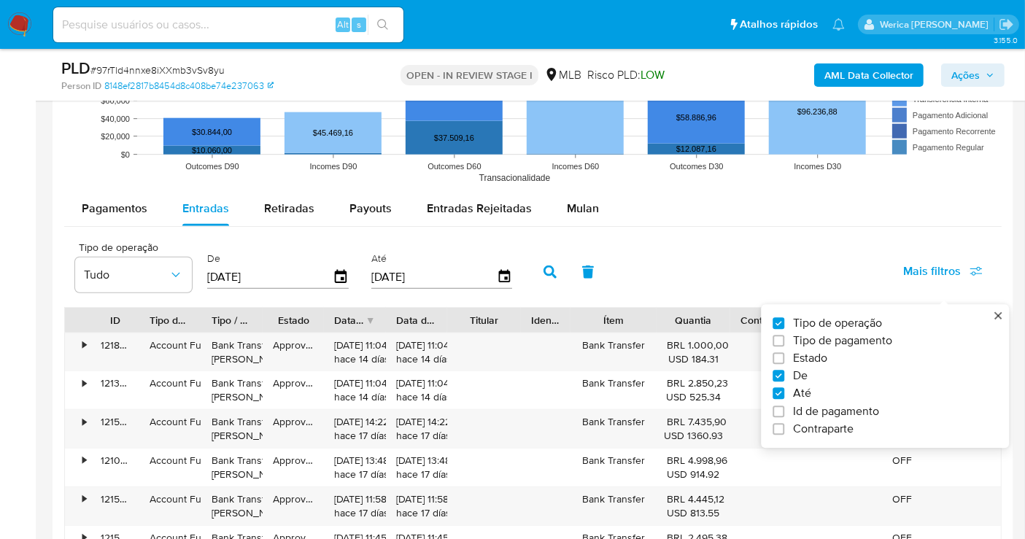
click at [829, 411] on span "Id de pagamento" at bounding box center [836, 411] width 86 height 15
click at [784, 411] on input "Id de pagamento" at bounding box center [778, 412] width 12 height 12
checkbox input "true"
click at [566, 282] on input "number" at bounding box center [602, 275] width 143 height 19
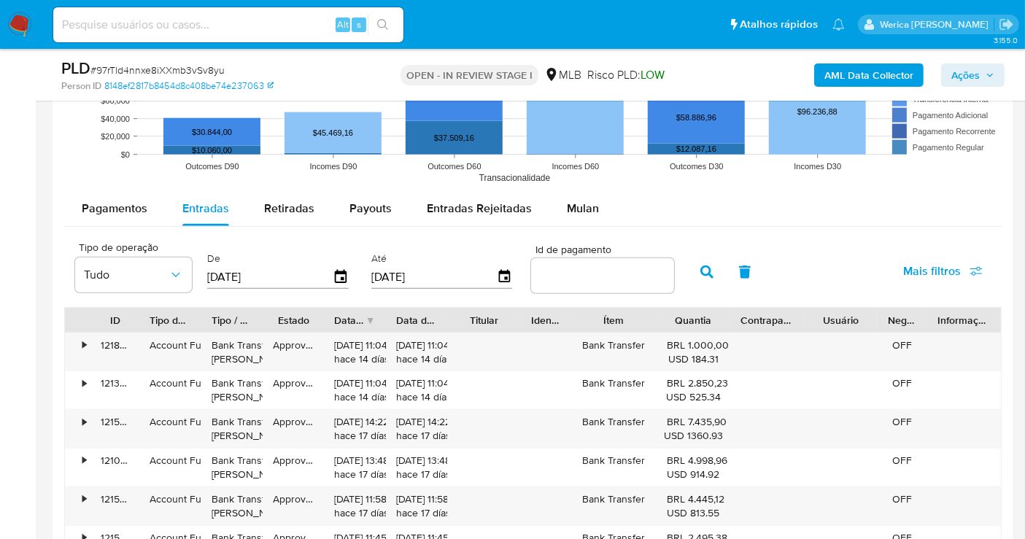
click at [619, 270] on input "number" at bounding box center [602, 275] width 143 height 19
paste input "2334897279"
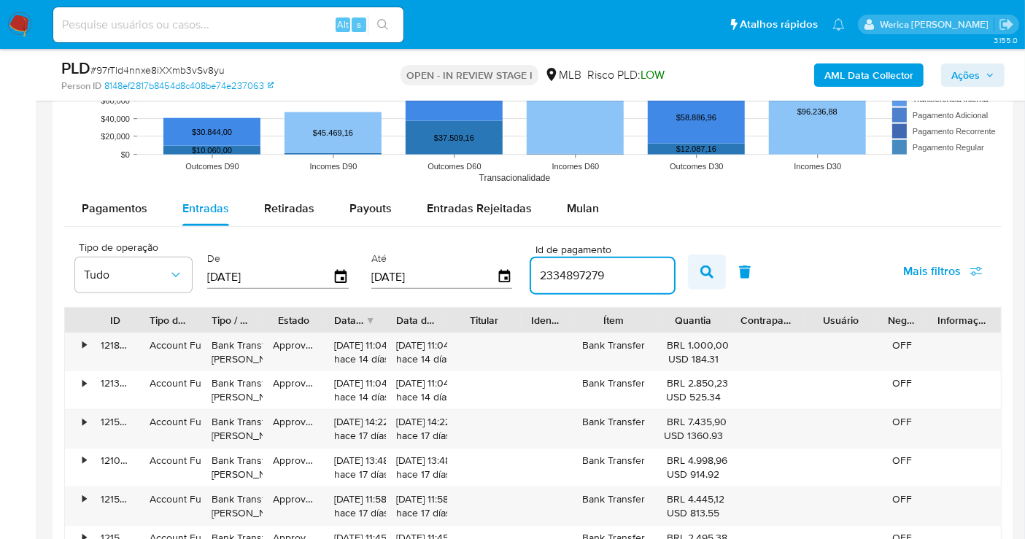
type input "2334897279"
click at [700, 270] on icon "button" at bounding box center [706, 271] width 13 height 13
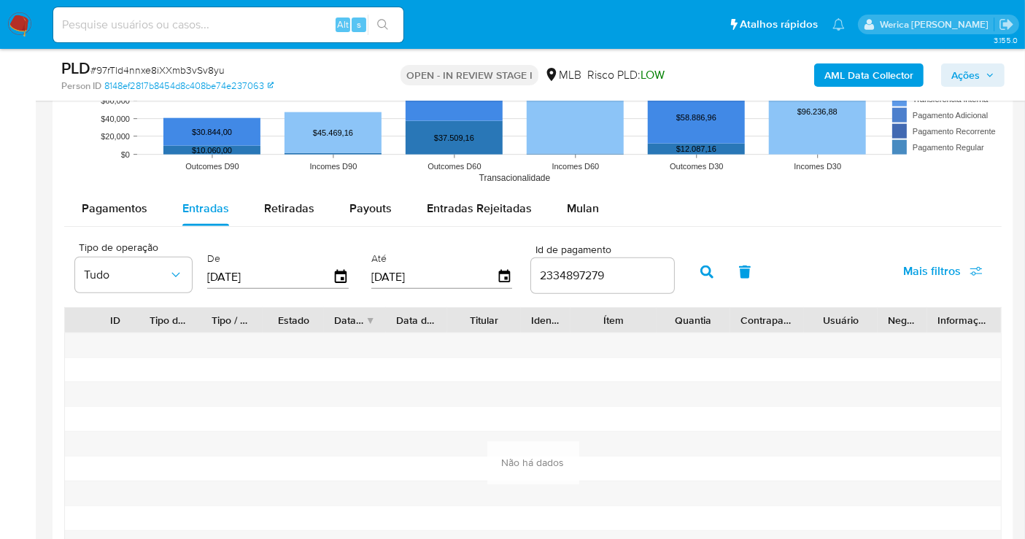
scroll to position [1540, 0]
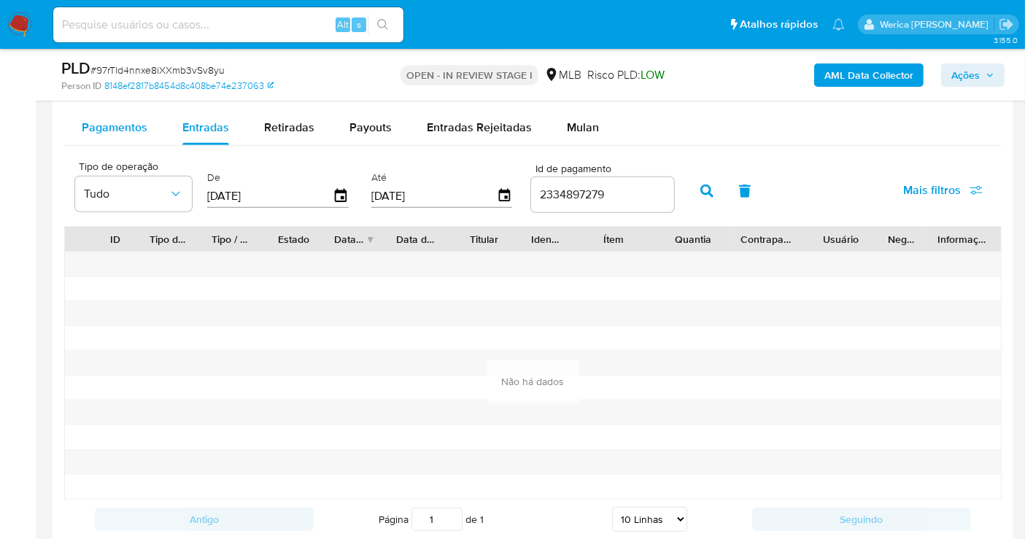
click at [129, 125] on span "Pagamentos" at bounding box center [115, 127] width 66 height 17
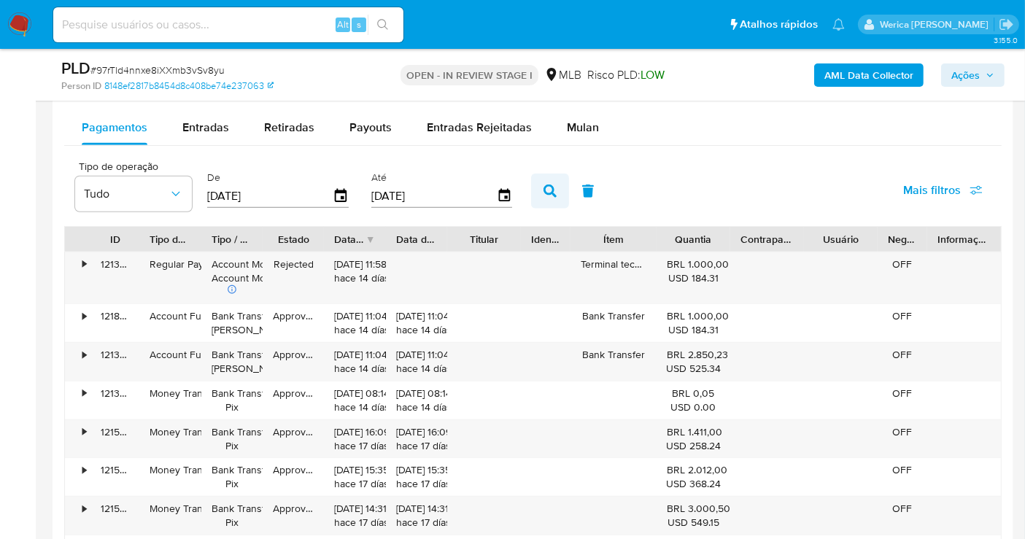
click at [543, 186] on icon "button" at bounding box center [549, 191] width 13 height 13
click at [945, 192] on span "Mais filtros" at bounding box center [932, 190] width 58 height 35
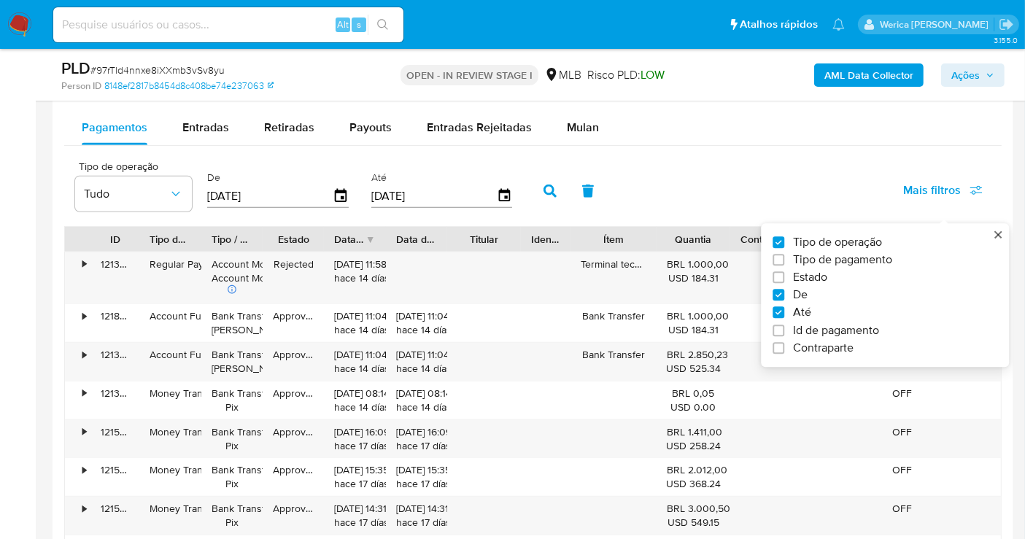
click at [841, 336] on span "Id de pagamento" at bounding box center [836, 330] width 86 height 15
click at [784, 336] on input "Id de pagamento" at bounding box center [778, 331] width 12 height 12
checkbox input "true"
click at [573, 205] on div at bounding box center [602, 194] width 143 height 35
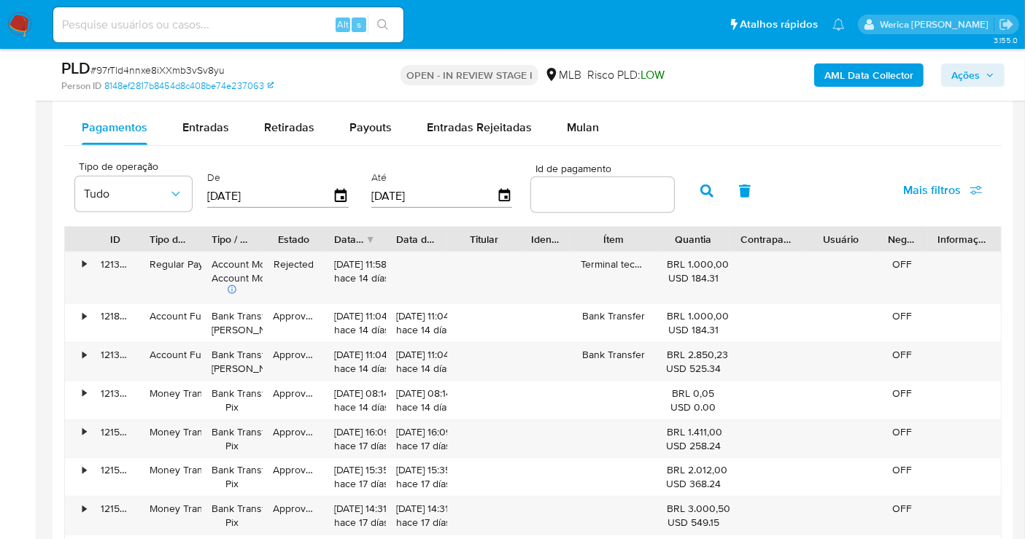
click at [603, 195] on input "number" at bounding box center [602, 194] width 143 height 19
paste input "2334897279"
type input "2334897279"
click at [700, 188] on icon "button" at bounding box center [706, 191] width 13 height 13
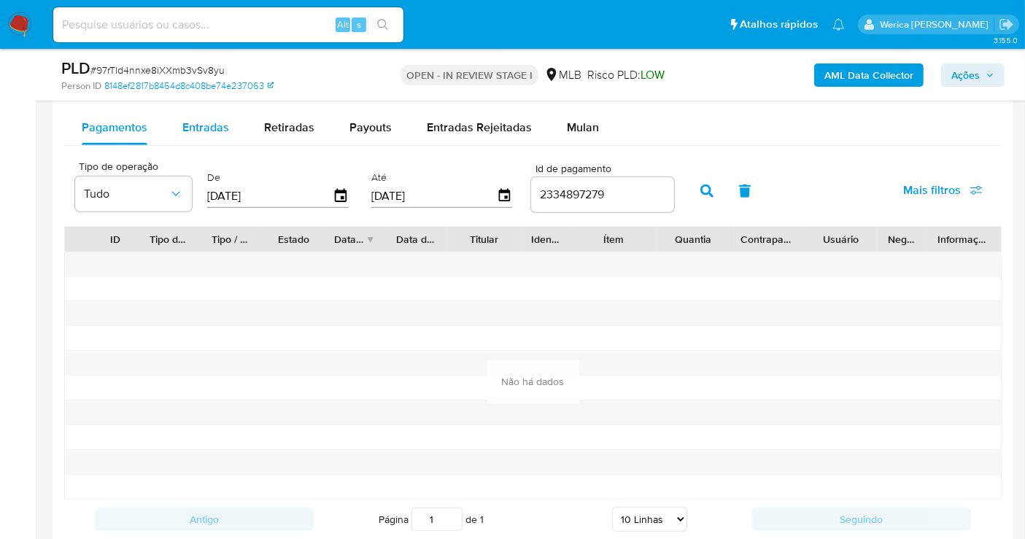
click at [204, 130] on span "Entradas" at bounding box center [205, 127] width 47 height 17
click at [531, 193] on input "2334897279" at bounding box center [602, 194] width 143 height 19
click at [700, 190] on icon "button" at bounding box center [706, 191] width 13 height 13
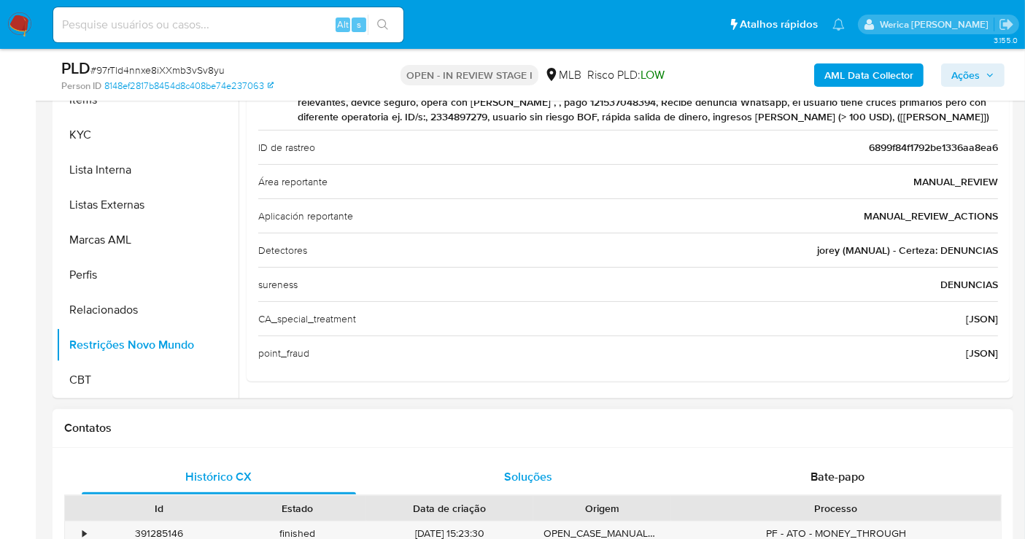
scroll to position [328, 0]
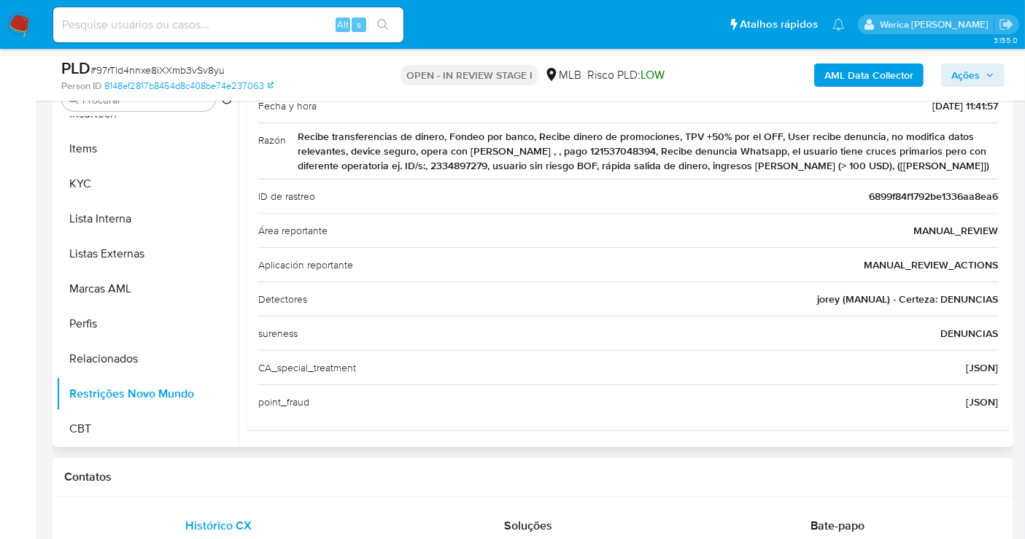
click at [578, 153] on span "Recibe transferencias de dinero, Fondeo por banco, Recibe dinero de promociones…" at bounding box center [648, 151] width 700 height 44
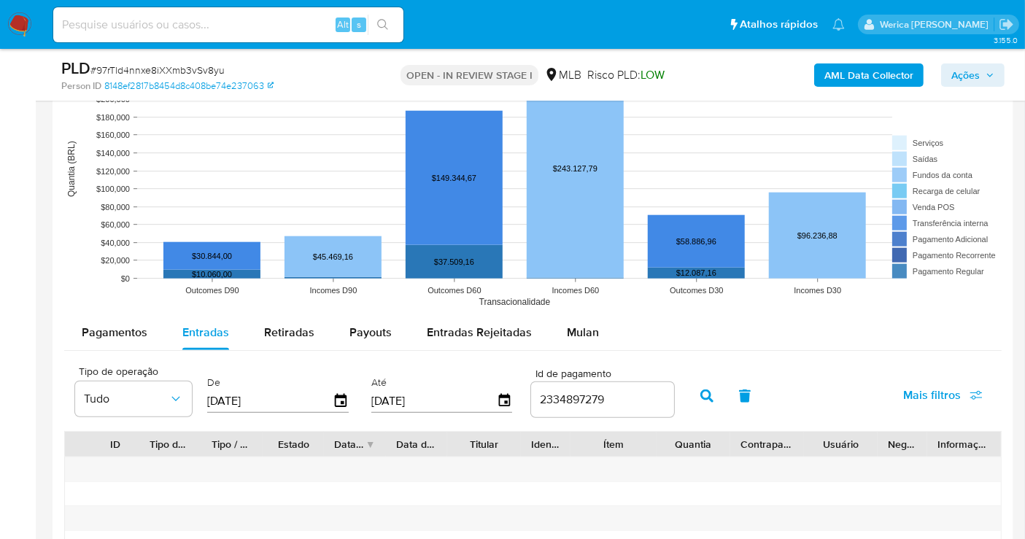
scroll to position [1381, 0]
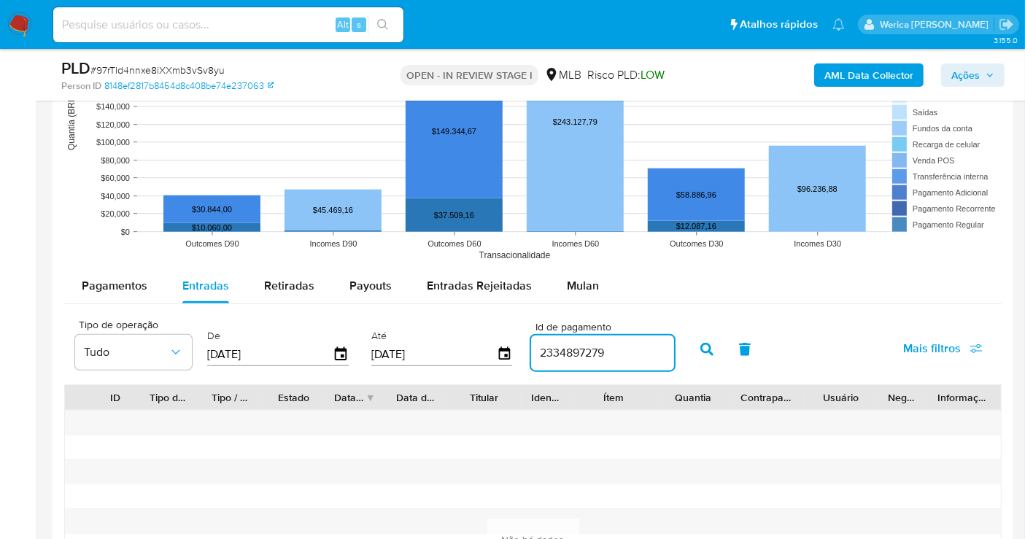
click at [573, 352] on input "2334897279" at bounding box center [602, 353] width 143 height 19
click at [573, 351] on input "2334897279" at bounding box center [602, 353] width 143 height 19
click at [602, 354] on input "2334897279" at bounding box center [602, 353] width 143 height 19
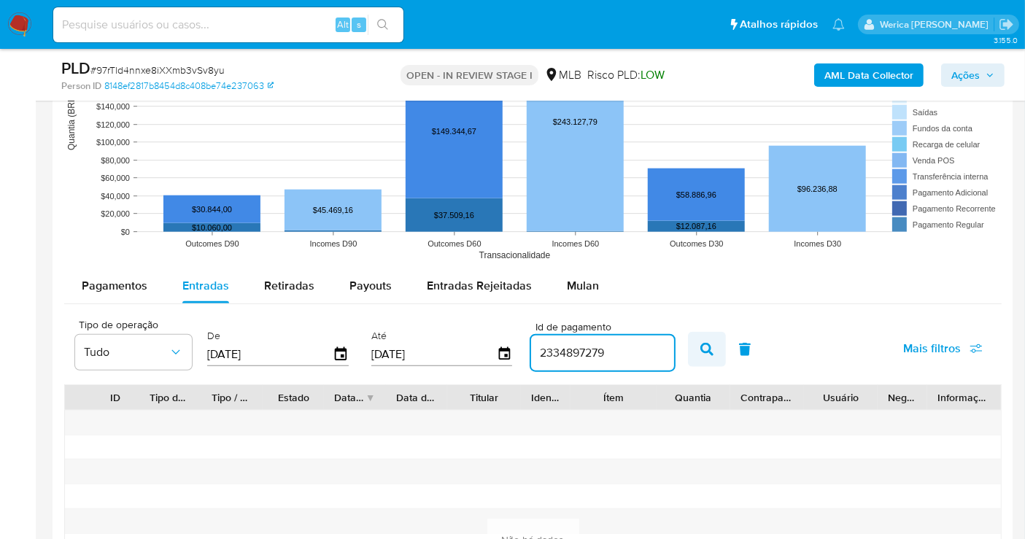
paste input "121537048394"
type input "121537048394"
click at [700, 344] on icon "button" at bounding box center [706, 349] width 13 height 13
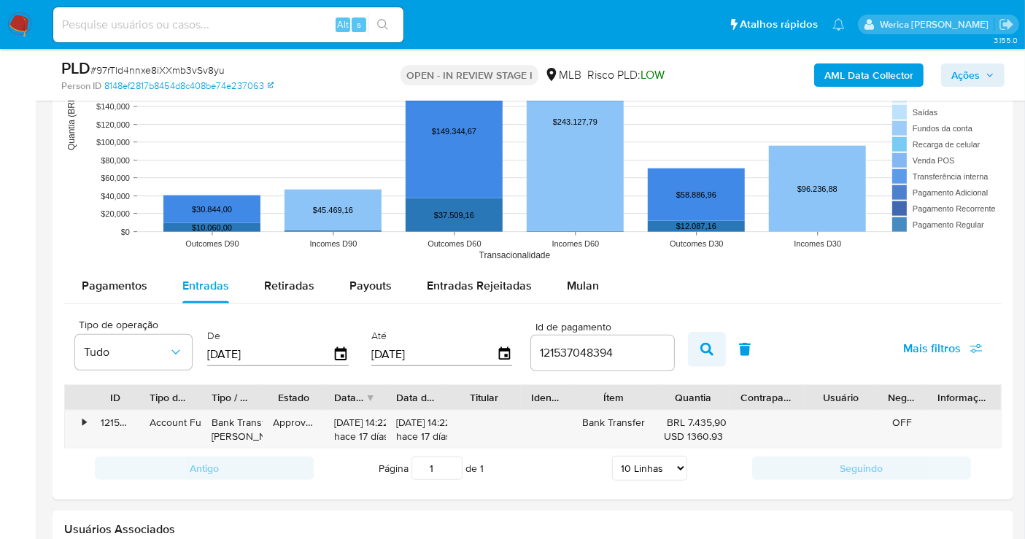
scroll to position [1462, 0]
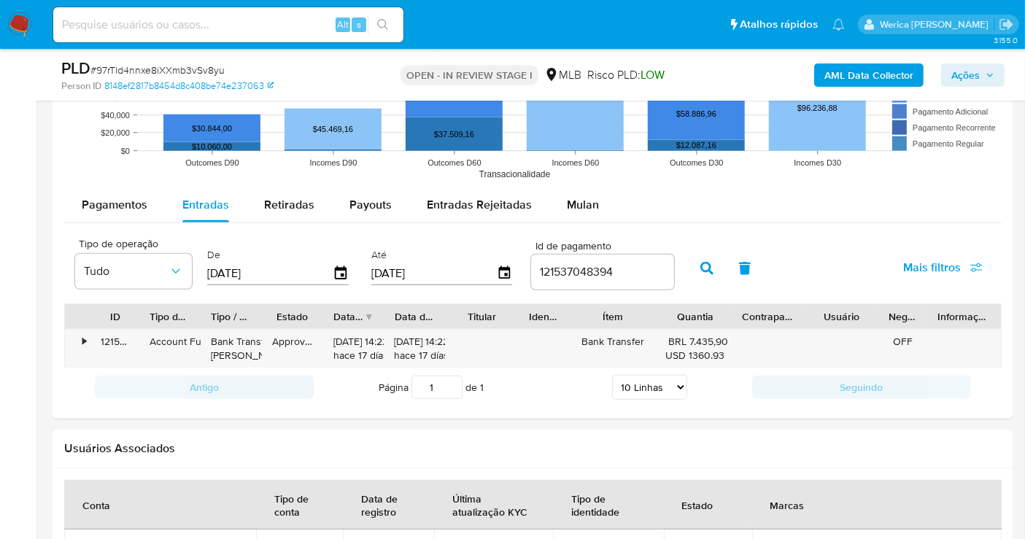
click at [671, 311] on div "ID Tipo de operação Tipo / Método Estado Data de criação Data de aprovação Titu…" at bounding box center [533, 316] width 936 height 25
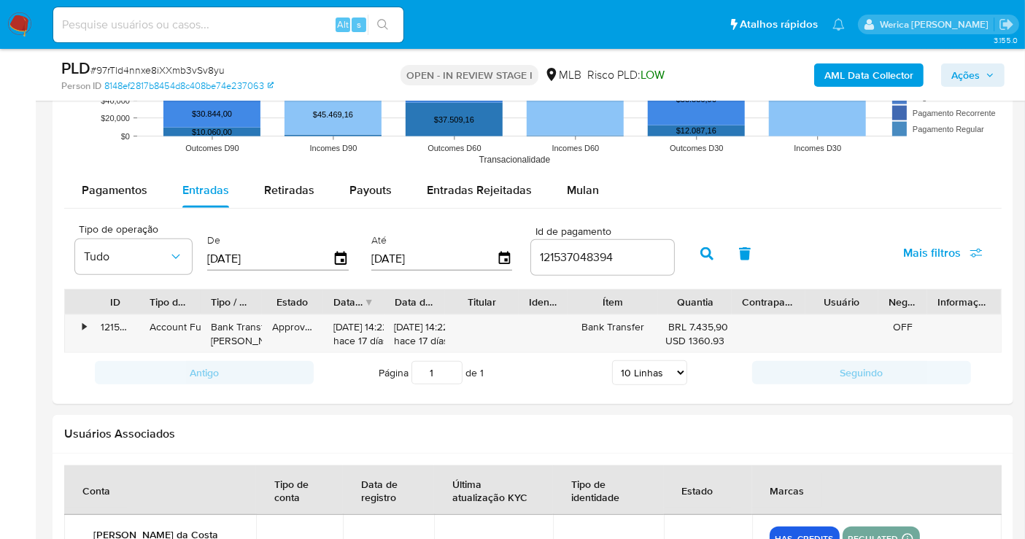
scroll to position [1544, 0]
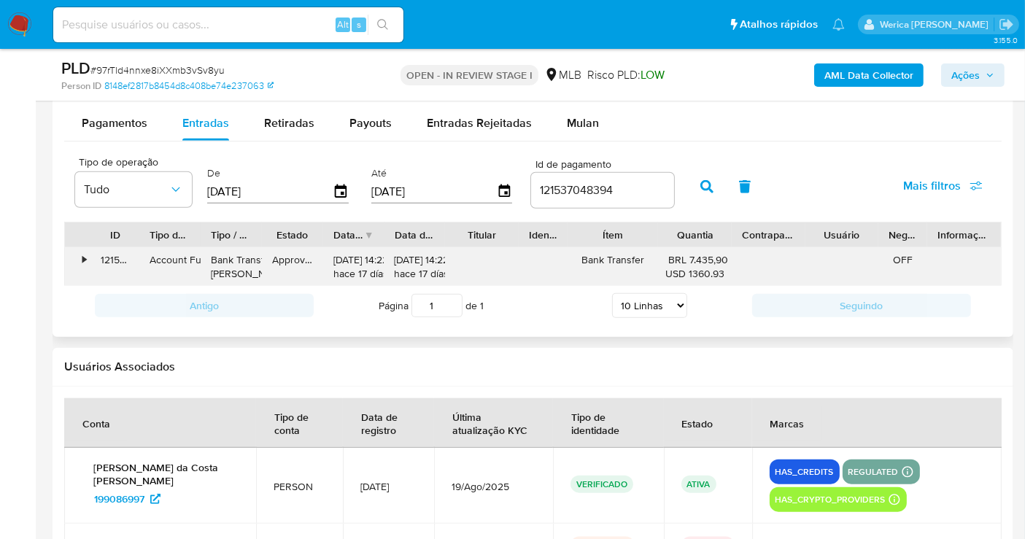
click at [90, 248] on div "121537048394" at bounding box center [114, 267] width 49 height 38
click at [85, 253] on div "•" at bounding box center [84, 260] width 4 height 14
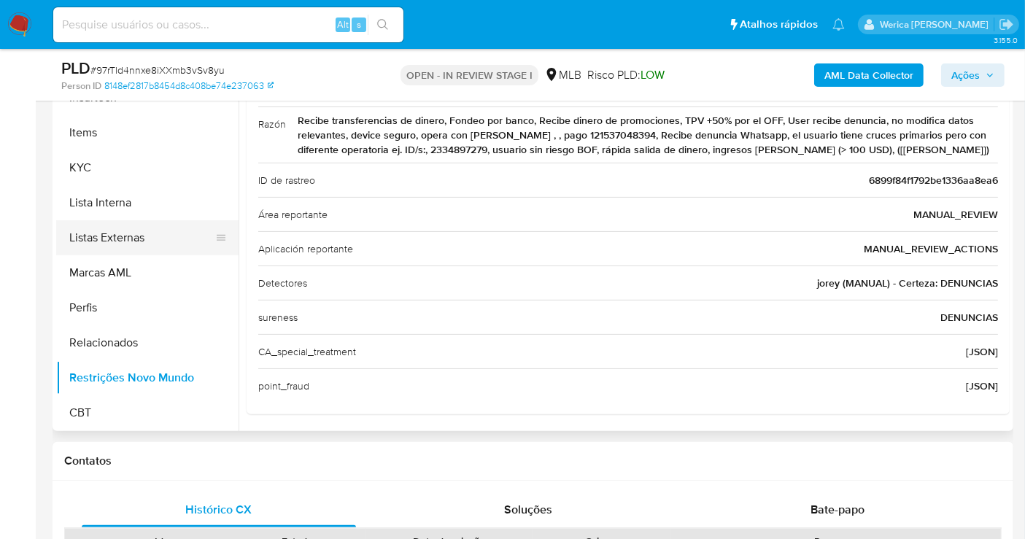
scroll to position [247, 0]
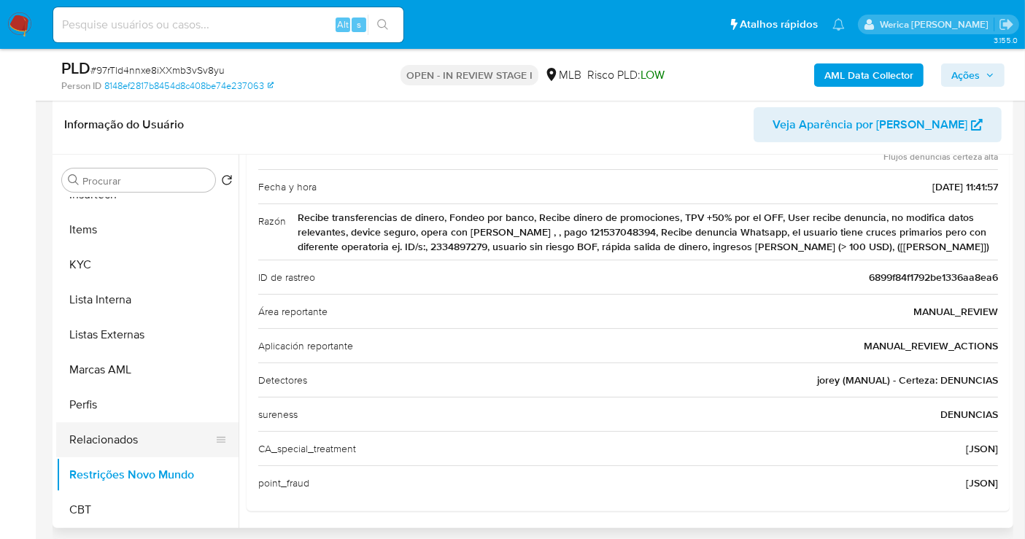
click at [146, 424] on button "Relacionados" at bounding box center [141, 439] width 171 height 35
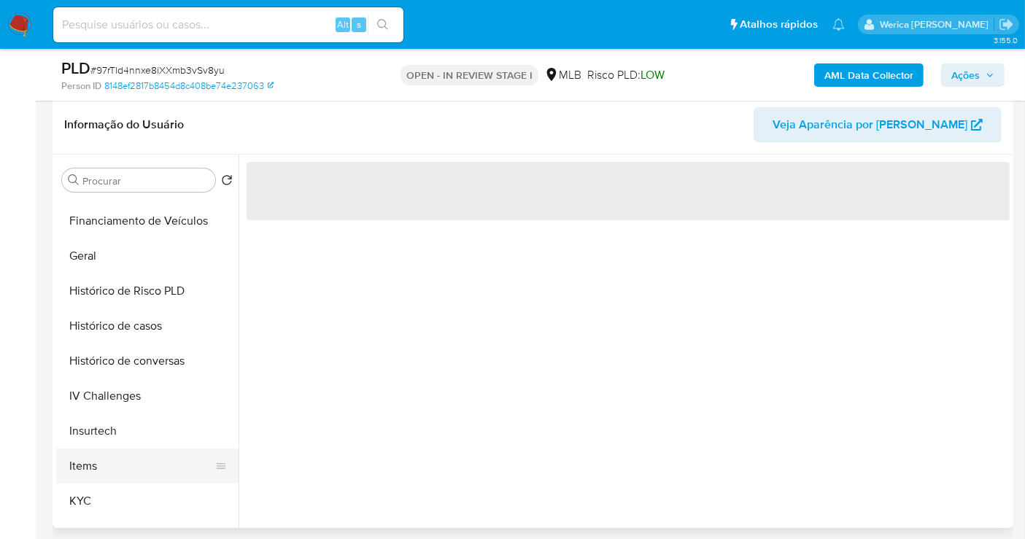
scroll to position [327, 0]
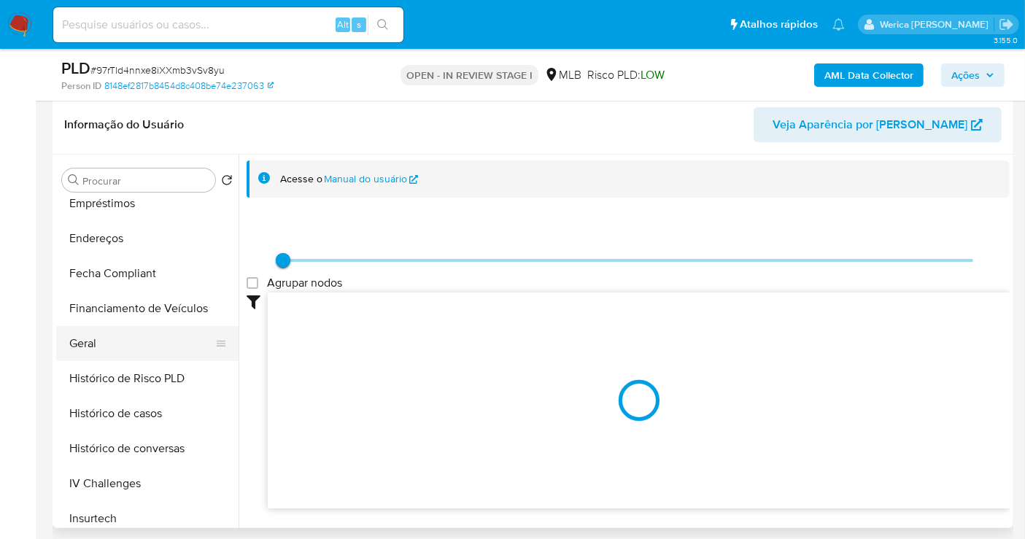
click at [136, 338] on button "Geral" at bounding box center [141, 343] width 171 height 35
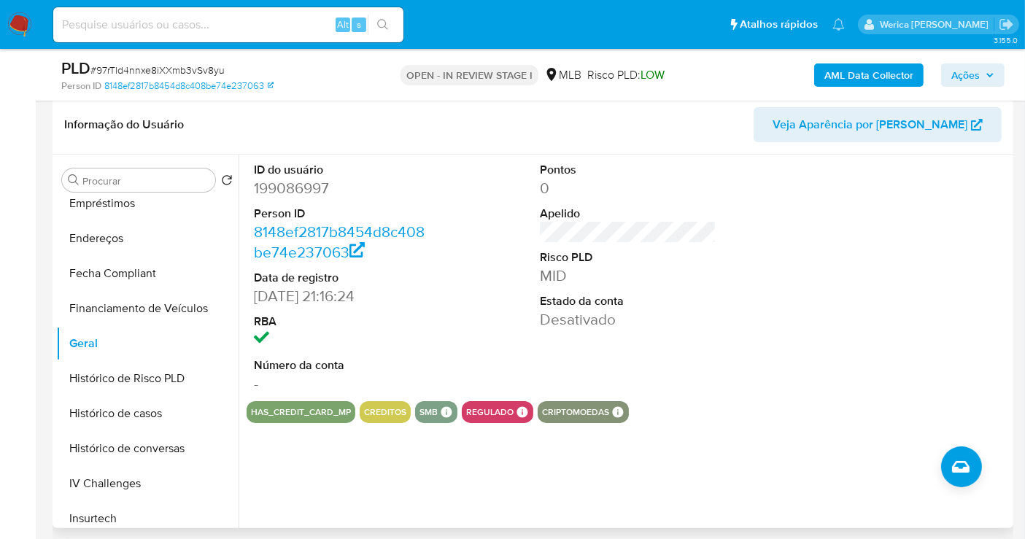
click at [306, 185] on dd "199086997" at bounding box center [342, 188] width 177 height 20
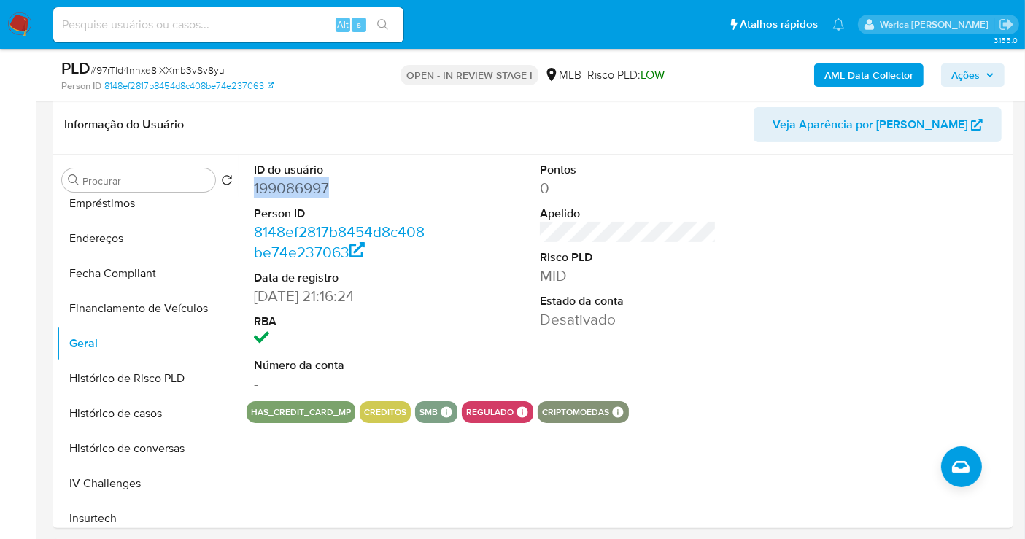
copy dd "199086997"
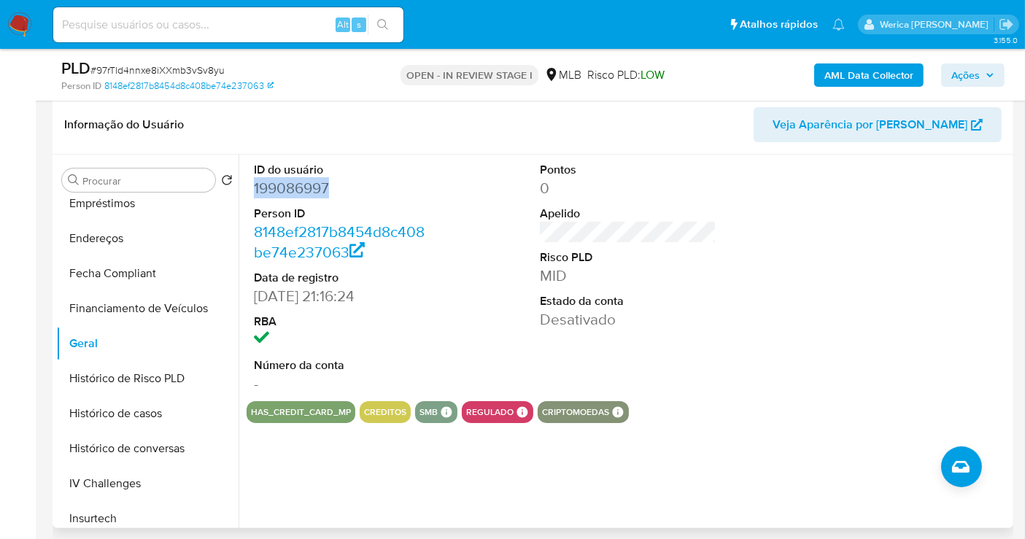
scroll to position [651, 0]
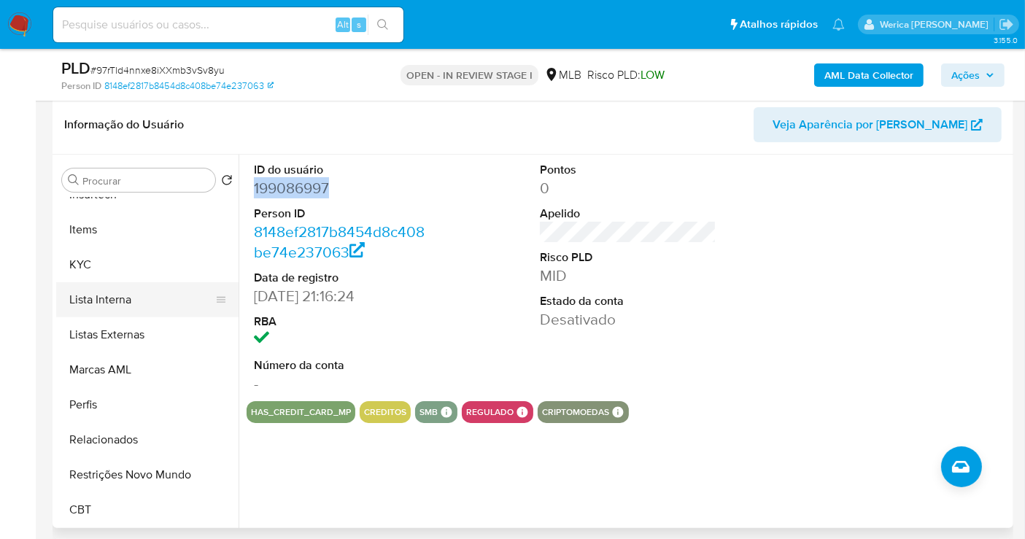
click at [93, 282] on button "Lista Interna" at bounding box center [141, 299] width 171 height 35
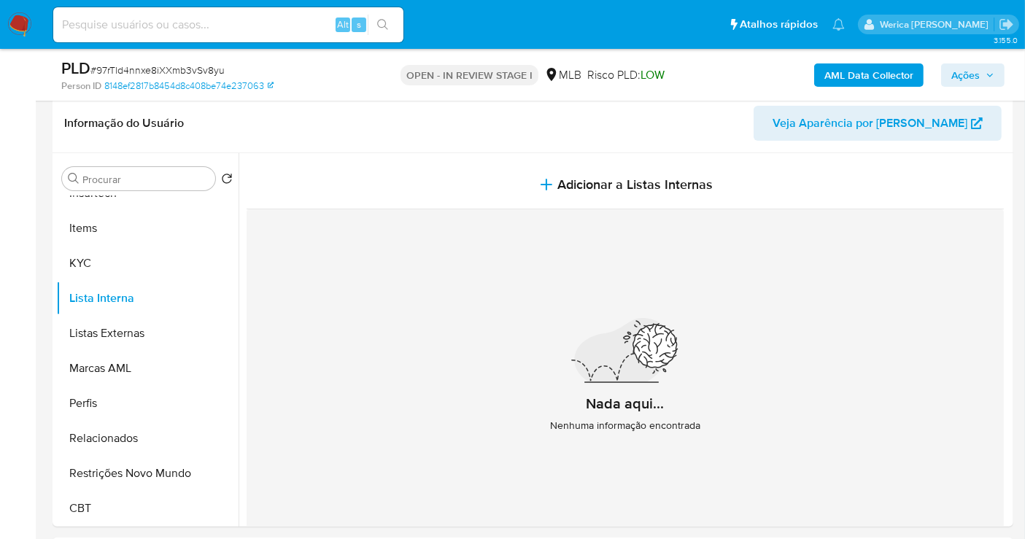
scroll to position [255, 0]
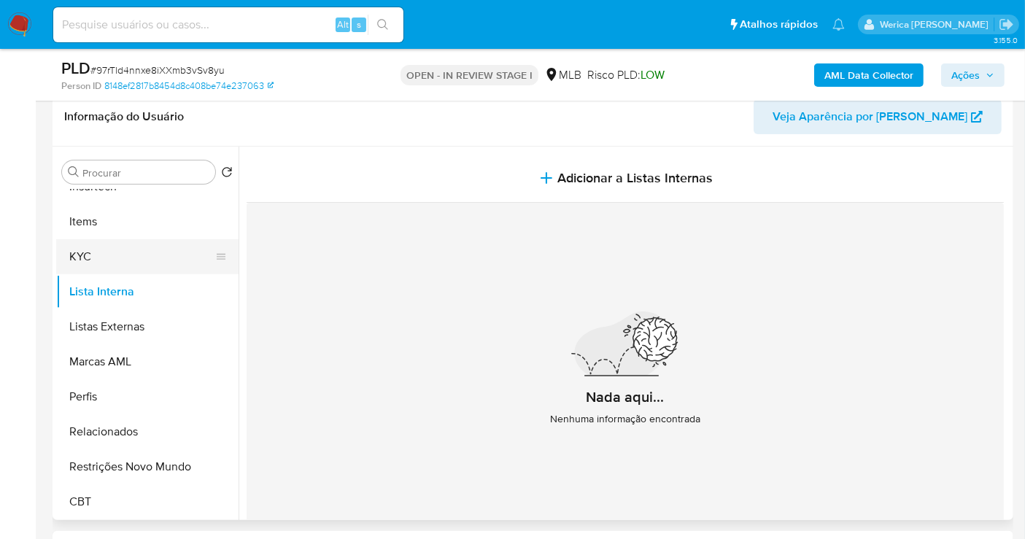
click at [148, 249] on button "KYC" at bounding box center [141, 256] width 171 height 35
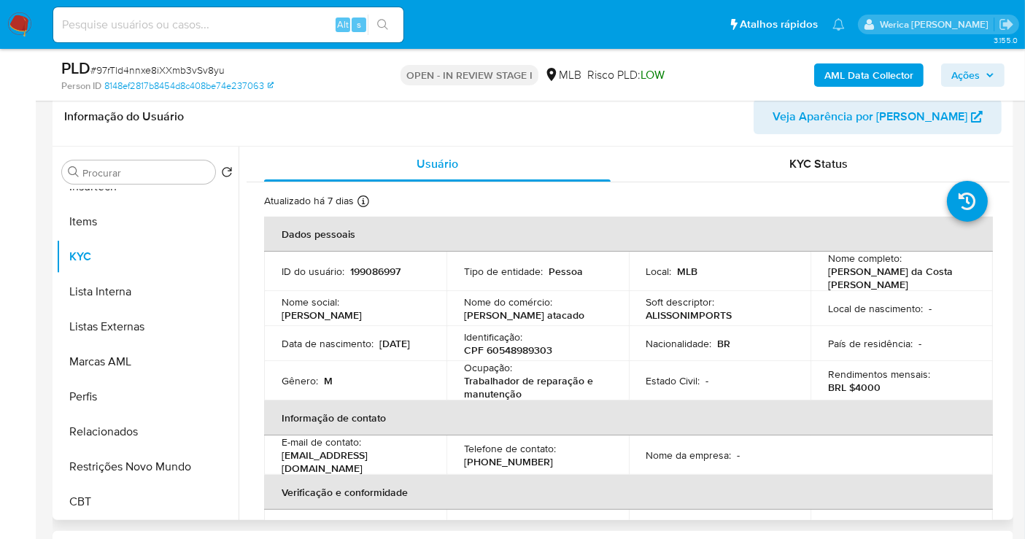
click at [449, 301] on td "Nome do comércio : Alisson atacado" at bounding box center [537, 308] width 182 height 35
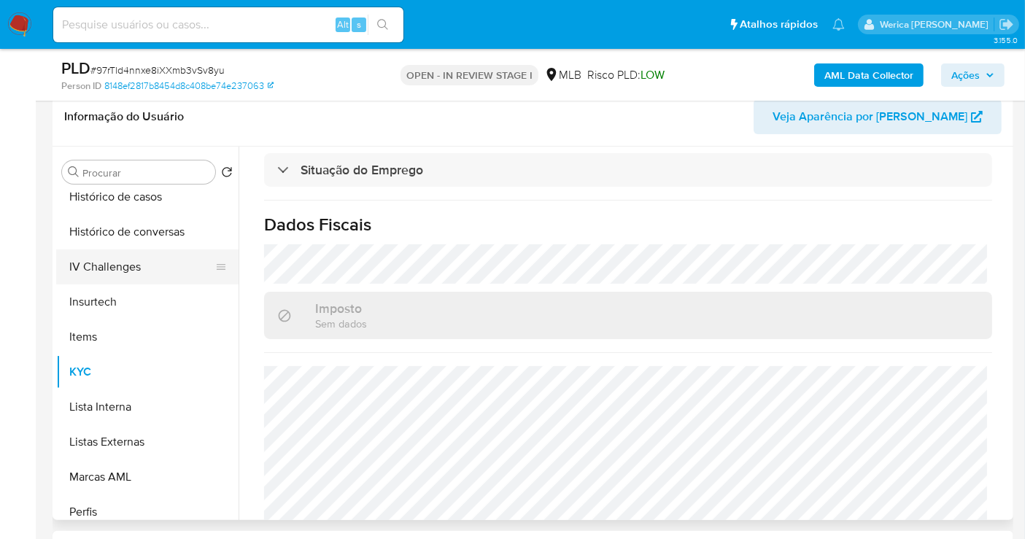
scroll to position [408, 0]
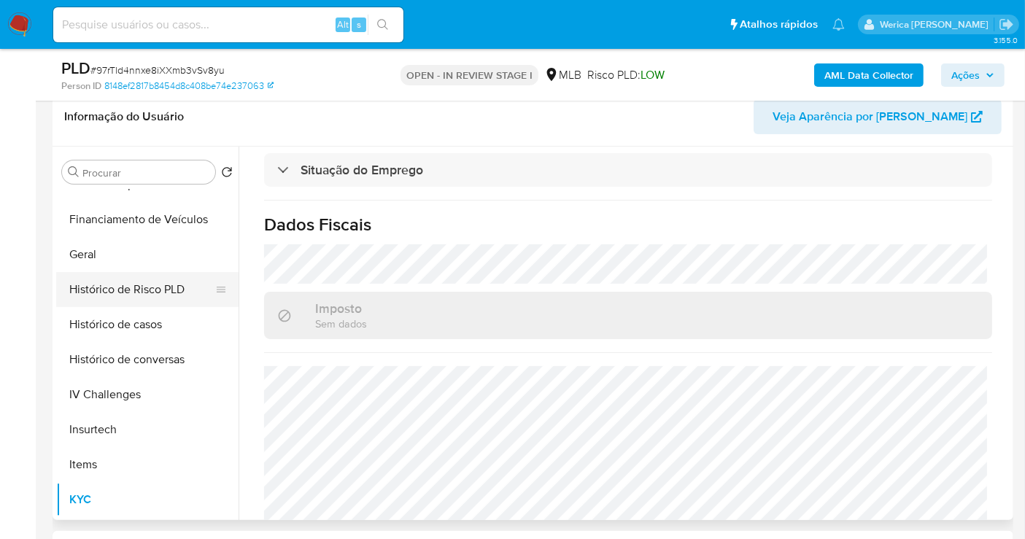
click at [85, 241] on button "Geral" at bounding box center [147, 254] width 182 height 35
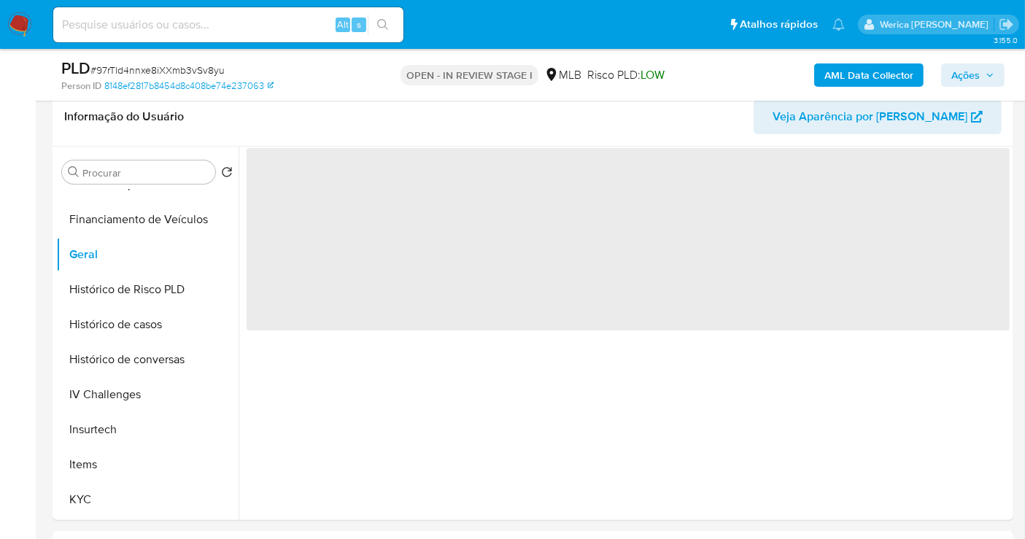
scroll to position [0, 0]
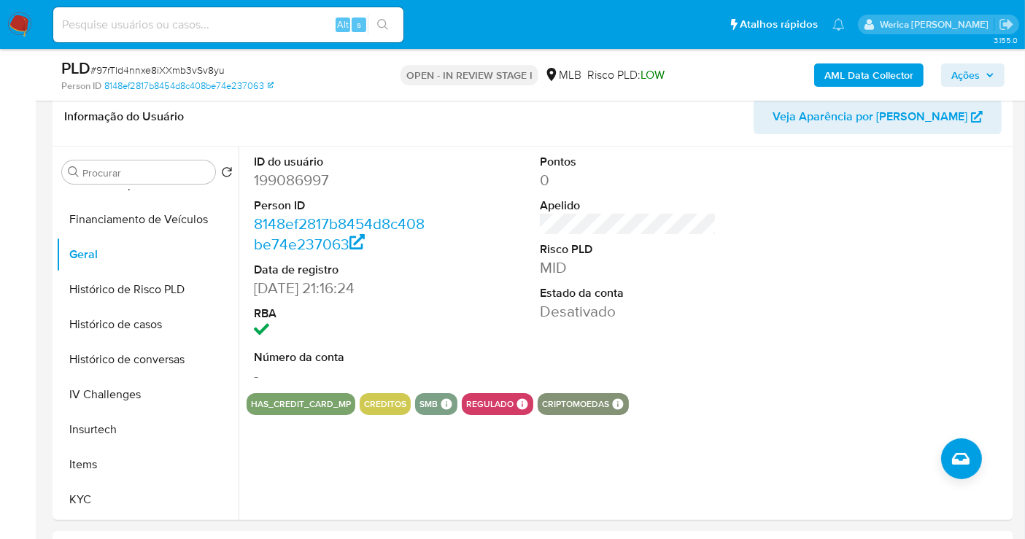
click at [947, 332] on div at bounding box center [914, 270] width 191 height 247
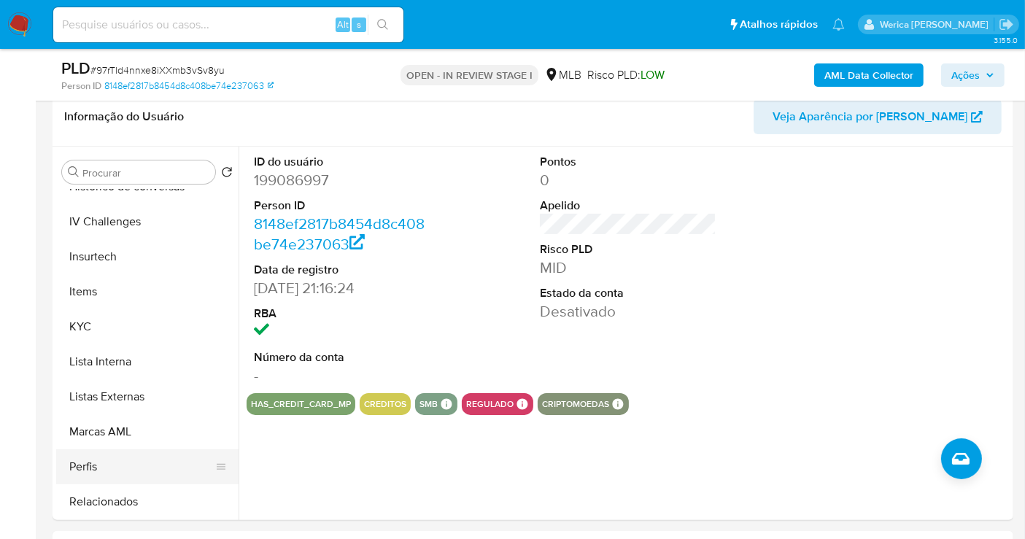
scroll to position [651, 0]
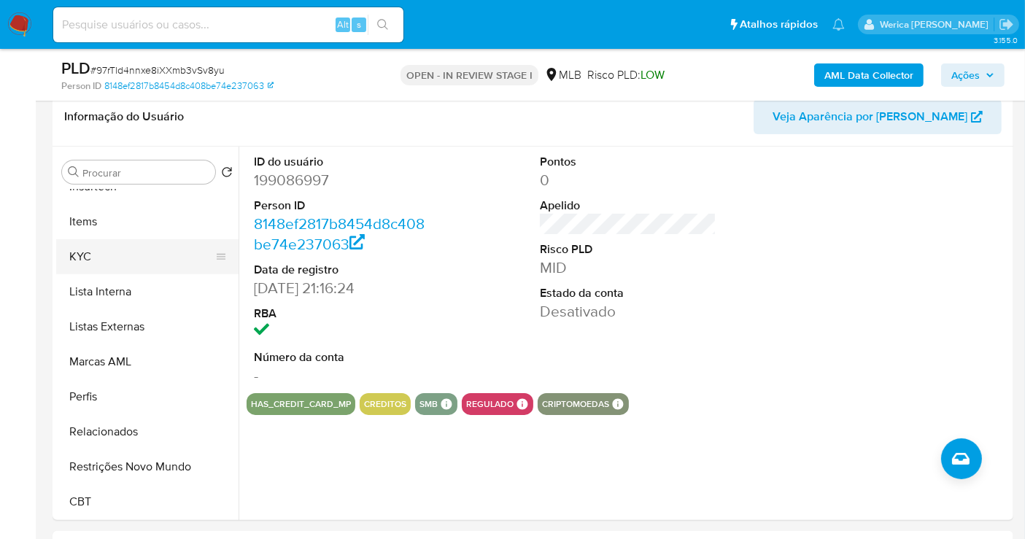
click at [91, 255] on button "KYC" at bounding box center [141, 256] width 171 height 35
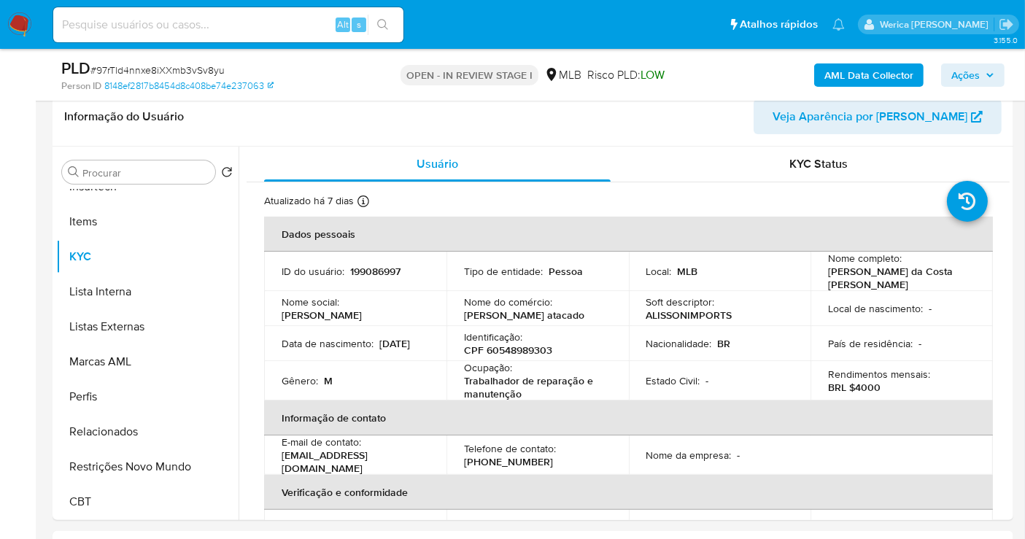
click at [918, 352] on td "País de residência : -" at bounding box center [901, 343] width 182 height 35
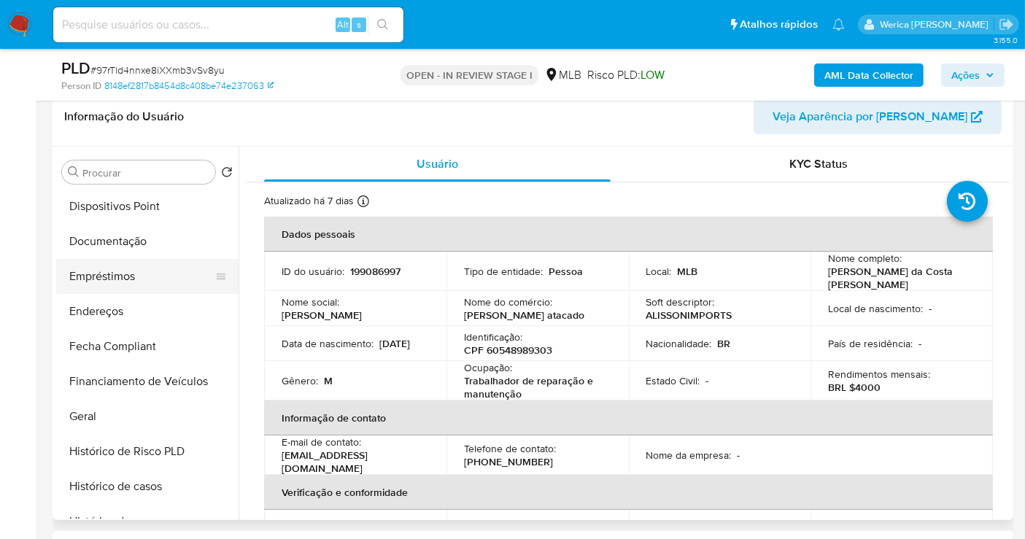
scroll to position [246, 0]
click at [152, 239] on button "Documentação" at bounding box center [141, 241] width 171 height 35
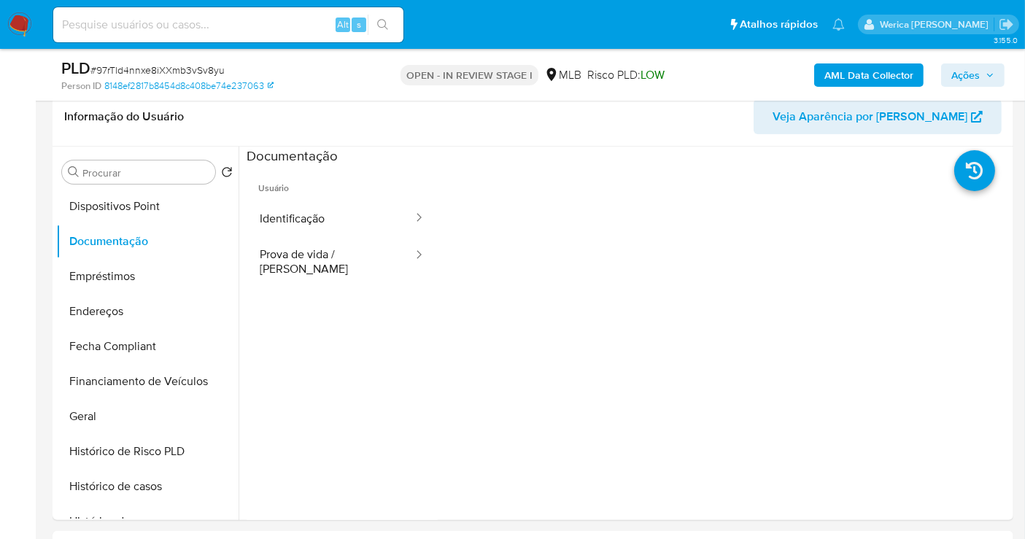
click at [344, 230] on button "Identificação" at bounding box center [331, 218] width 168 height 37
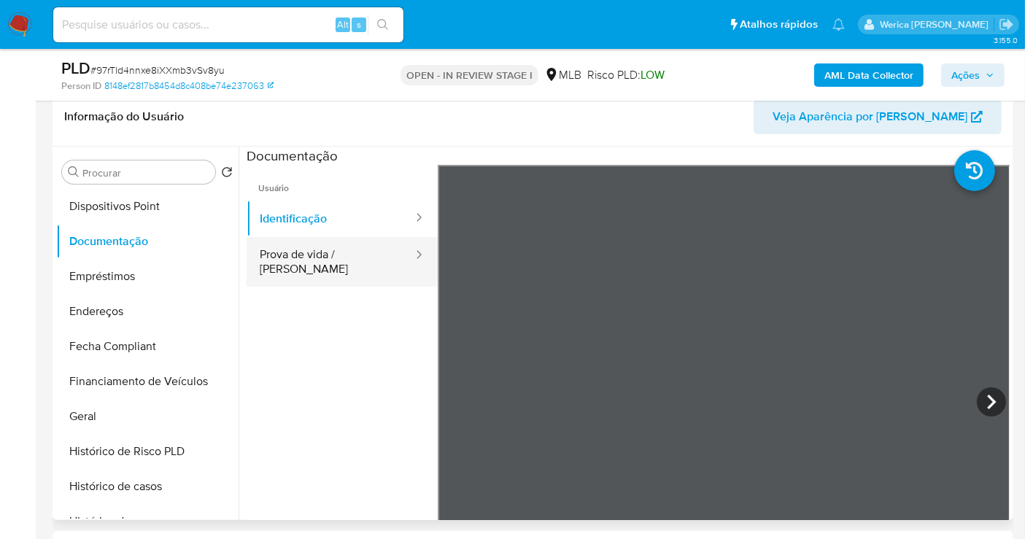
click at [334, 245] on button "Prova de vida / Selfie" at bounding box center [331, 262] width 168 height 50
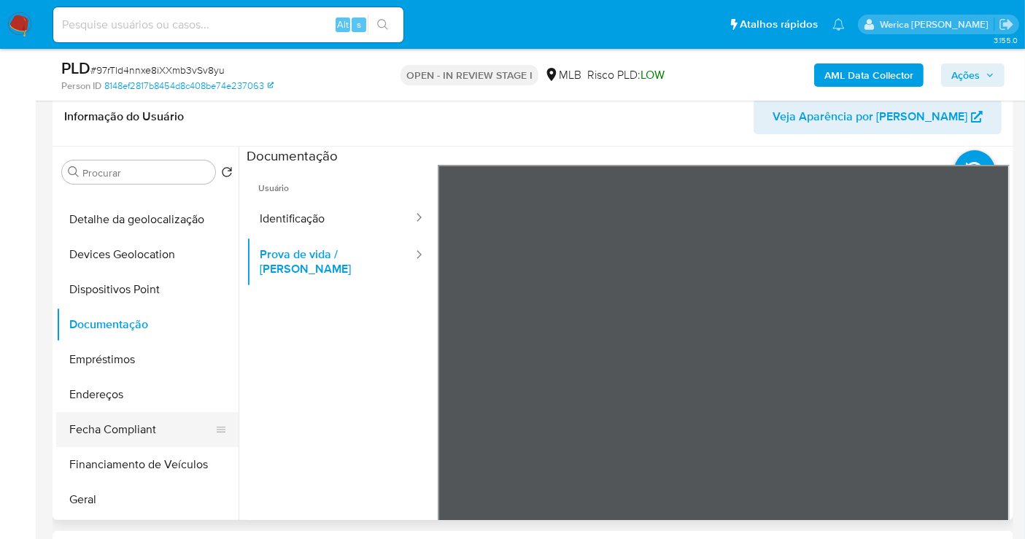
scroll to position [83, 0]
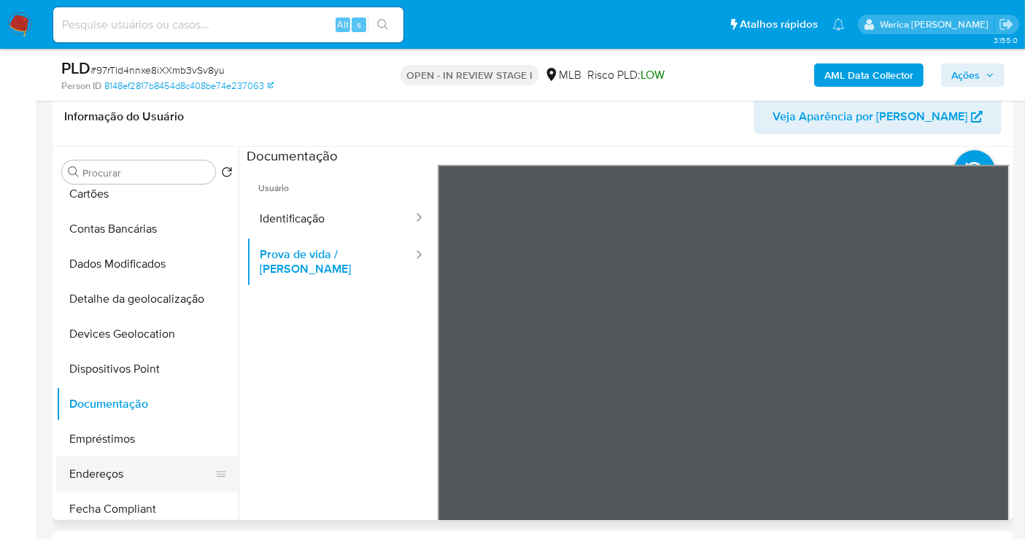
click at [156, 472] on button "Endereços" at bounding box center [141, 474] width 171 height 35
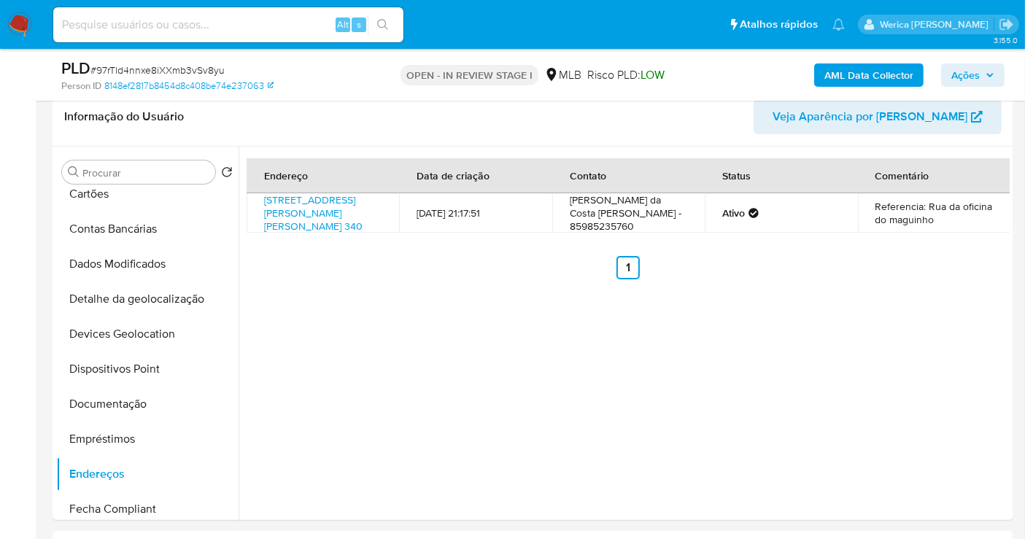
drag, startPoint x: 52, startPoint y: 50, endPoint x: 61, endPoint y: 56, distance: 10.5
click at [61, 56] on div "PLD # 97rTld4nnxe8iXXmb3vSv8yu Person ID 8148ef2817b8454d8c408be74e237063 OPEN …" at bounding box center [533, 75] width 961 height 52
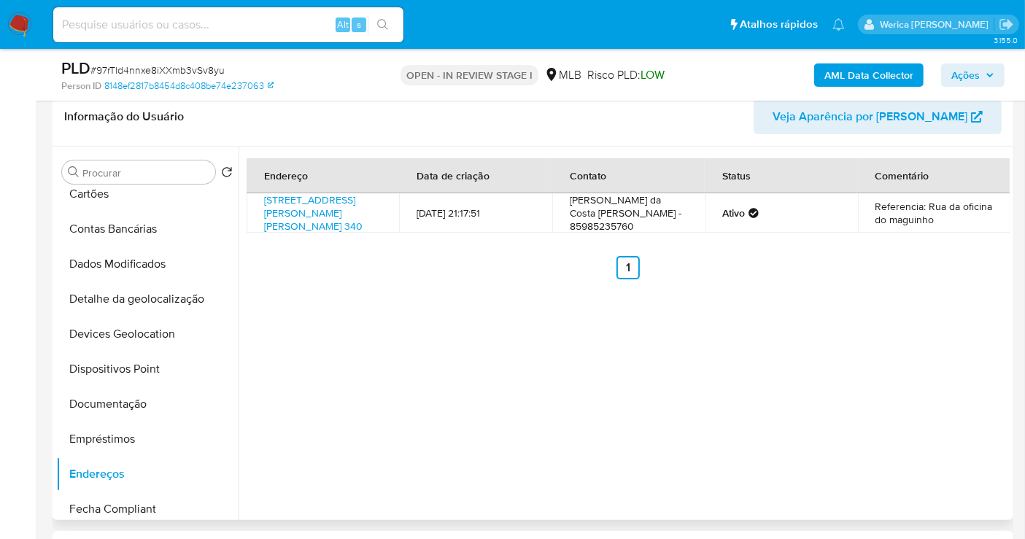
click at [960, 347] on div "Endereço Data de criação Contato Status Comentário Rua Hamilton Oliveira 340, M…" at bounding box center [624, 333] width 771 height 373
click at [955, 343] on div "Endereço Data de criação Contato Status Comentário Rua Hamilton Oliveira 340, M…" at bounding box center [624, 333] width 771 height 373
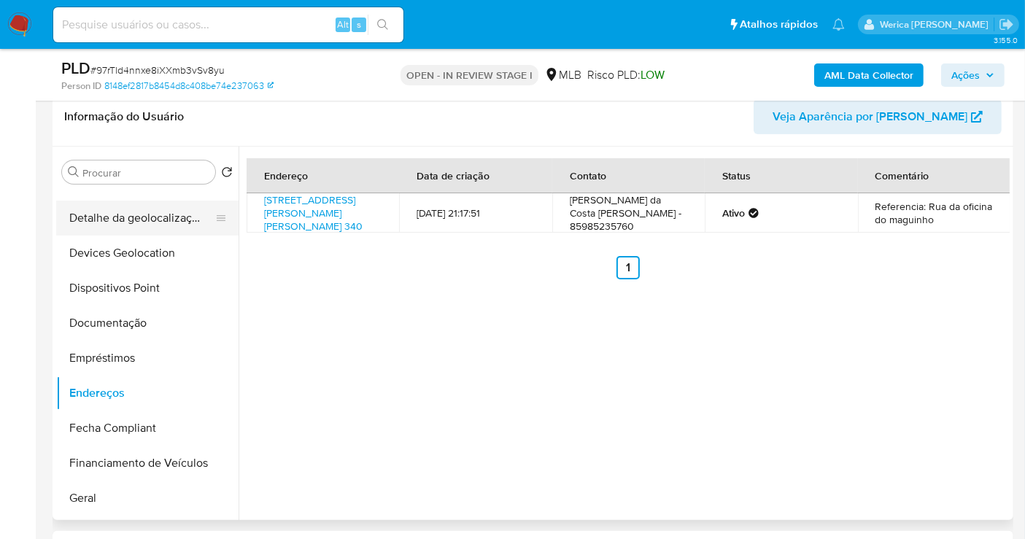
click at [183, 232] on button "Detalhe da geolocalização" at bounding box center [141, 218] width 171 height 35
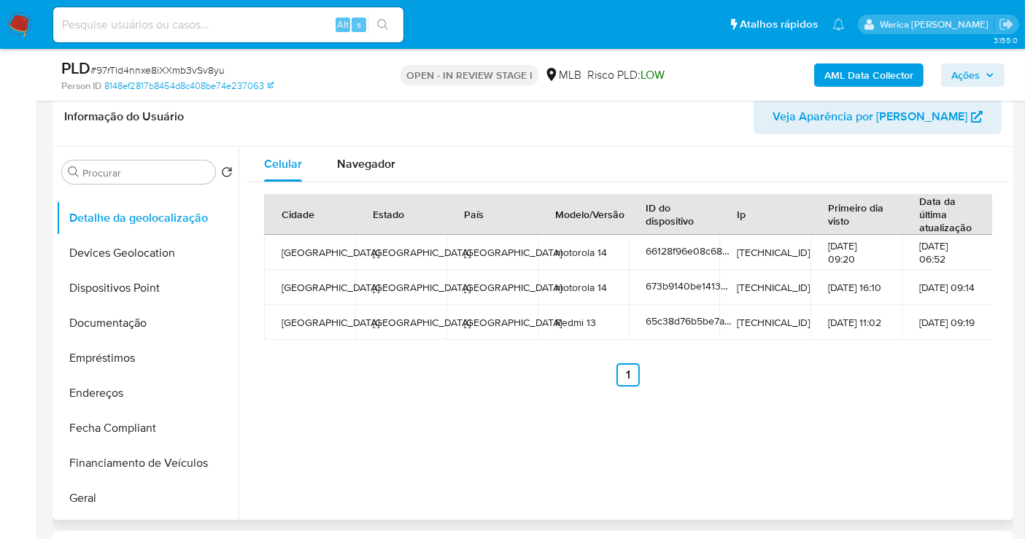
click at [882, 349] on div "Cidade Estado País Modelo/Versão ID do dispositivo Ip Primeiro dia visto Data d…" at bounding box center [628, 290] width 728 height 193
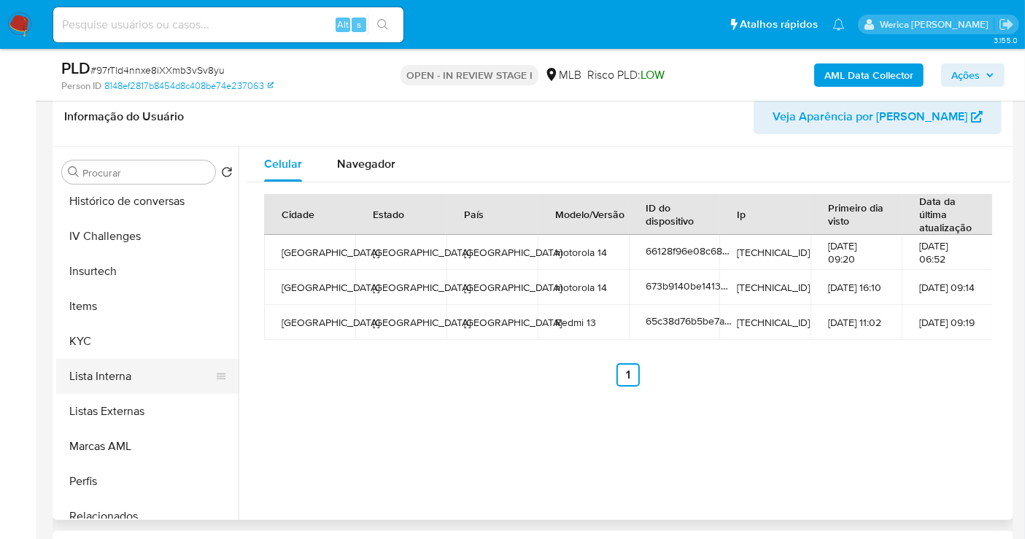
scroll to position [651, 0]
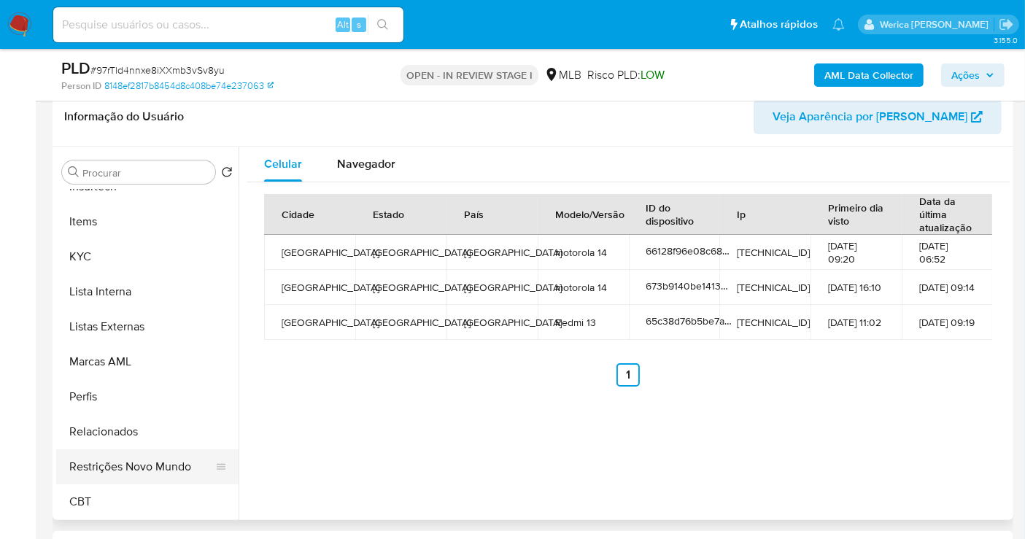
click at [192, 480] on button "Restrições Novo Mundo" at bounding box center [141, 466] width 171 height 35
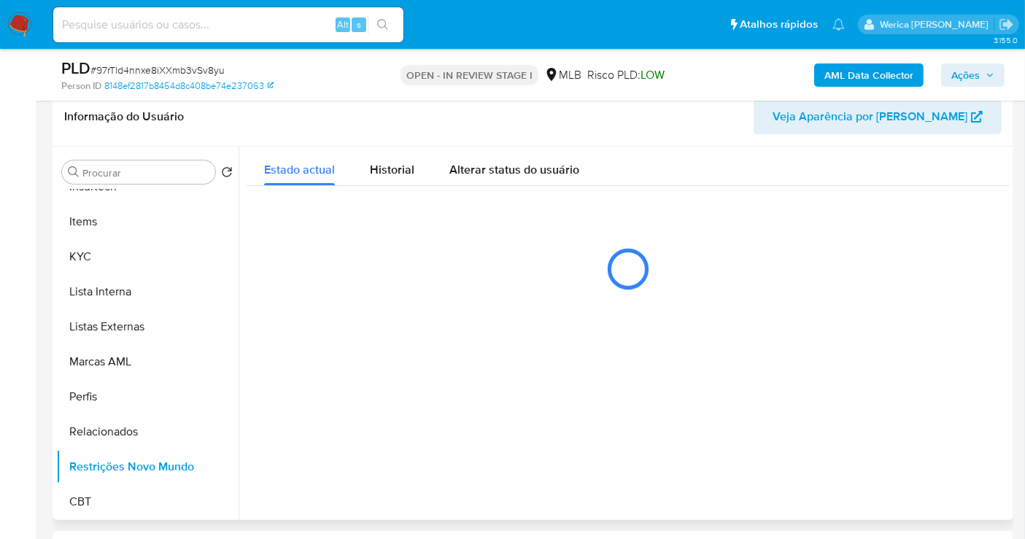
click at [360, 209] on div "Estado actual Historial Alterar status do usuário" at bounding box center [628, 226] width 763 height 159
click at [357, 165] on button "Historial" at bounding box center [392, 166] width 80 height 39
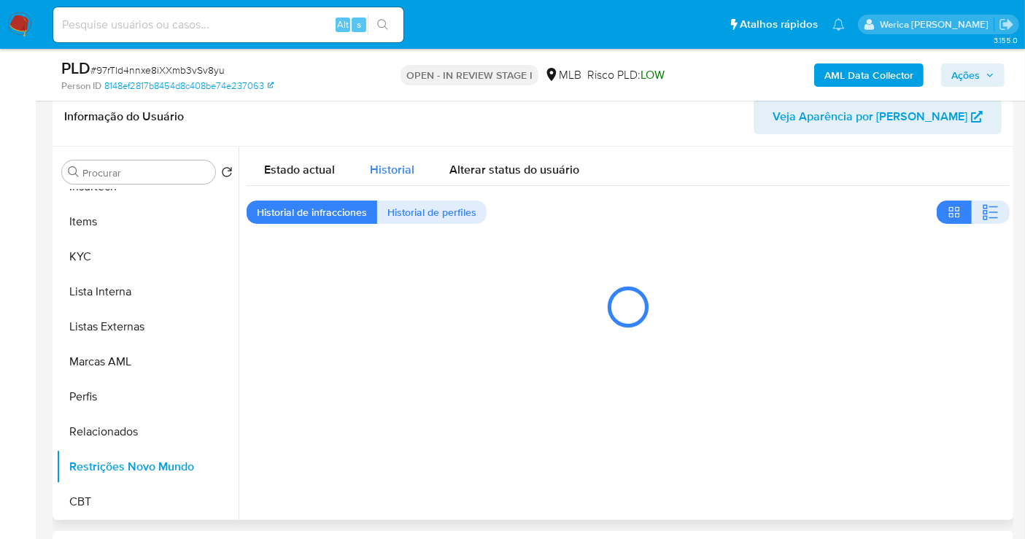
click at [365, 166] on button "Historial" at bounding box center [392, 166] width 80 height 39
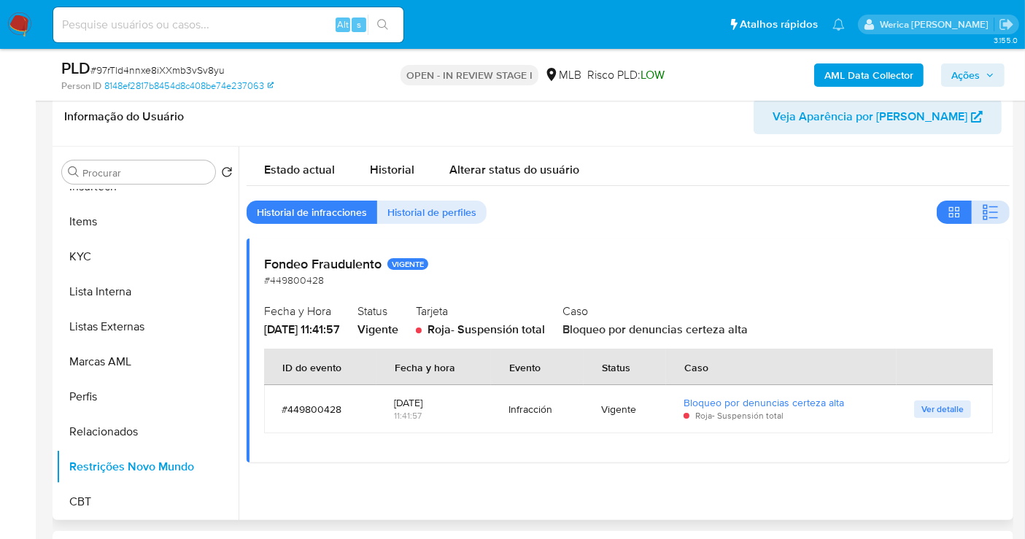
click at [990, 207] on icon "button" at bounding box center [991, 212] width 18 height 18
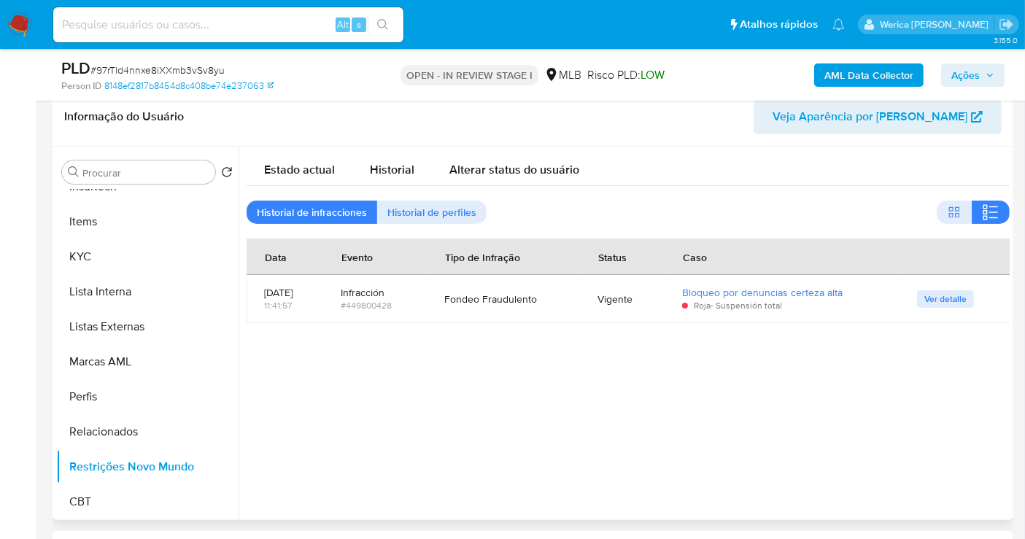
click at [920, 434] on div at bounding box center [624, 333] width 771 height 373
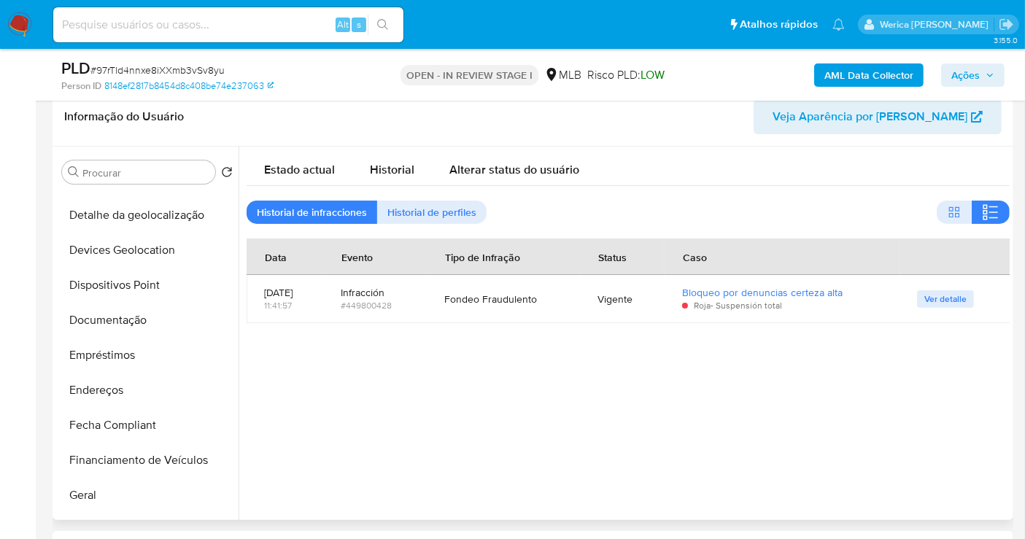
scroll to position [164, 0]
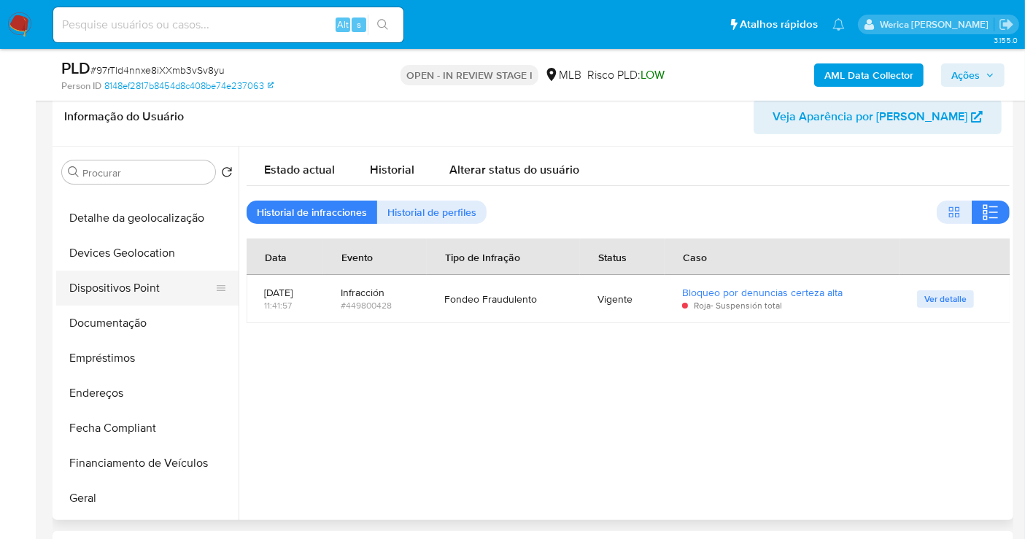
click at [150, 278] on button "Dispositivos Point" at bounding box center [141, 288] width 171 height 35
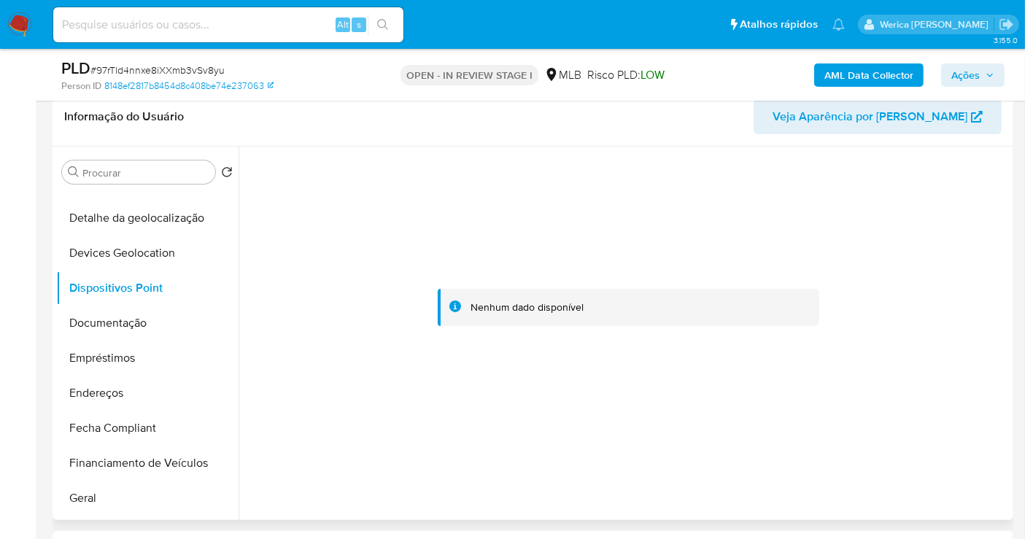
click at [930, 217] on div at bounding box center [628, 307] width 763 height 321
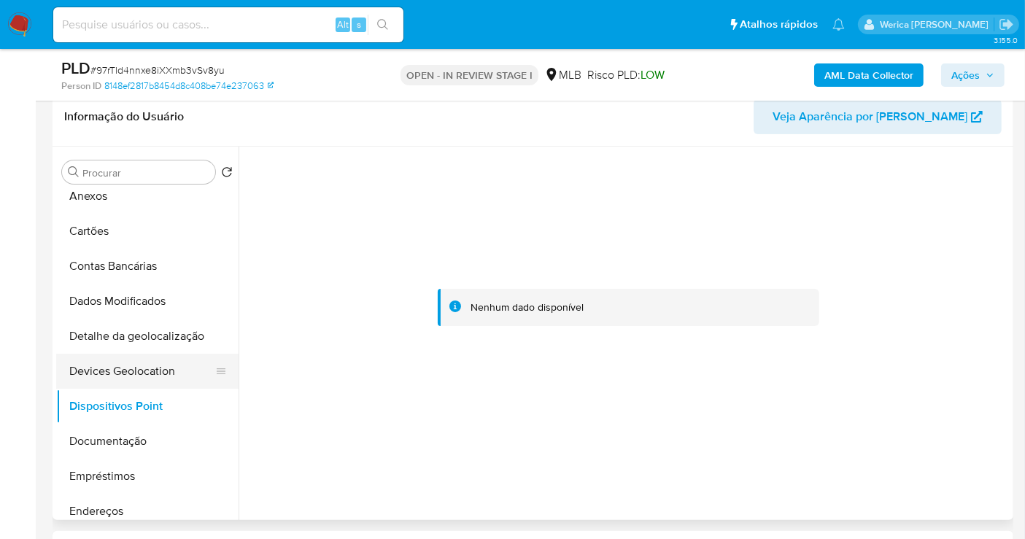
scroll to position [0, 0]
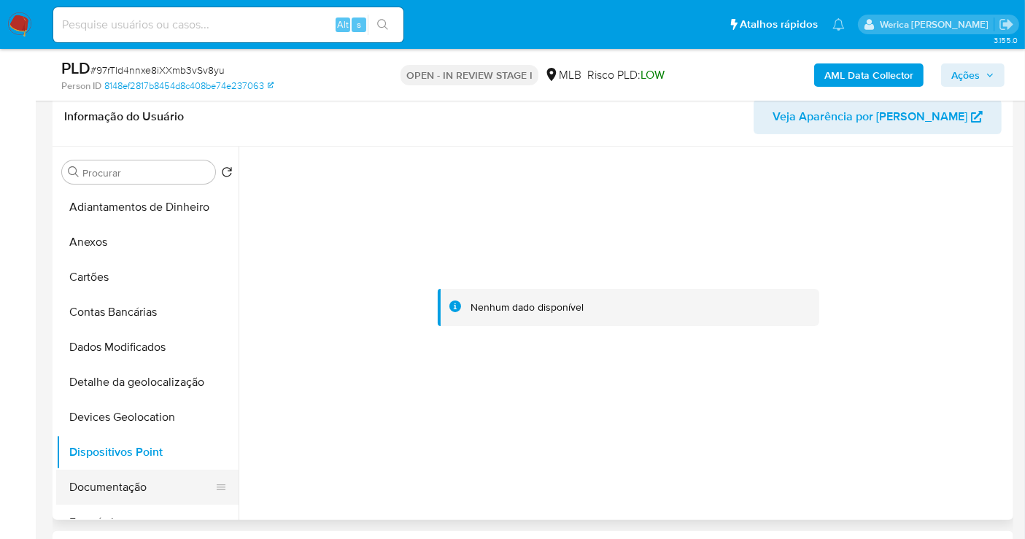
click at [160, 497] on button "Documentação" at bounding box center [141, 487] width 171 height 35
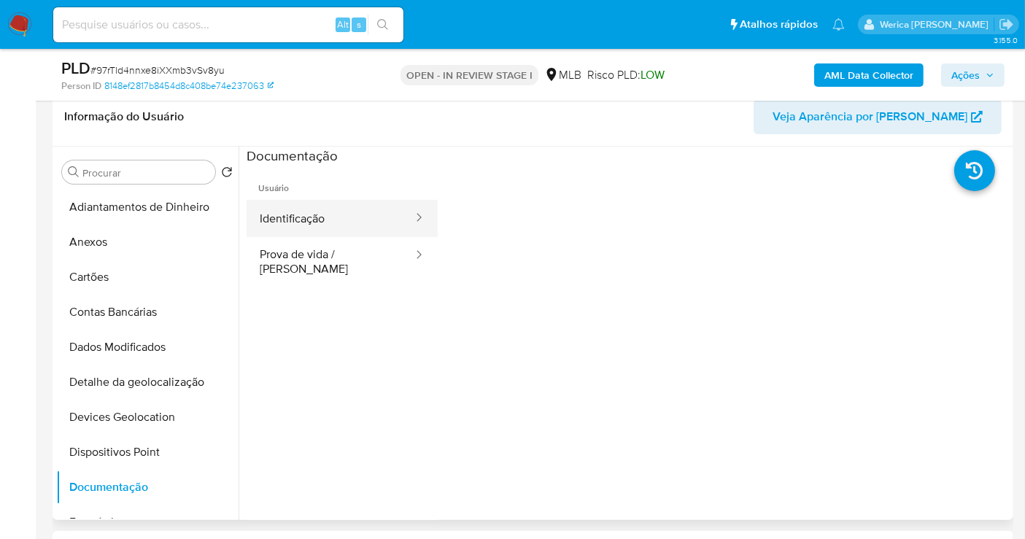
click at [325, 222] on button "Identificação" at bounding box center [331, 218] width 168 height 37
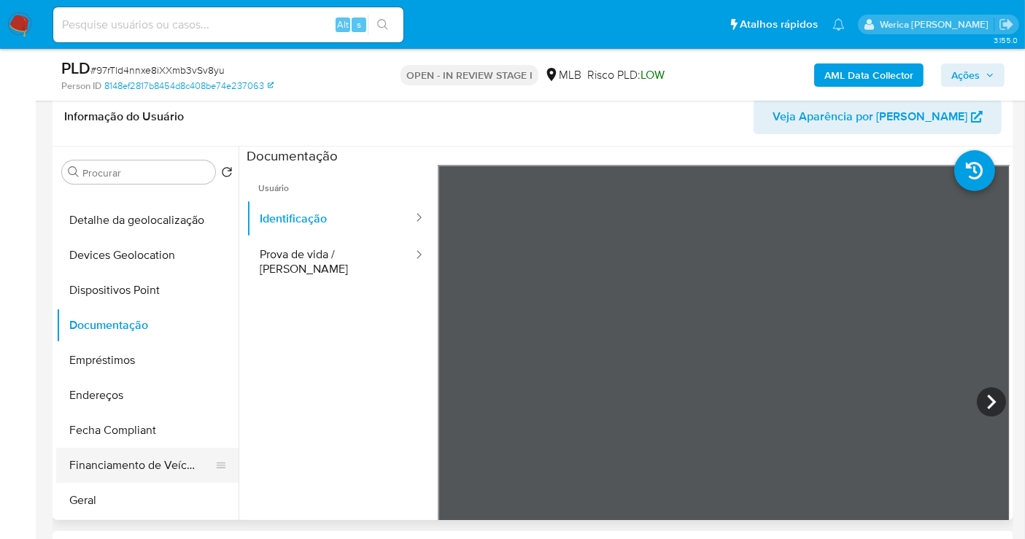
scroll to position [405, 0]
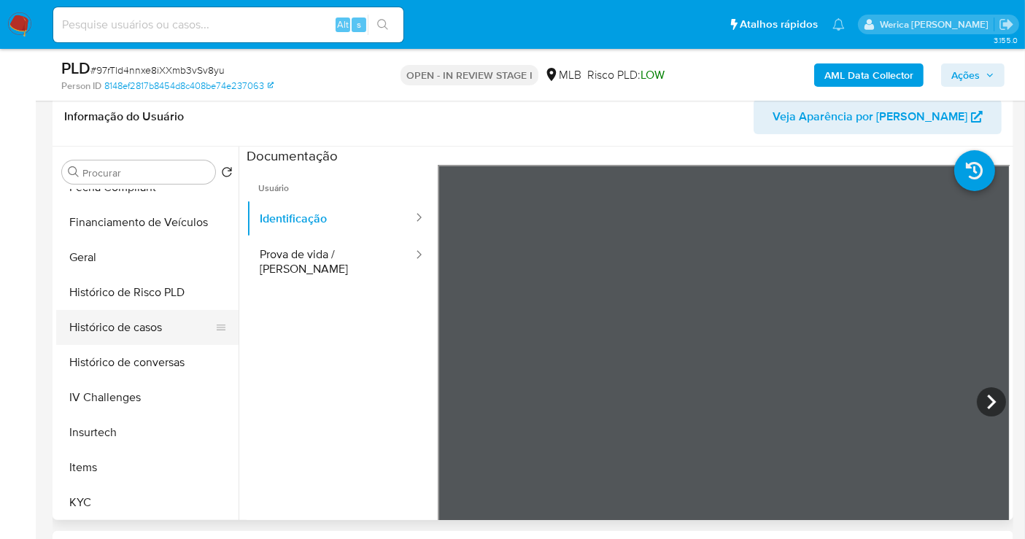
click at [154, 324] on button "Histórico de casos" at bounding box center [141, 327] width 171 height 35
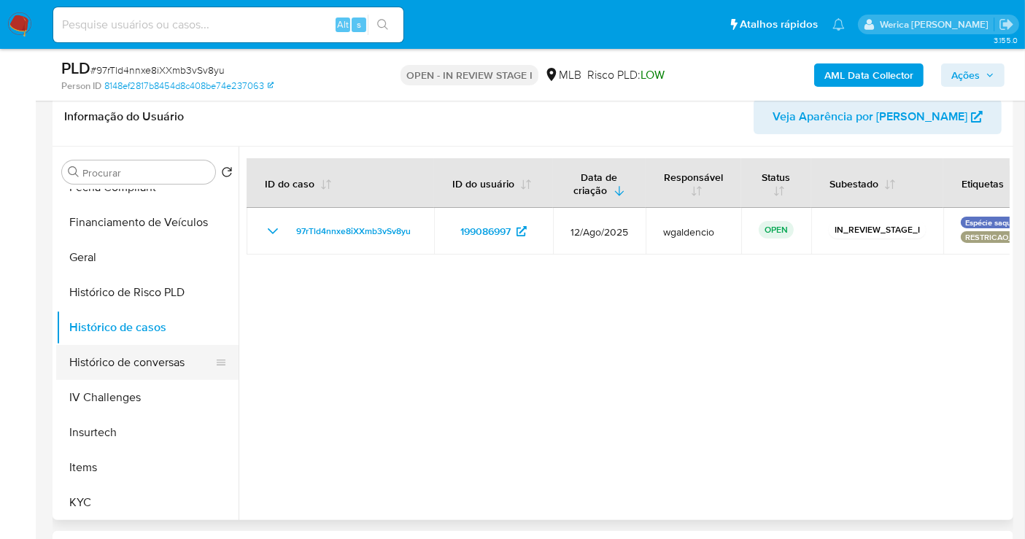
scroll to position [651, 0]
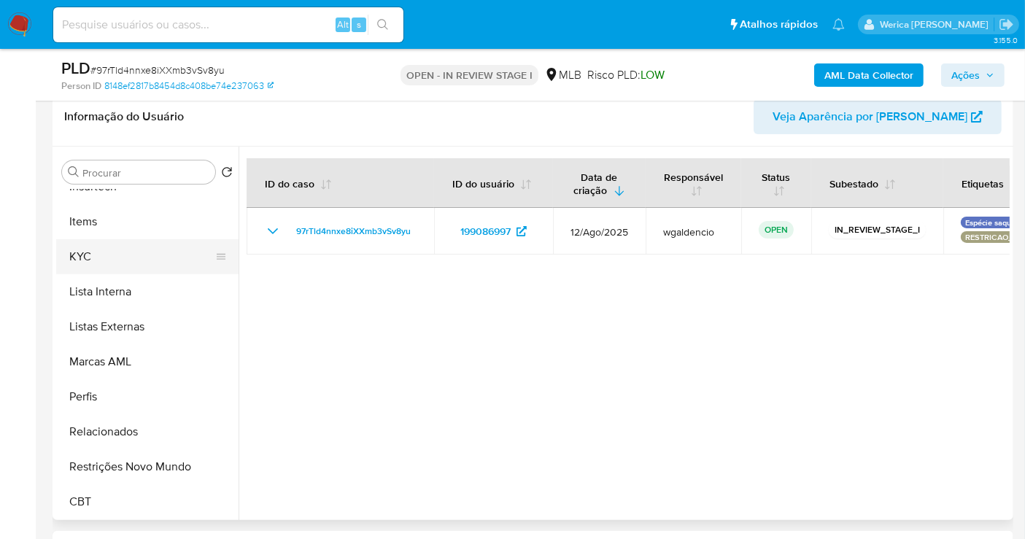
click at [101, 265] on button "KYC" at bounding box center [141, 256] width 171 height 35
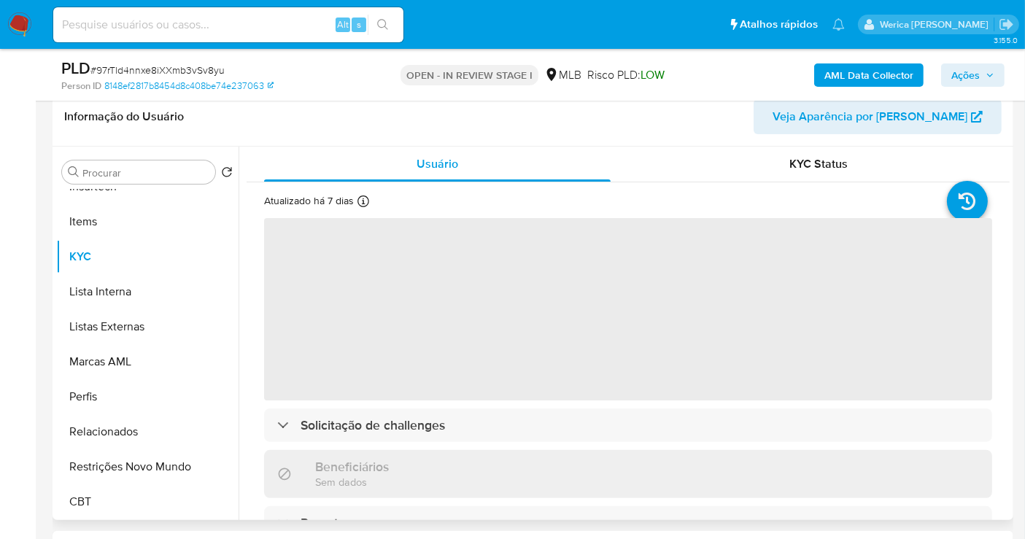
scroll to position [81, 0]
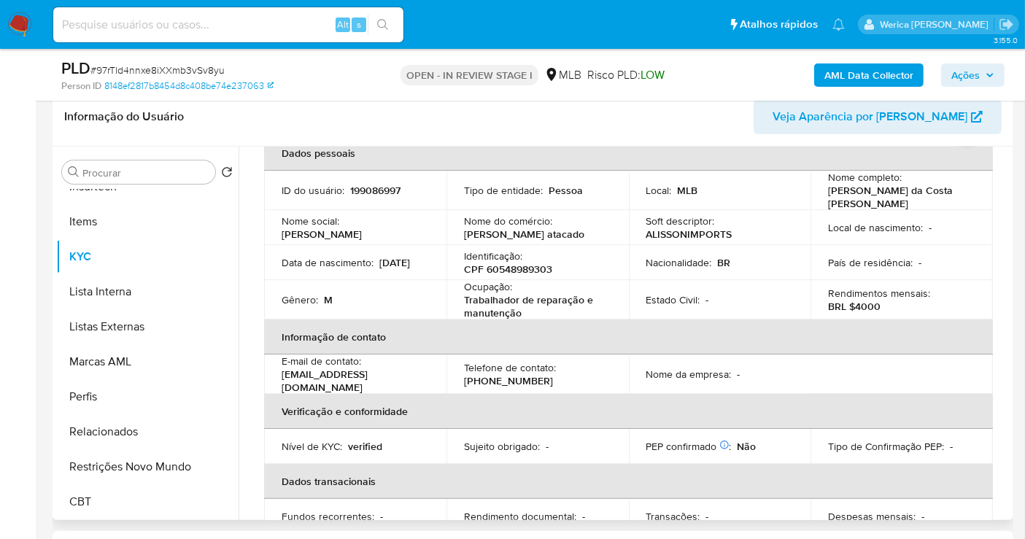
click at [538, 293] on p "Trabalhador de reparação e manutenção" at bounding box center [535, 306] width 142 height 26
drag, startPoint x: 464, startPoint y: 281, endPoint x: 526, endPoint y: 308, distance: 67.6
click at [526, 308] on div "Ocupação : Trabalhador de reparação e manutenção" at bounding box center [537, 299] width 147 height 39
copy div "Ocupação : Trabalhador de reparação e manutenção"
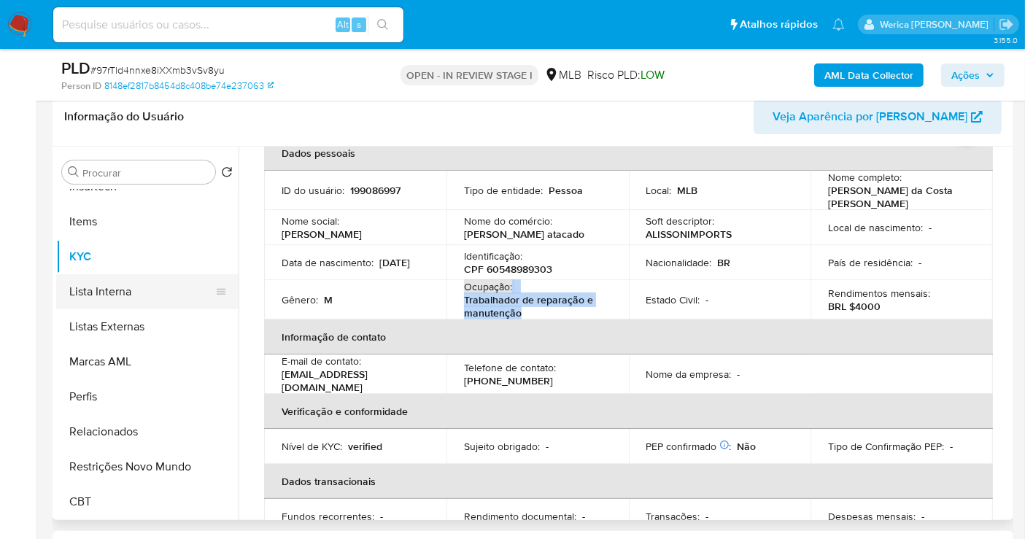
scroll to position [489, 0]
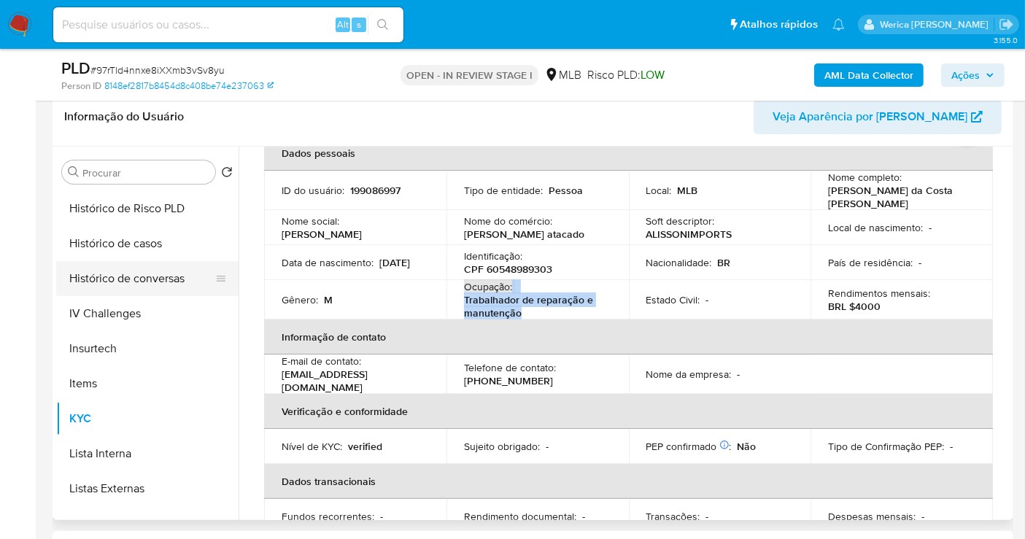
click at [158, 265] on button "Histórico de conversas" at bounding box center [141, 278] width 171 height 35
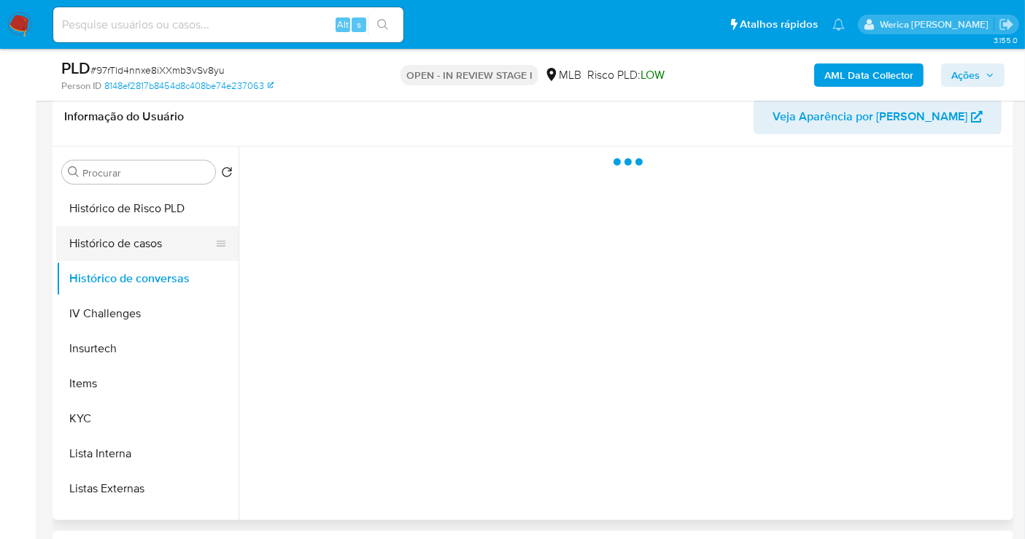
scroll to position [0, 0]
click at [158, 239] on button "Histórico de casos" at bounding box center [141, 243] width 171 height 35
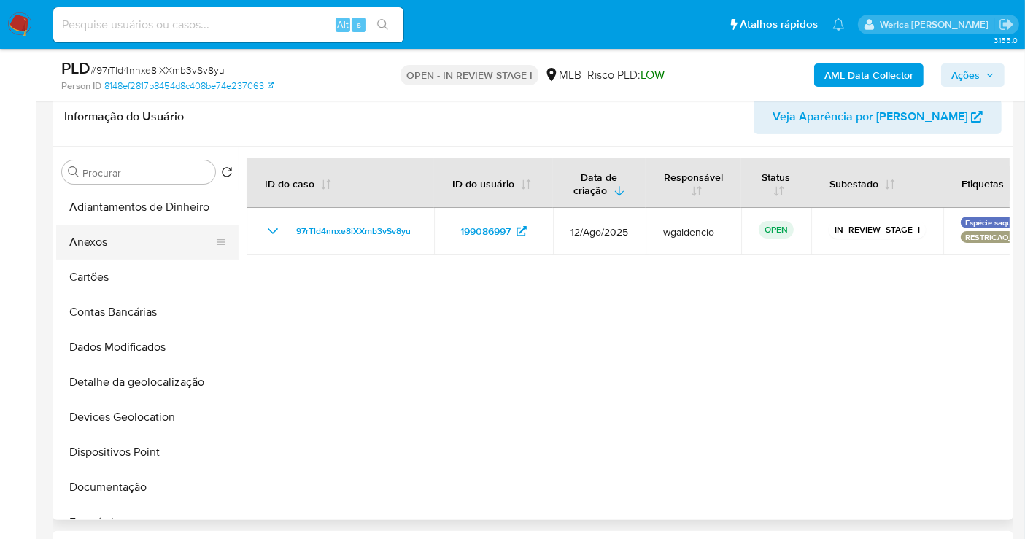
click at [109, 234] on button "Anexos" at bounding box center [141, 242] width 171 height 35
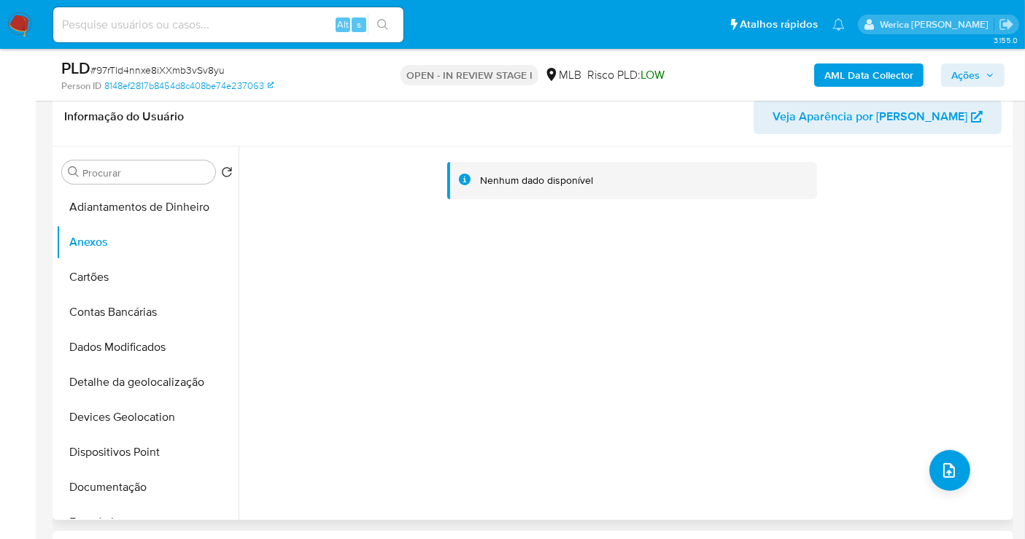
click at [962, 457] on div "Nenhum dado disponível" at bounding box center [624, 333] width 771 height 373
click at [958, 470] on button "upload-file" at bounding box center [949, 470] width 41 height 41
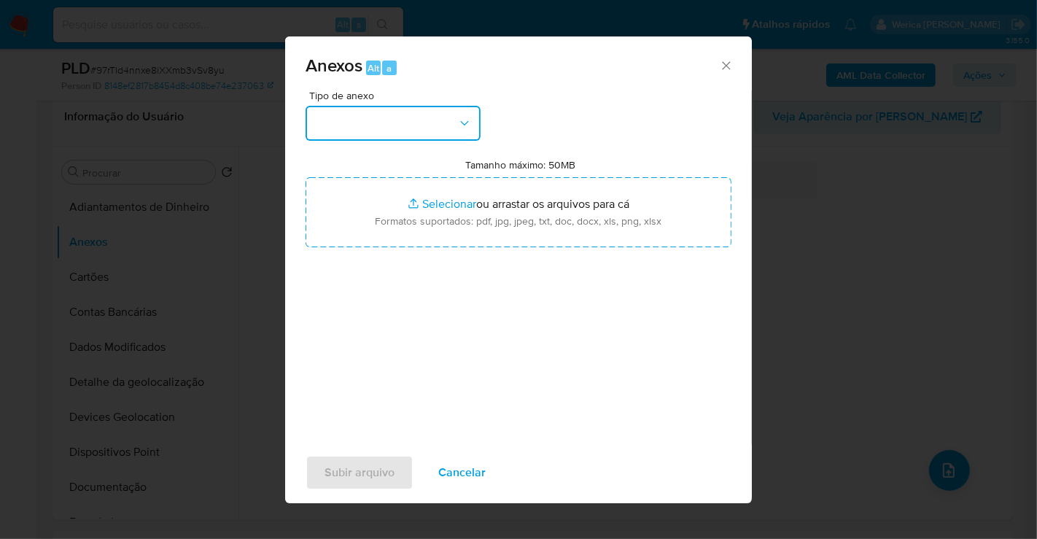
click at [427, 133] on button "button" at bounding box center [393, 123] width 175 height 35
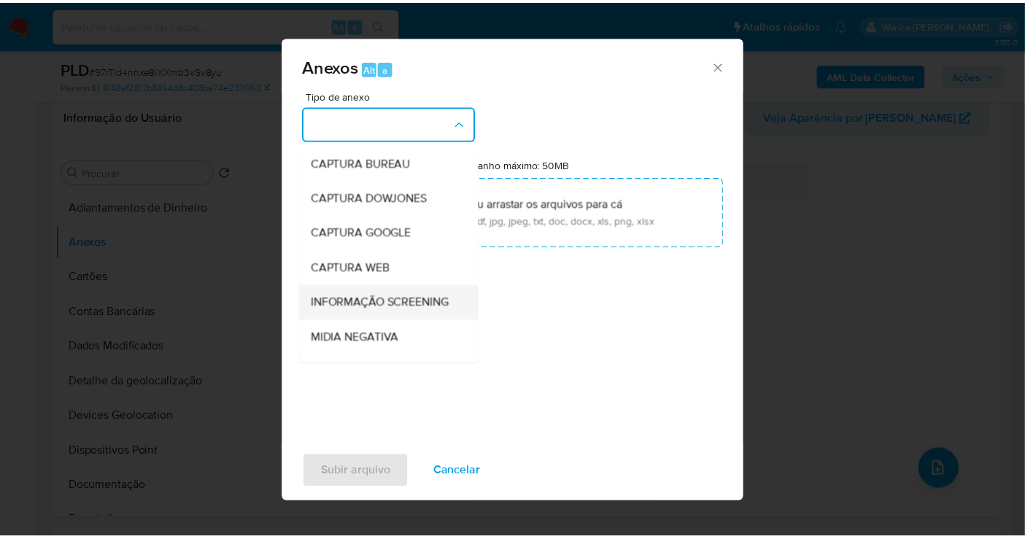
scroll to position [162, 0]
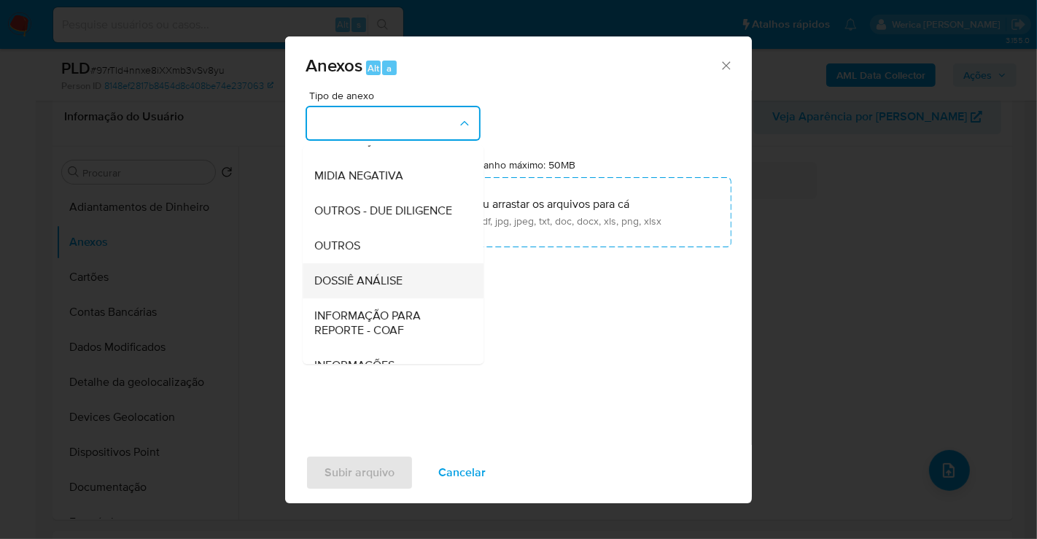
click at [393, 288] on span "DOSSIÊ ANÁLISE" at bounding box center [358, 281] width 88 height 15
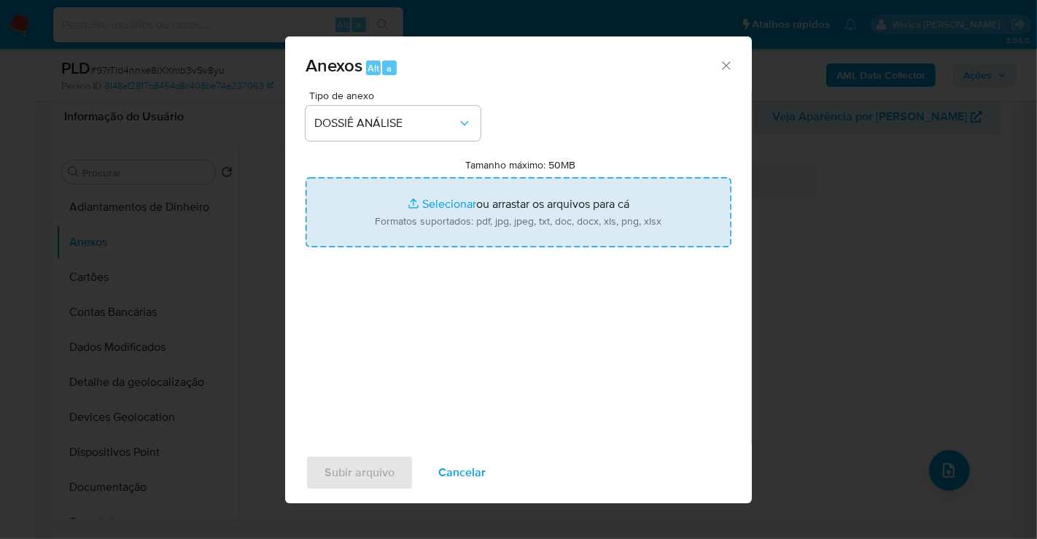
click at [502, 214] on input "Tamanho máximo: 50MB Selecionar arquivos" at bounding box center [519, 212] width 426 height 70
type input "C:\fakepath\Mulan 199086997_2025_08_25_08_57_21.xlsx"
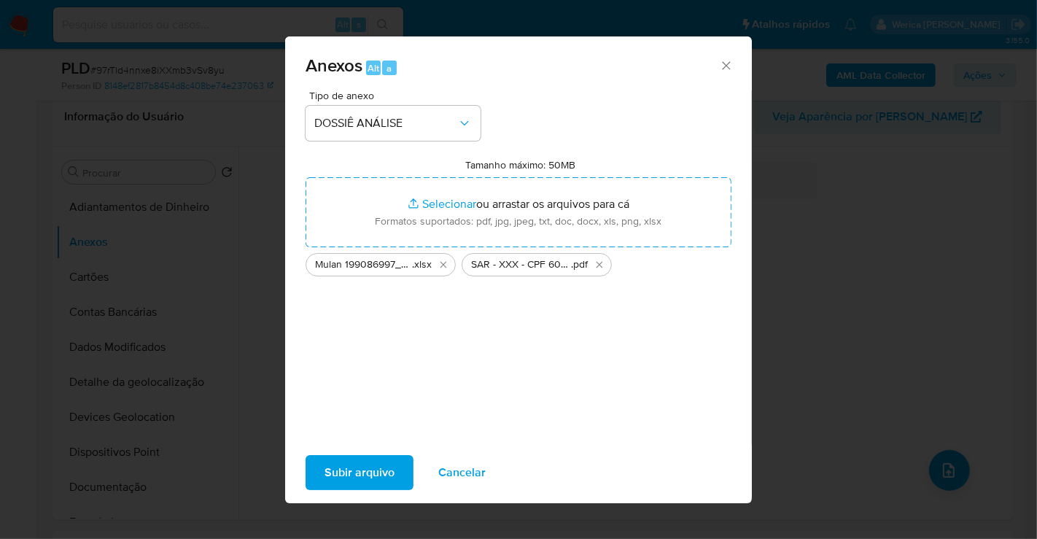
click at [368, 468] on span "Subir arquivo" at bounding box center [360, 473] width 70 height 32
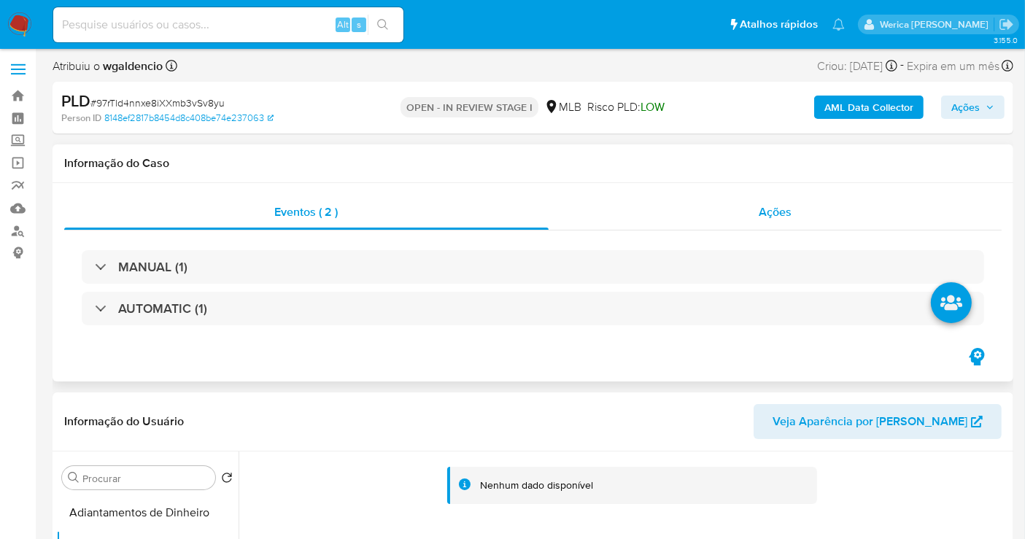
scroll to position [0, 0]
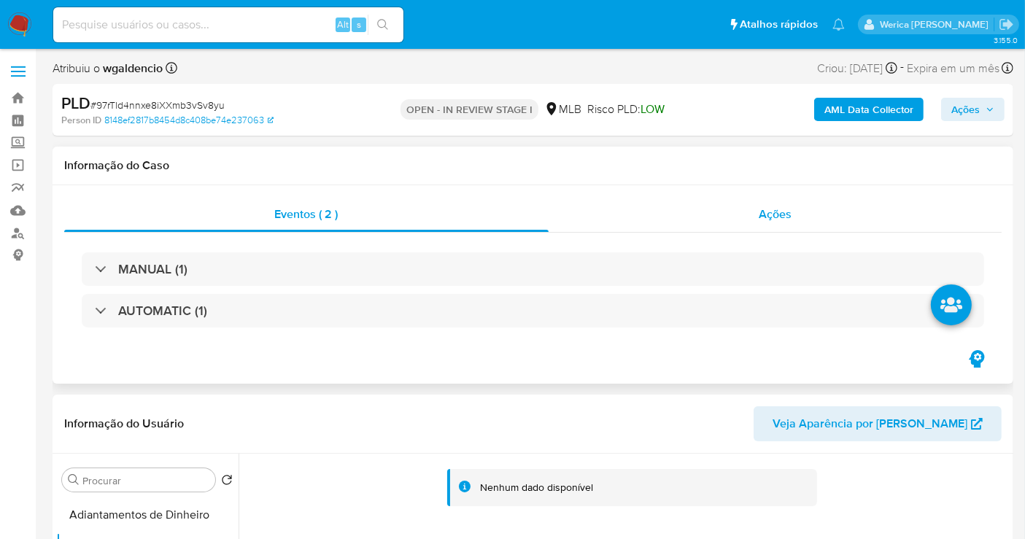
click at [786, 214] on span "Ações" at bounding box center [775, 214] width 33 height 17
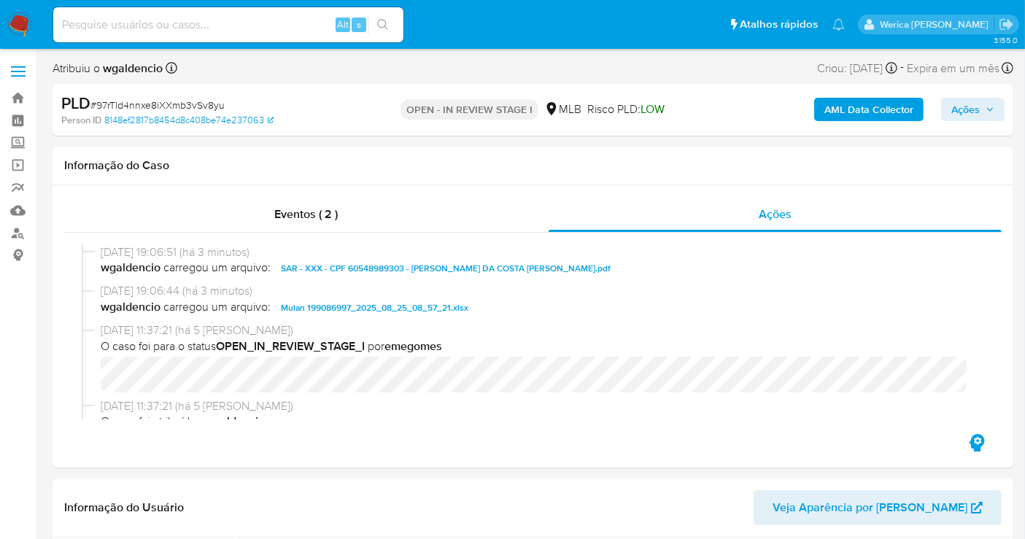
click at [976, 96] on div "AML Data Collector Ações" at bounding box center [849, 110] width 311 height 34
click at [971, 122] on div "AML Data Collector Ações" at bounding box center [849, 110] width 311 height 34
click at [968, 103] on span "Ações" at bounding box center [965, 109] width 28 height 23
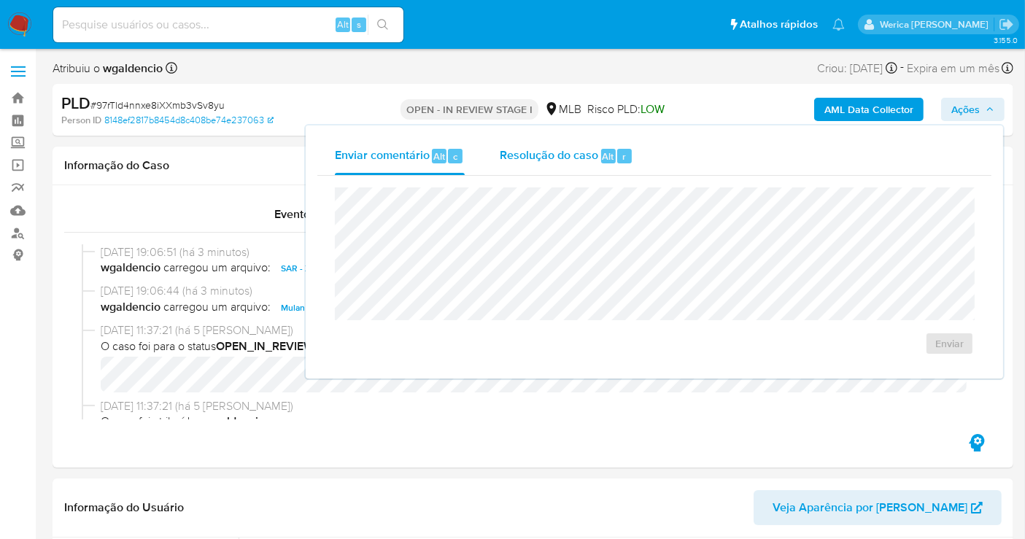
click at [586, 147] on span "Resolução do caso" at bounding box center [549, 155] width 98 height 17
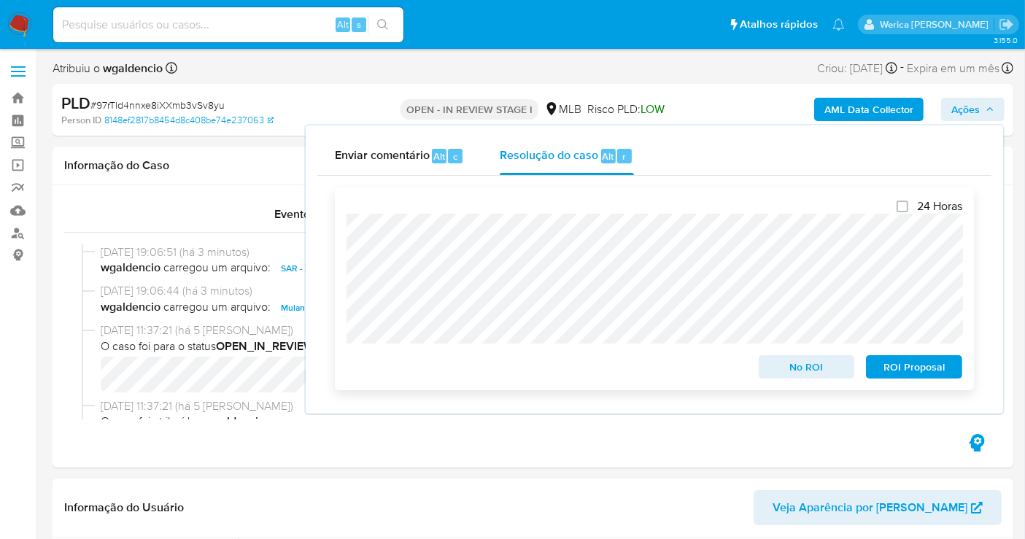
click at [915, 377] on span "ROI Proposal" at bounding box center [914, 367] width 76 height 20
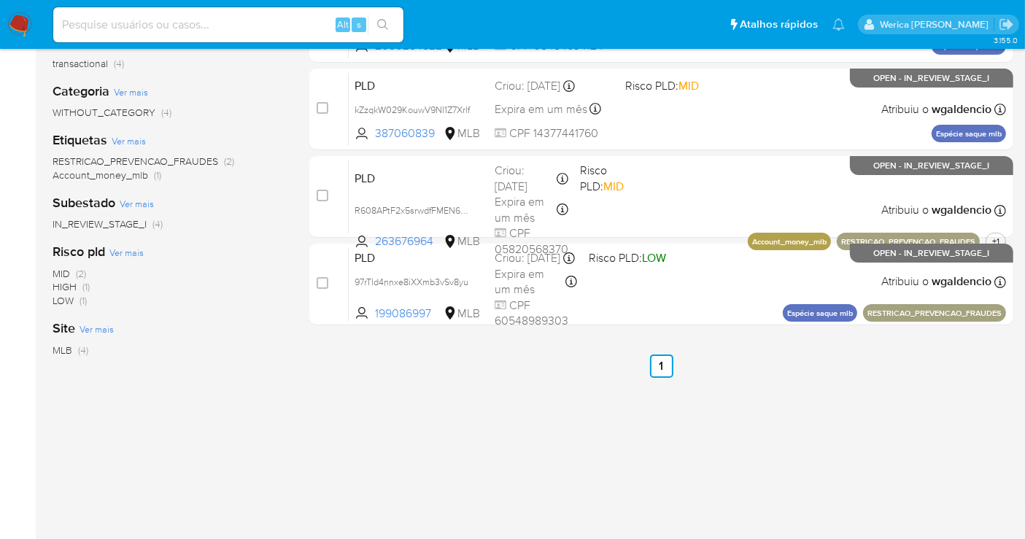
scroll to position [243, 0]
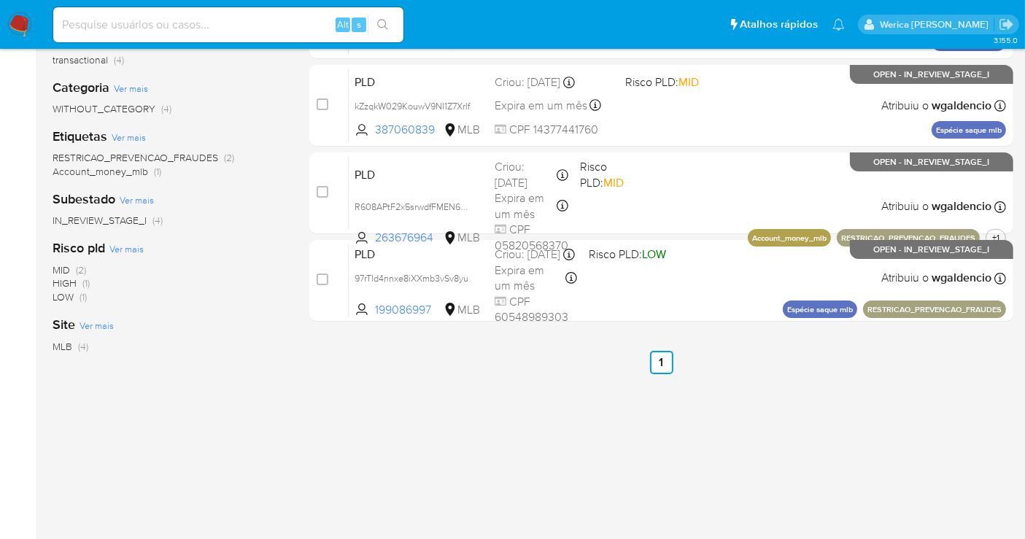
click at [256, 13] on div "Alt s" at bounding box center [228, 24] width 350 height 35
click at [262, 28] on input at bounding box center [228, 24] width 350 height 19
paste input "2257369957"
type input "2257369957"
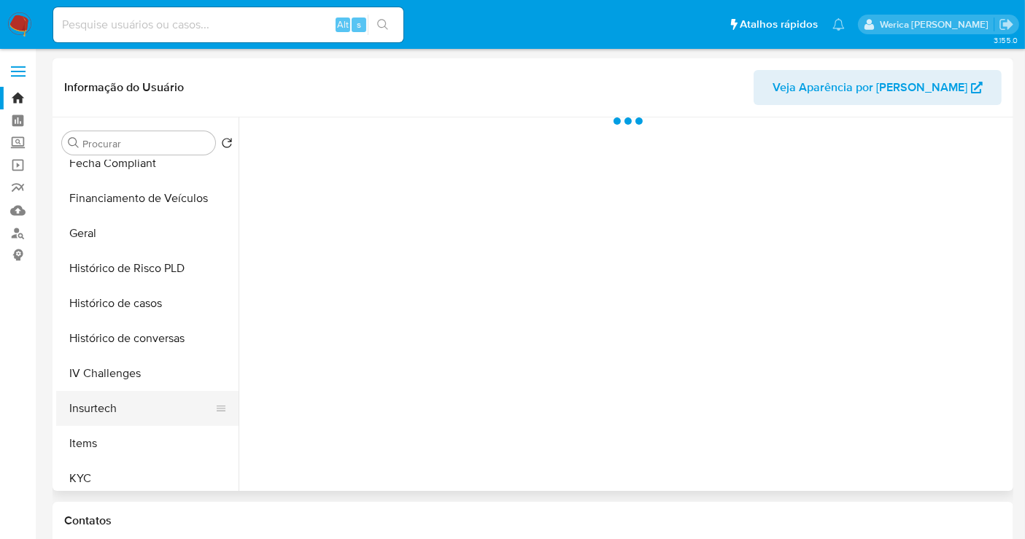
scroll to position [405, 0]
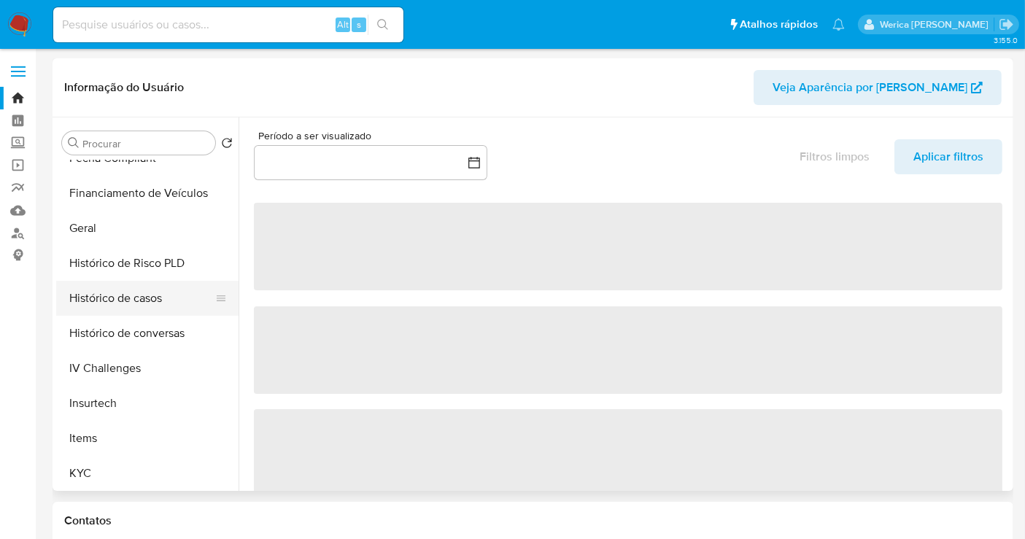
select select "10"
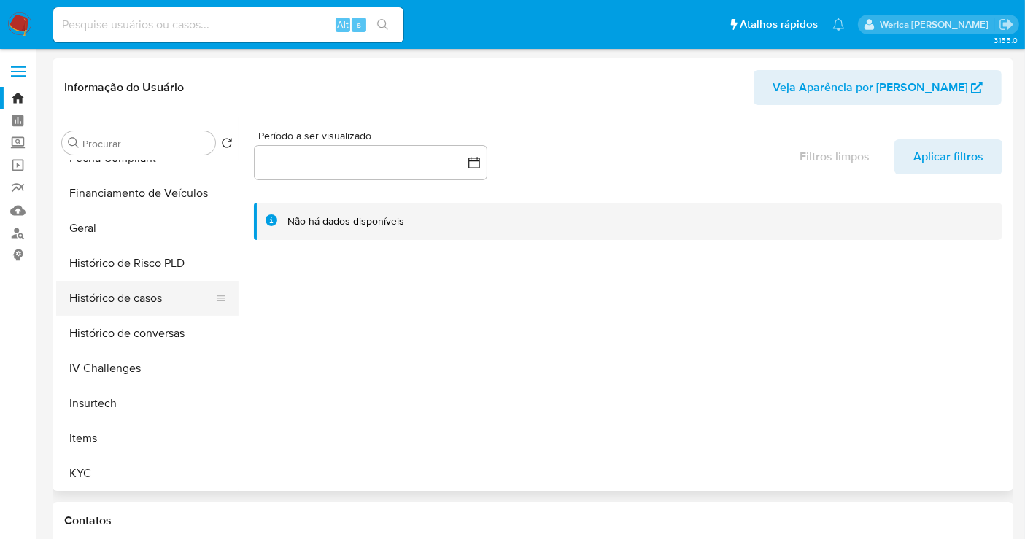
click at [139, 294] on button "Histórico de casos" at bounding box center [141, 298] width 171 height 35
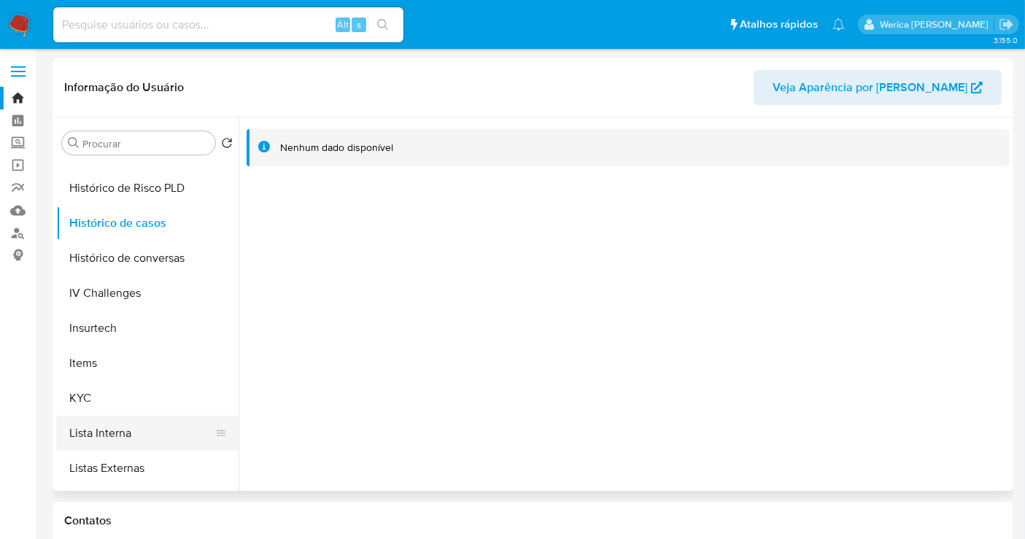
scroll to position [567, 0]
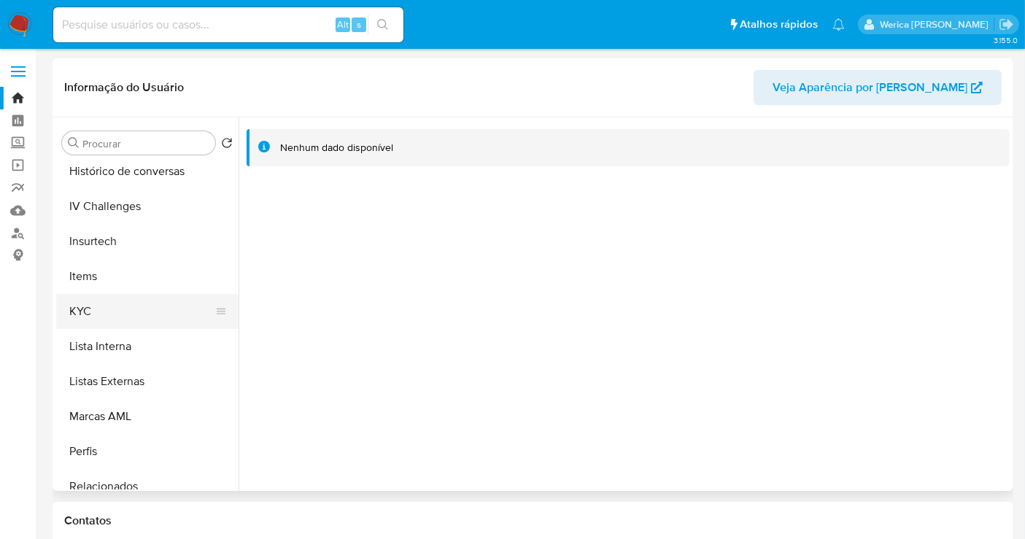
click at [144, 297] on button "KYC" at bounding box center [141, 311] width 171 height 35
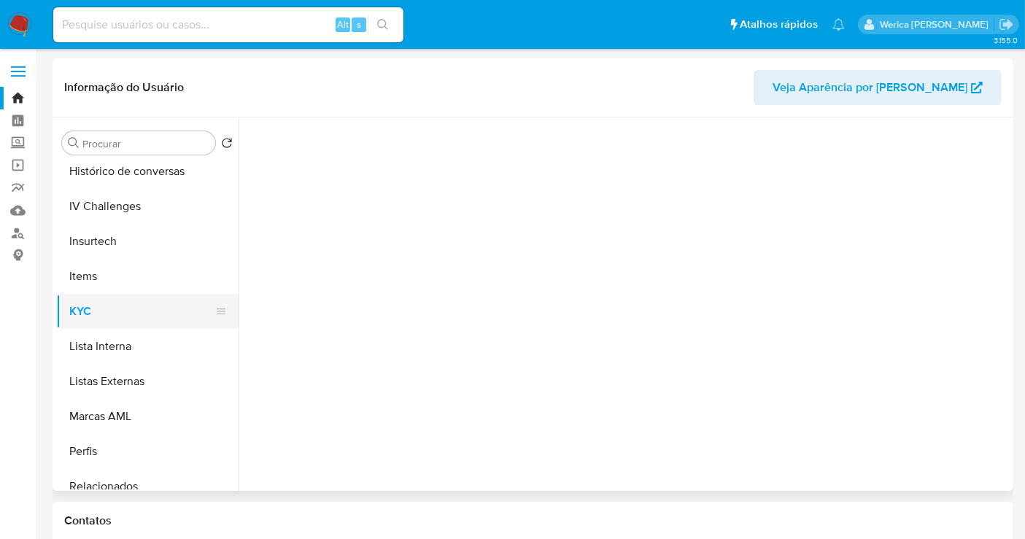
click at [142, 297] on button "KYC" at bounding box center [141, 311] width 171 height 35
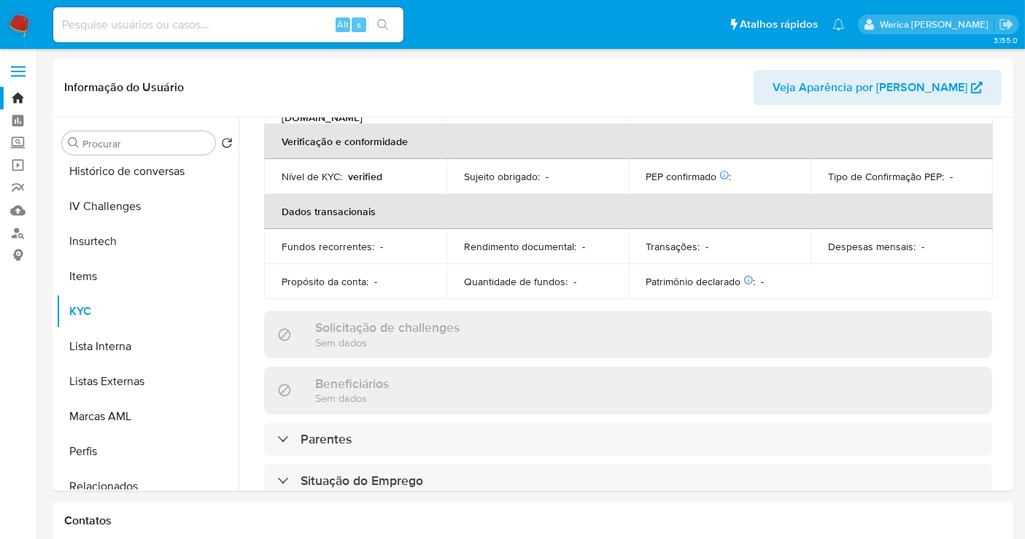
scroll to position [677, 0]
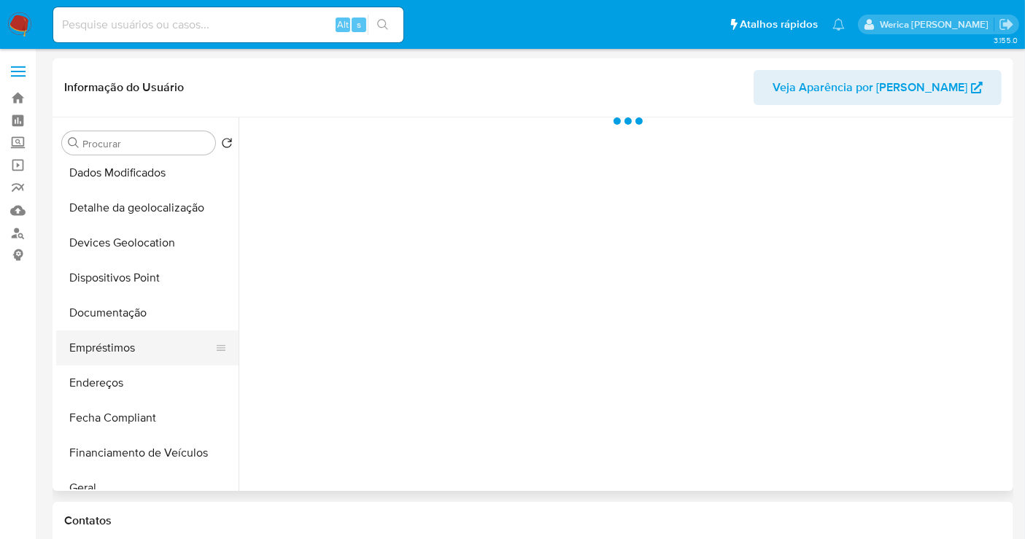
scroll to position [243, 0]
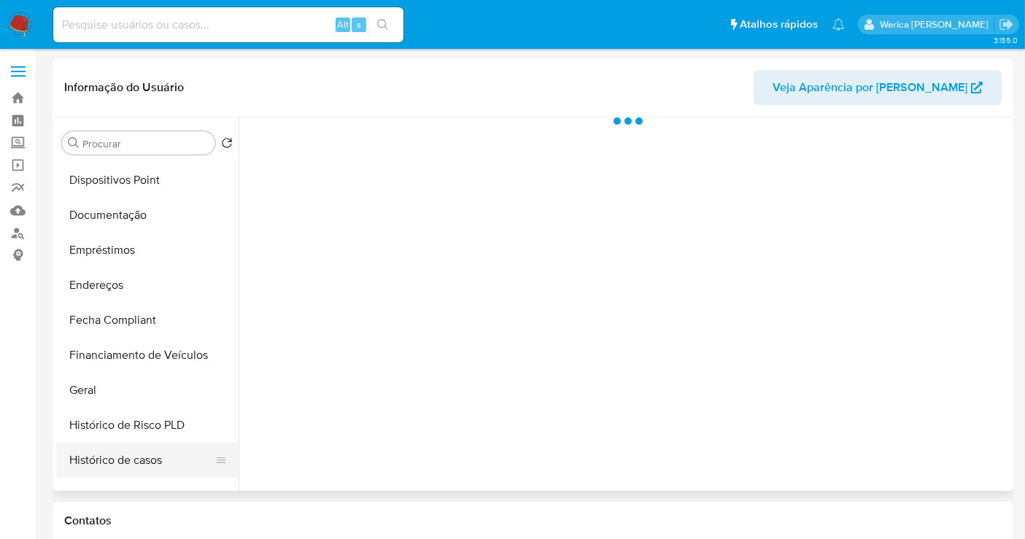
click at [160, 473] on button "Histórico de casos" at bounding box center [141, 460] width 171 height 35
select select "10"
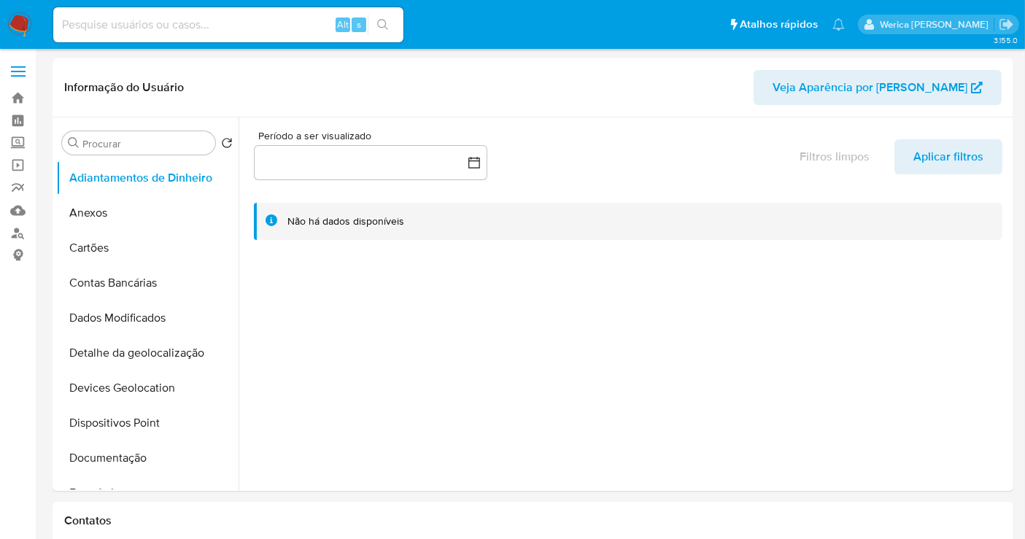
select select "10"
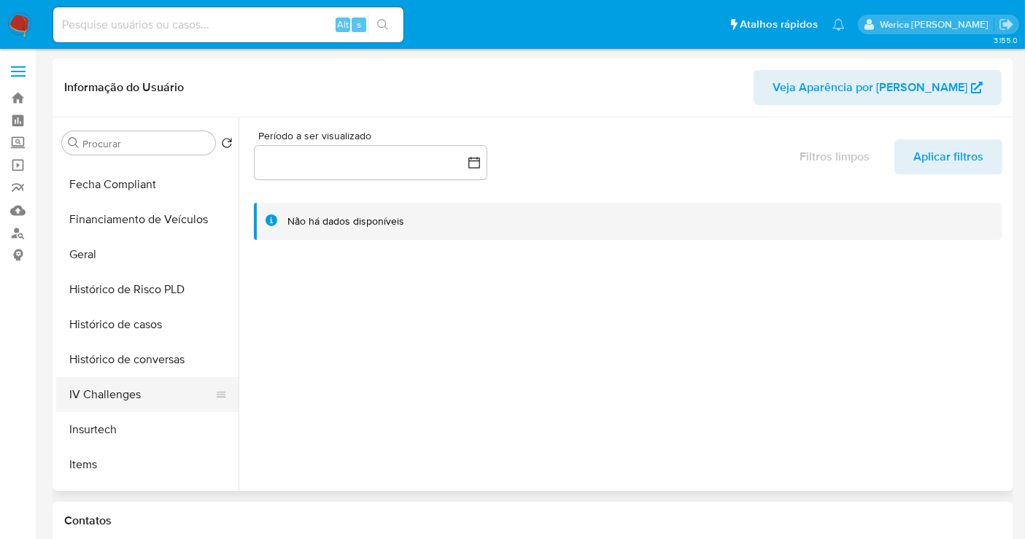
scroll to position [405, 0]
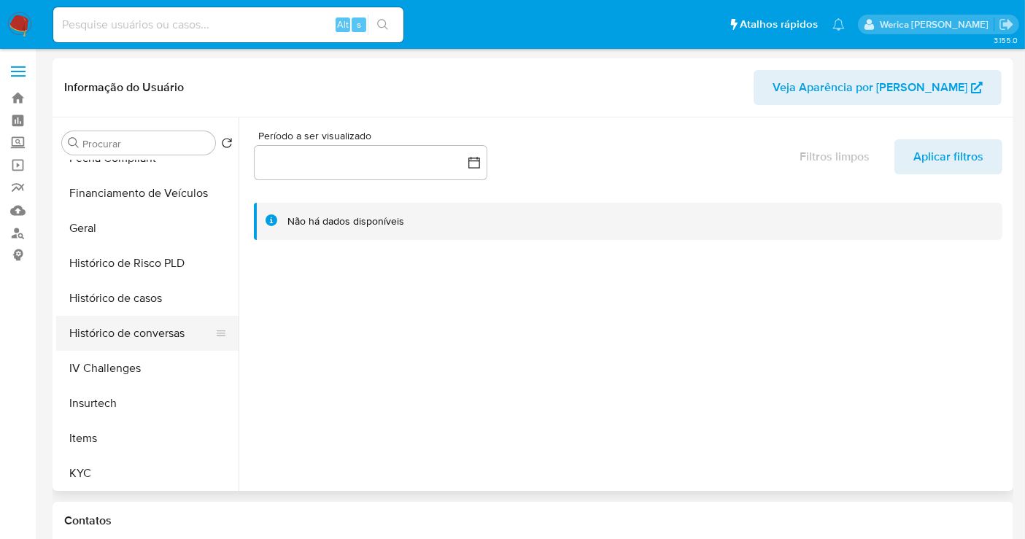
click at [128, 316] on button "Histórico de conversas" at bounding box center [141, 333] width 171 height 35
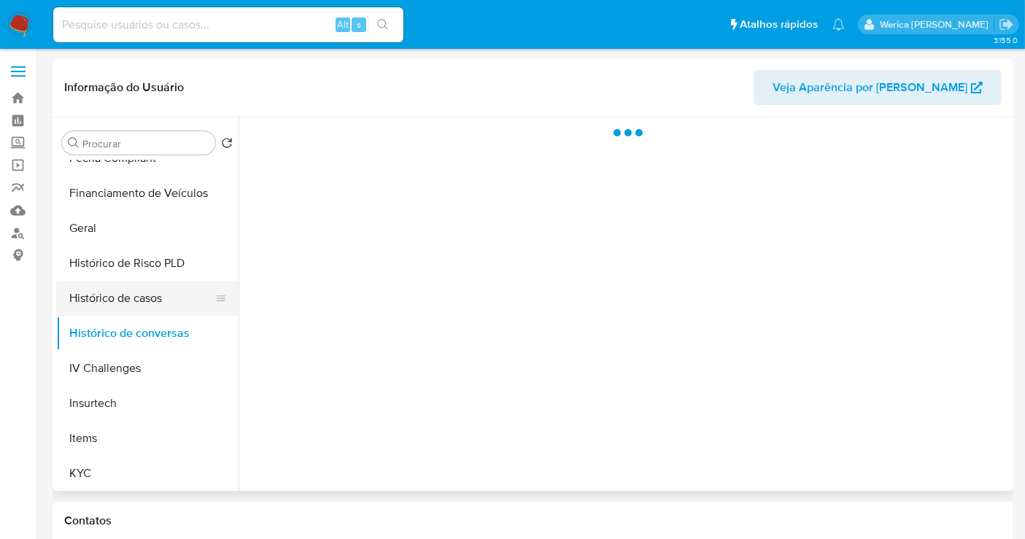
click at [125, 305] on button "Histórico de casos" at bounding box center [141, 298] width 171 height 35
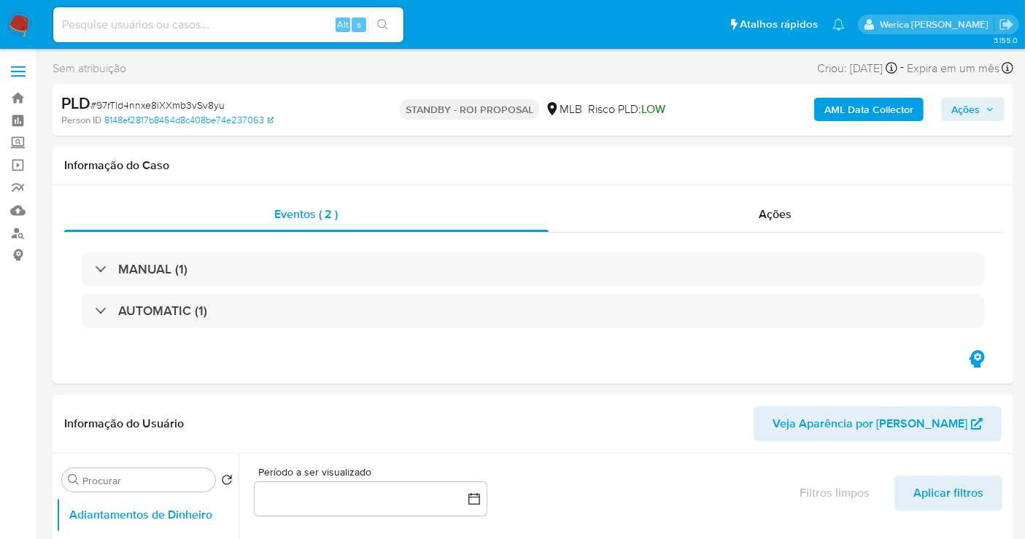
select select "10"
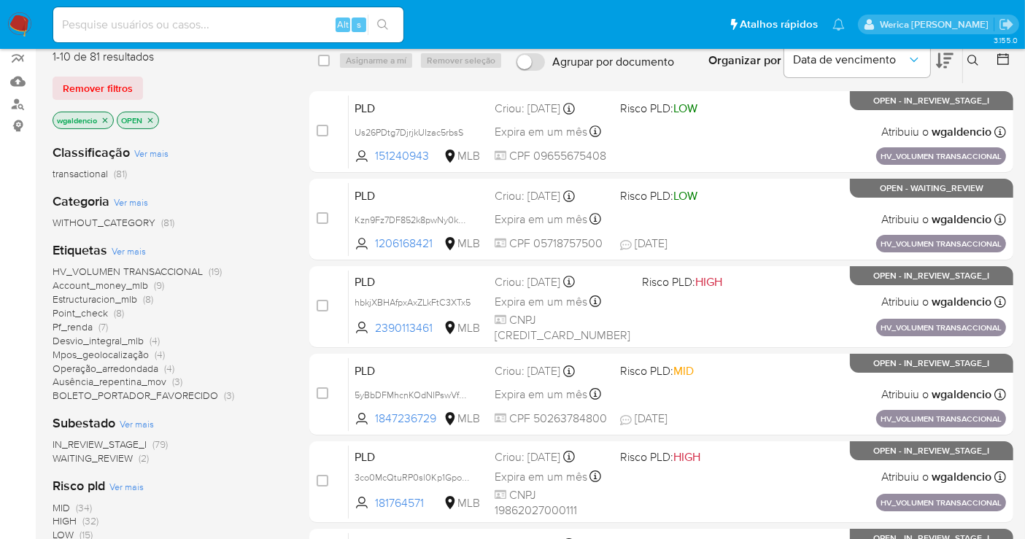
scroll to position [162, 0]
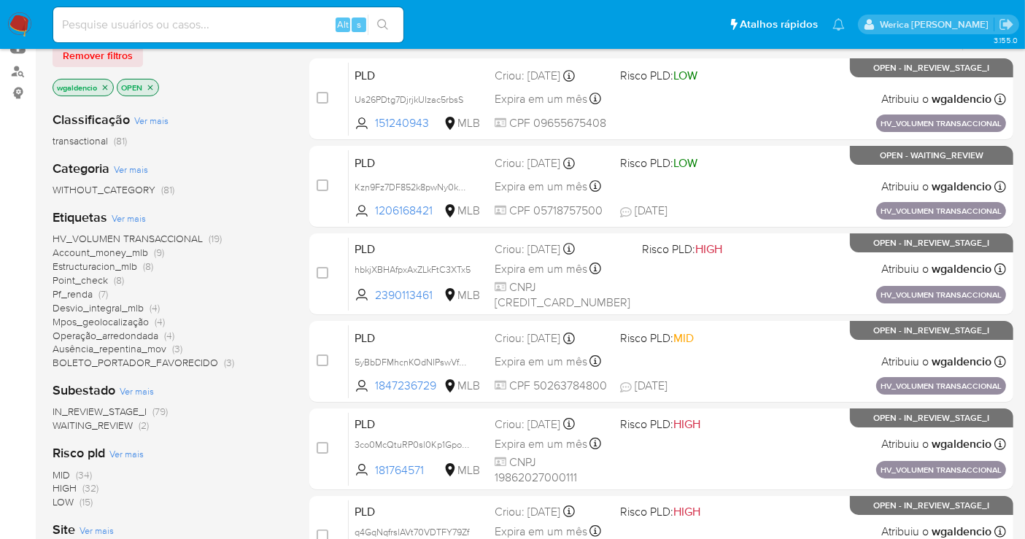
click at [158, 233] on span "HV_VOLUMEN TRANSACCIONAL" at bounding box center [128, 238] width 150 height 15
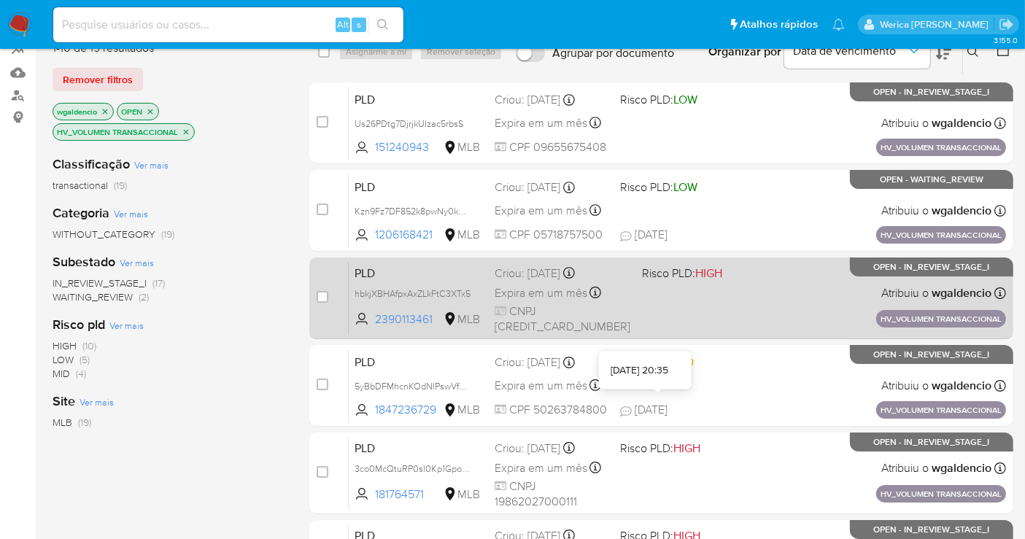
scroll to position [81, 0]
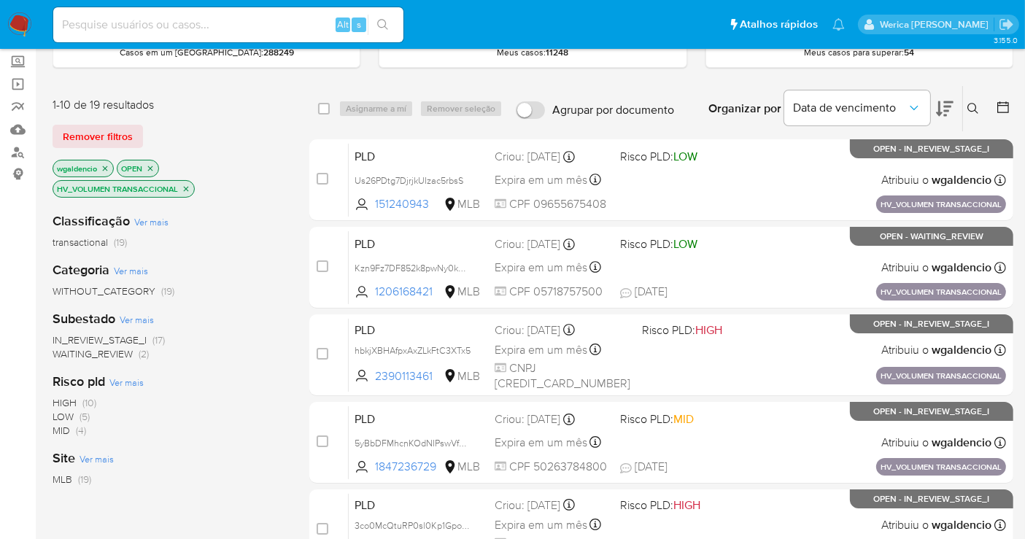
click at [160, 338] on span "(17)" at bounding box center [158, 340] width 12 height 15
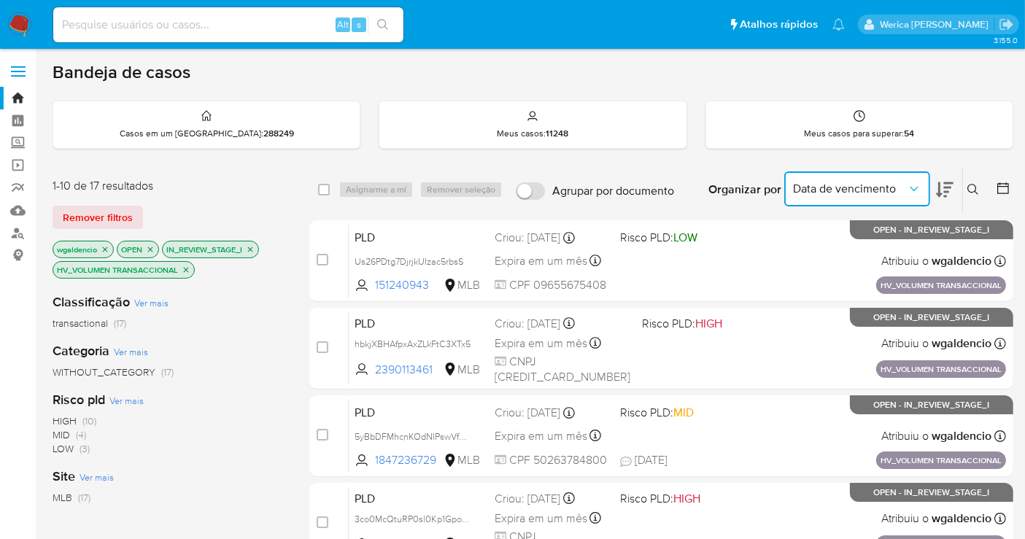
click at [929, 180] on button "Data de vencimento" at bounding box center [857, 188] width 146 height 35
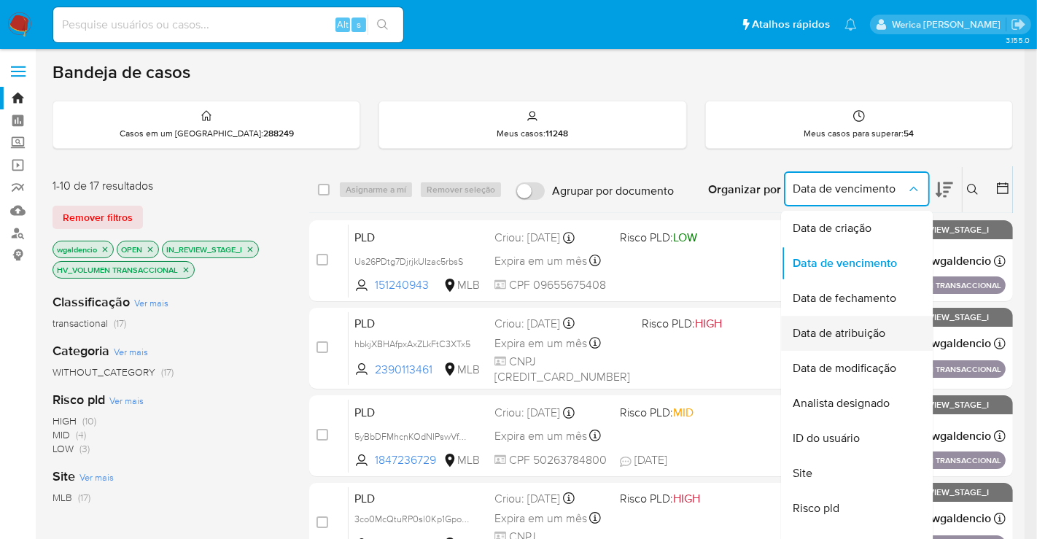
click at [879, 347] on div "Data de atribuição" at bounding box center [853, 333] width 120 height 35
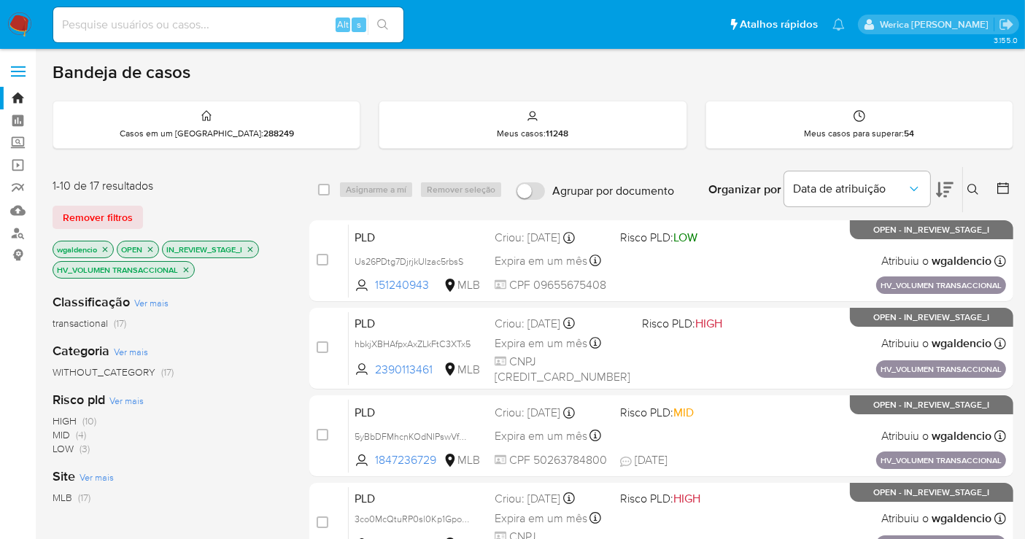
click at [950, 185] on icon at bounding box center [945, 190] width 18 height 18
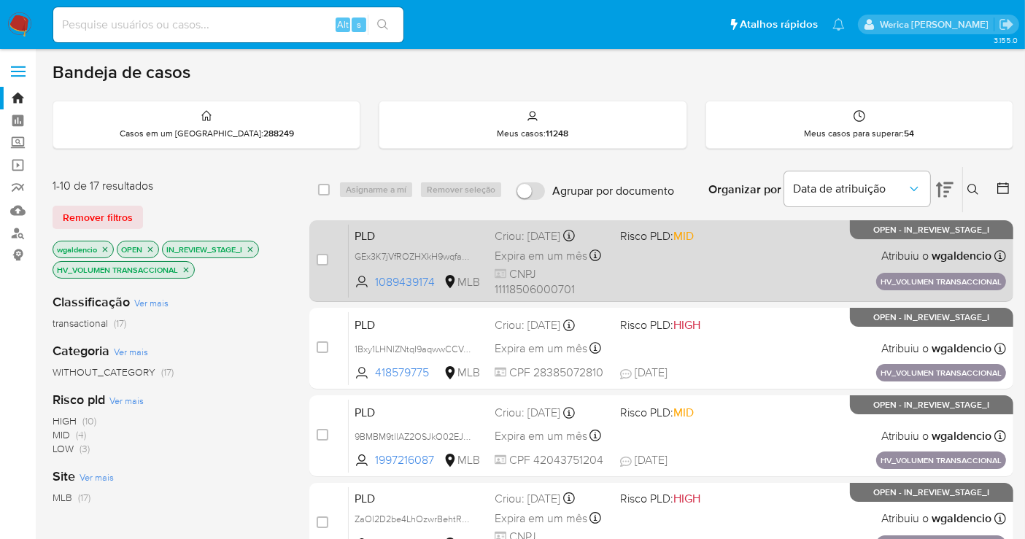
click at [762, 252] on div "PLD GEx3K7jVfROZHXkH9wqfaeU4 1089439174 MLB Risco PLD: MID Criou: 14/08/2025 Cr…" at bounding box center [677, 261] width 657 height 74
click at [770, 276] on div "PLD GEx3K7jVfROZHXkH9wqfaeU4 1089439174 MLB Risco PLD: MID Criou: 14/08/2025 Cr…" at bounding box center [677, 261] width 657 height 74
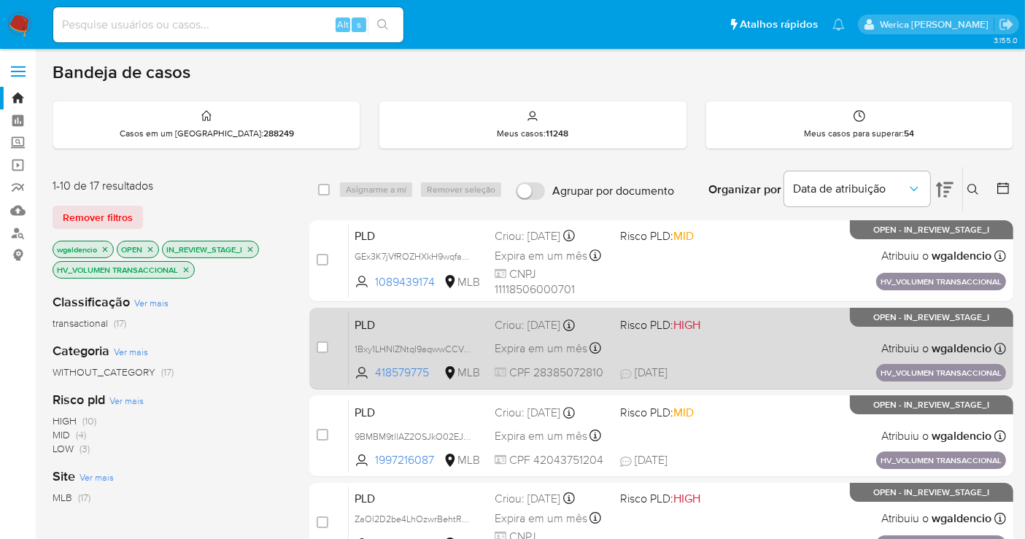
click at [694, 356] on div "PLD 1Bxy1LHNlZNtqI9aqwwCCVJO 418579775 MLB Risco PLD: HIGH Criou: 14/08/2025 Cr…" at bounding box center [677, 348] width 657 height 74
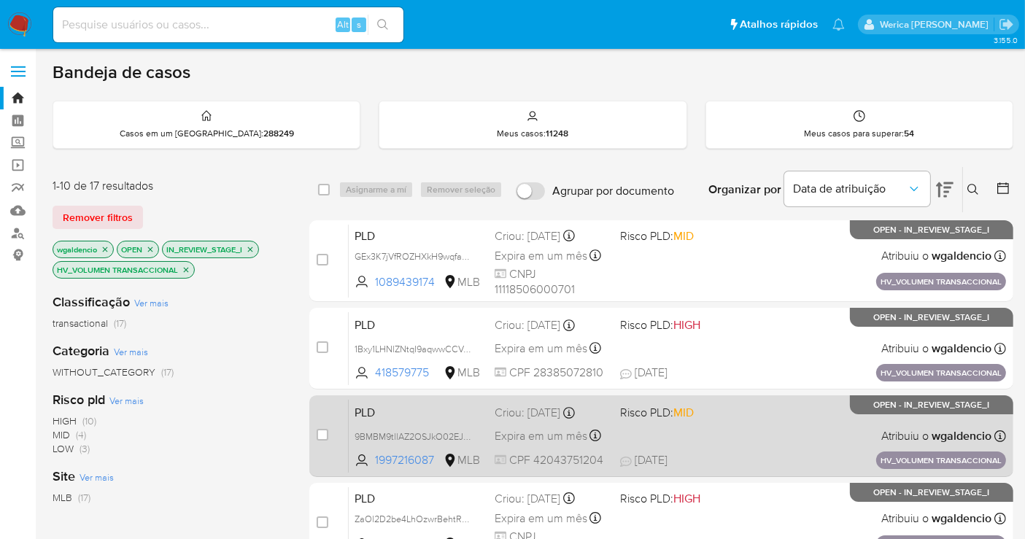
click at [775, 445] on div "PLD 9BMBM9tllAZ2OSJkO02EJ0a0 1997216087 MLB Risco PLD: MID Criou: 14/08/2025 Cr…" at bounding box center [677, 436] width 657 height 74
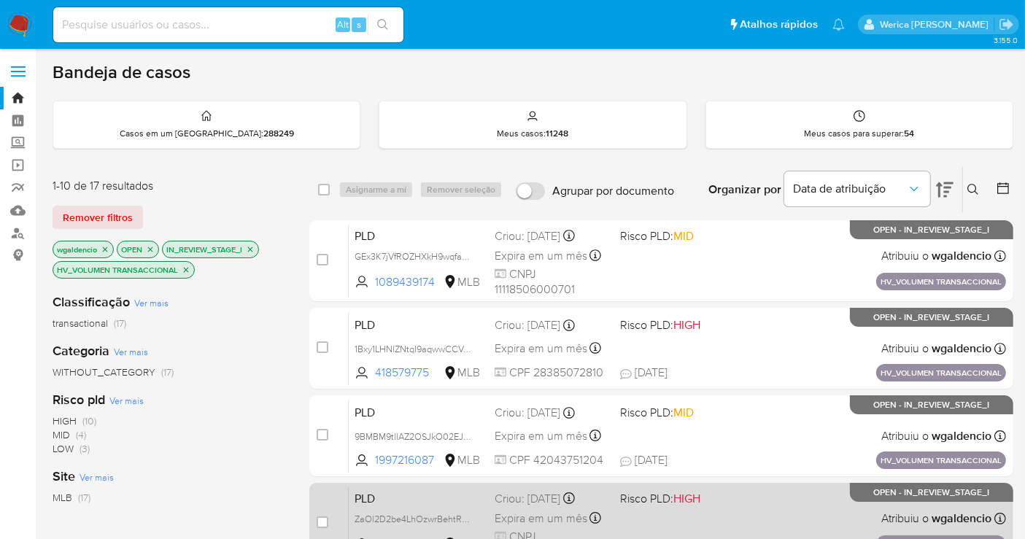
click at [754, 519] on div "PLD ZaOl2D2be4LhOzwrBehtRwti 1794713344 MLB Risco PLD: HIGH Criou: 14/08/2025 C…" at bounding box center [677, 524] width 657 height 74
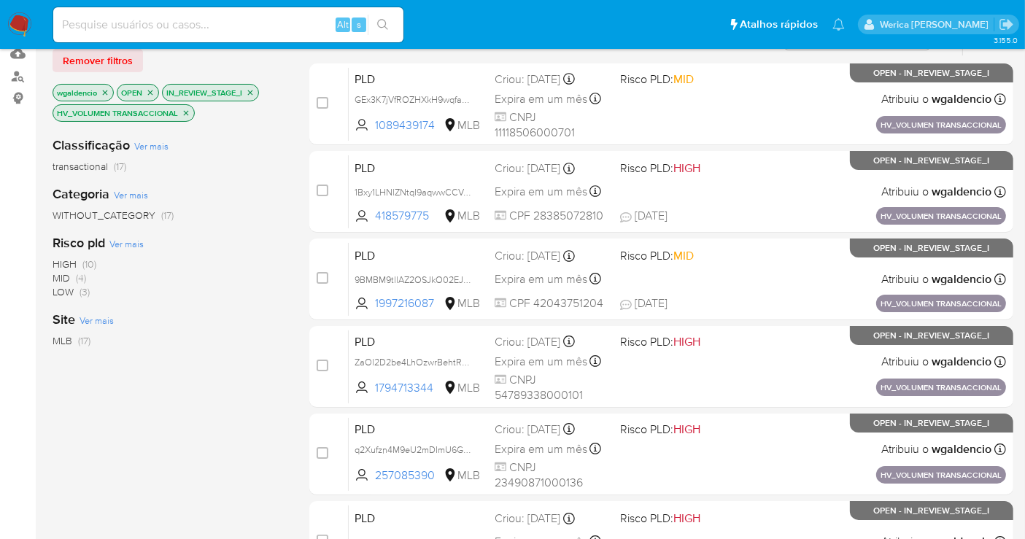
scroll to position [243, 0]
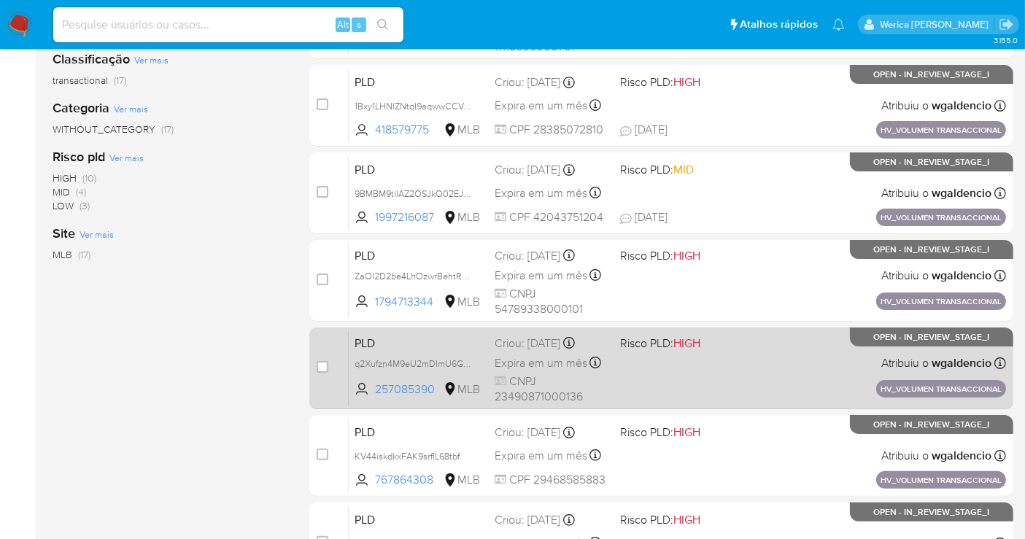
click at [778, 368] on div "PLD q2Xufzn4M9eU2mDImU6GfeLi 257085390 MLB Risco PLD: HIGH Criou: 14/08/2025 Cr…" at bounding box center [677, 368] width 657 height 74
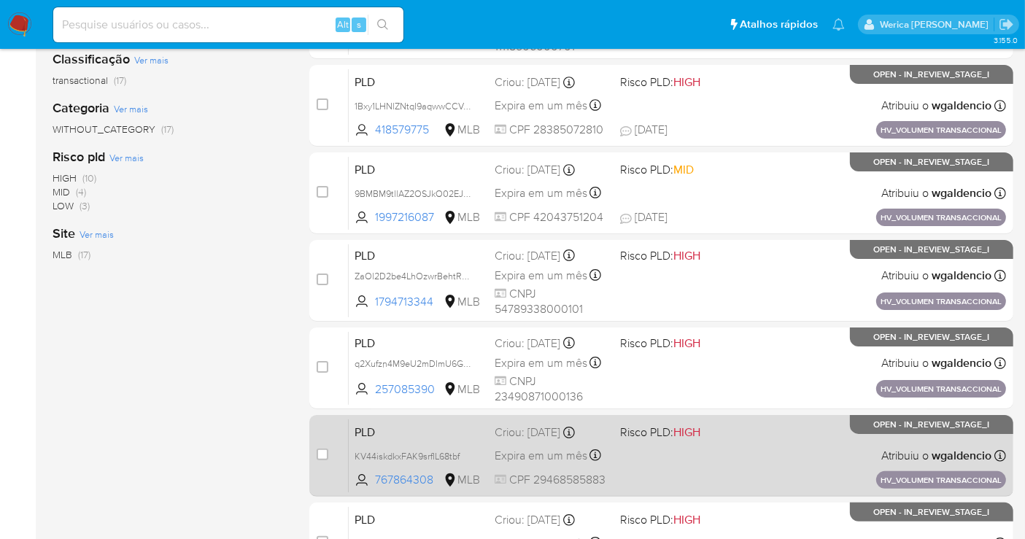
click at [791, 456] on div "PLD KV44iskdkxFAK9srfIL68tbf 767864308 MLB Risco PLD: HIGH Criou: 14/08/2025 Cr…" at bounding box center [677, 456] width 657 height 74
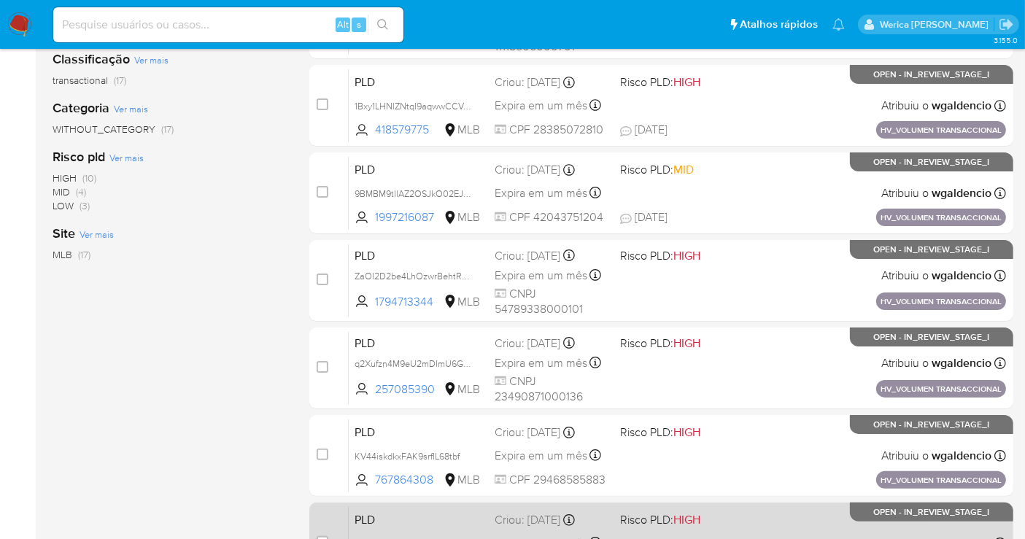
click at [799, 532] on div "PLD XSE0nHq6SADGtg22i2PyA1tb 1974990409 MLB Risco PLD: HIGH Criou: 14/08/2025 C…" at bounding box center [677, 543] width 657 height 74
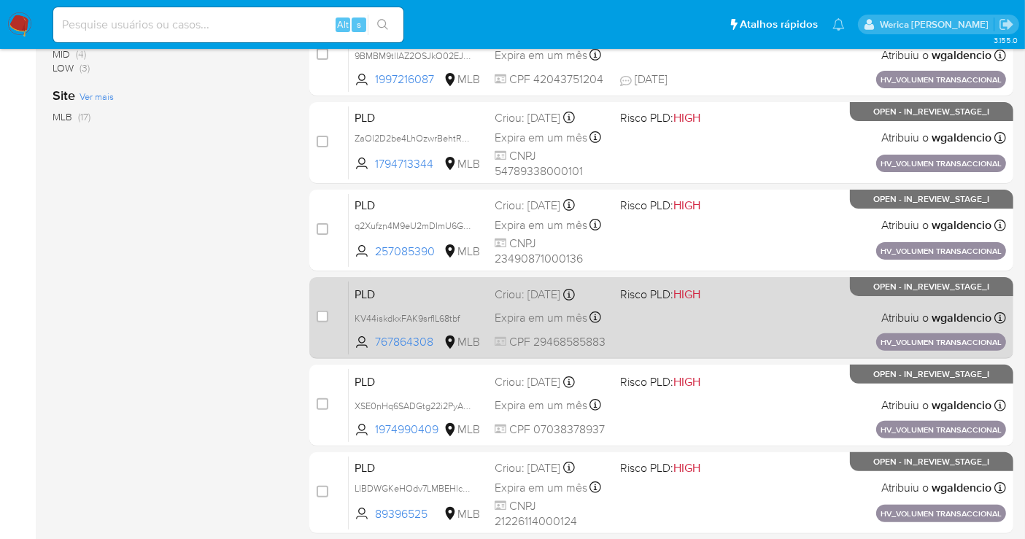
scroll to position [405, 0]
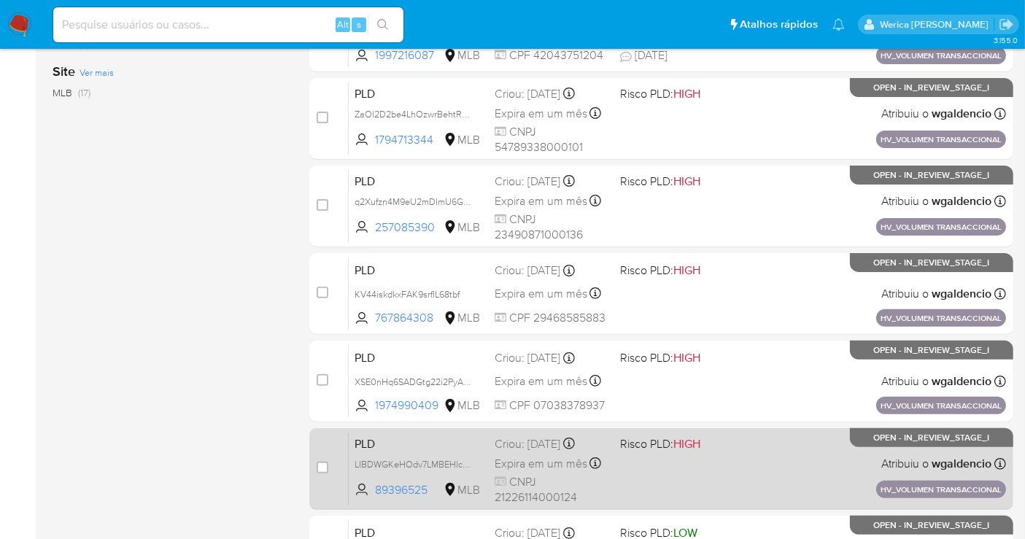
click at [715, 446] on span "Risco PLD: HIGH" at bounding box center [677, 442] width 114 height 19
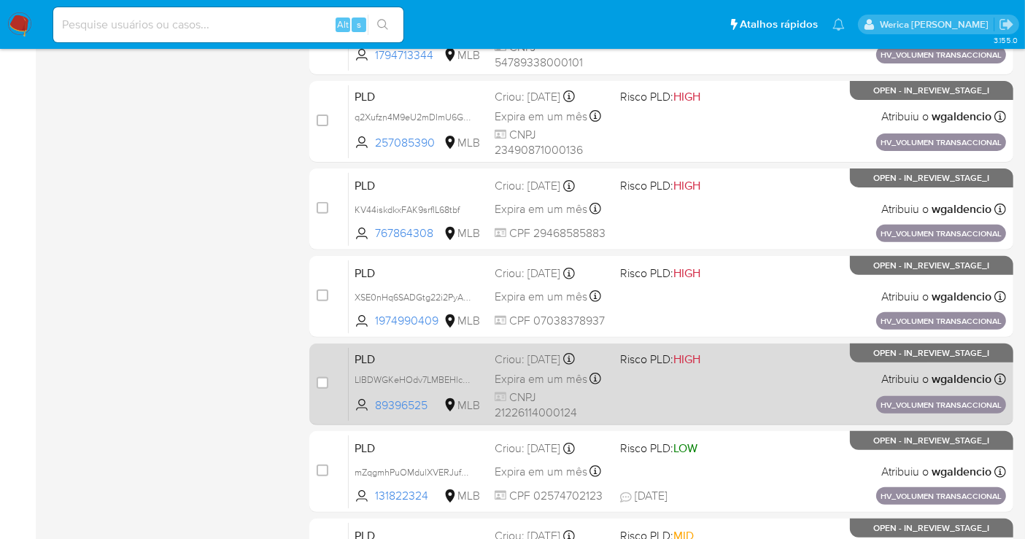
scroll to position [567, 0]
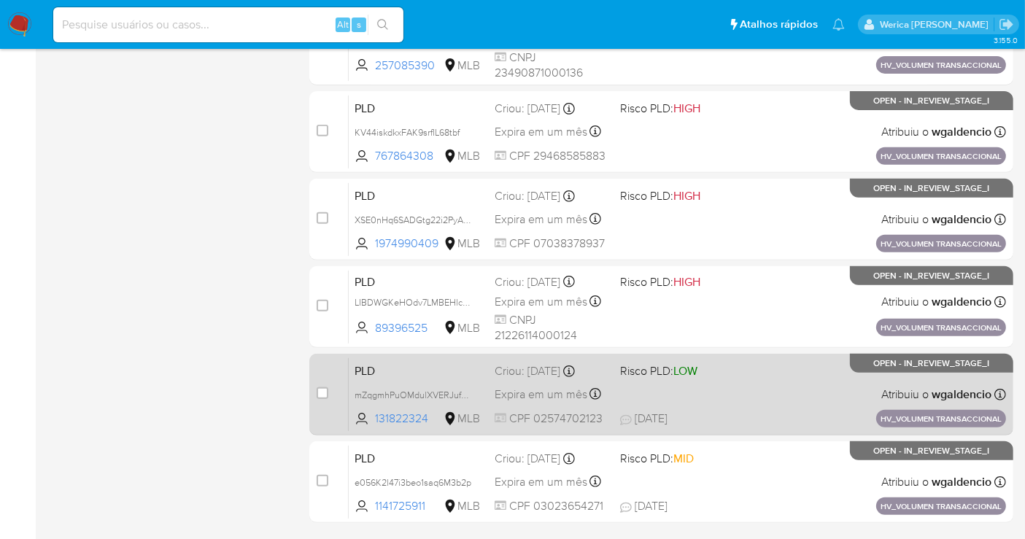
click at [752, 400] on div "PLD mZqgmhPuOMdulXVERJuf2cxO 131822324 MLB Risco PLD: LOW Criou: 14/08/2025 Cri…" at bounding box center [677, 394] width 657 height 74
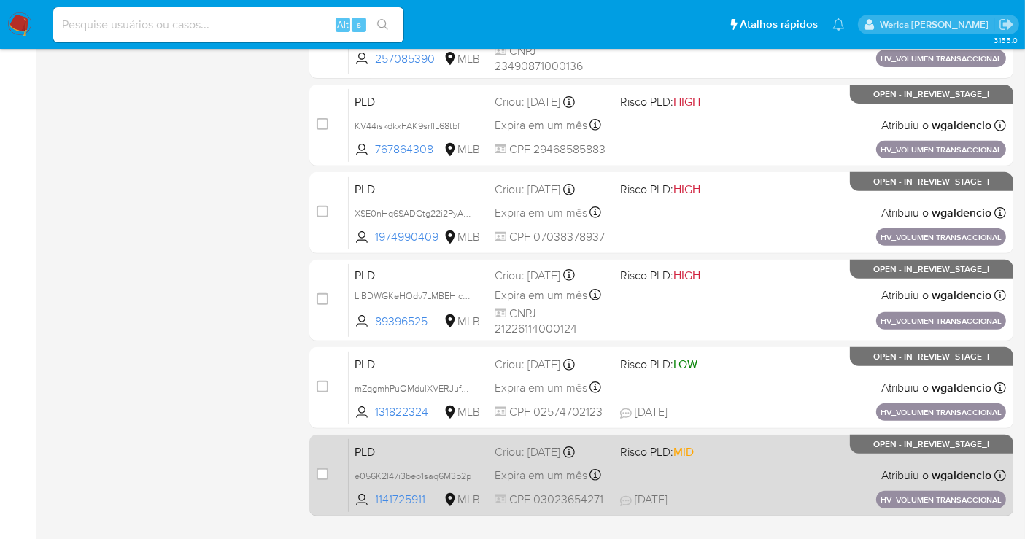
scroll to position [610, 0]
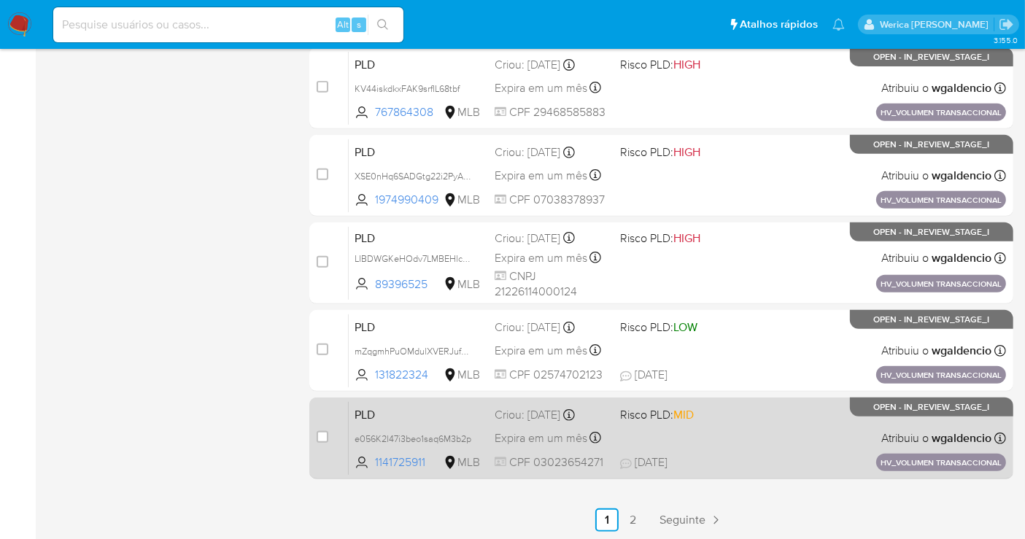
click at [723, 460] on span "25/08/2025 25/08/2025 11:33" at bounding box center [739, 462] width 239 height 16
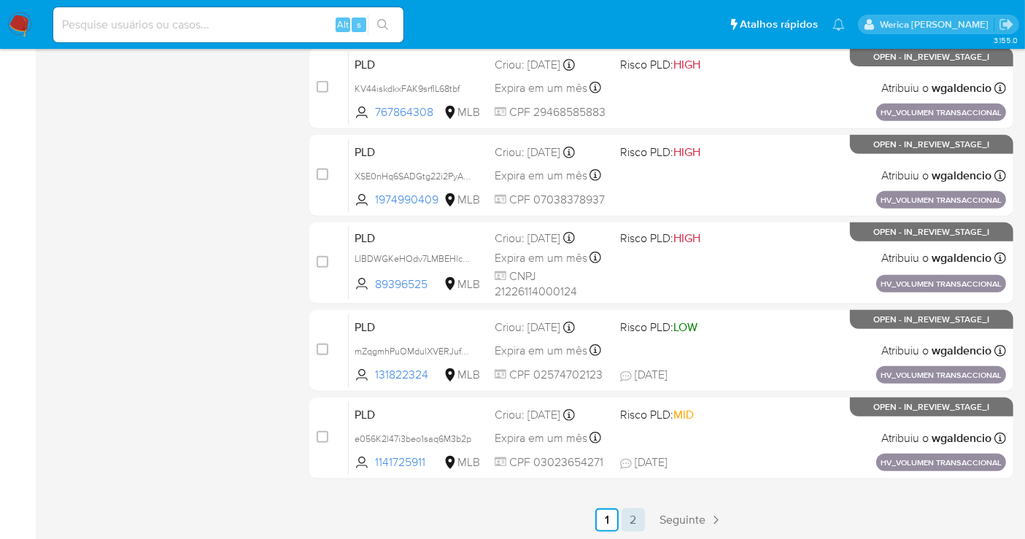
click at [629, 519] on link "2" at bounding box center [632, 519] width 23 height 23
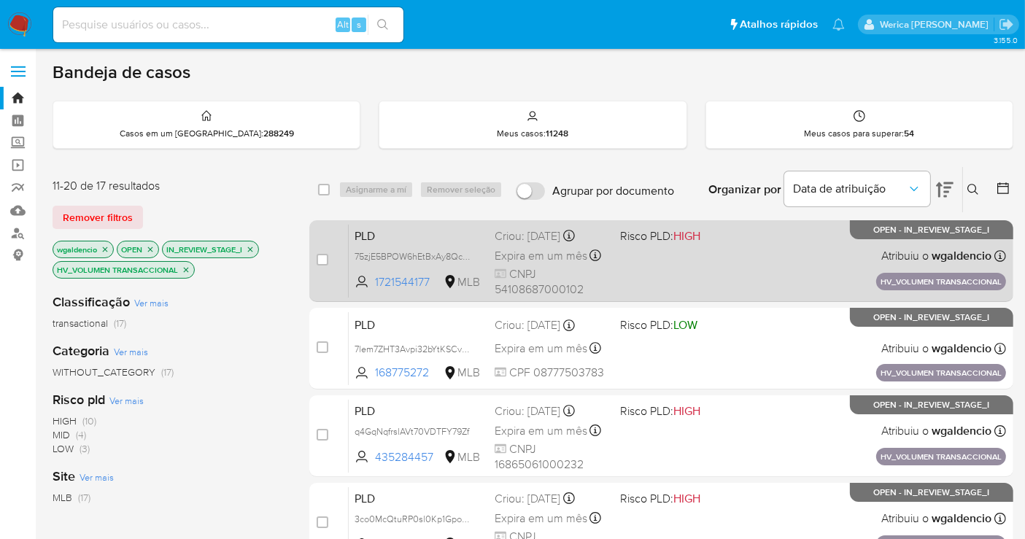
click at [735, 274] on div "PLD 75zjE5BPOW6hEtBxAy8QcGPG 1721544177 MLB Risco PLD: HIGH Criou: 14/08/2025 C…" at bounding box center [677, 261] width 657 height 74
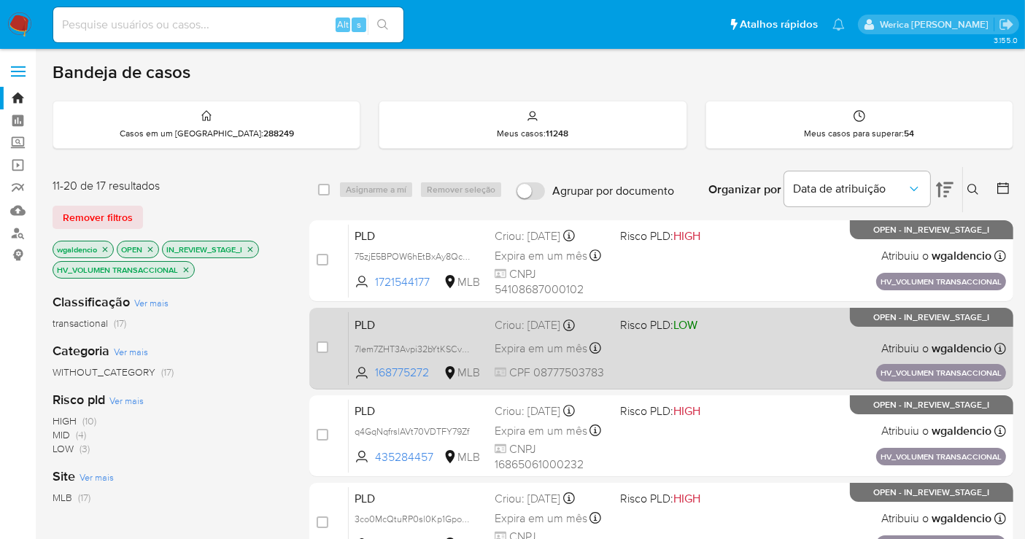
click at [740, 346] on div "PLD 7lem7ZHT3Avpi32bYtKSCvHb 168775272 MLB Risco PLD: LOW Criou: 14/08/2025 Cri…" at bounding box center [677, 348] width 657 height 74
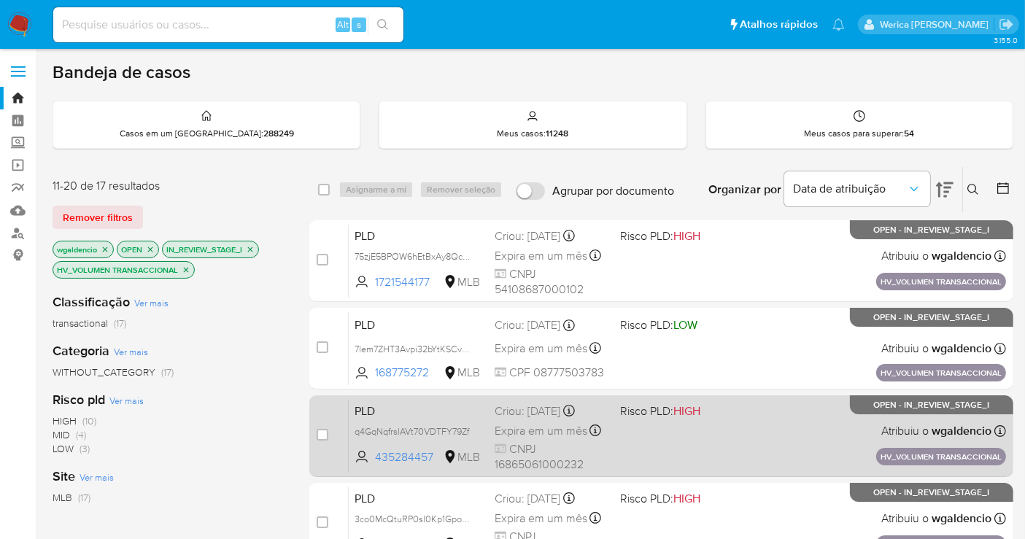
click at [721, 426] on div "PLD q4GqNqfrslAVt70VDTFY79Zf 435284457 MLB Risco PLD: HIGH Criou: 14/08/2025 Cr…" at bounding box center [677, 436] width 657 height 74
click at [740, 440] on div "PLD q4GqNqfrslAVt70VDTFY79Zf 435284457 MLB Risco PLD: HIGH Criou: 14/08/2025 Cr…" at bounding box center [677, 436] width 657 height 74
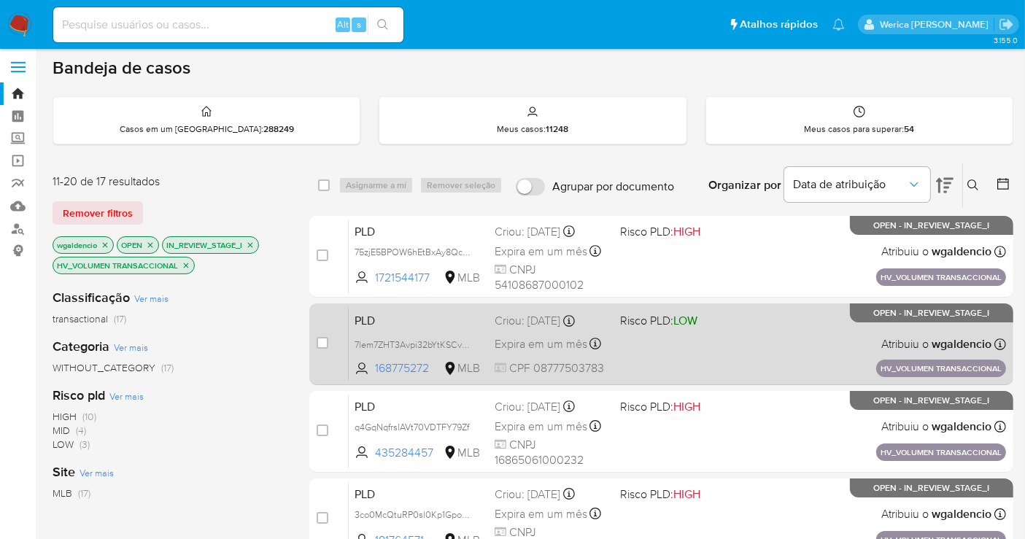
scroll to position [162, 0]
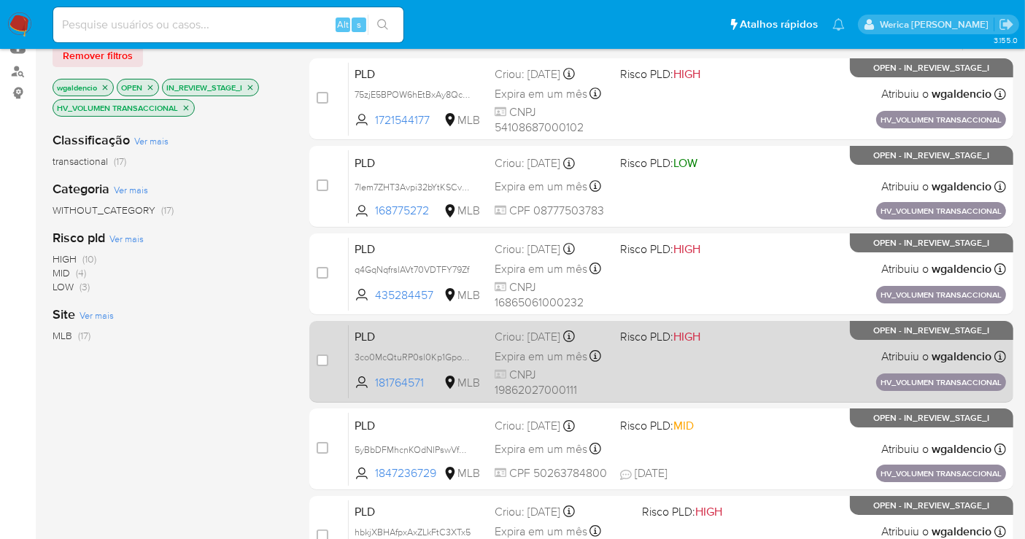
click at [669, 380] on div "PLD 3co0McQtuRP0sl0Kp1GpoC9d 181764571 MLB Risco PLD: HIGH Criou: 14/08/2025 Cr…" at bounding box center [677, 362] width 657 height 74
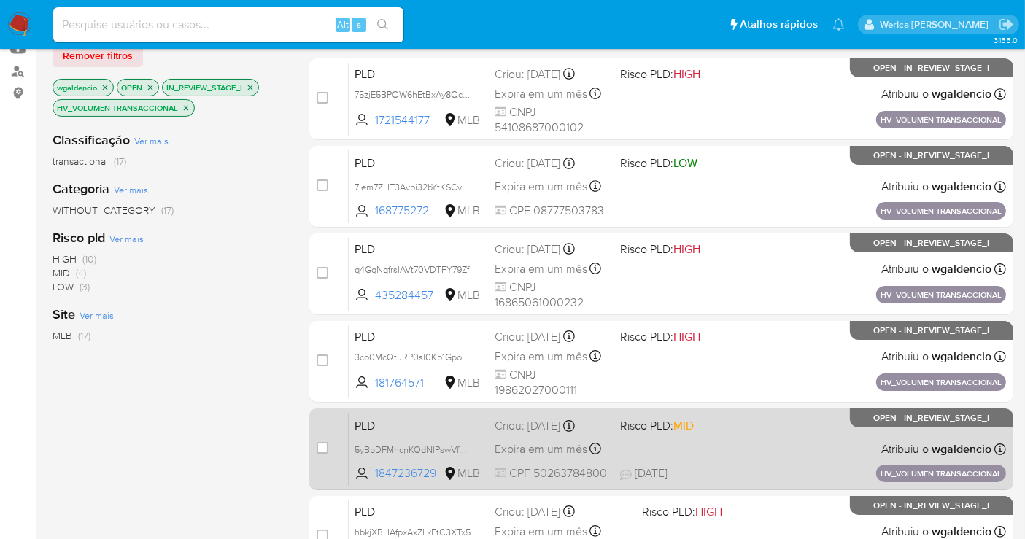
click at [722, 472] on span "24/08/2025 24/08/2025 20:35" at bounding box center [739, 473] width 239 height 16
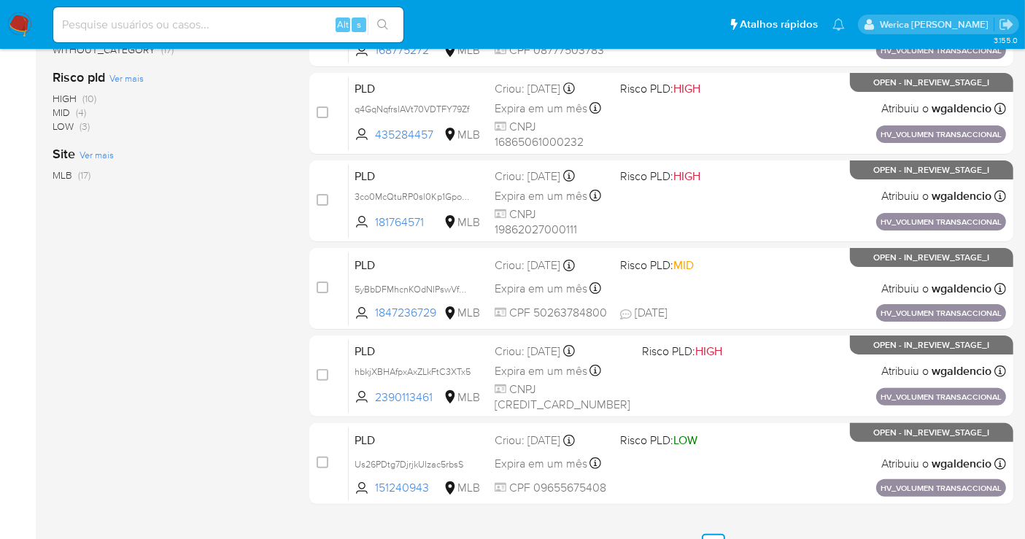
scroll to position [324, 0]
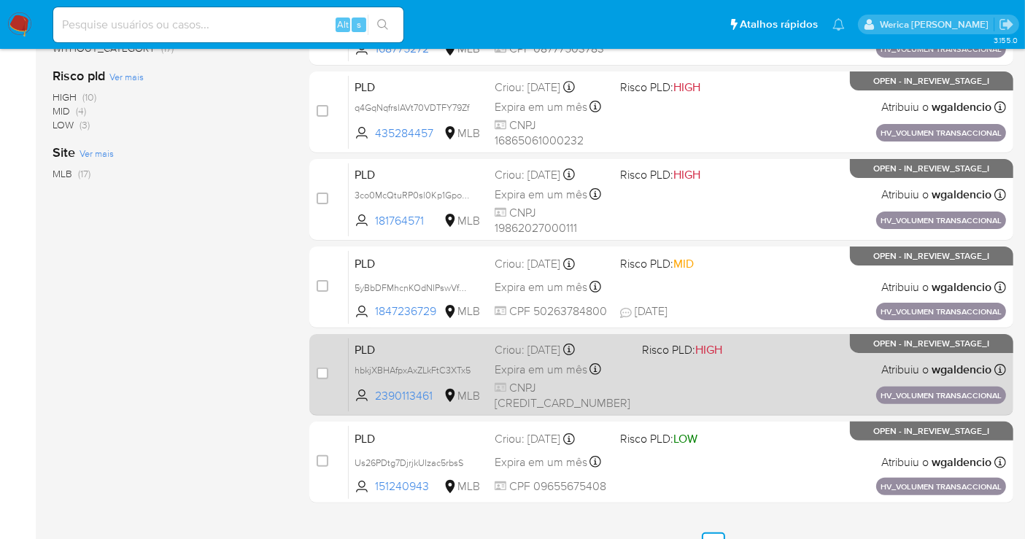
click at [759, 395] on div "PLD hbkjXBHAfpxAxZLkFtC3XTx5 2390113461 MLB Risco PLD: HIGH Criou: 14/08/2025 C…" at bounding box center [677, 375] width 657 height 74
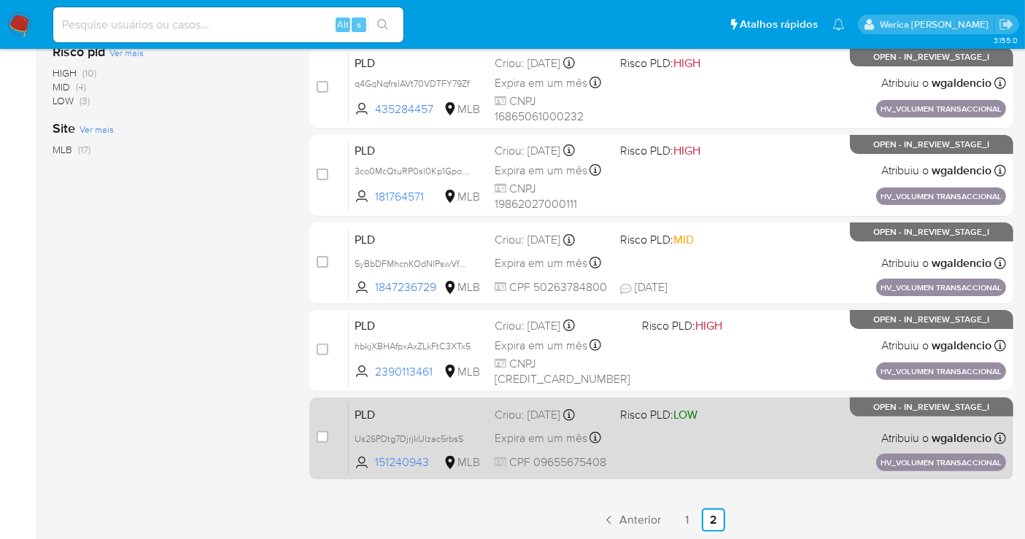
click at [722, 459] on div "PLD Us26PDtg7DjrjkUIzac5rbsS 151240943 MLB Risco PLD: LOW Criou: 14/08/2025 Cri…" at bounding box center [677, 438] width 657 height 74
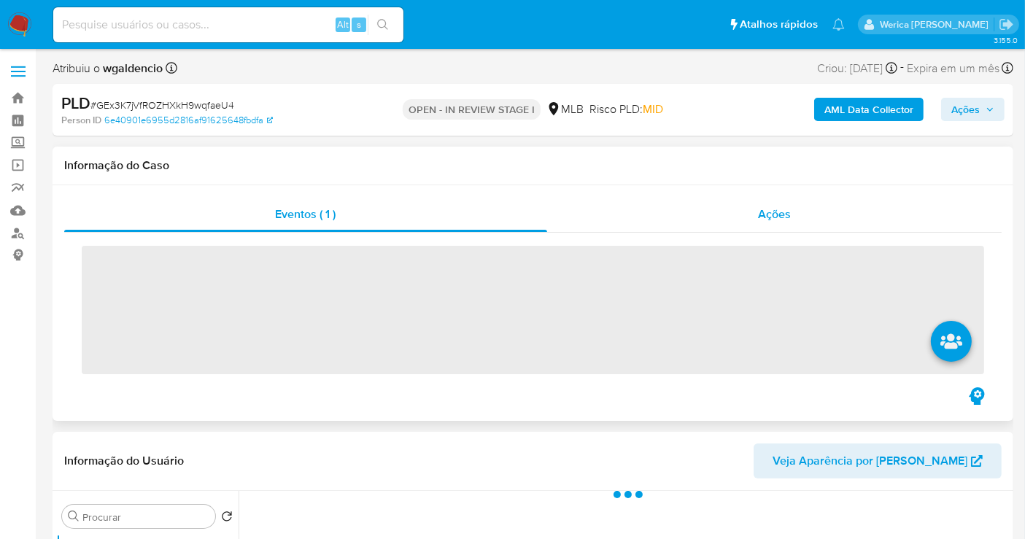
click at [751, 217] on div "Ações" at bounding box center [774, 214] width 455 height 35
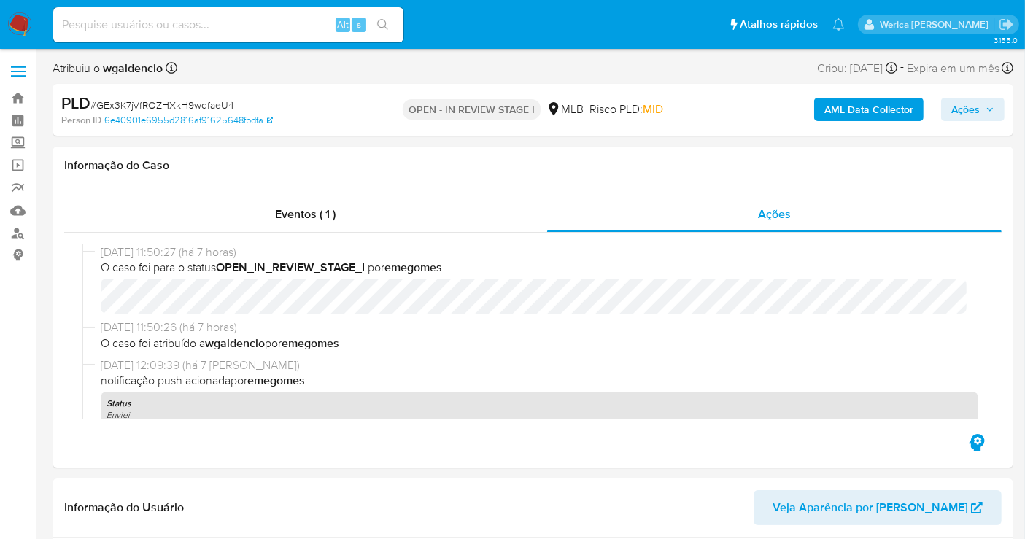
select select "10"
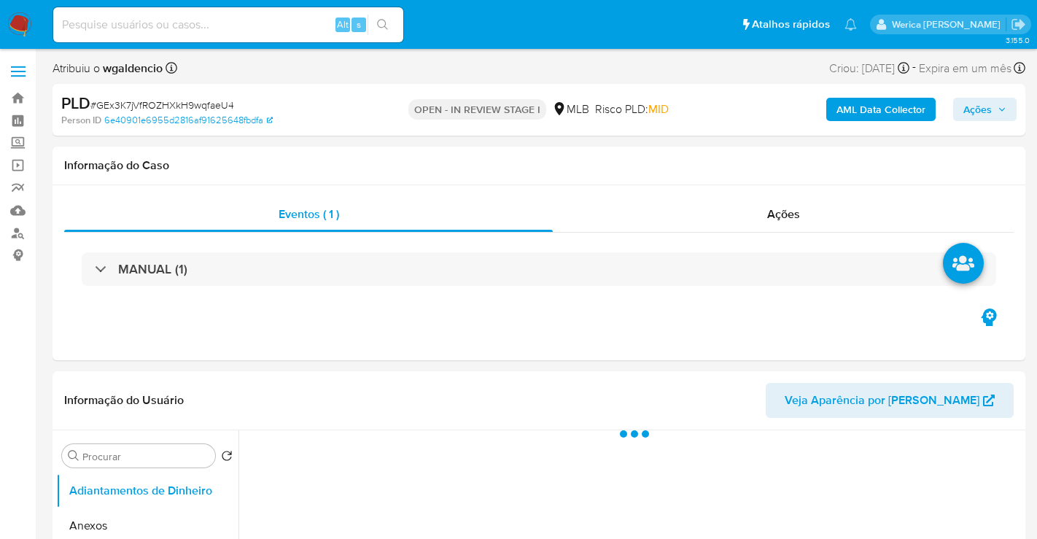
select select "10"
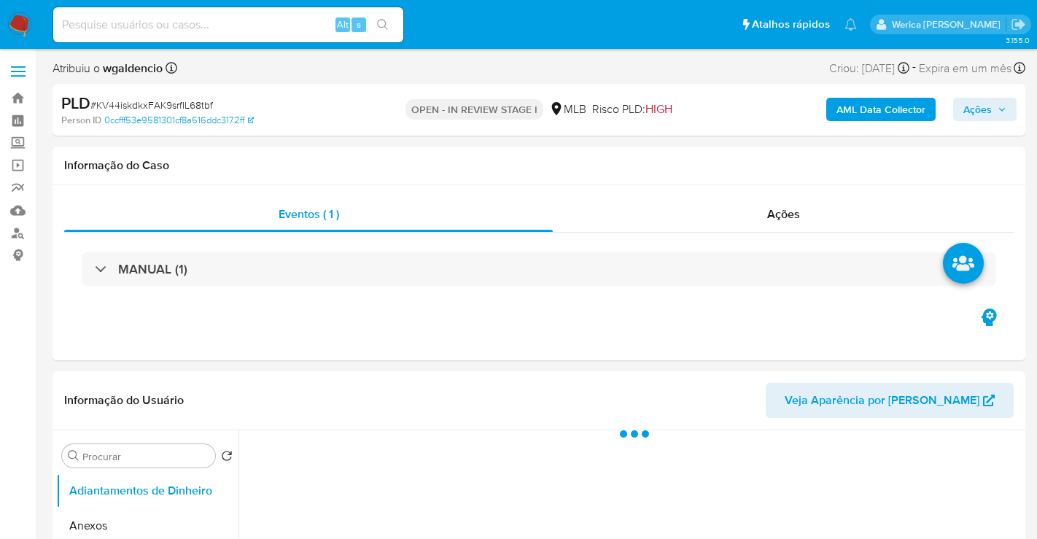
select select "10"
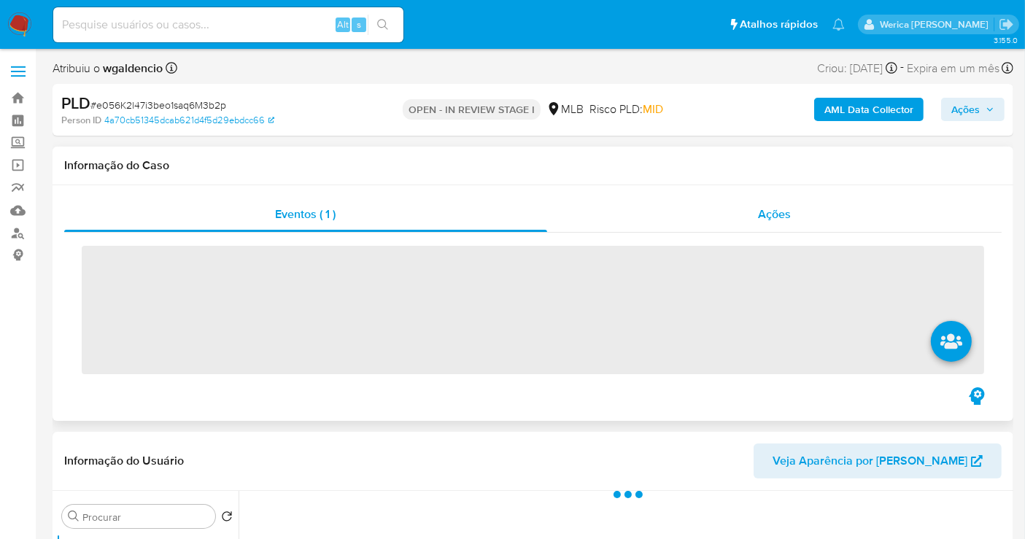
click at [783, 206] on span "Ações" at bounding box center [774, 214] width 33 height 17
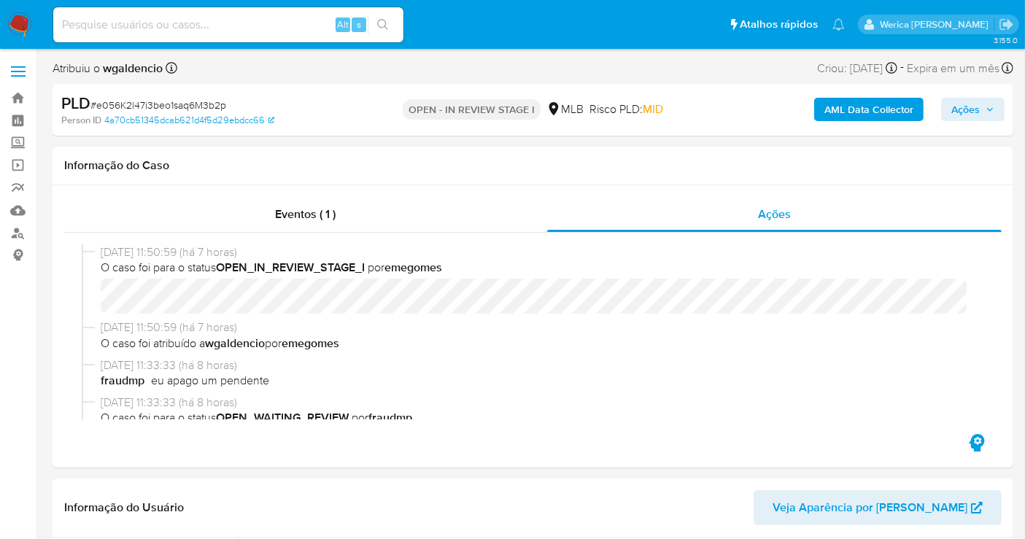
select select "10"
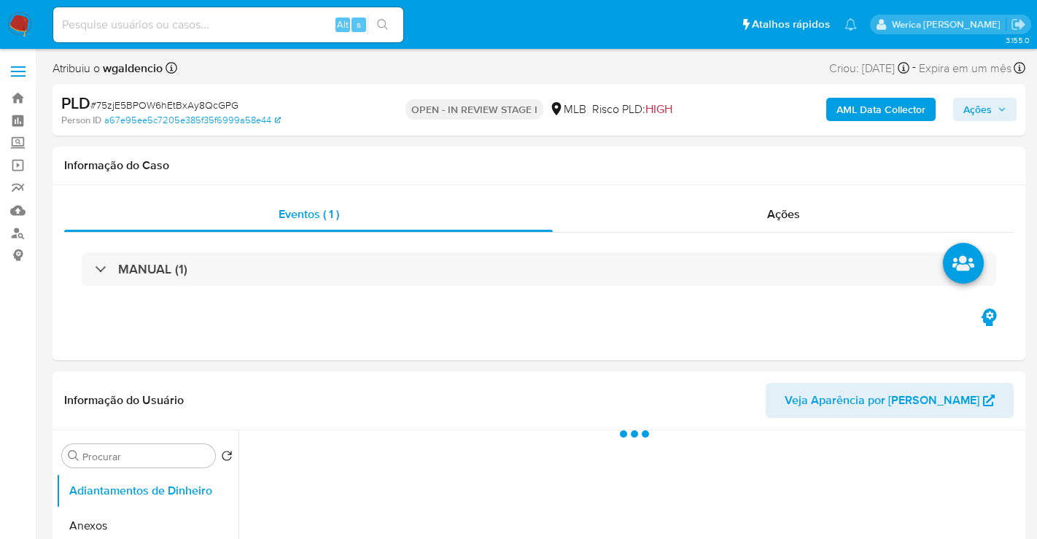
select select "10"
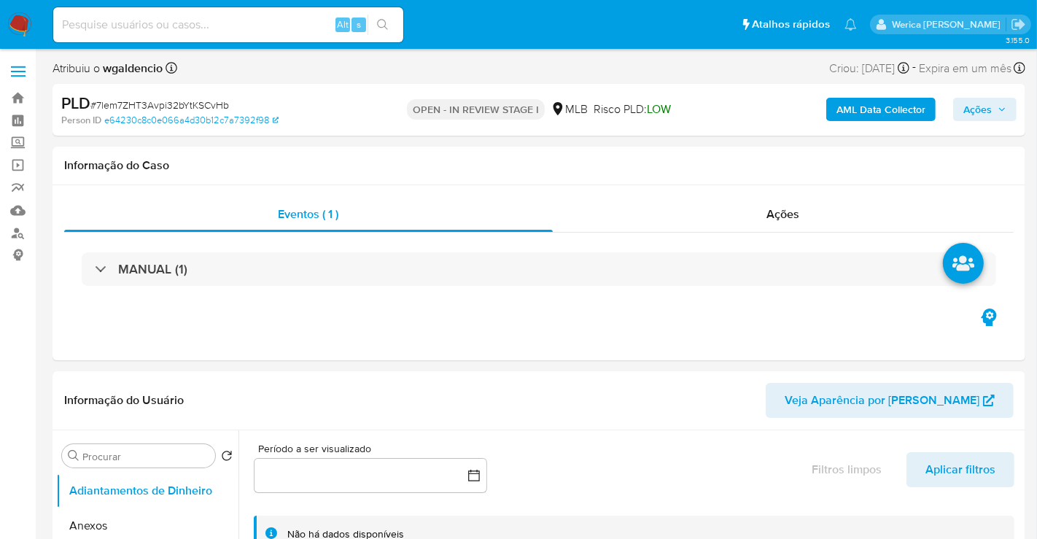
select select "10"
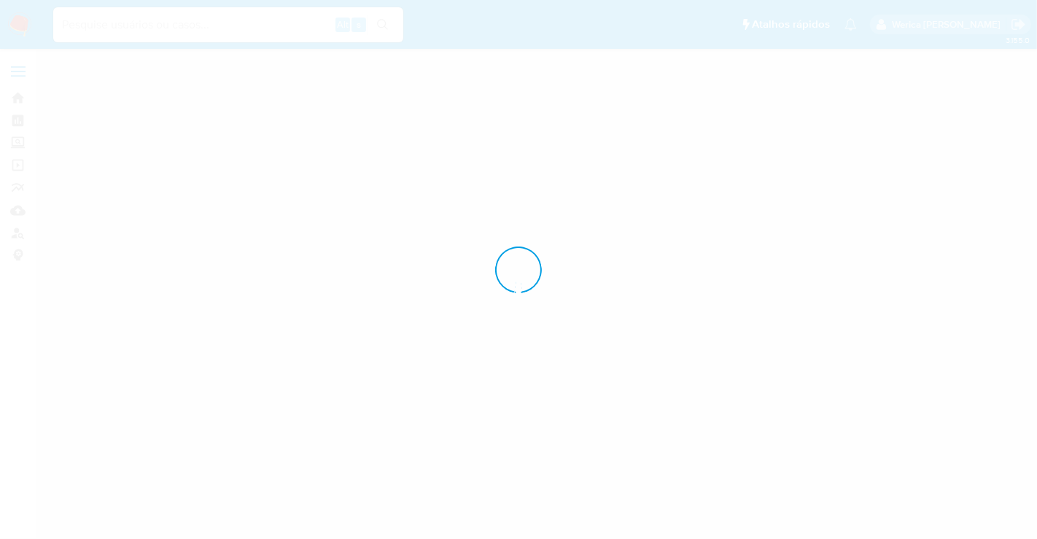
click at [832, 214] on div at bounding box center [518, 269] width 1037 height 539
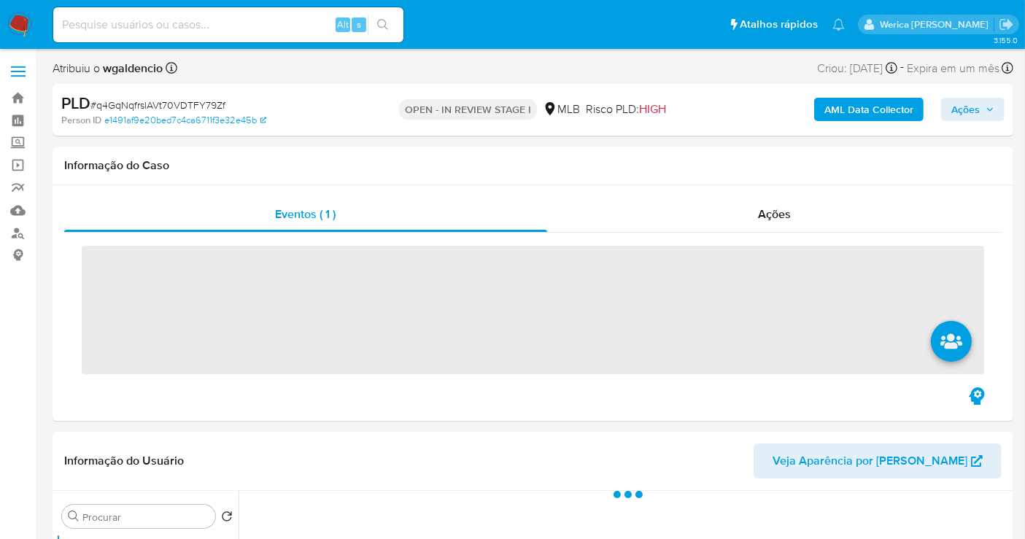
click at [832, 203] on div "Ações" at bounding box center [774, 214] width 455 height 35
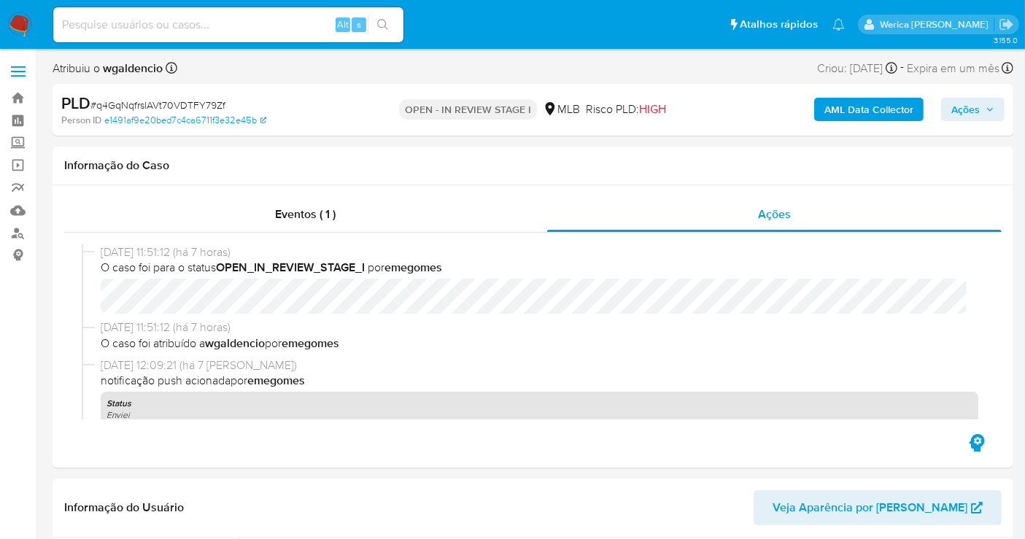
select select "10"
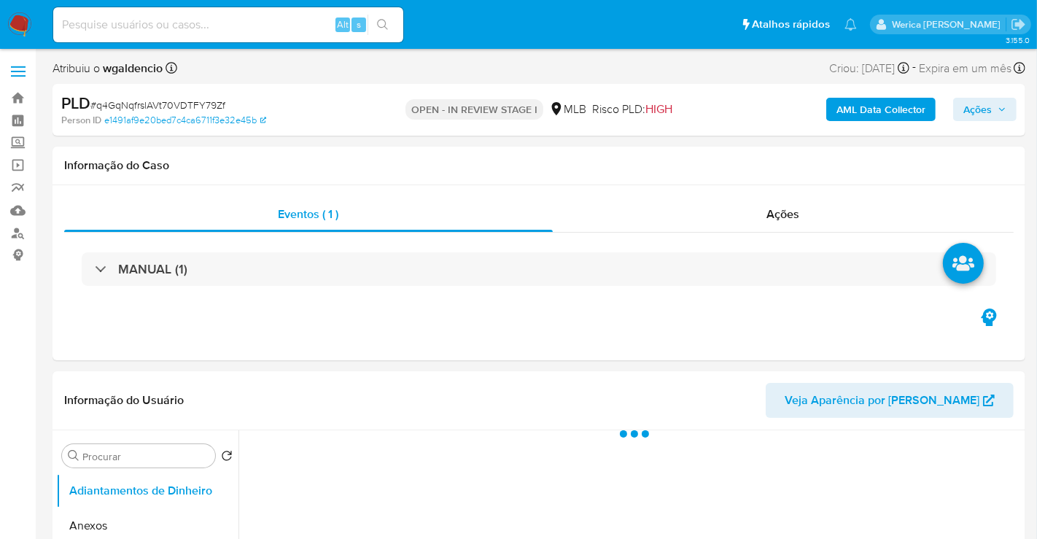
select select "10"
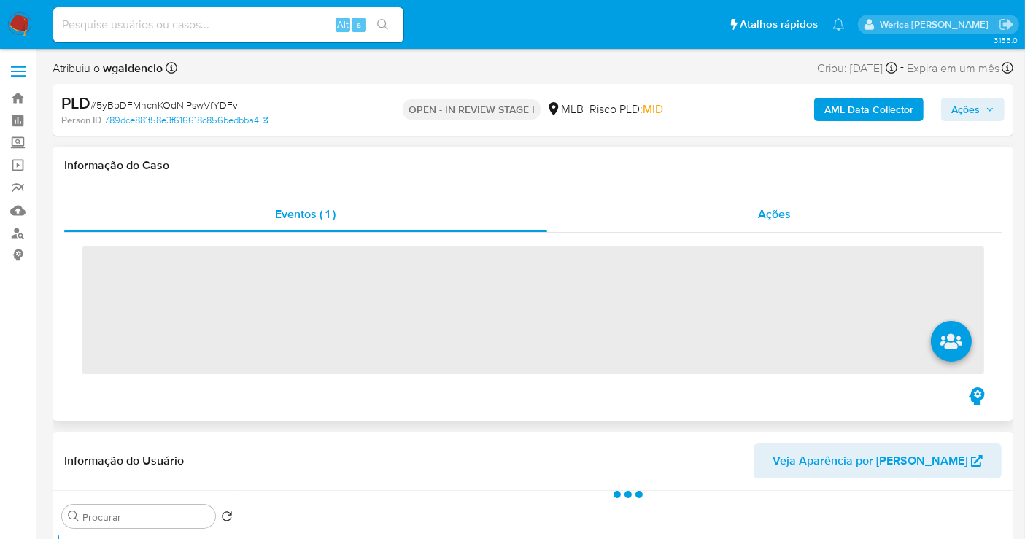
click at [844, 208] on div "Ações" at bounding box center [774, 214] width 455 height 35
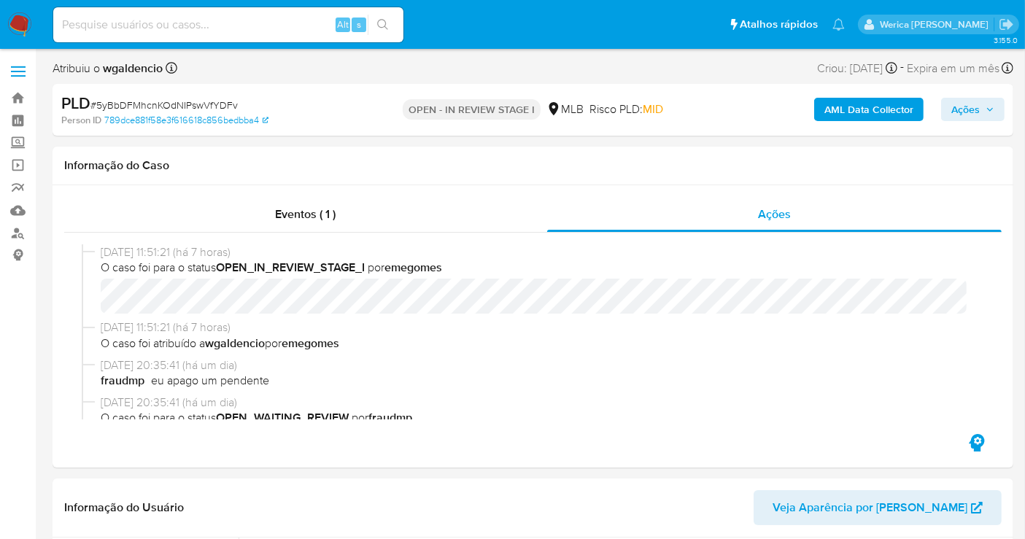
select select "10"
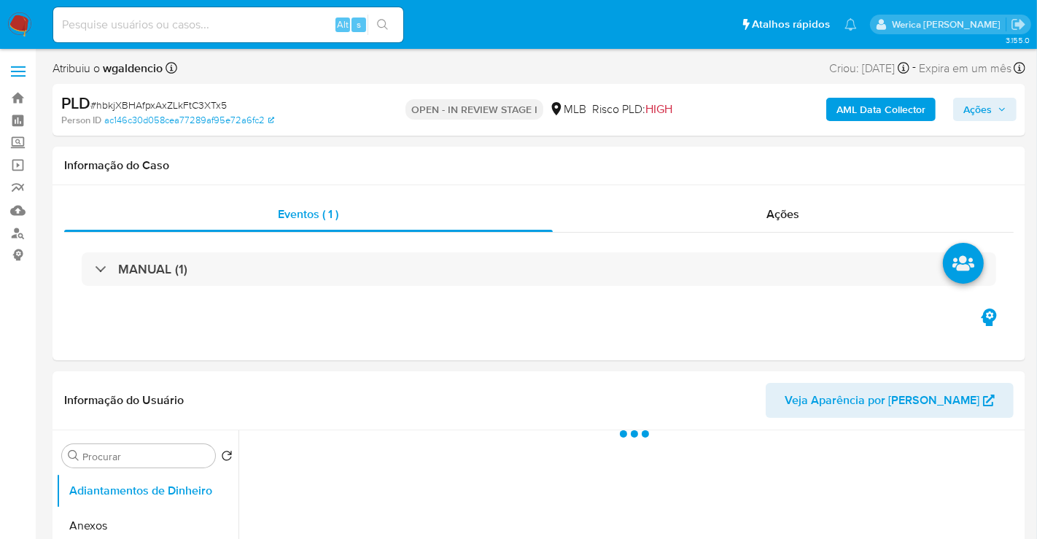
select select "10"
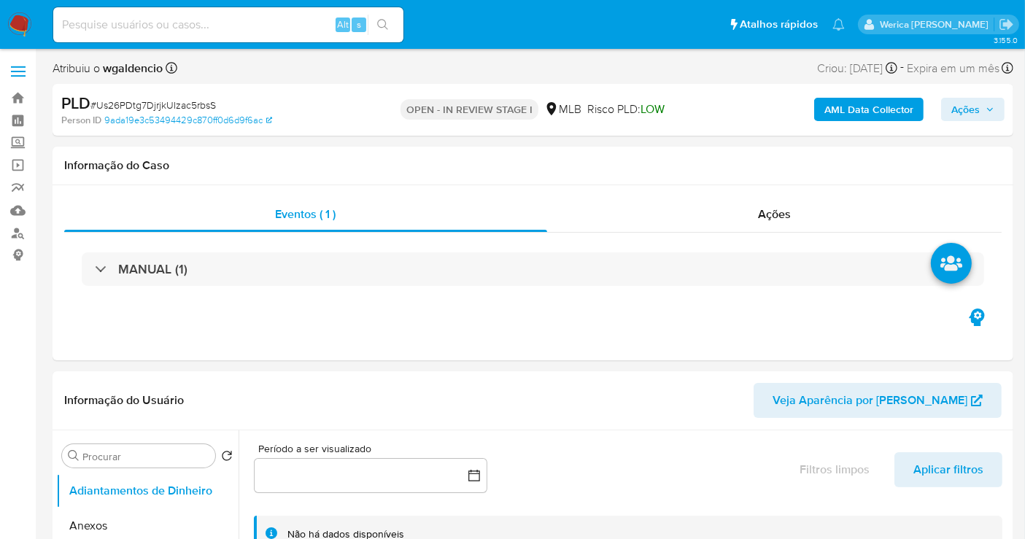
select select "10"
